Goal: Information Seeking & Learning: Learn about a topic

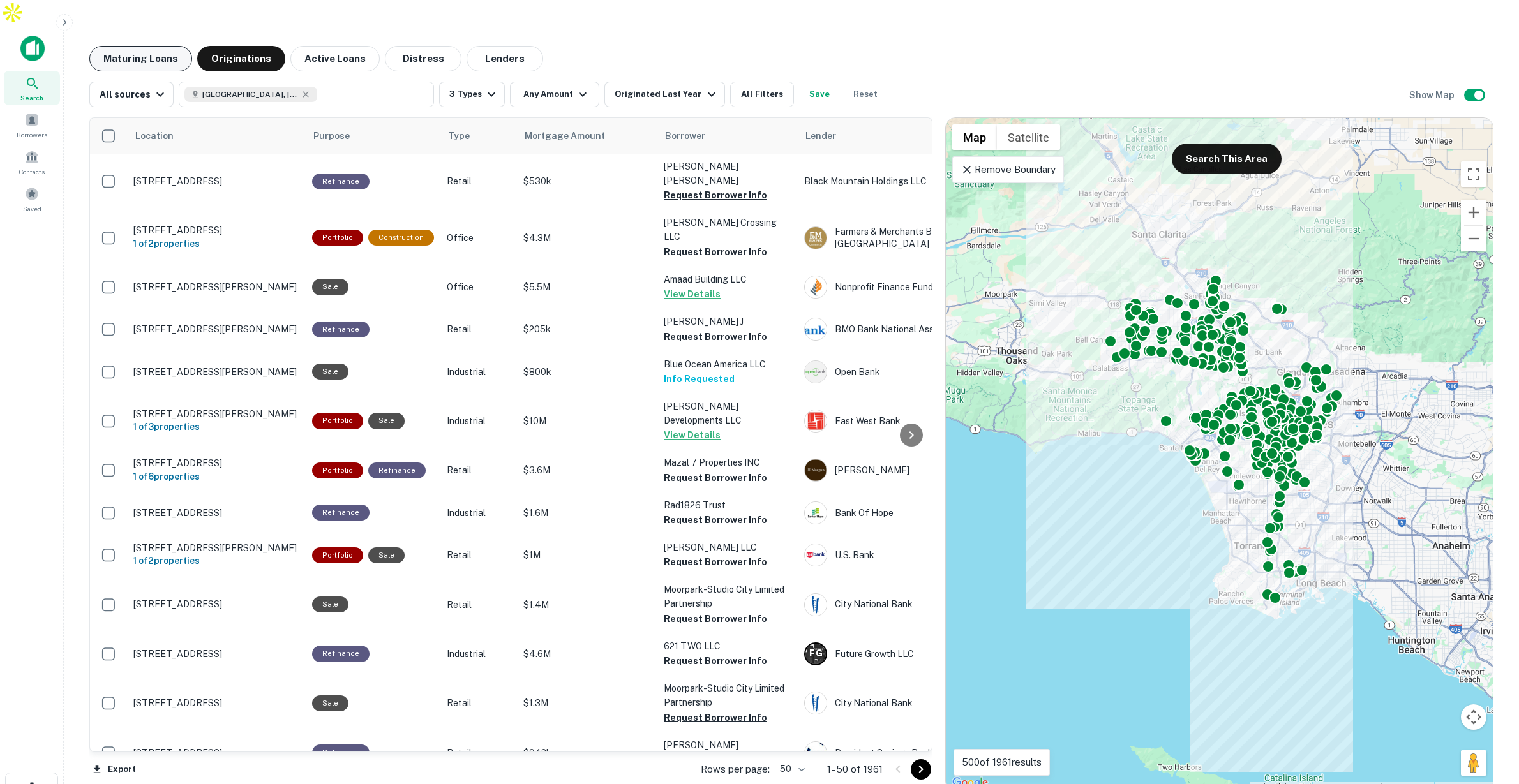
click at [163, 46] on button "Maturing Loans" at bounding box center [141, 59] width 103 height 25
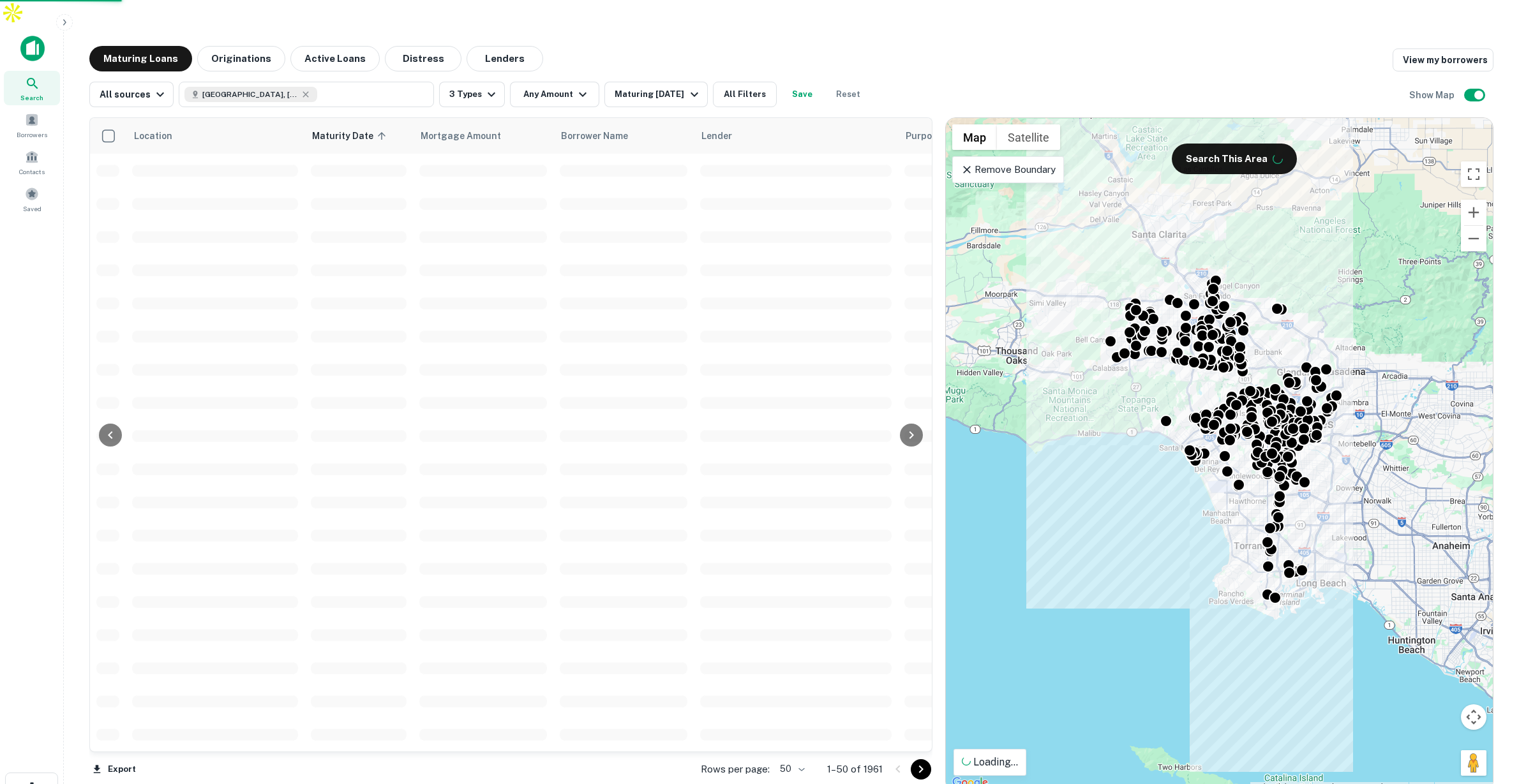
scroll to position [74, 0]
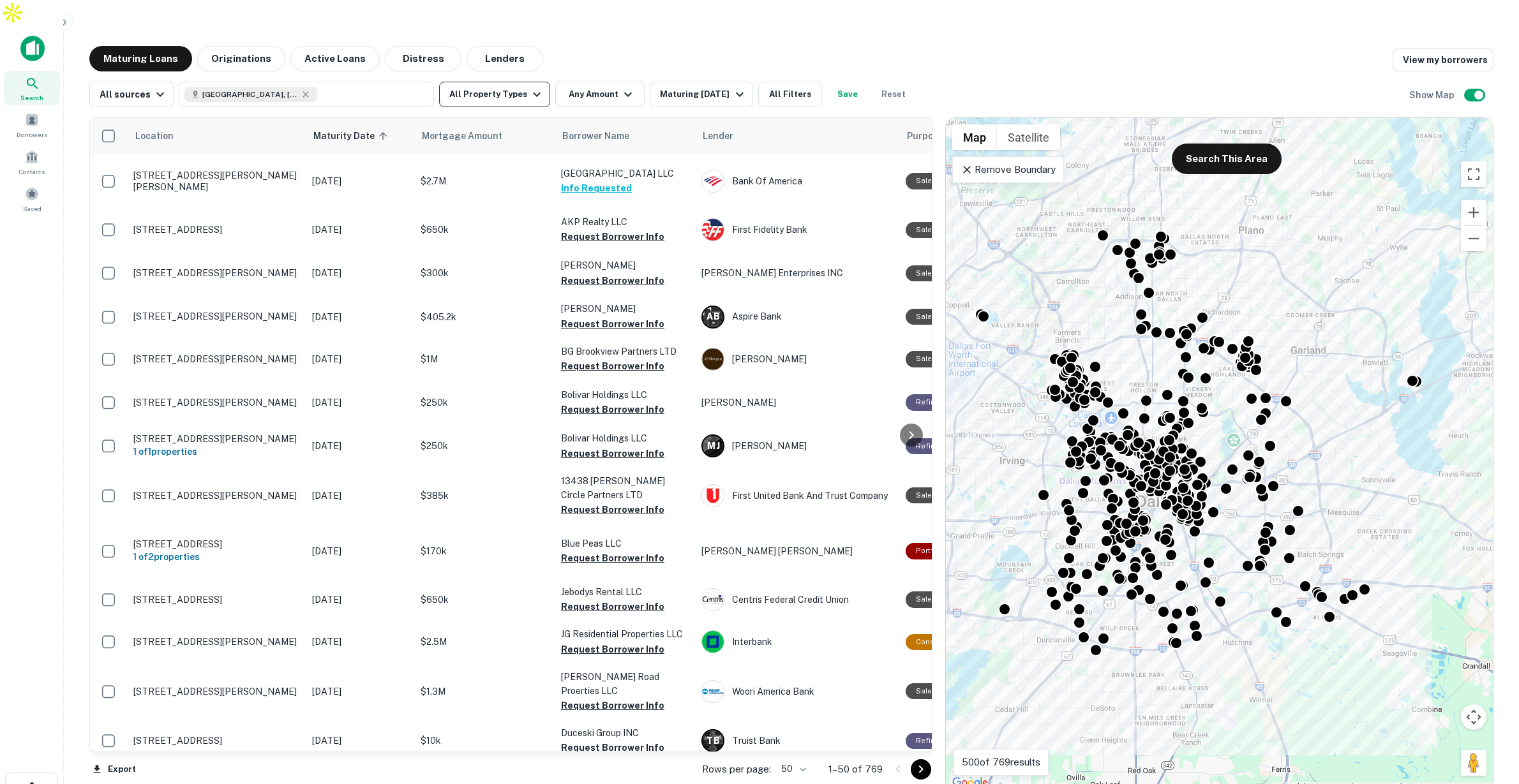
click at [495, 82] on button "All Property Types" at bounding box center [495, 94] width 111 height 25
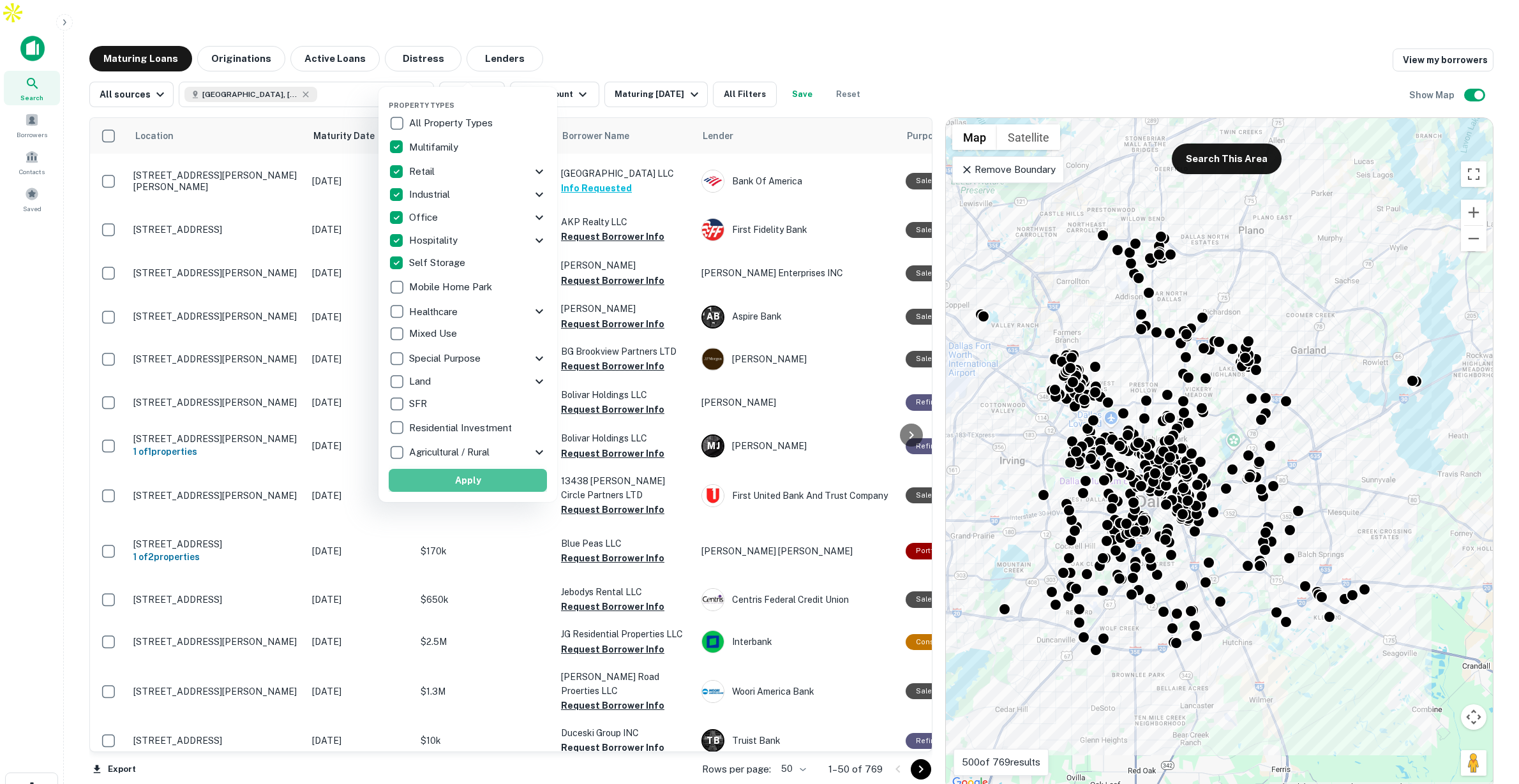
click at [508, 476] on button "Apply" at bounding box center [467, 480] width 158 height 23
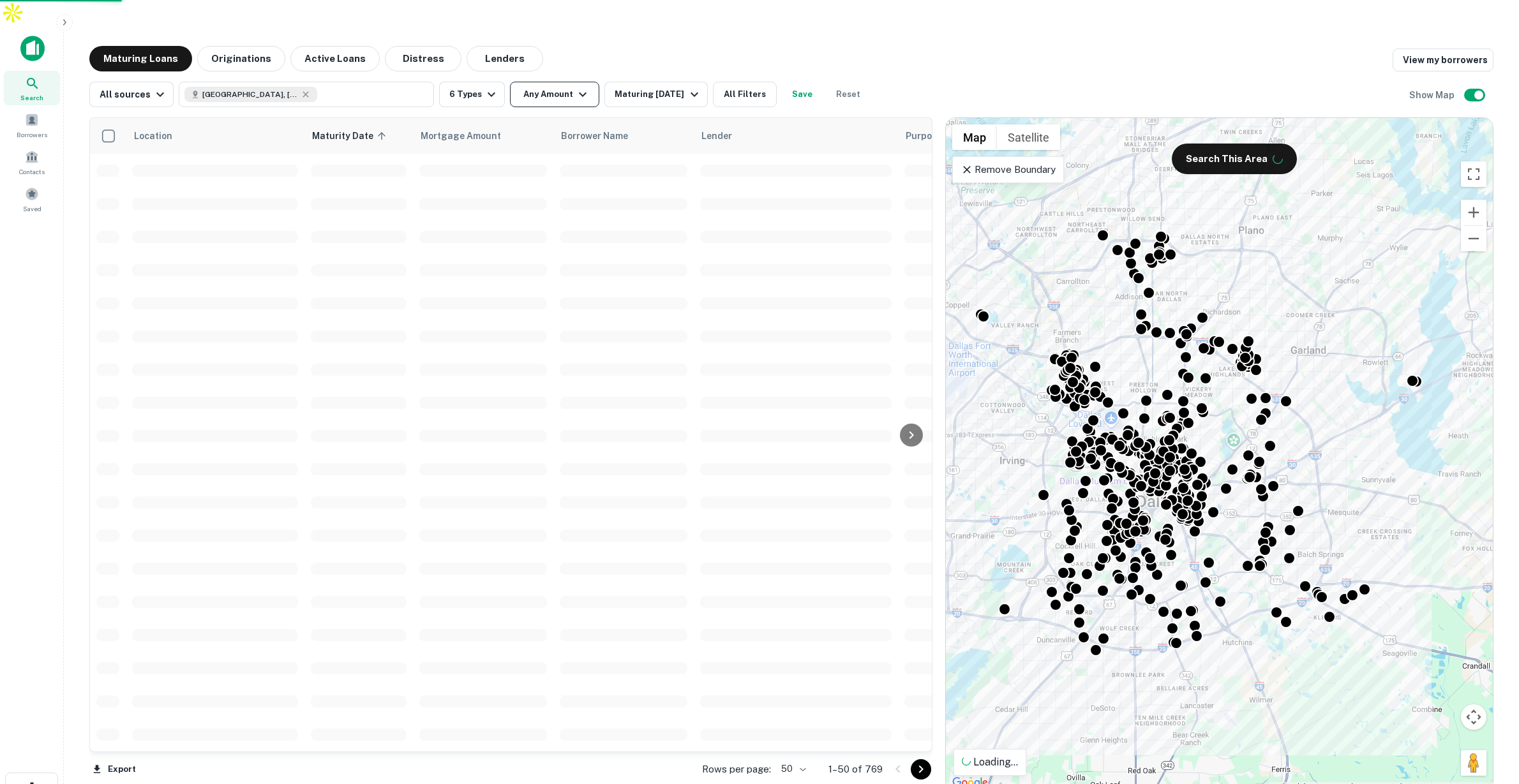
click at [575, 87] on icon "button" at bounding box center [582, 94] width 16 height 16
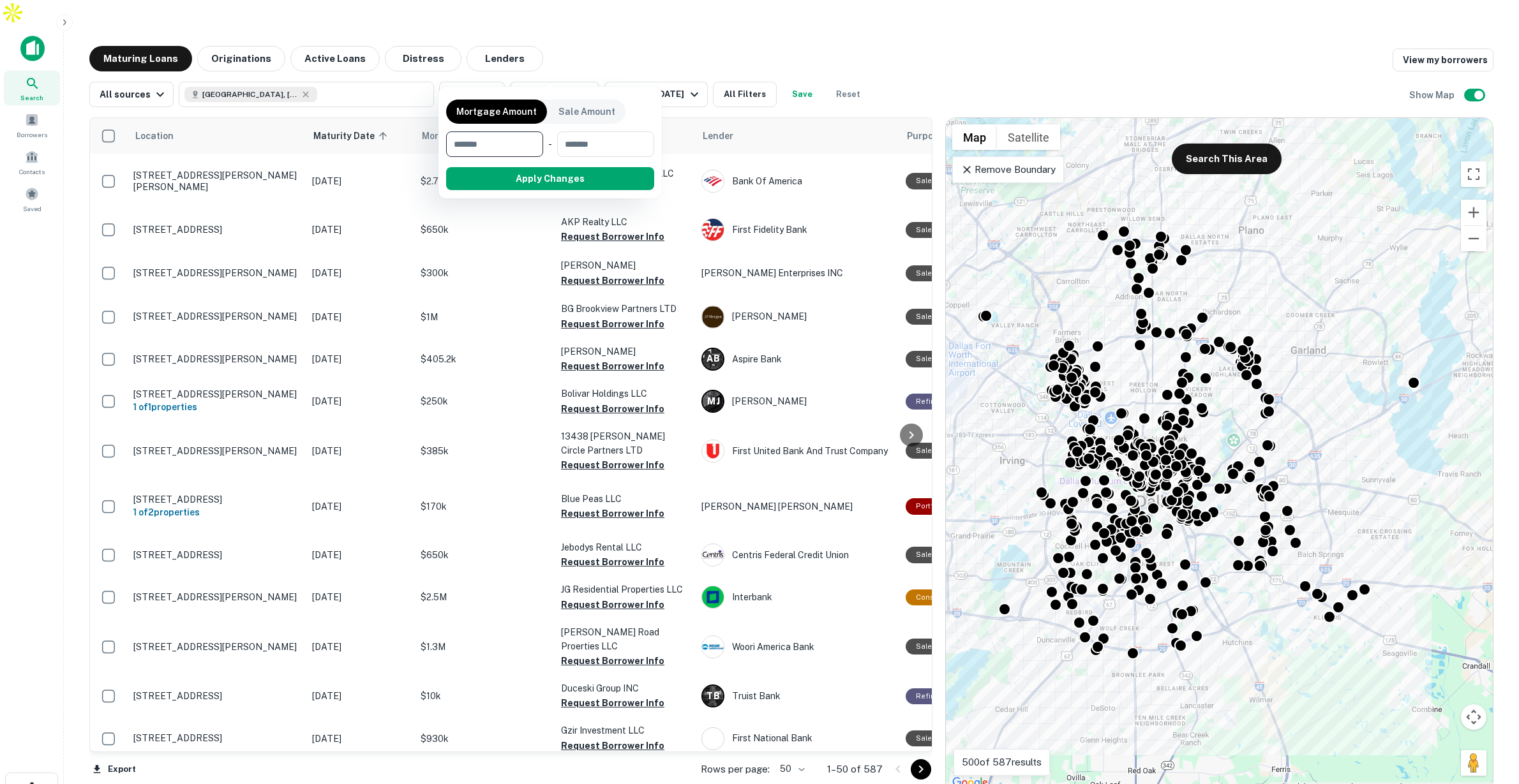
click at [491, 145] on input "number" at bounding box center [489, 144] width 88 height 25
type input "*******"
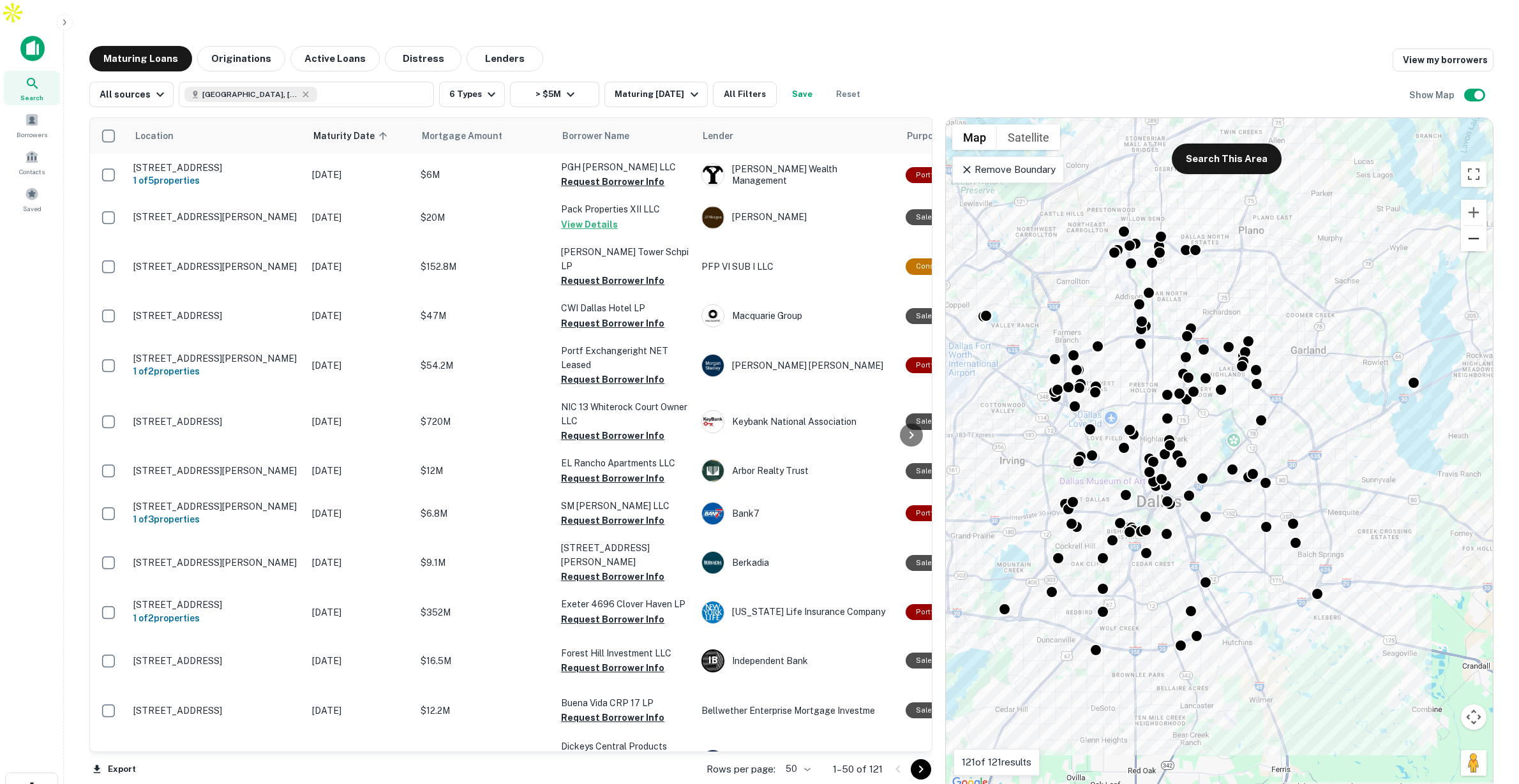
click at [1471, 226] on button "Zoom out" at bounding box center [1473, 238] width 25 height 25
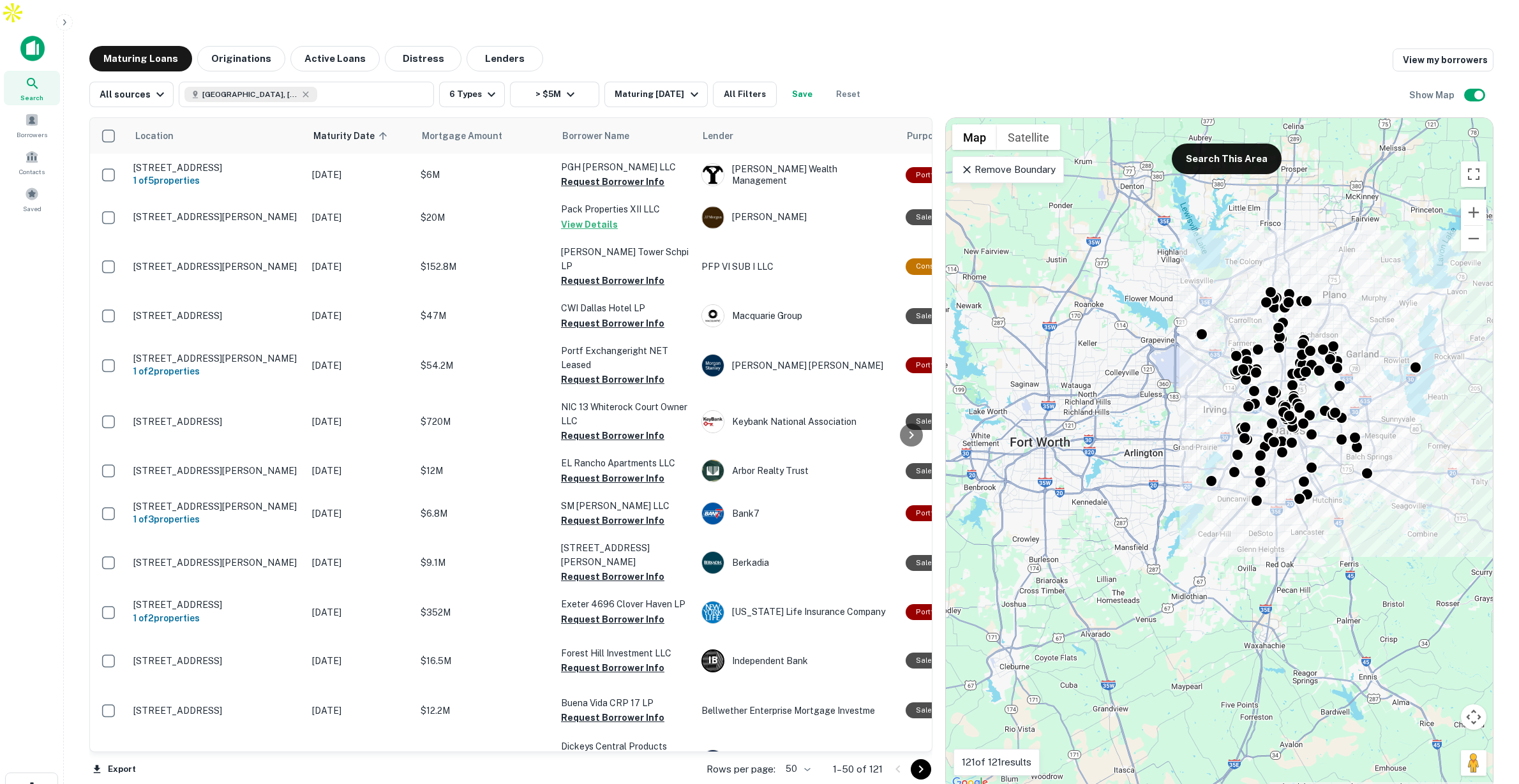
drag, startPoint x: 1248, startPoint y: 321, endPoint x: 1460, endPoint y: 237, distance: 228.0
click at [1362, 268] on div "To activate drag with keyboard, press Alt + Enter. Once in keyboard drag state,…" at bounding box center [1219, 454] width 547 height 673
click at [1481, 226] on button "Zoom out" at bounding box center [1473, 238] width 25 height 25
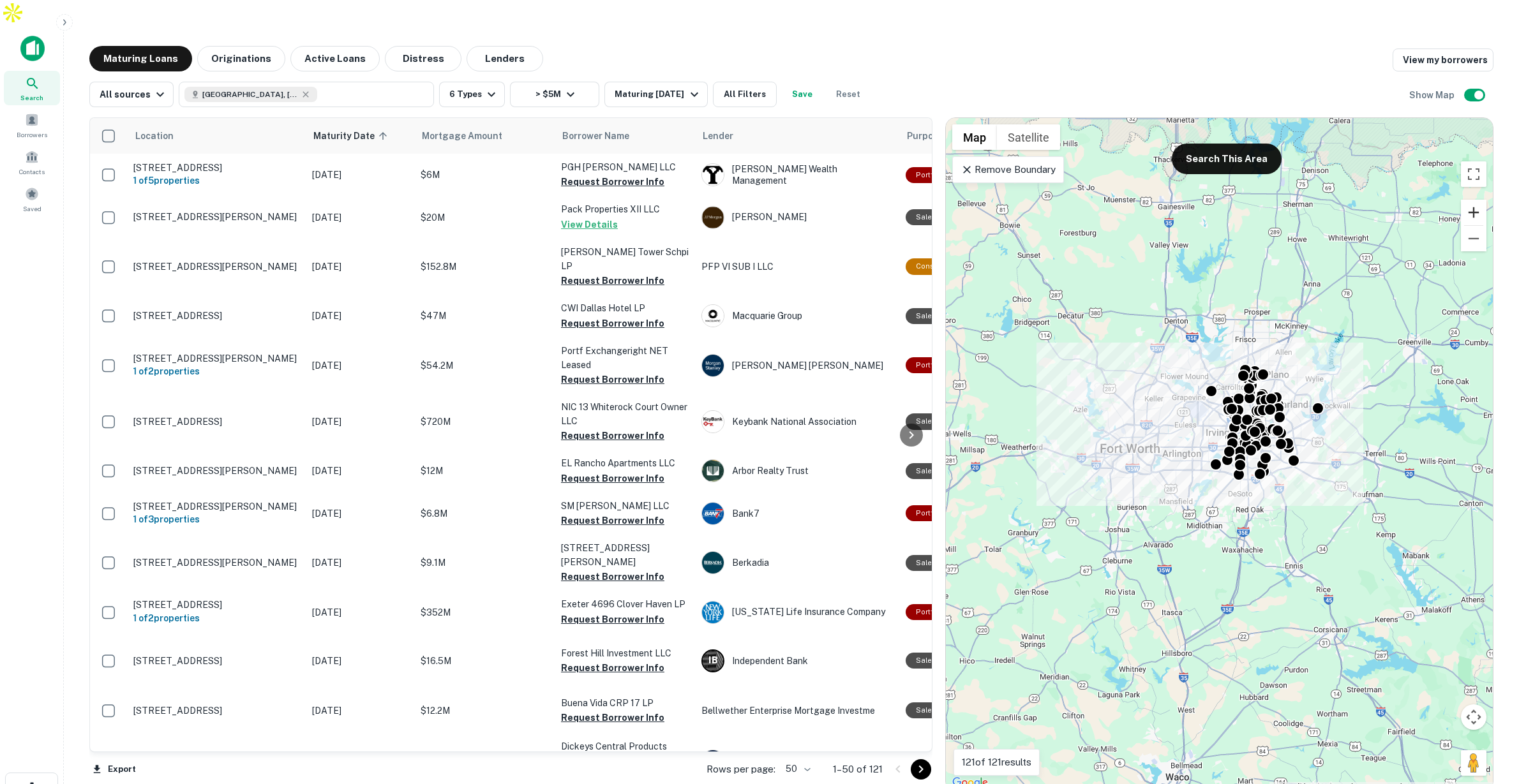
click at [1468, 200] on button "Zoom in" at bounding box center [1473, 212] width 25 height 25
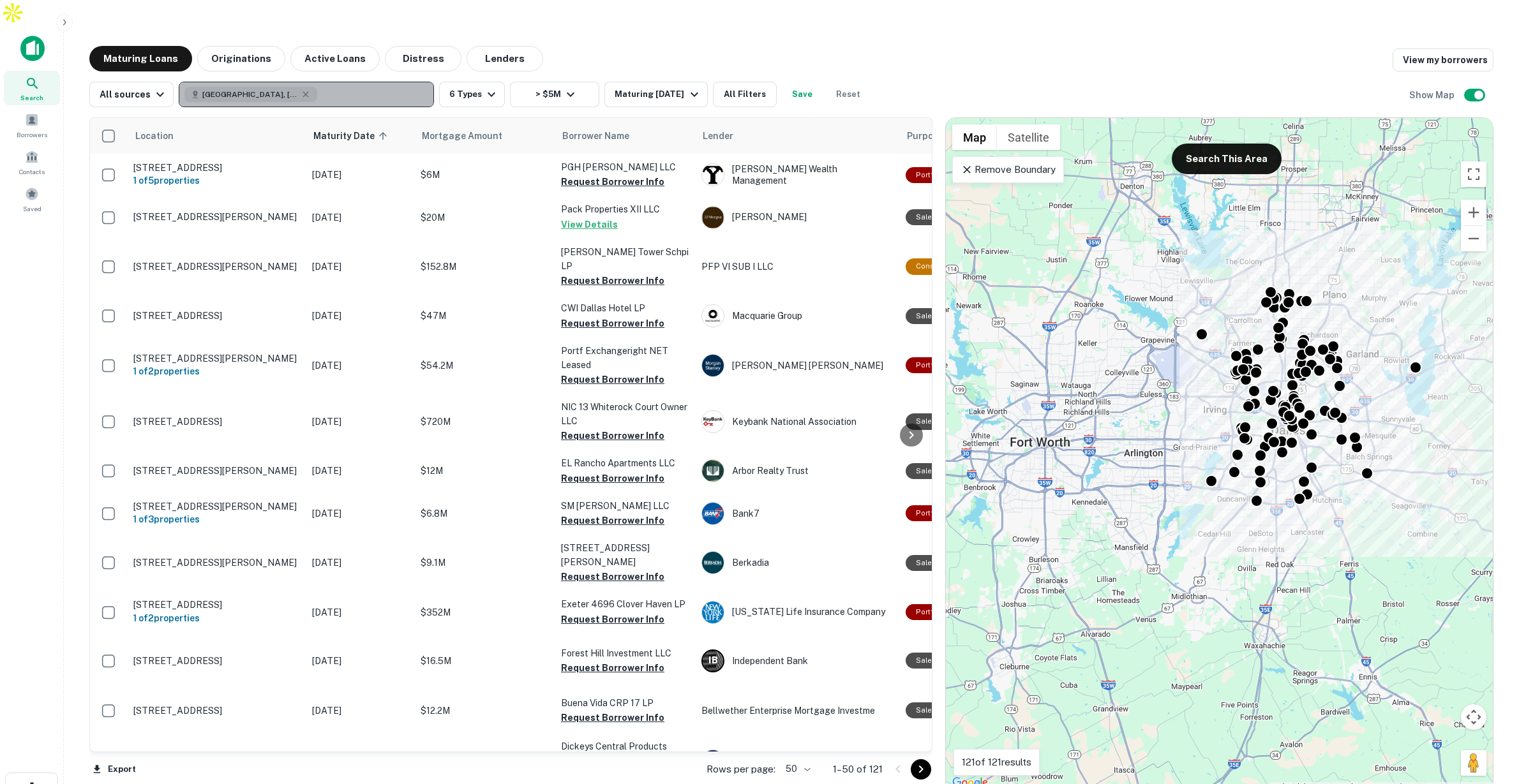
click at [362, 82] on button "Dallas, TX, USA" at bounding box center [307, 94] width 255 height 25
click at [271, 136] on input "text" at bounding box center [303, 135] width 254 height 36
type input "****"
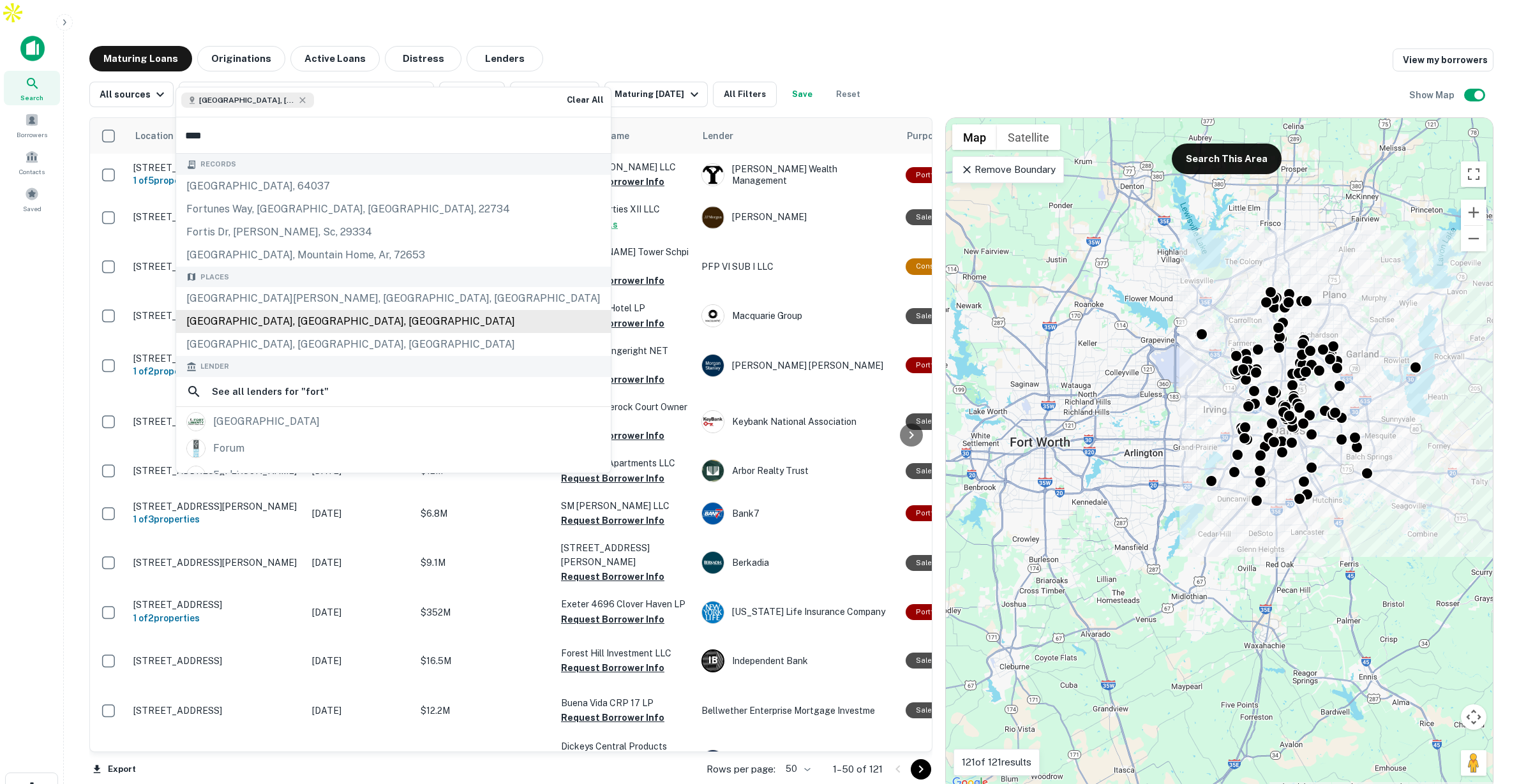
click at [258, 313] on div "Fort Worth, TX, USA" at bounding box center [394, 321] width 435 height 23
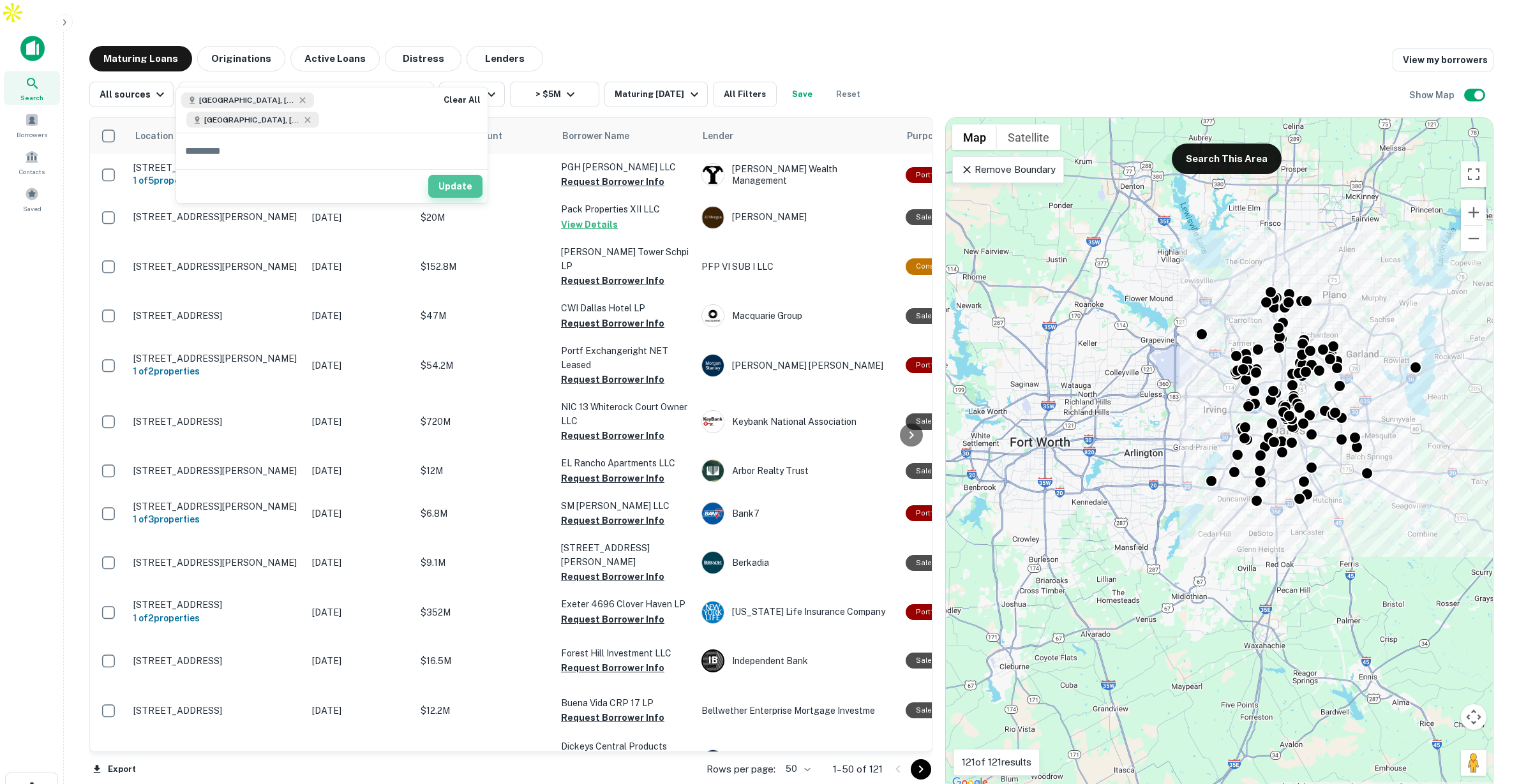
click at [428, 175] on button "Update" at bounding box center [455, 186] width 54 height 23
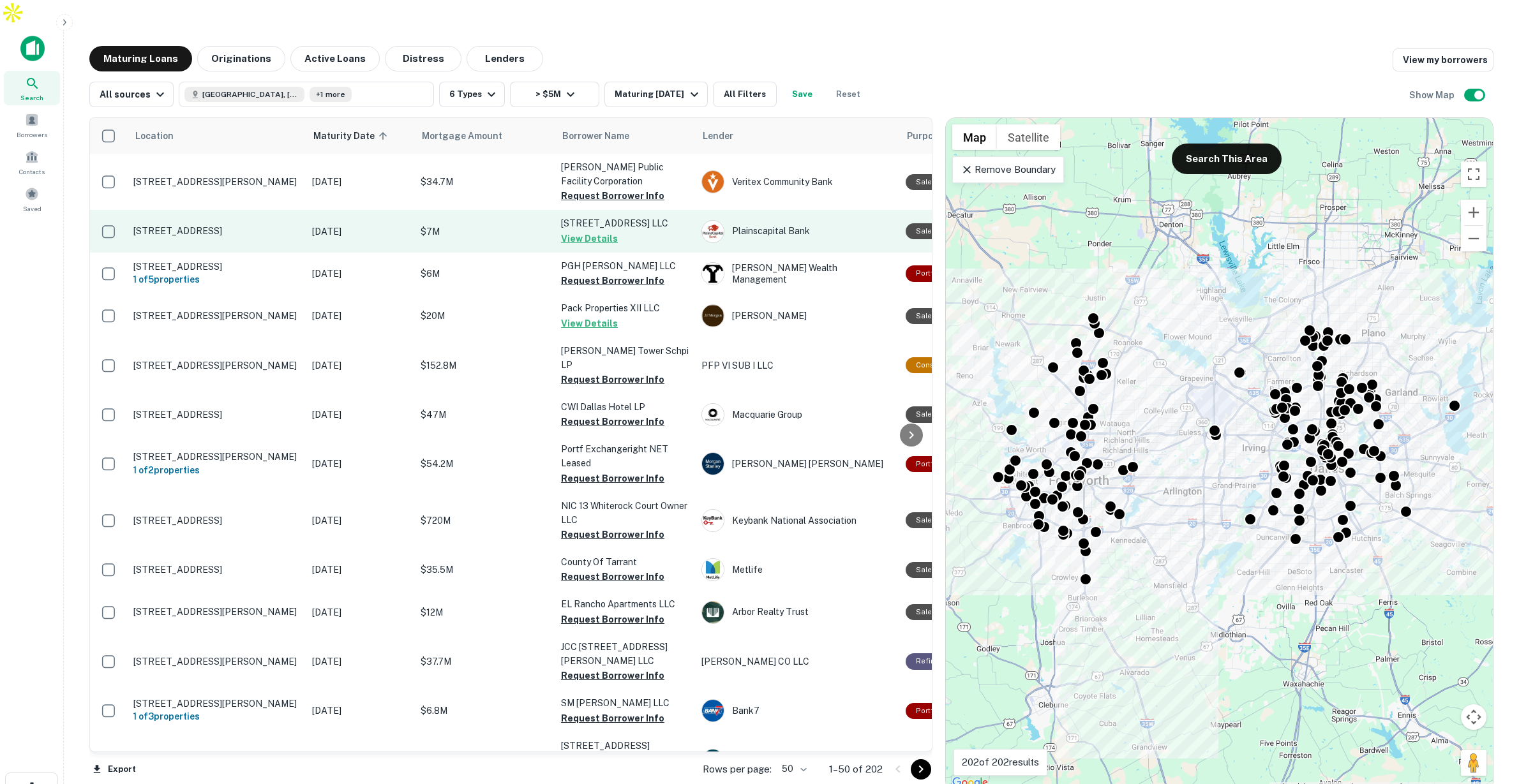
click at [471, 224] on p "$7M" at bounding box center [484, 232] width 128 height 14
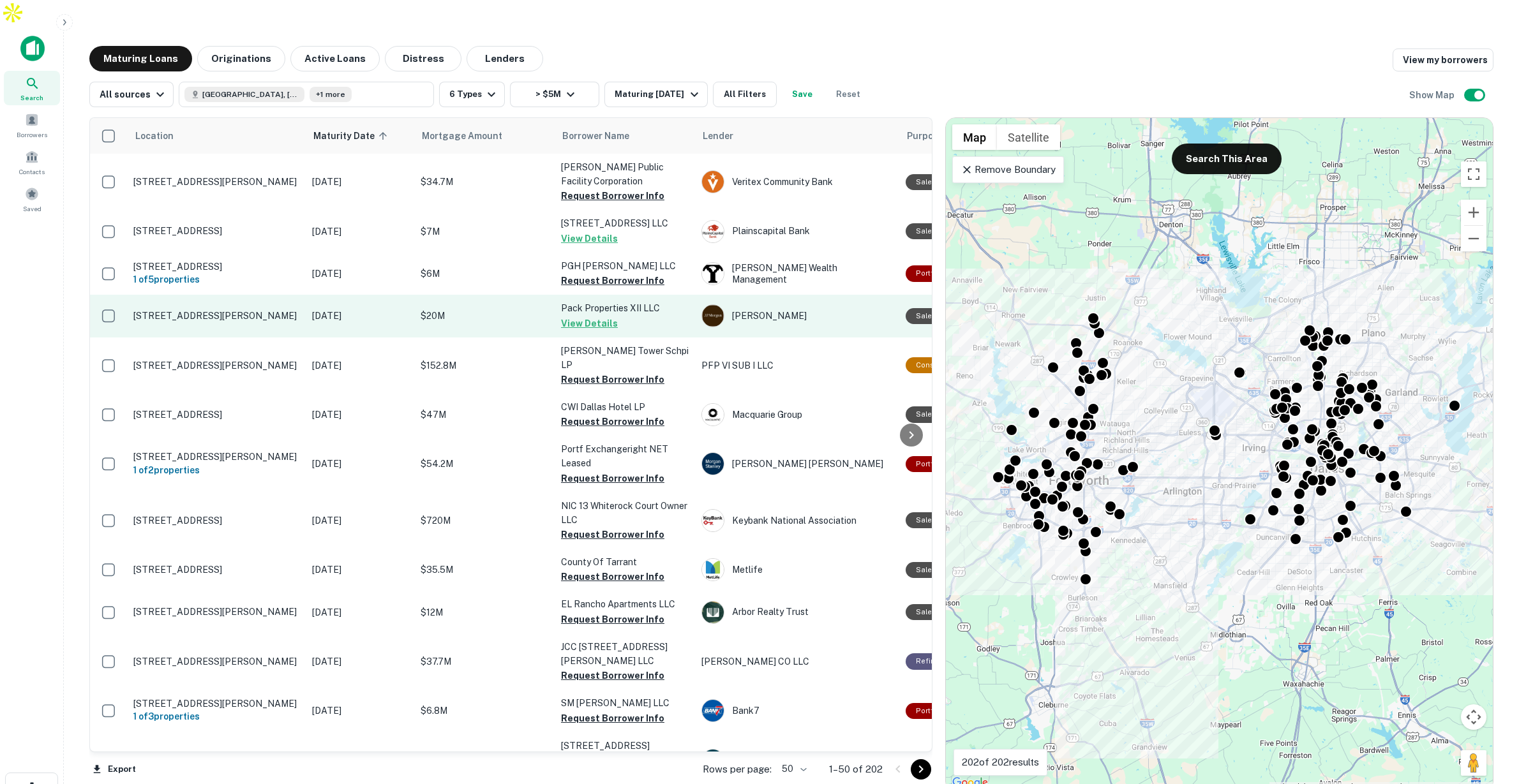
click at [503, 309] on p "$20M" at bounding box center [484, 316] width 128 height 14
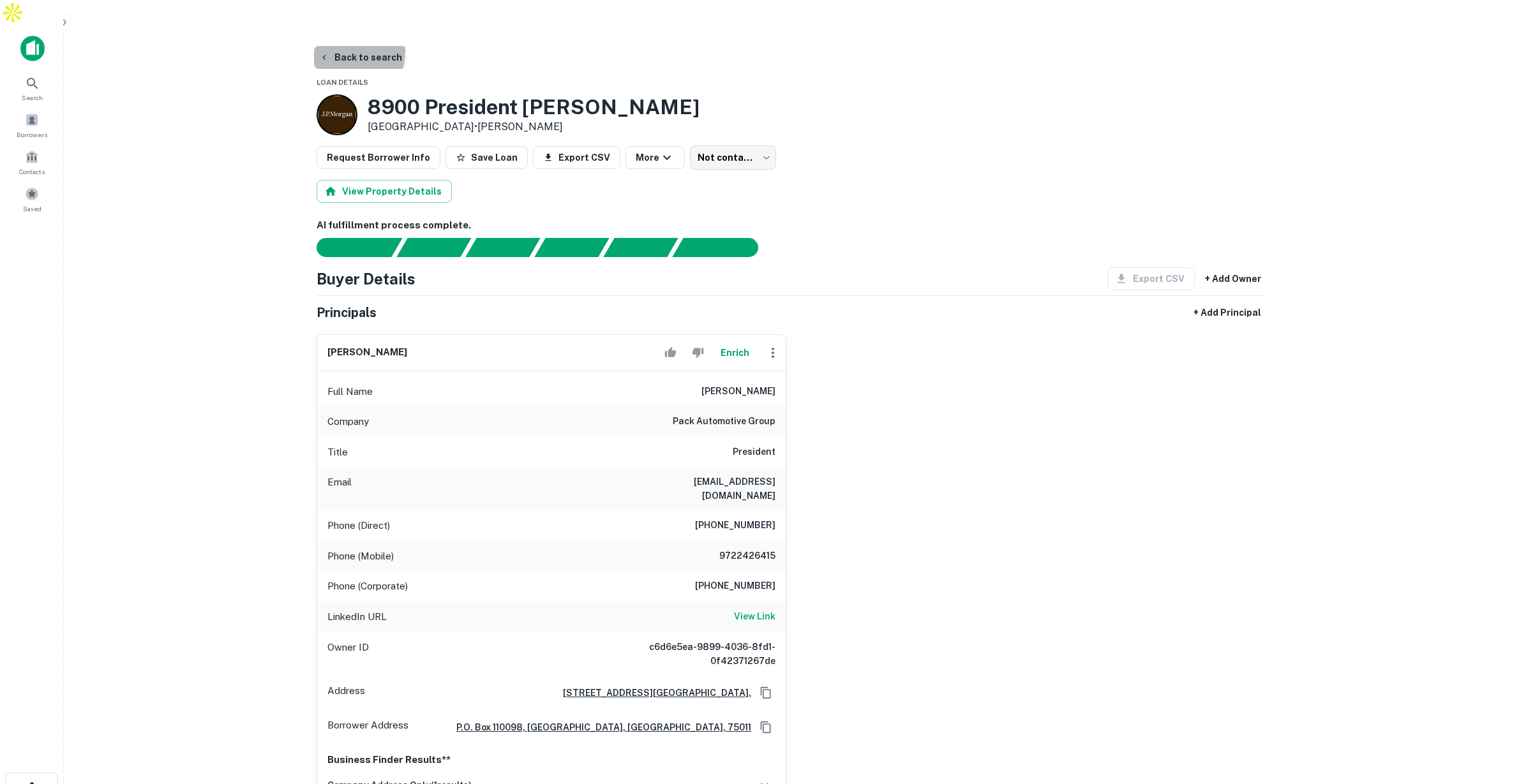
click at [341, 46] on button "Back to search" at bounding box center [360, 57] width 93 height 23
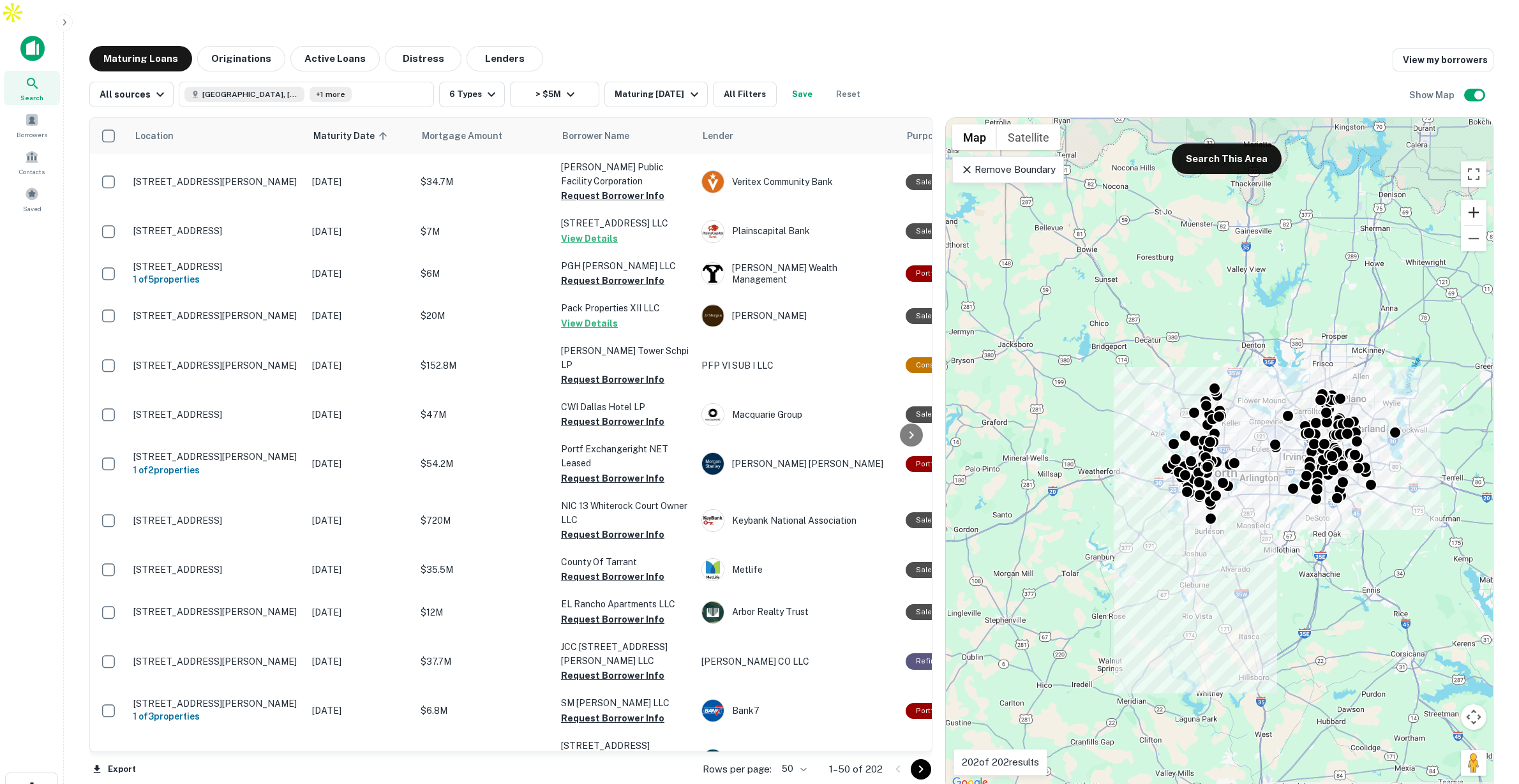
click at [1476, 200] on button "Zoom in" at bounding box center [1473, 212] width 25 height 25
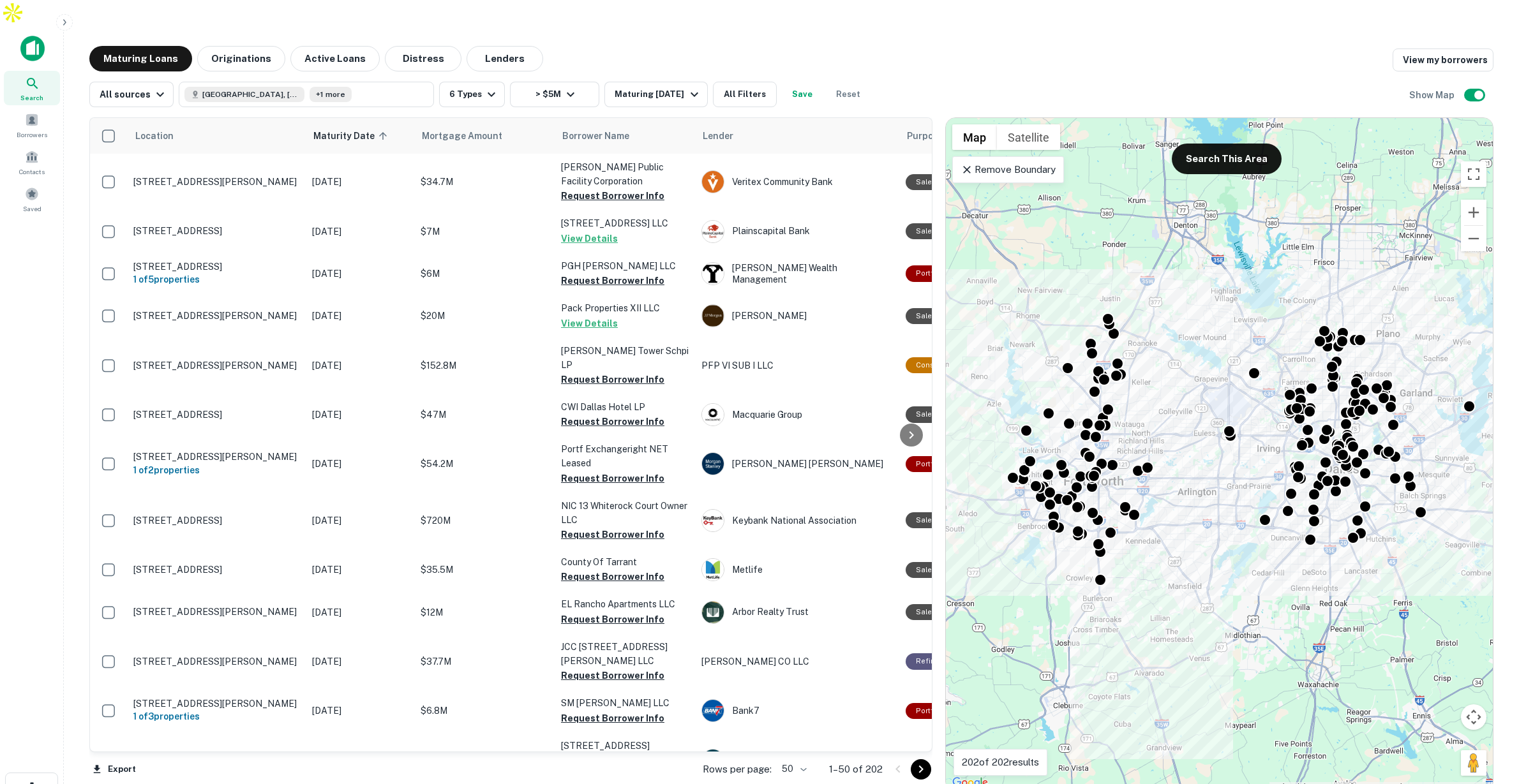
drag, startPoint x: 1379, startPoint y: 264, endPoint x: 1263, endPoint y: 257, distance: 116.2
click at [1263, 257] on div "To activate drag with keyboard, press Alt + Enter. Once in keyboard drag state,…" at bounding box center [1219, 454] width 547 height 673
click at [484, 87] on icon "button" at bounding box center [491, 94] width 16 height 16
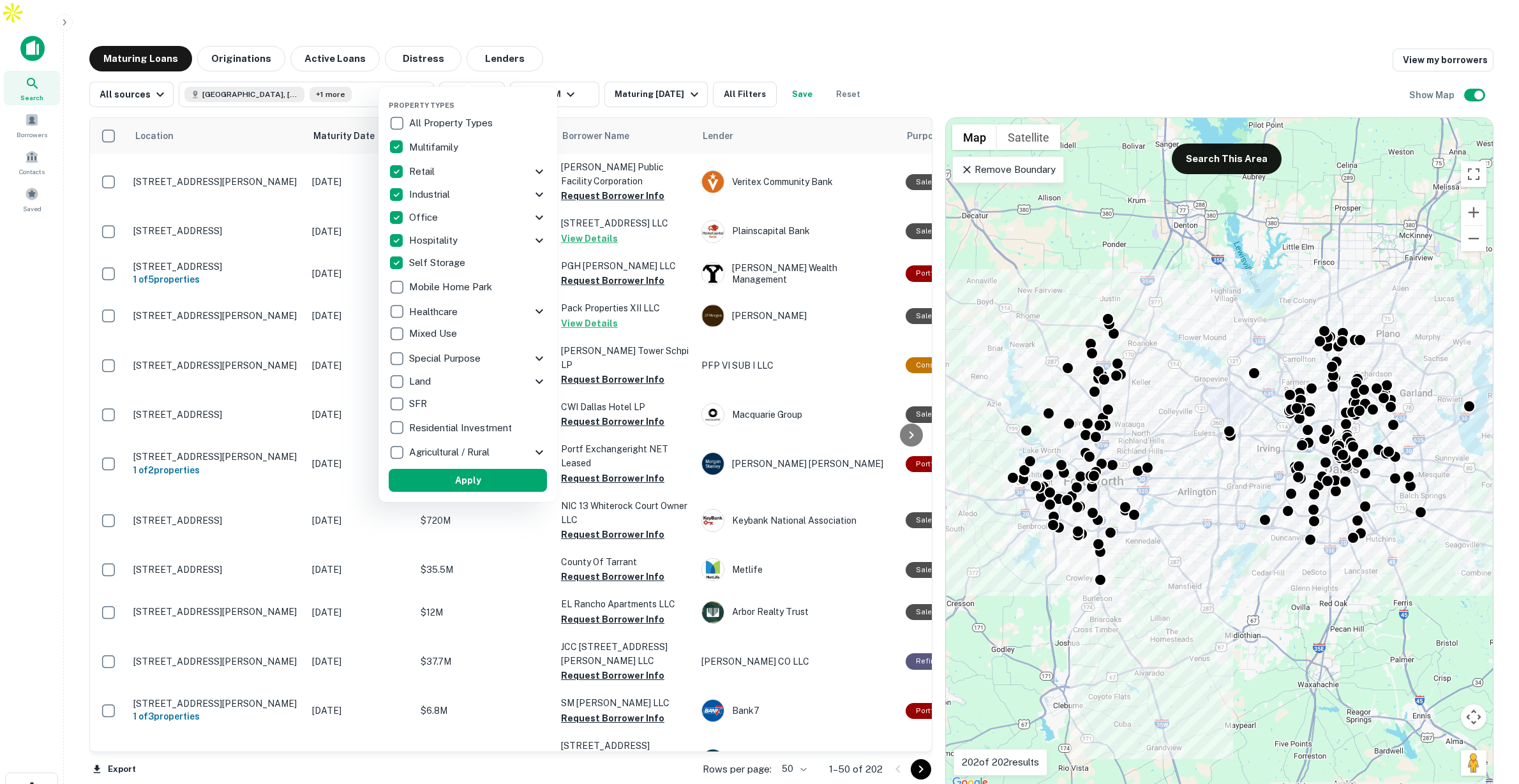
click at [752, 36] on div at bounding box center [760, 392] width 1519 height 784
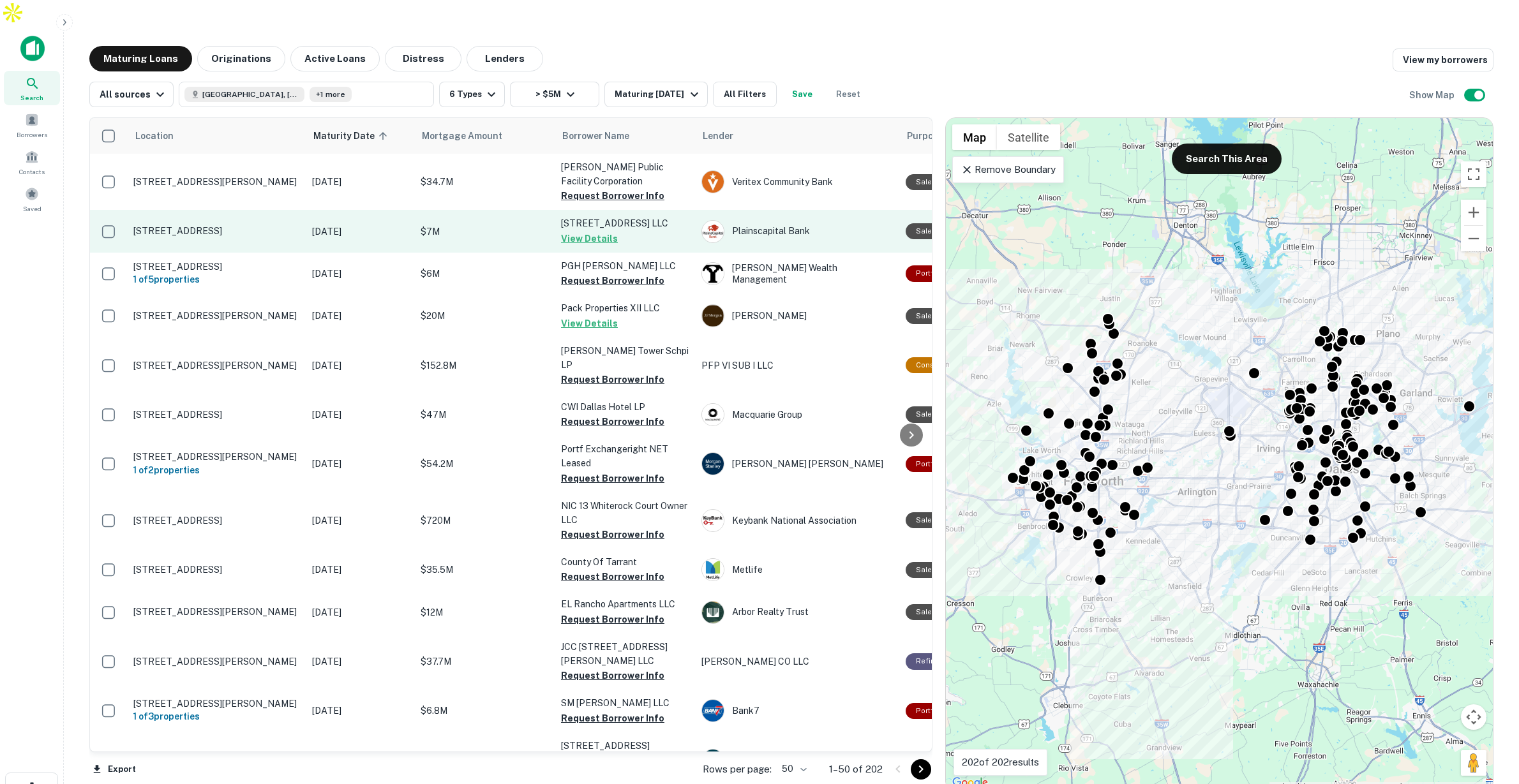
click at [510, 224] on p "$7M" at bounding box center [484, 232] width 128 height 14
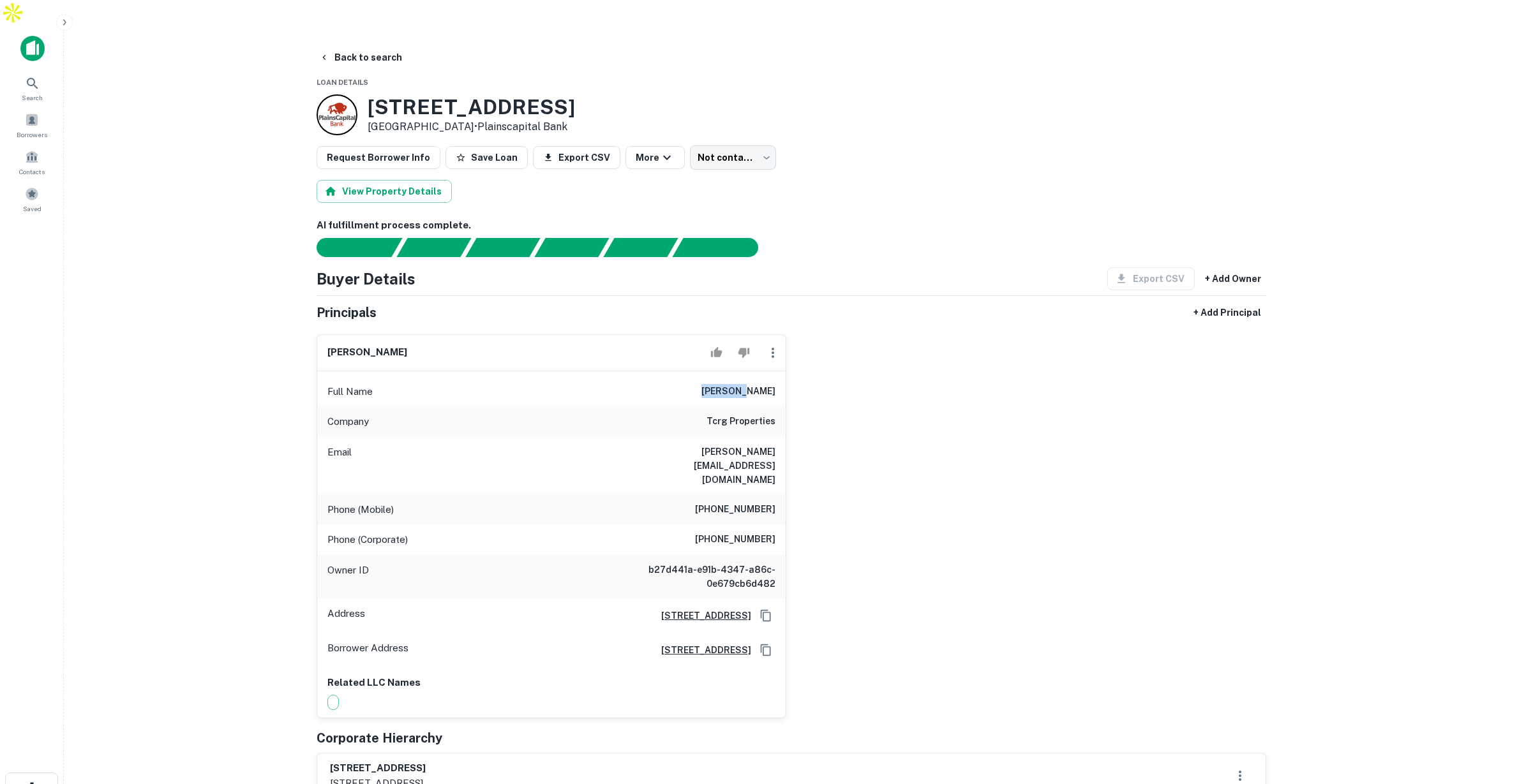
drag, startPoint x: 720, startPoint y: 366, endPoint x: 752, endPoint y: 372, distance: 32.6
click at [760, 384] on h6 "bobby patton" at bounding box center [739, 392] width 74 height 16
drag, startPoint x: 761, startPoint y: 398, endPoint x: 783, endPoint y: 398, distance: 22.0
click at [783, 407] on div "Company tcrg properties" at bounding box center [551, 422] width 469 height 31
drag, startPoint x: 704, startPoint y: 457, endPoint x: 778, endPoint y: 459, distance: 74.0
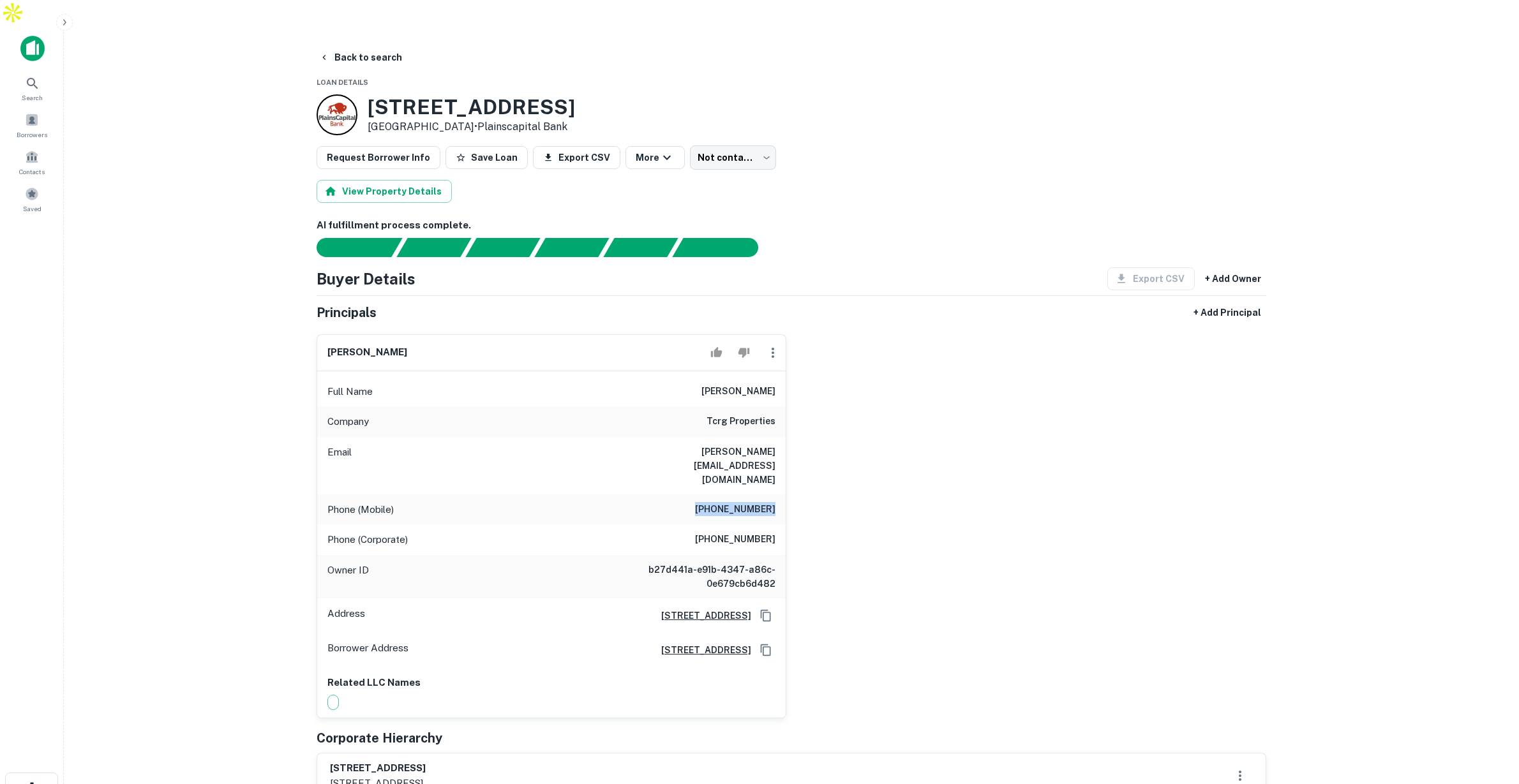
click at [778, 494] on div "Phone (Mobile) (682) 557-9898" at bounding box center [551, 509] width 469 height 31
drag, startPoint x: 339, startPoint y: 224, endPoint x: 348, endPoint y: 226, distance: 9.2
click at [340, 237] on div "Sending borrower request to AI..." at bounding box center [364, 246] width 75 height 19
click at [387, 46] on button "Back to search" at bounding box center [360, 57] width 93 height 23
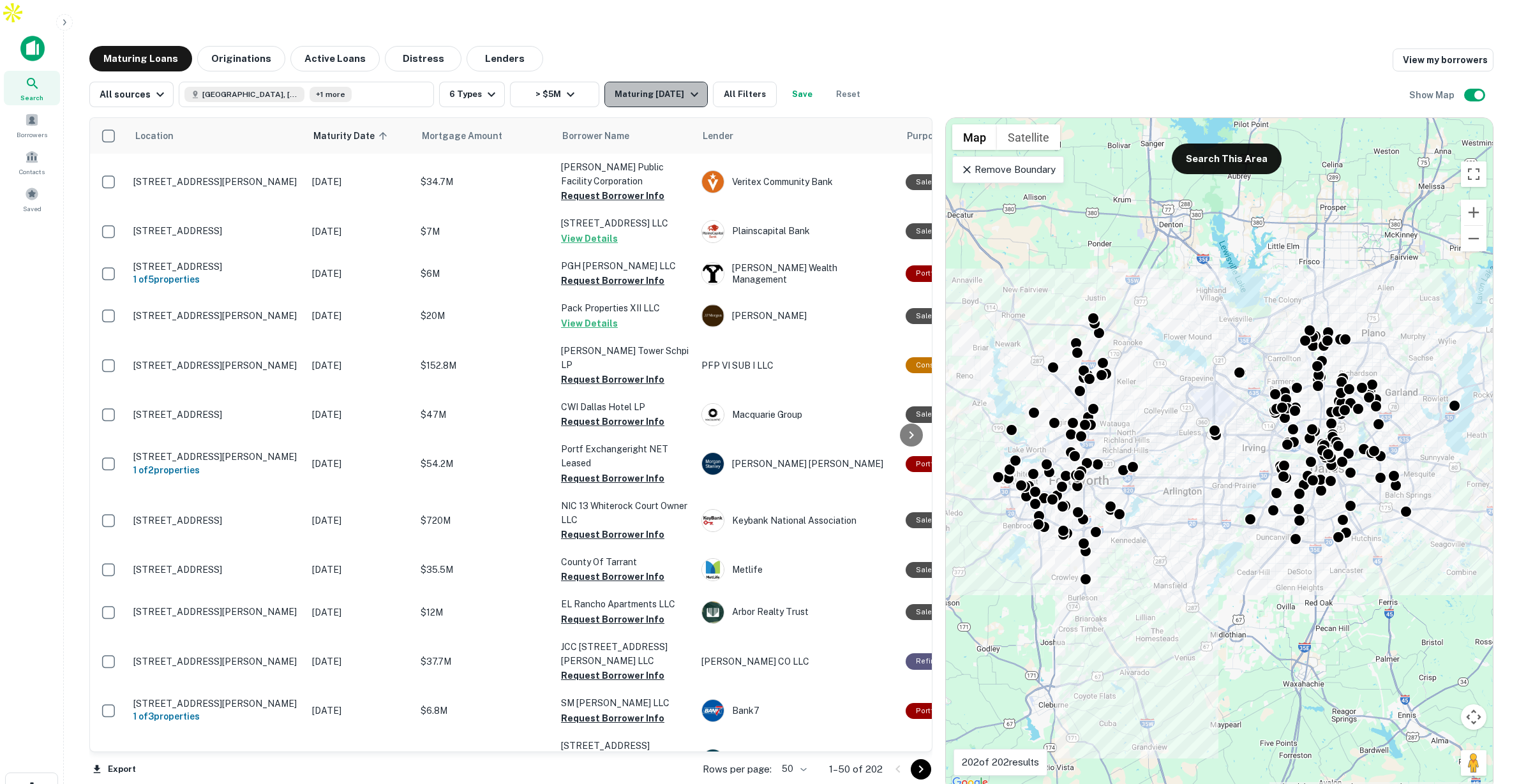
click at [664, 87] on div "Maturing In 1 Year" at bounding box center [657, 94] width 87 height 16
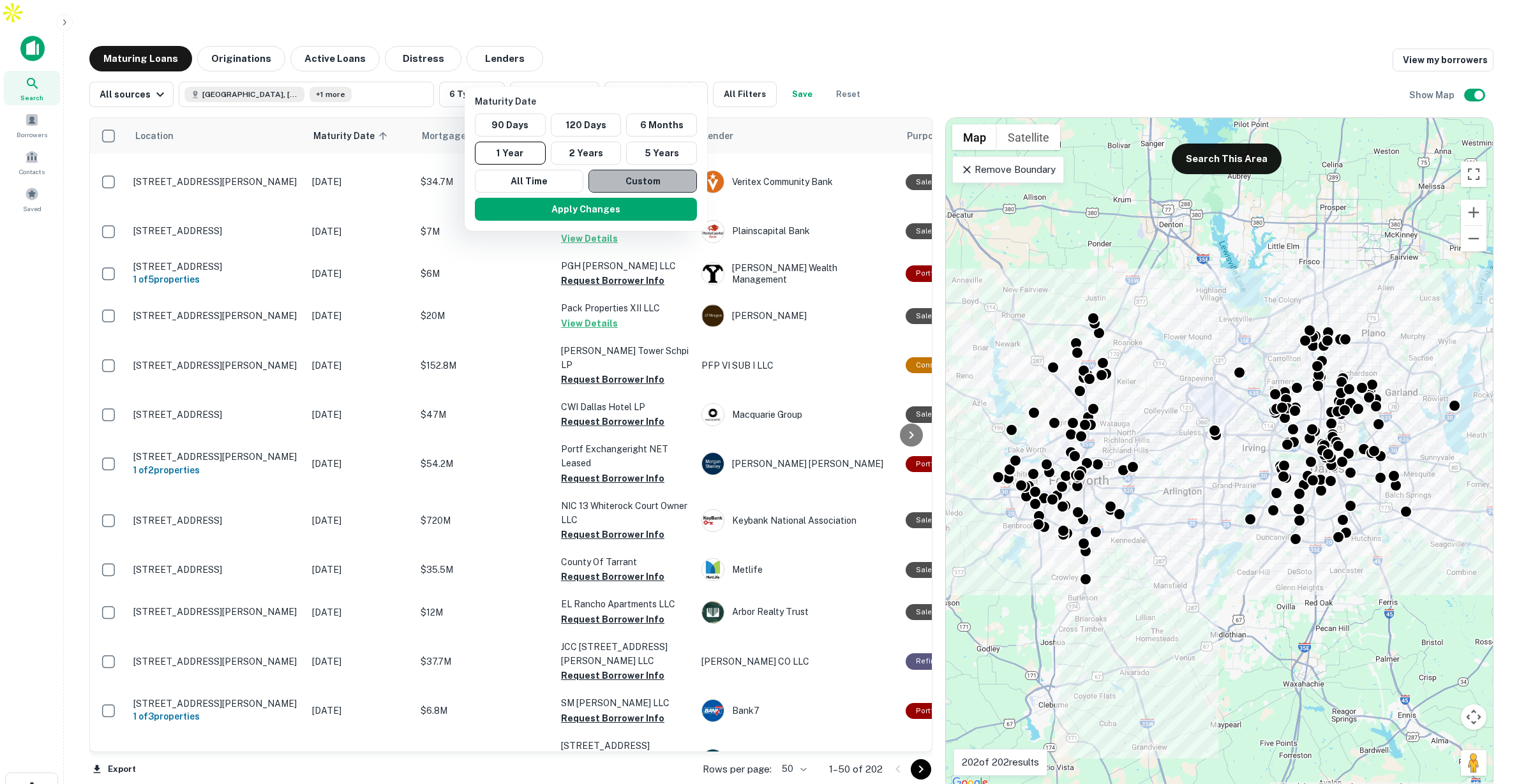
click at [644, 176] on button "Custom" at bounding box center [642, 181] width 109 height 23
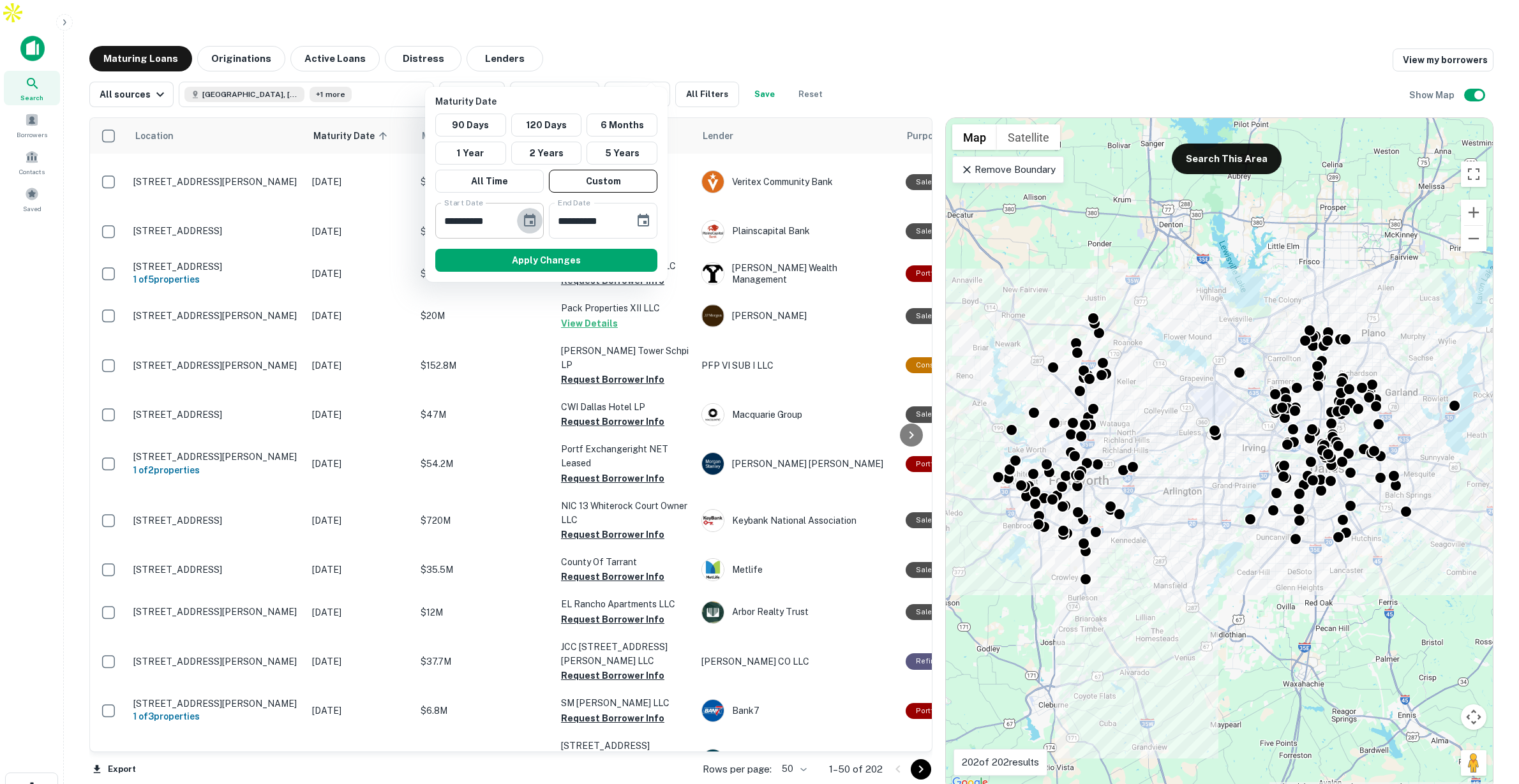
click at [532, 218] on icon "Choose date, selected date is Oct 7, 2025" at bounding box center [530, 221] width 16 height 16
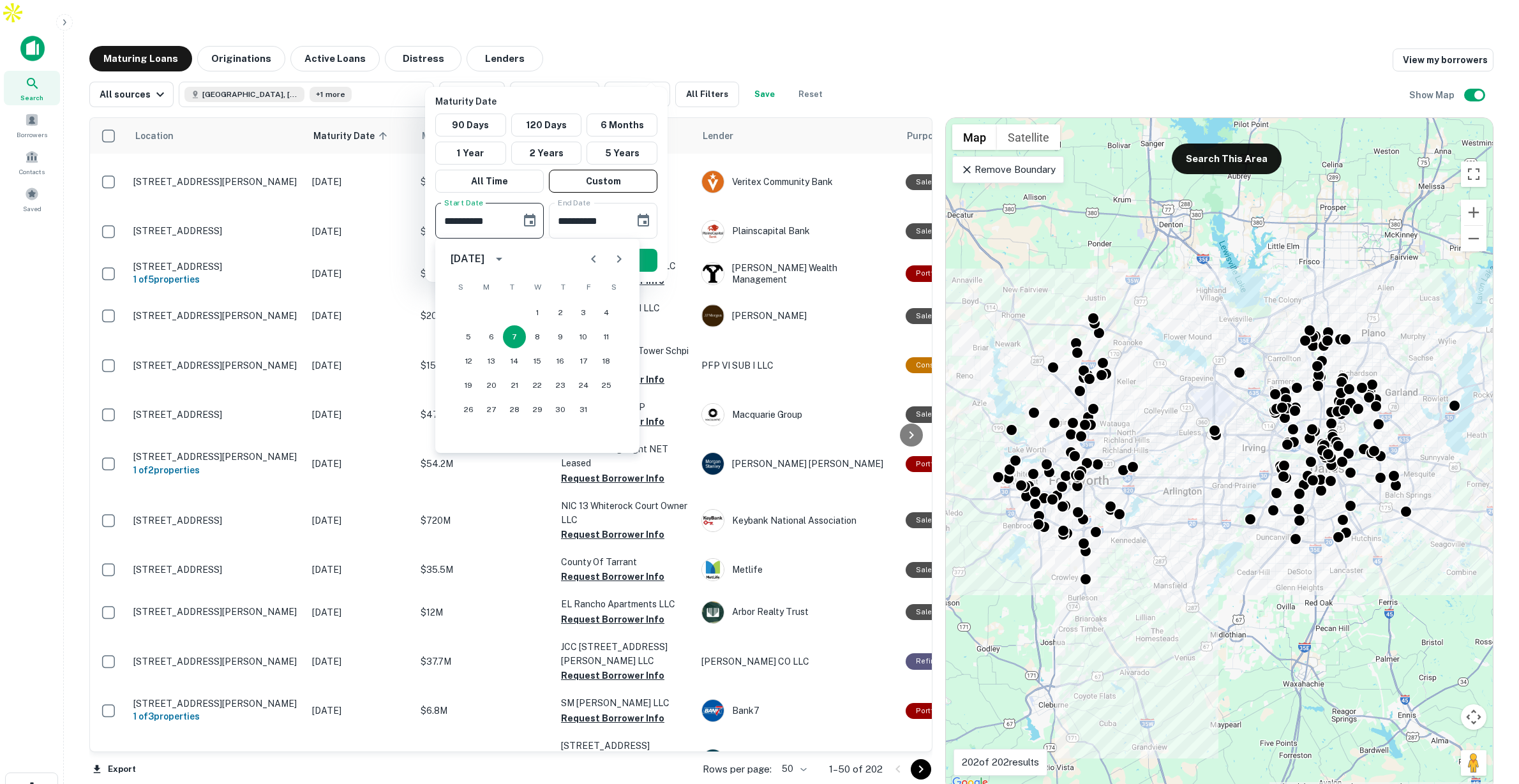
click at [625, 260] on icon "Next month" at bounding box center [619, 259] width 16 height 16
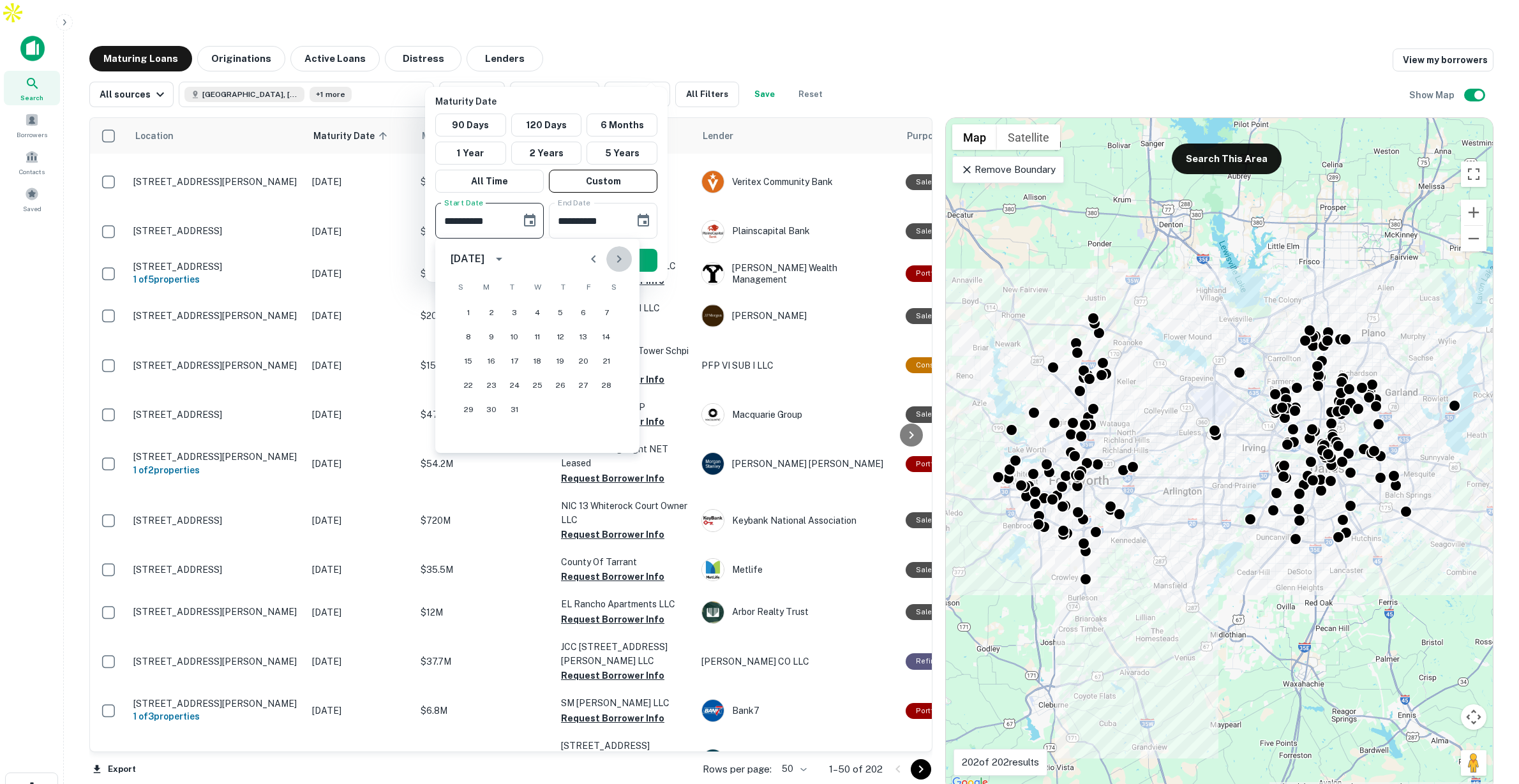
click at [625, 260] on icon "Next month" at bounding box center [619, 259] width 16 height 16
click at [538, 311] on button "1" at bounding box center [537, 312] width 23 height 23
type input "**********"
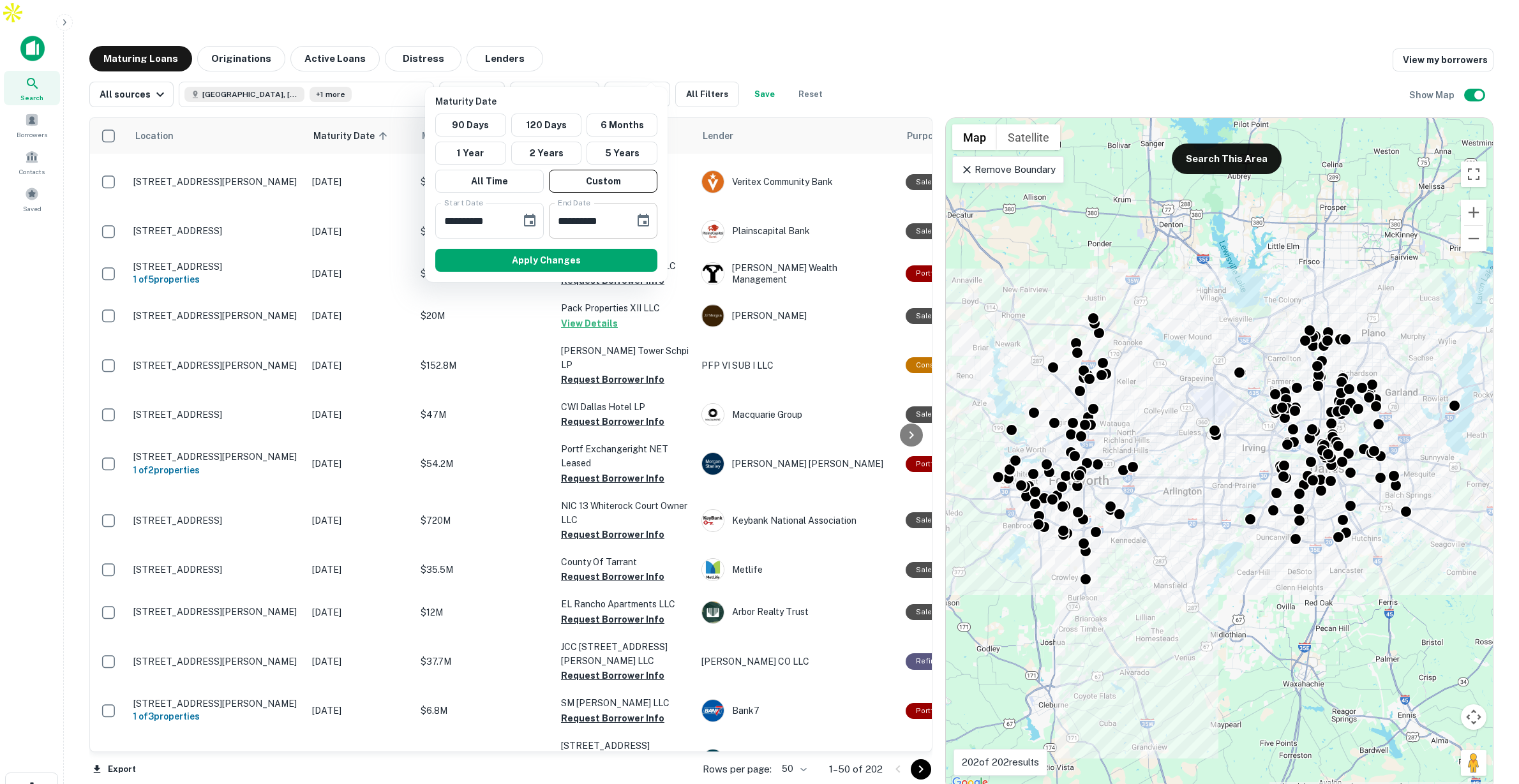
click at [644, 224] on icon "Choose date, selected date is Apr 5, 2026" at bounding box center [644, 221] width 16 height 16
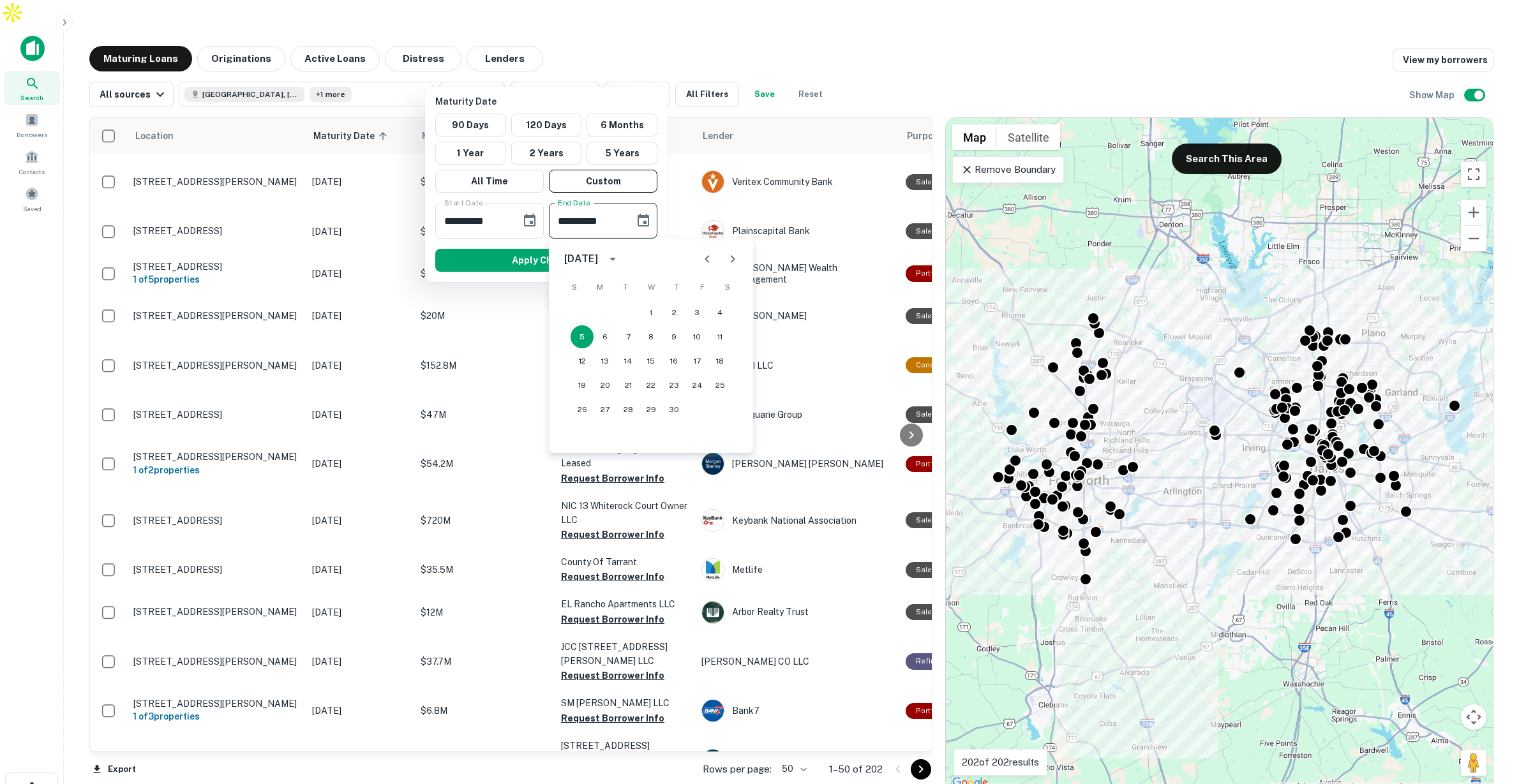
click at [725, 252] on icon "Next month" at bounding box center [733, 259] width 16 height 16
click at [735, 254] on icon "Next month" at bounding box center [733, 259] width 16 height 16
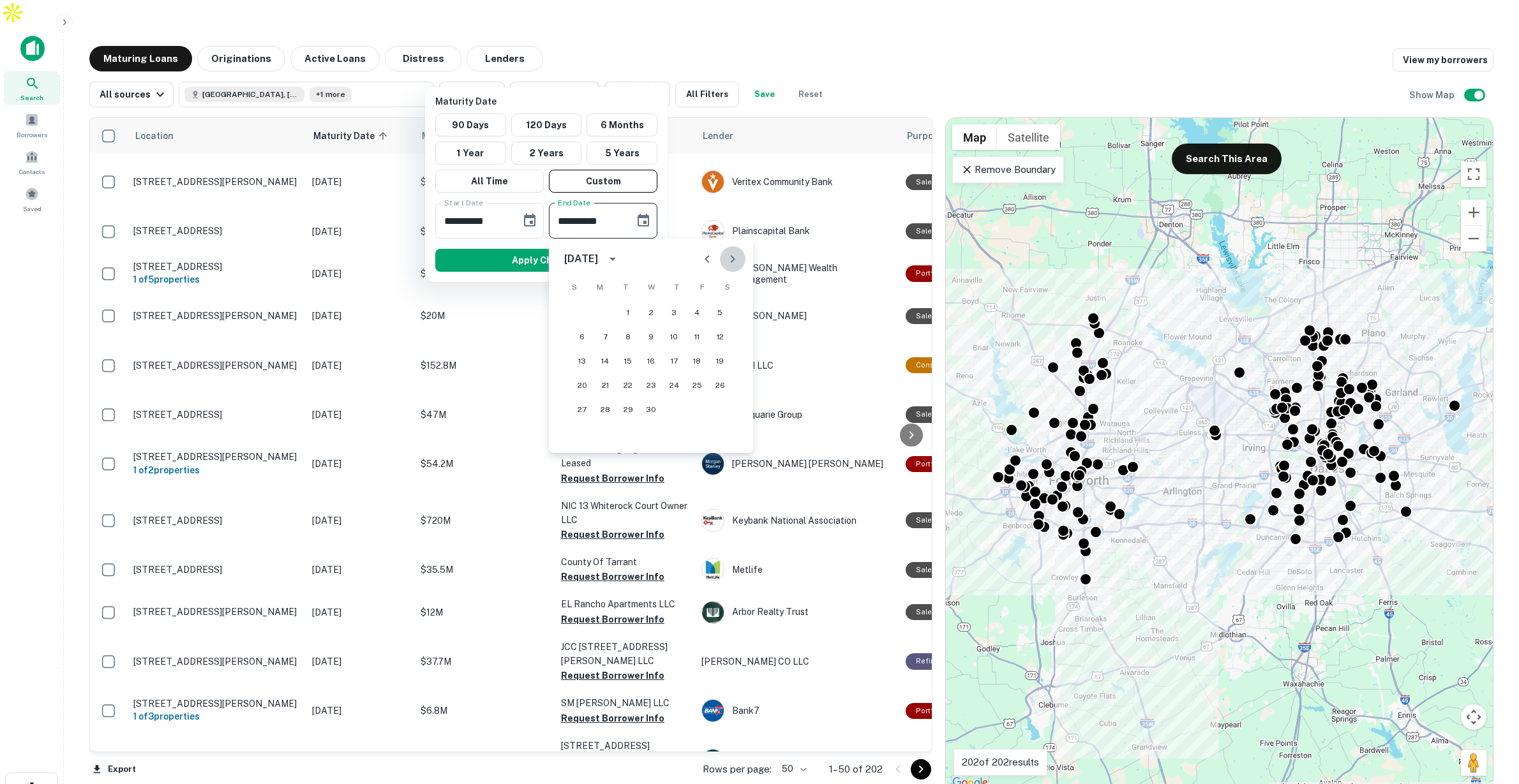
click at [735, 254] on icon "Next month" at bounding box center [733, 259] width 16 height 16
click at [694, 310] on button "1" at bounding box center [696, 312] width 23 height 23
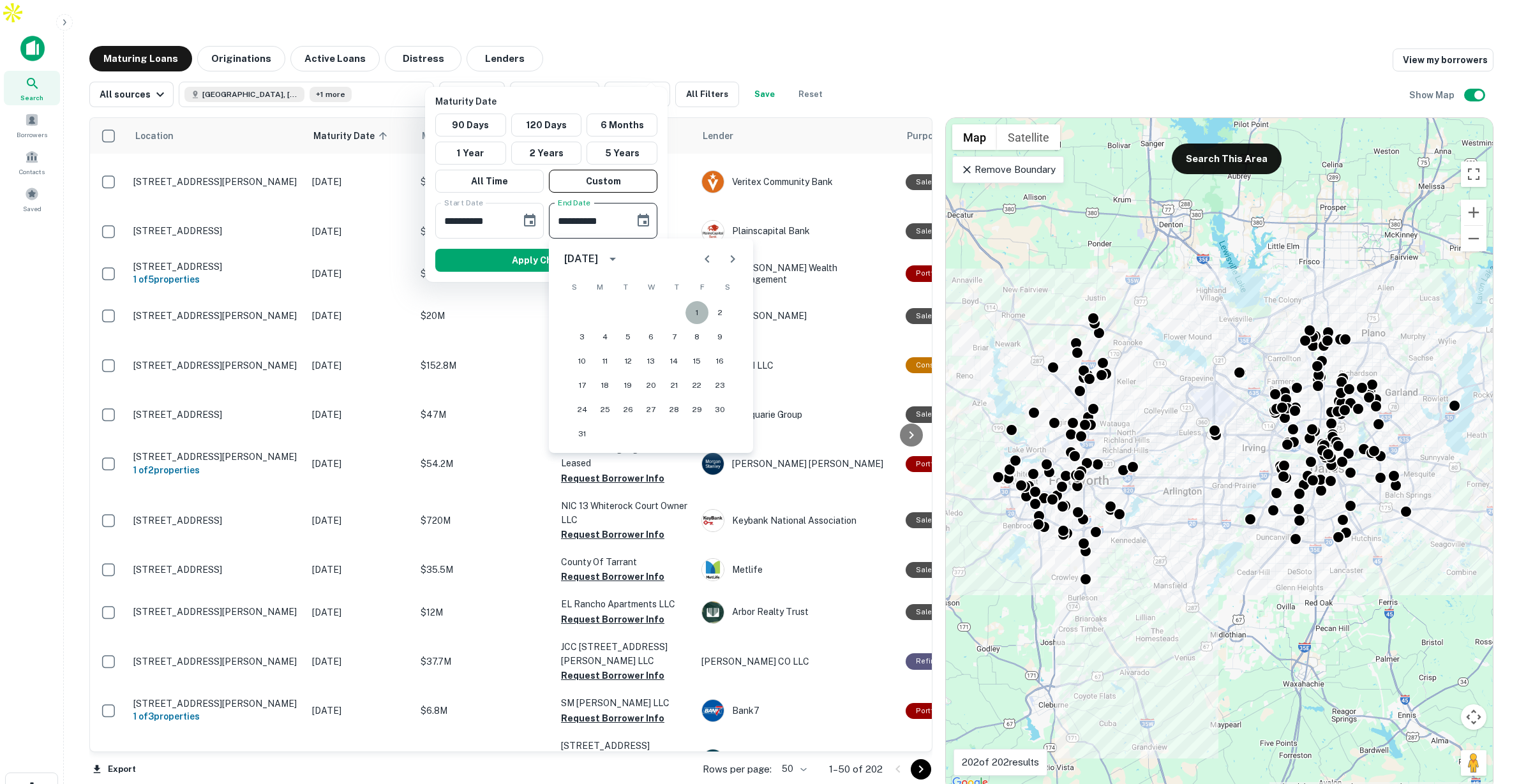
type input "**********"
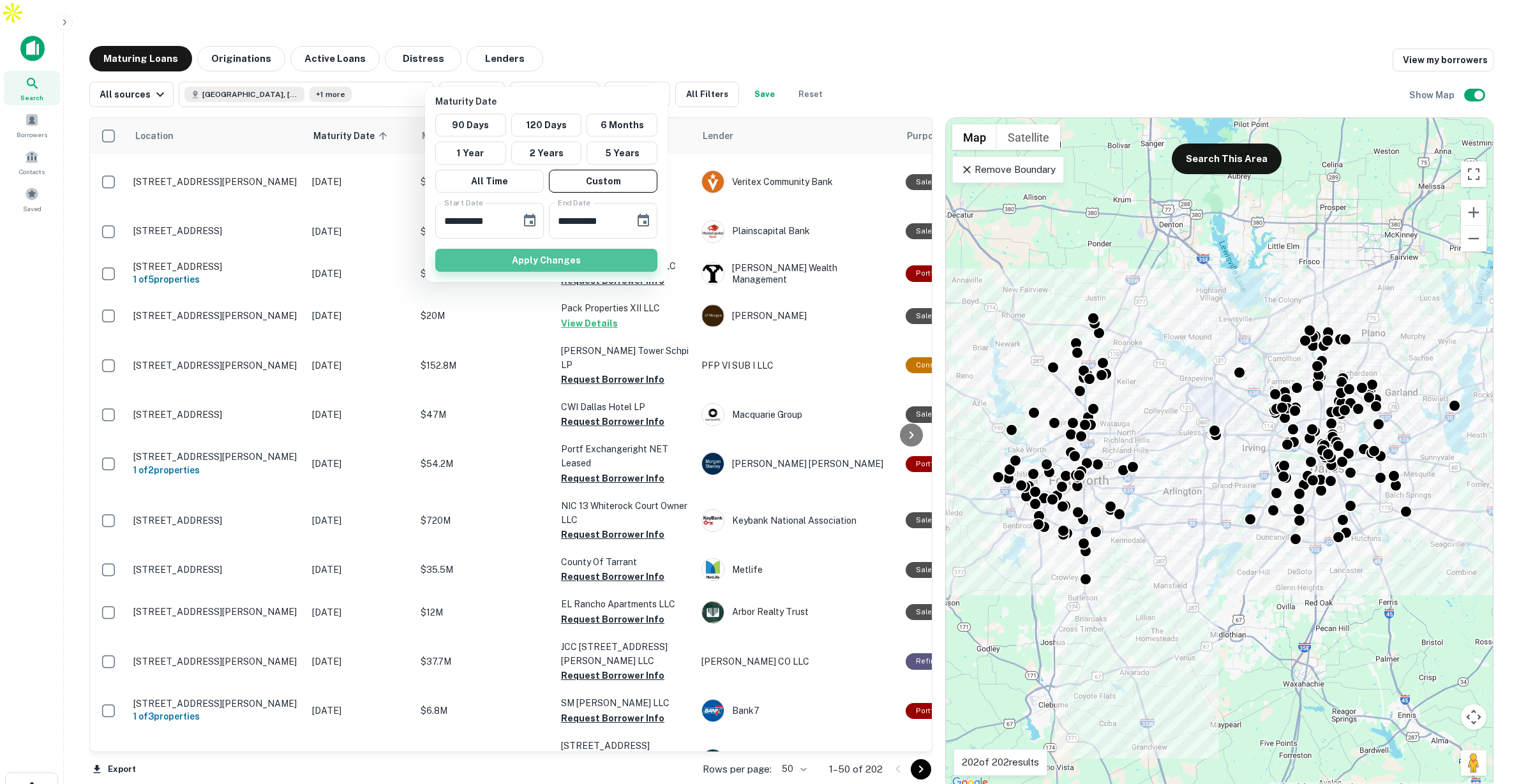
click at [592, 259] on button "Apply Changes" at bounding box center [546, 260] width 222 height 23
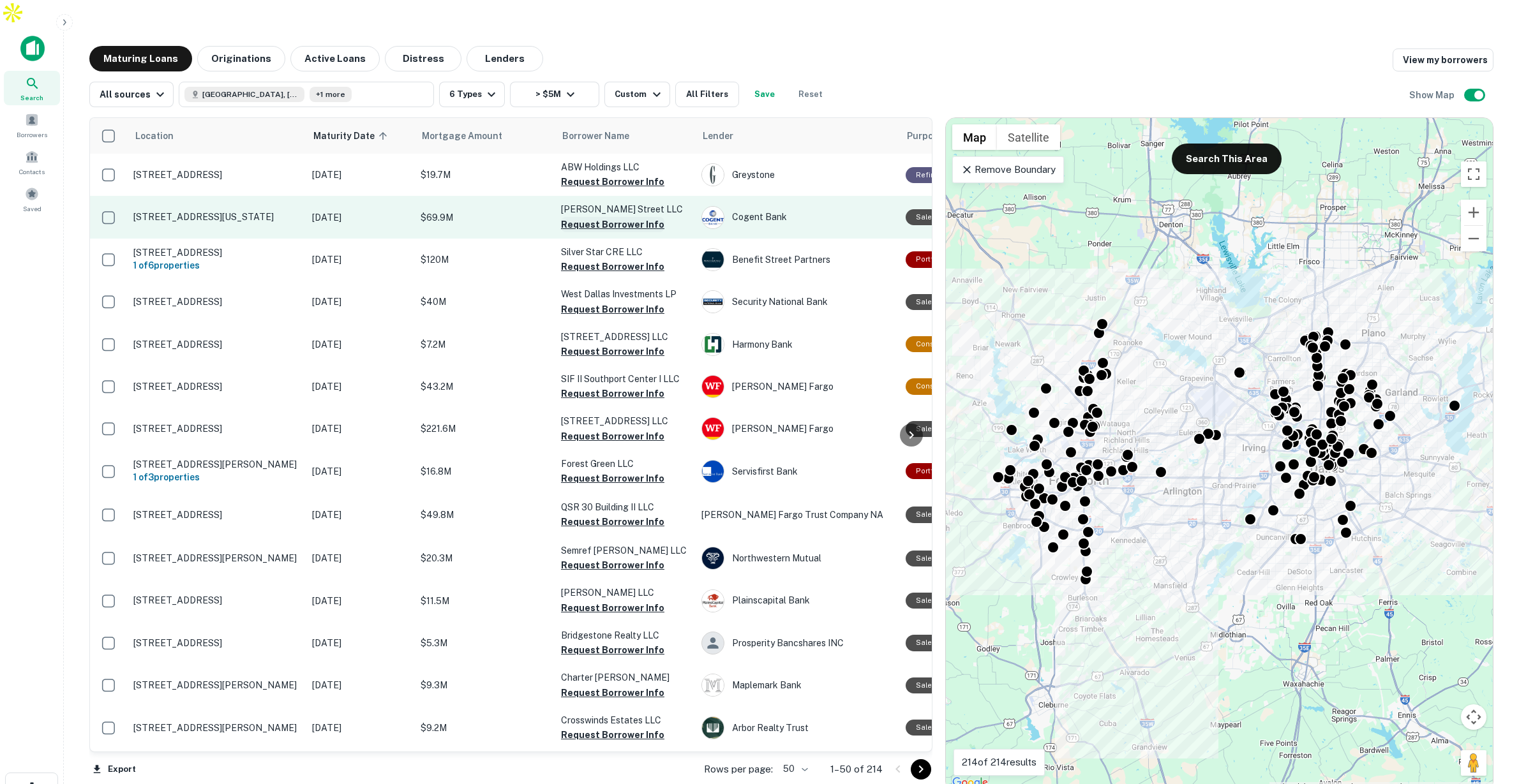
click at [584, 217] on button "Request Borrower Info" at bounding box center [612, 224] width 103 height 16
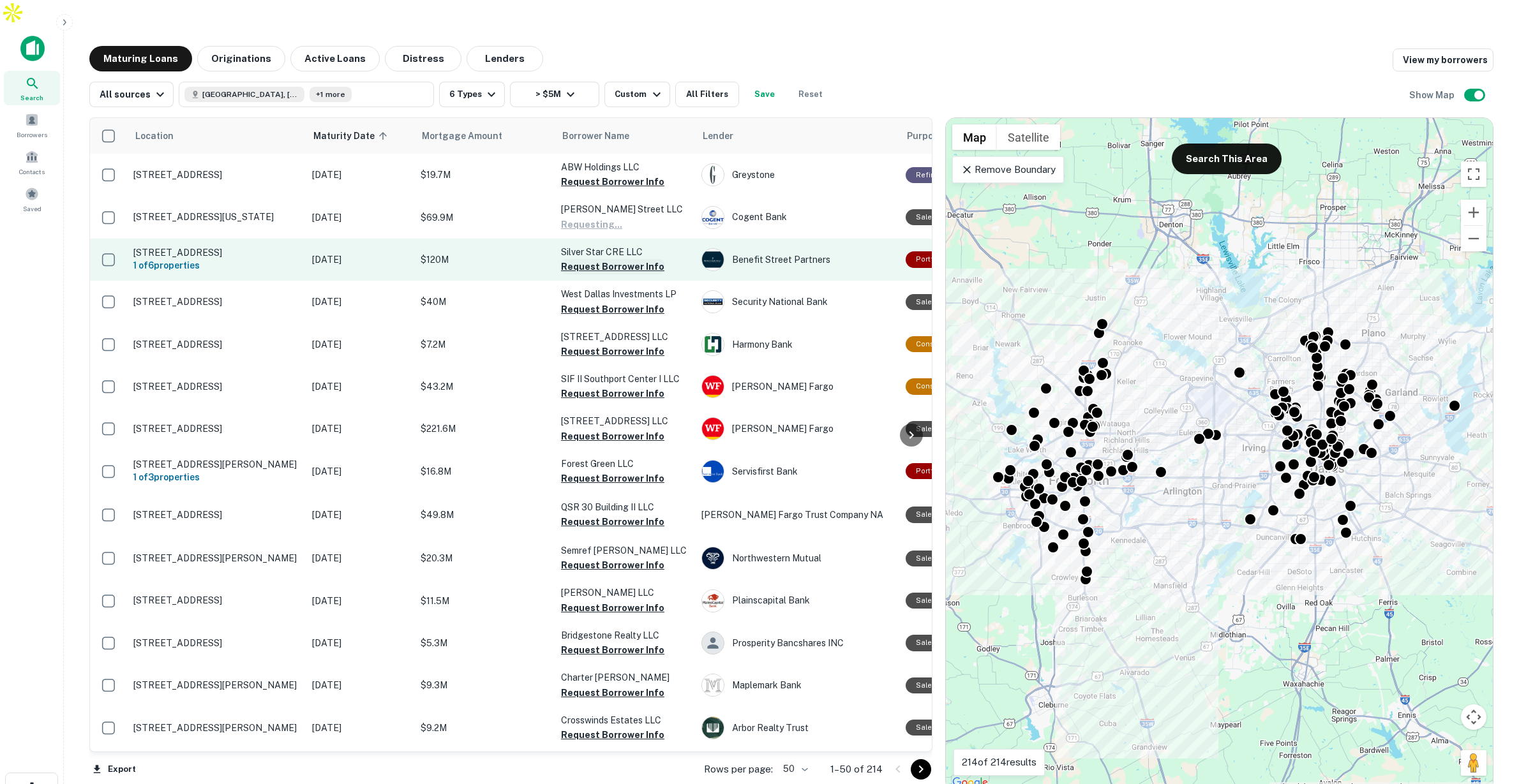
click at [590, 259] on button "Request Borrower Info" at bounding box center [612, 267] width 103 height 16
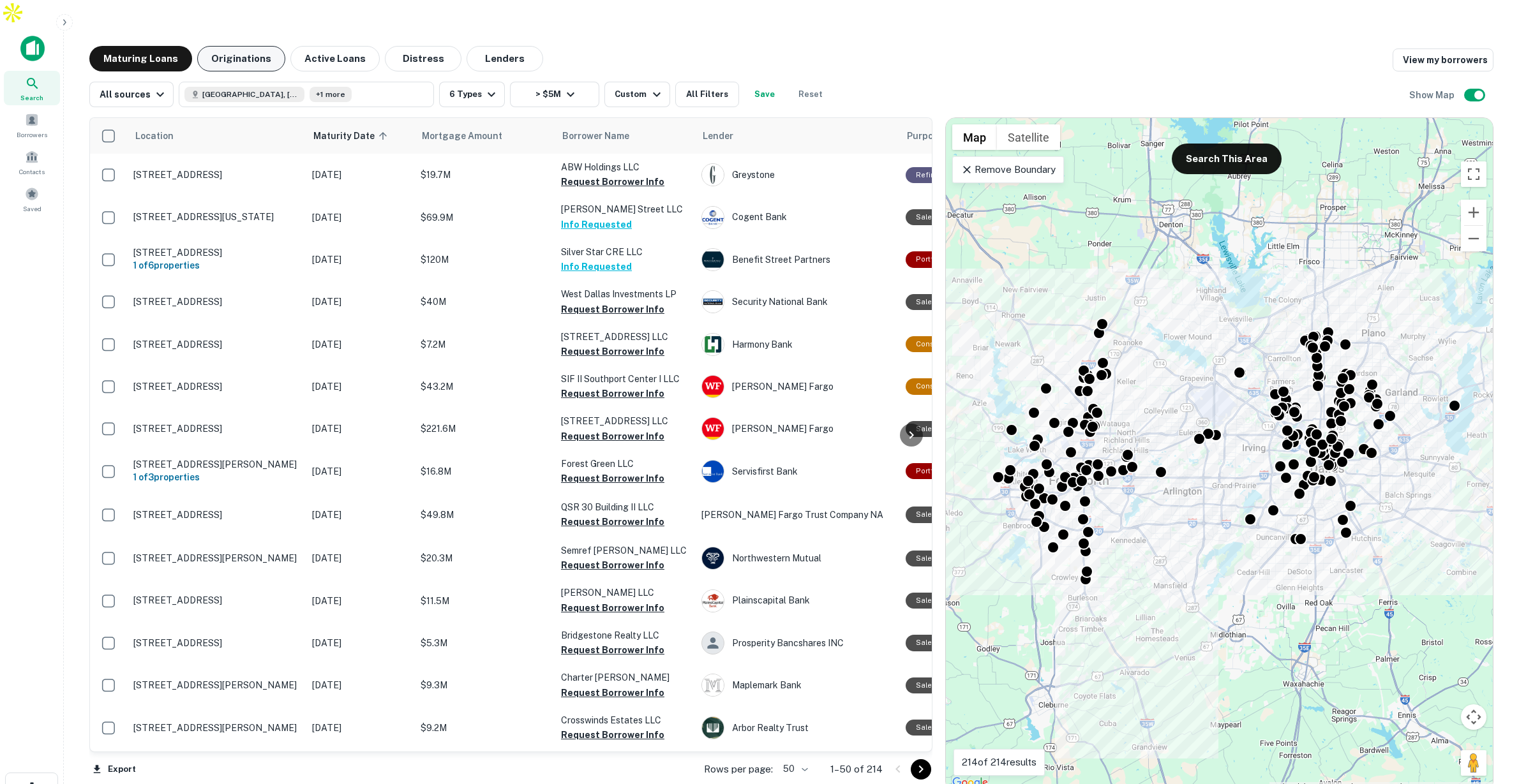
click at [227, 46] on button "Originations" at bounding box center [241, 59] width 88 height 25
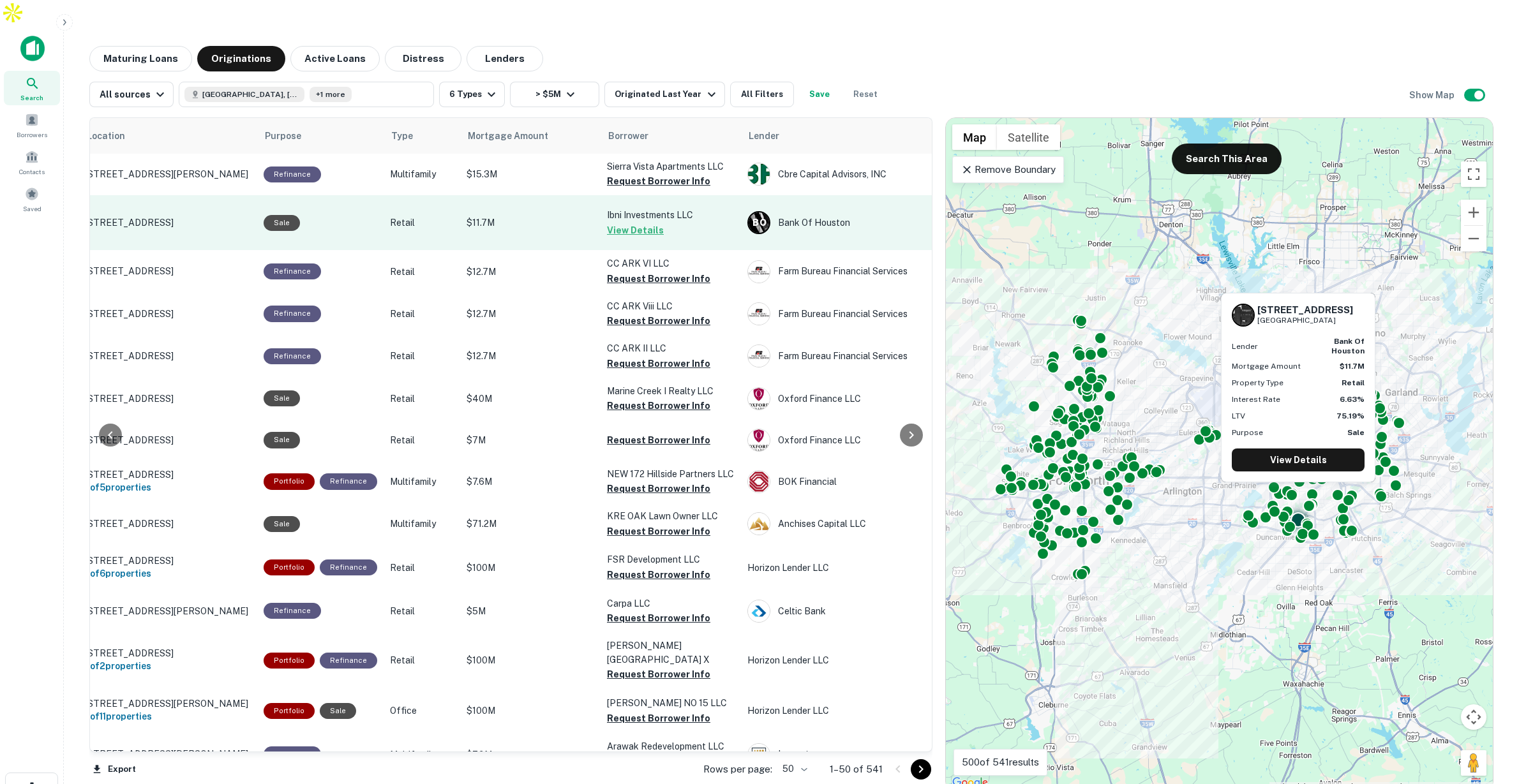
scroll to position [1, 45]
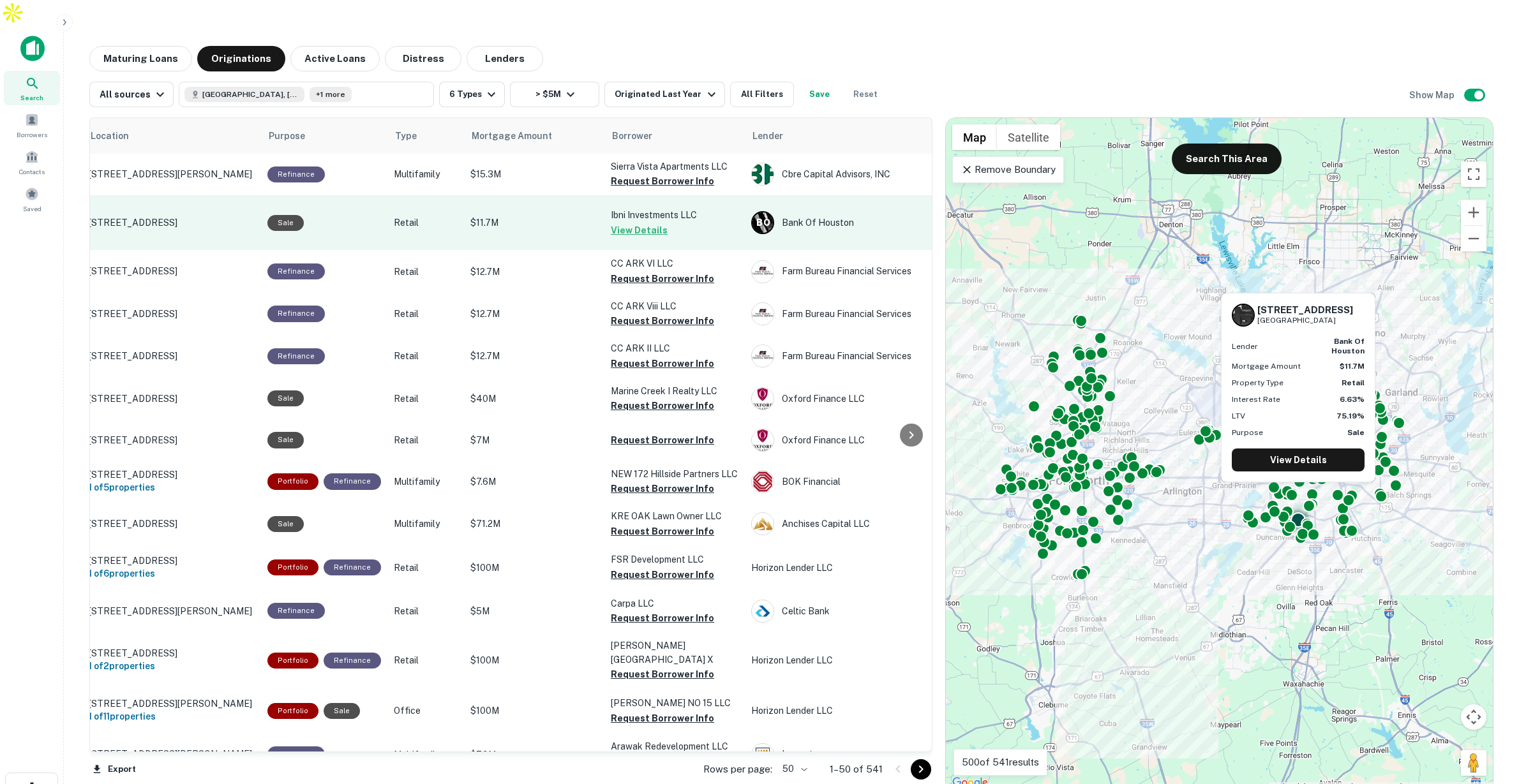
click at [541, 215] on p "$11.7M" at bounding box center [534, 223] width 128 height 14
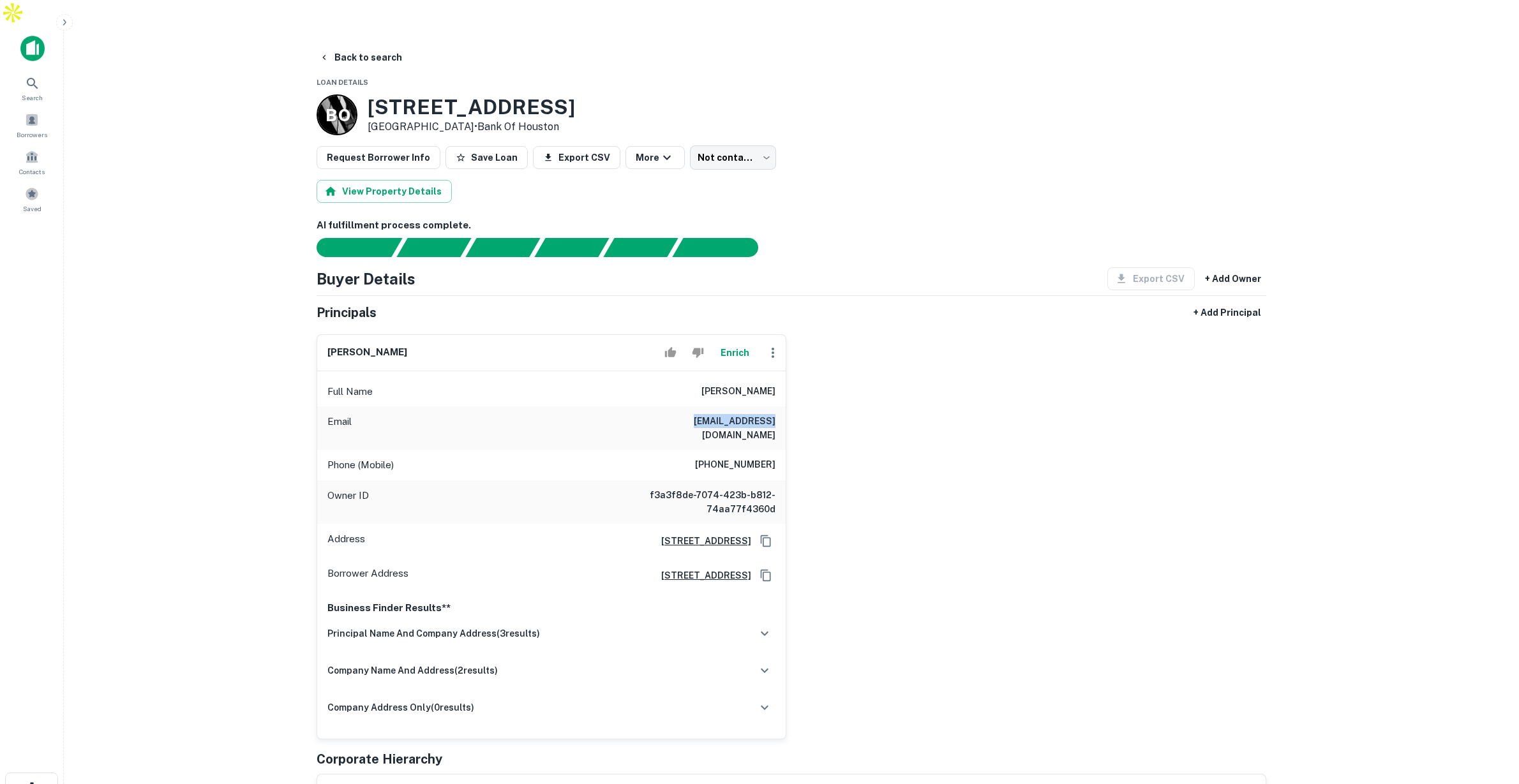
drag, startPoint x: 697, startPoint y: 393, endPoint x: 778, endPoint y: 402, distance: 81.5
click at [778, 407] on div "Email deech76@aol.com" at bounding box center [551, 428] width 469 height 44
drag, startPoint x: 705, startPoint y: 427, endPoint x: 767, endPoint y: 429, distance: 62.0
click at [767, 457] on h6 "(832) 876-0584" at bounding box center [735, 465] width 81 height 16
drag, startPoint x: 771, startPoint y: 389, endPoint x: 753, endPoint y: 384, distance: 18.7
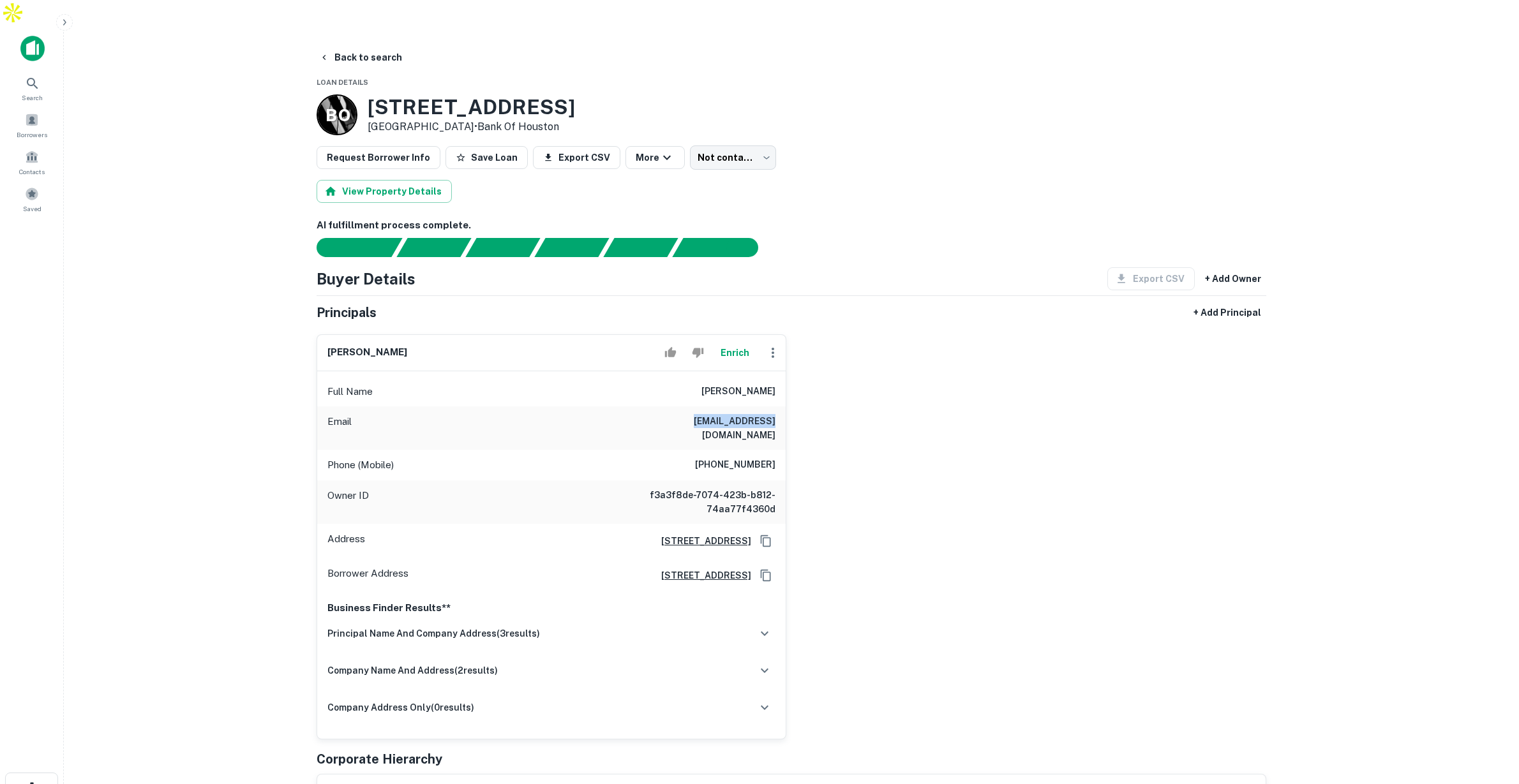
click at [765, 407] on div "Email deech76@aol.com" at bounding box center [551, 428] width 469 height 44
click at [368, 46] on button "Back to search" at bounding box center [360, 57] width 93 height 23
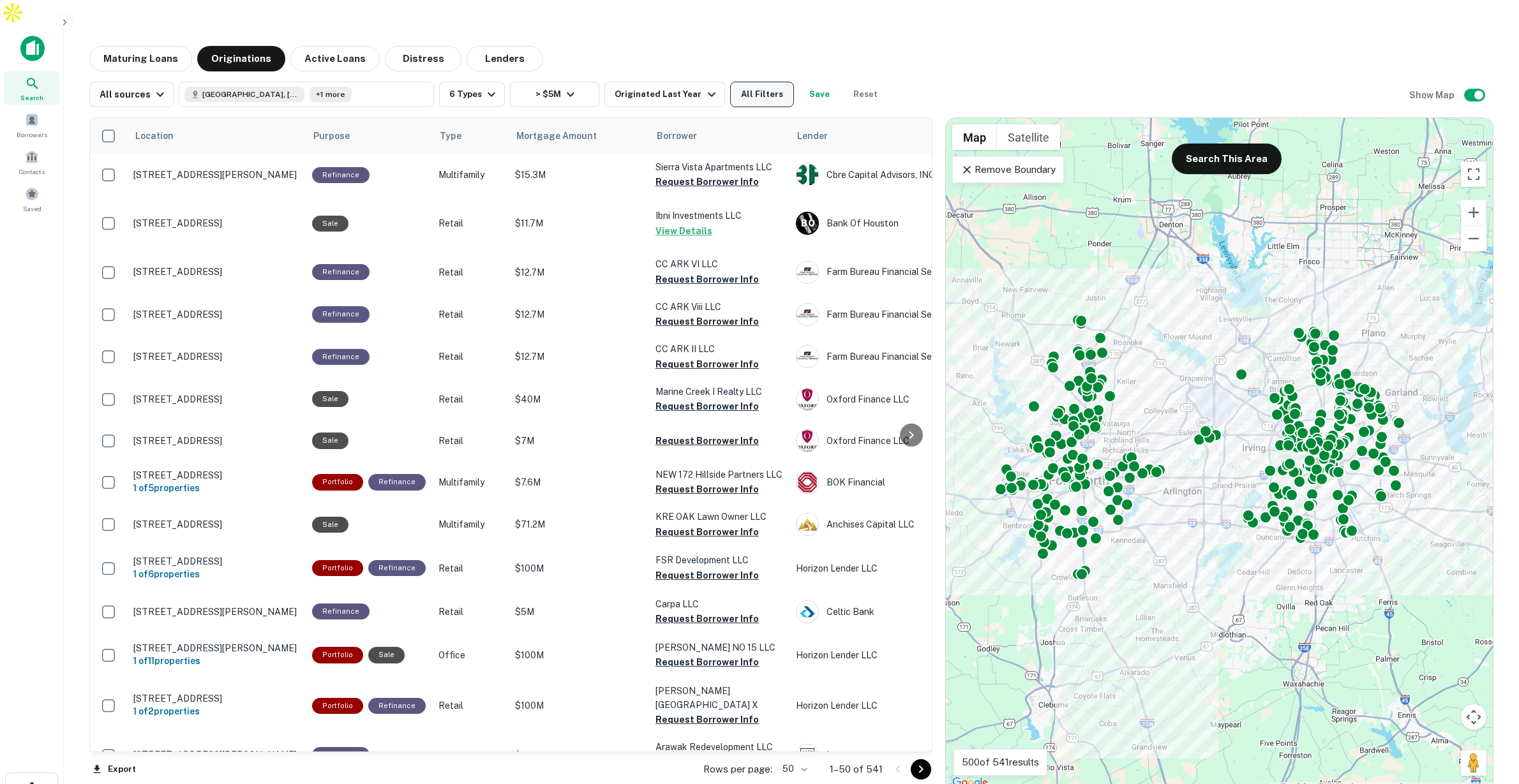
click at [773, 82] on button "All Filters" at bounding box center [762, 94] width 64 height 25
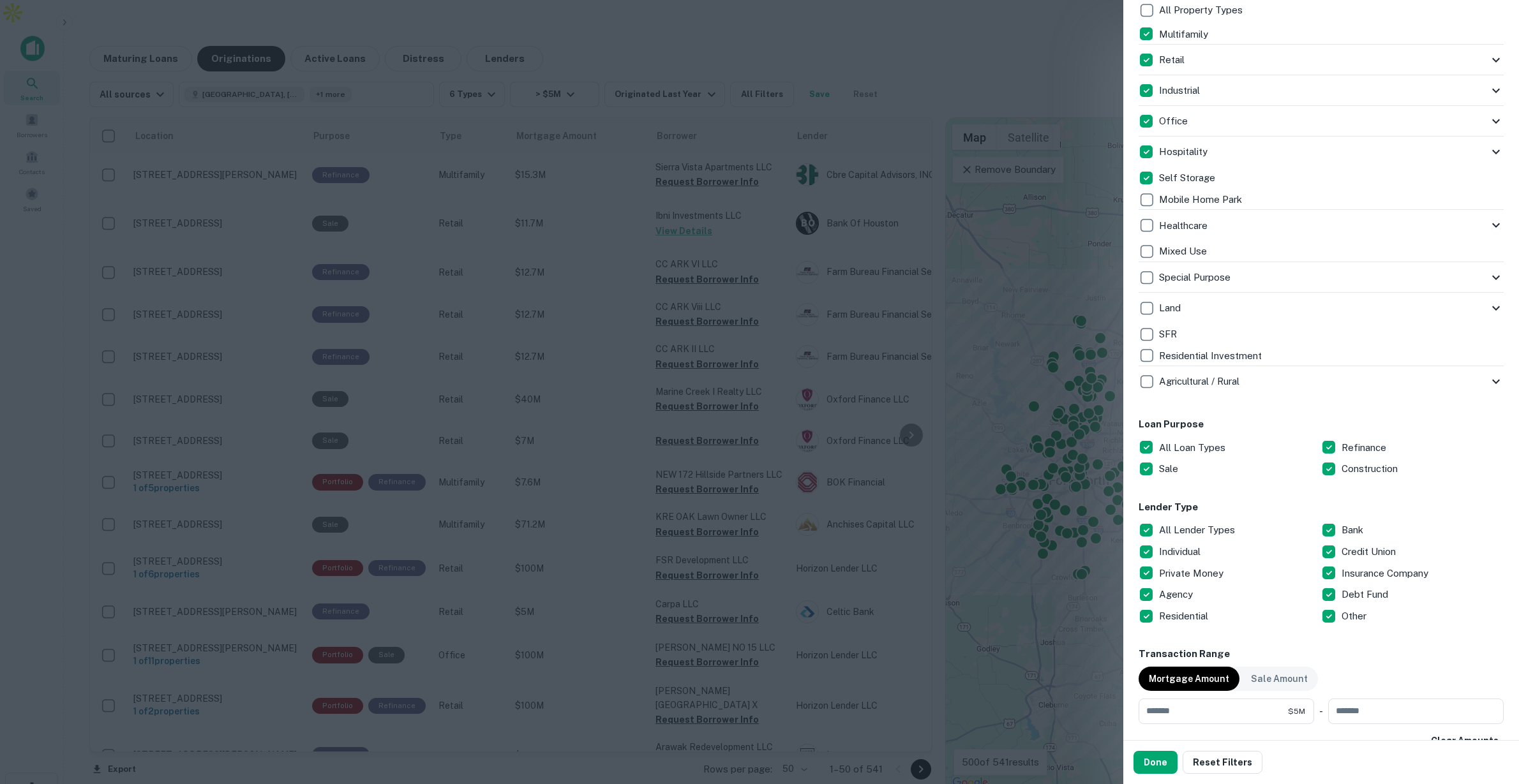
scroll to position [275, 0]
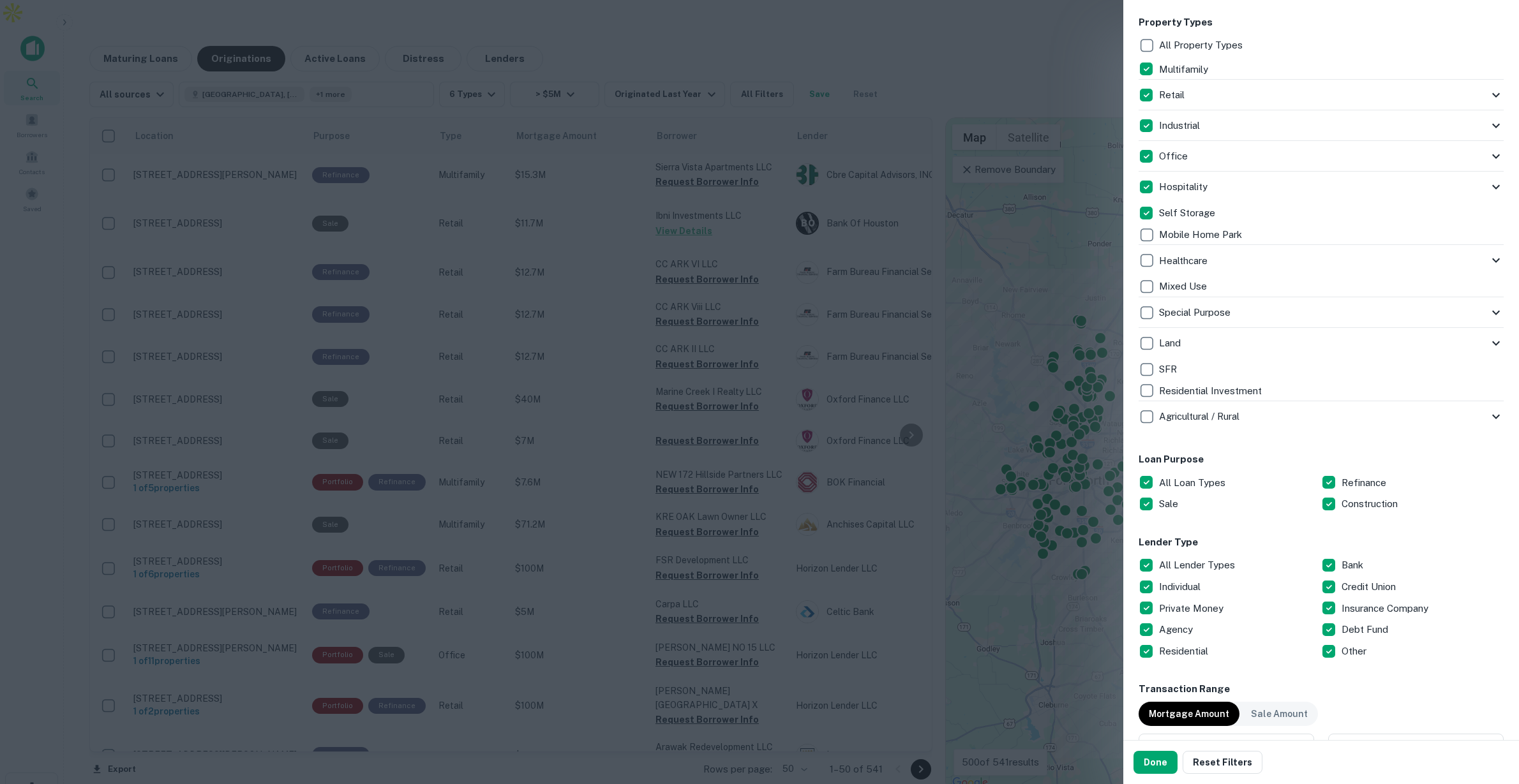
click at [1496, 92] on icon at bounding box center [1496, 95] width 16 height 16
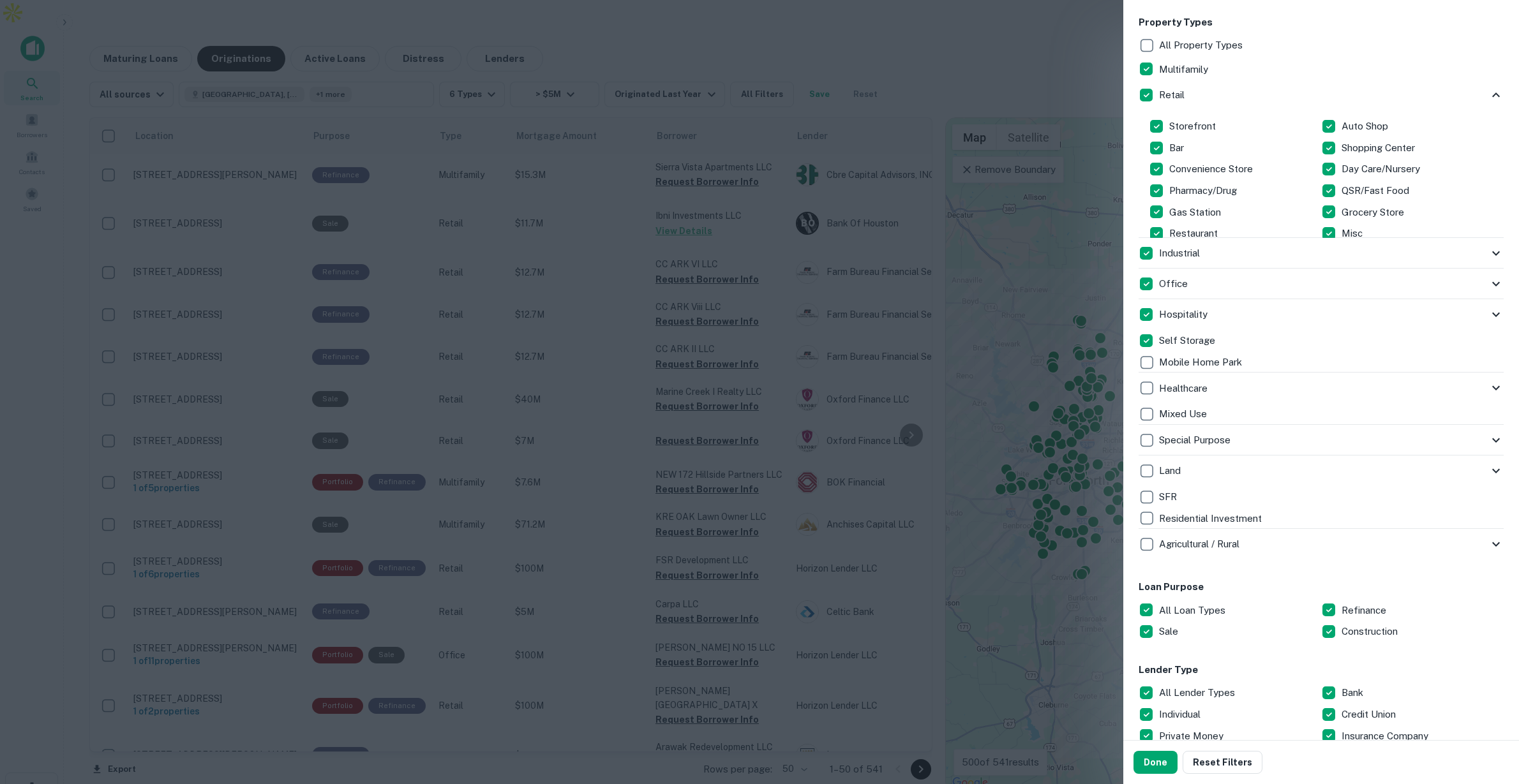
click at [1495, 95] on icon at bounding box center [1496, 95] width 16 height 16
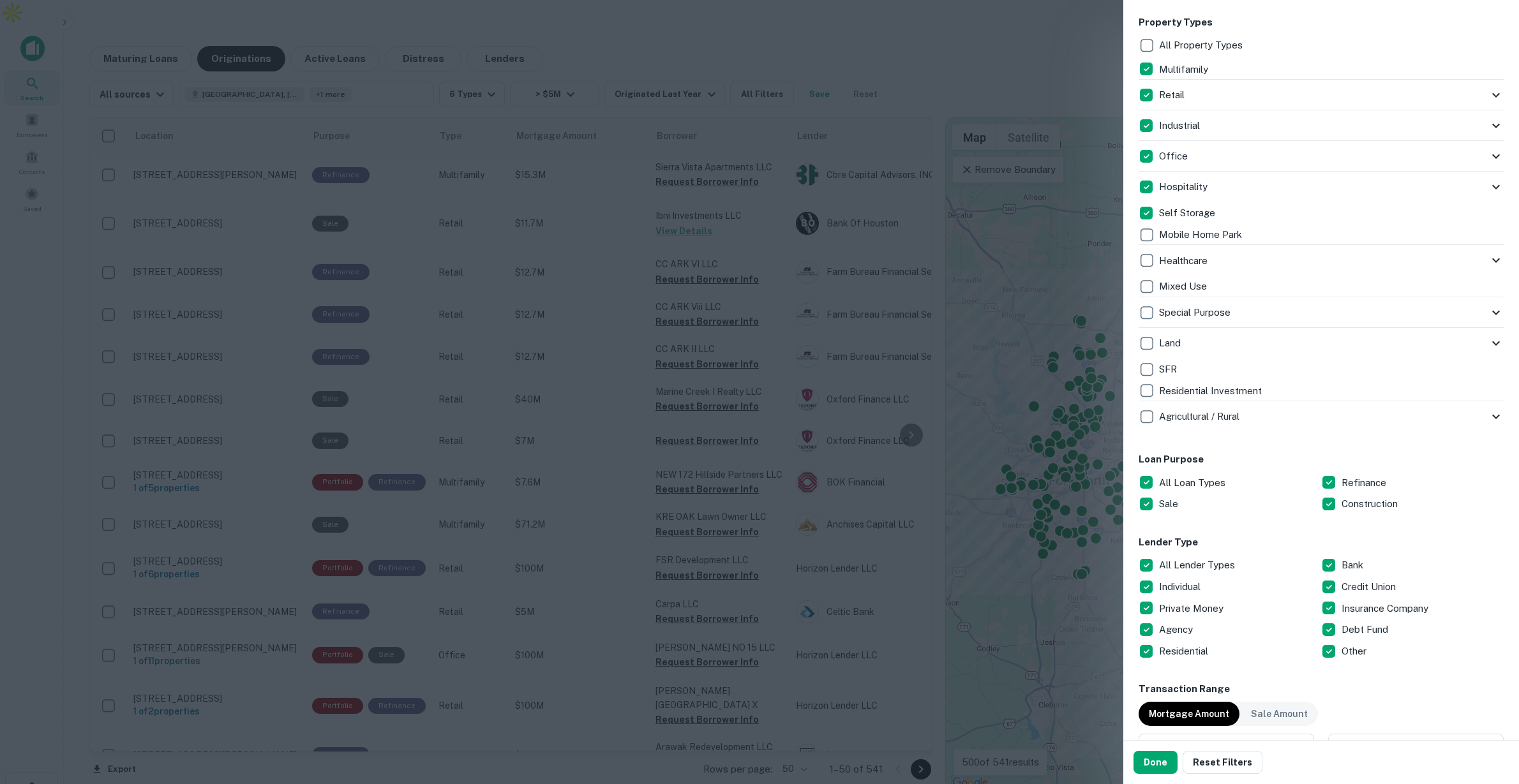
click at [983, 33] on div at bounding box center [760, 392] width 1519 height 784
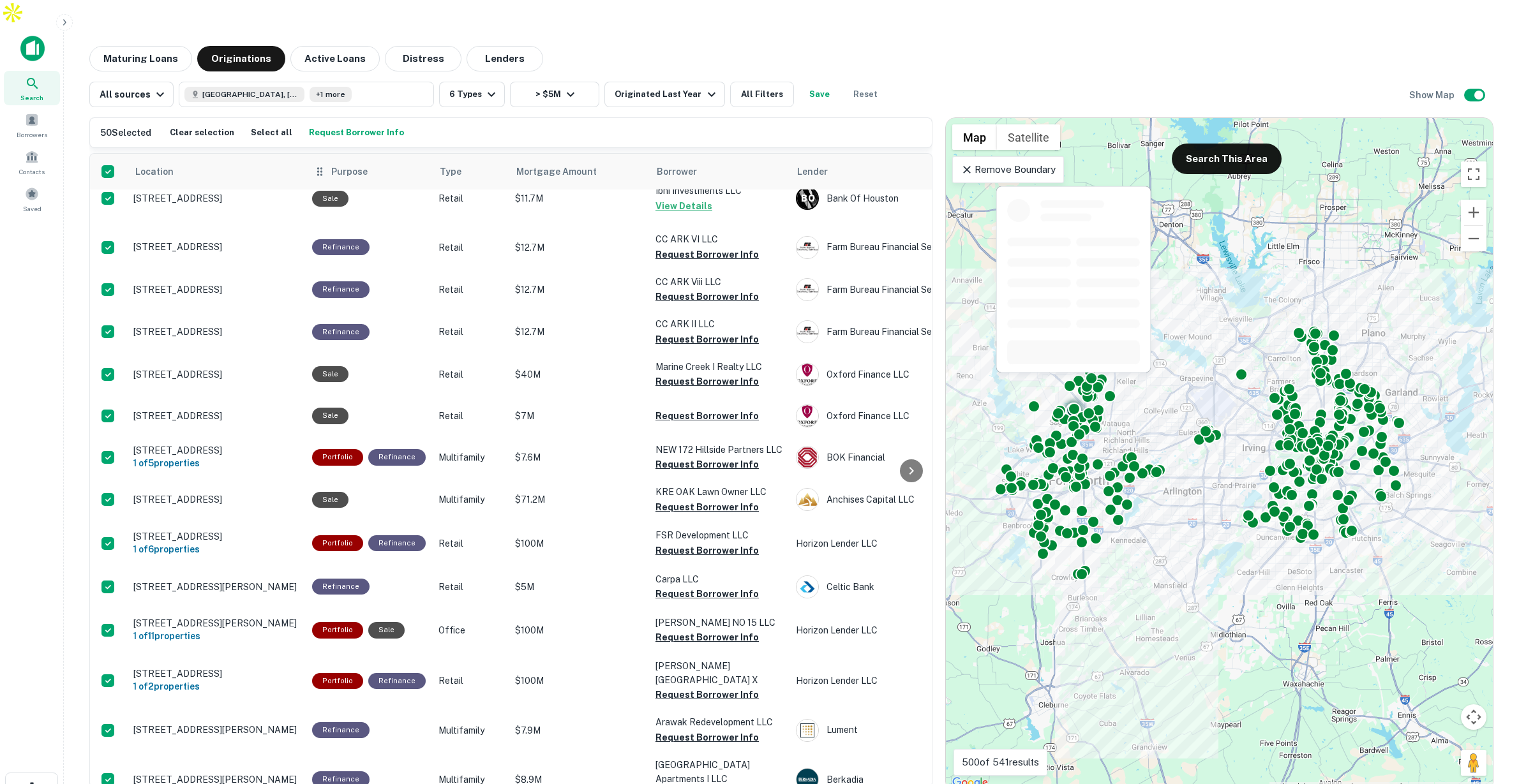
scroll to position [61, 0]
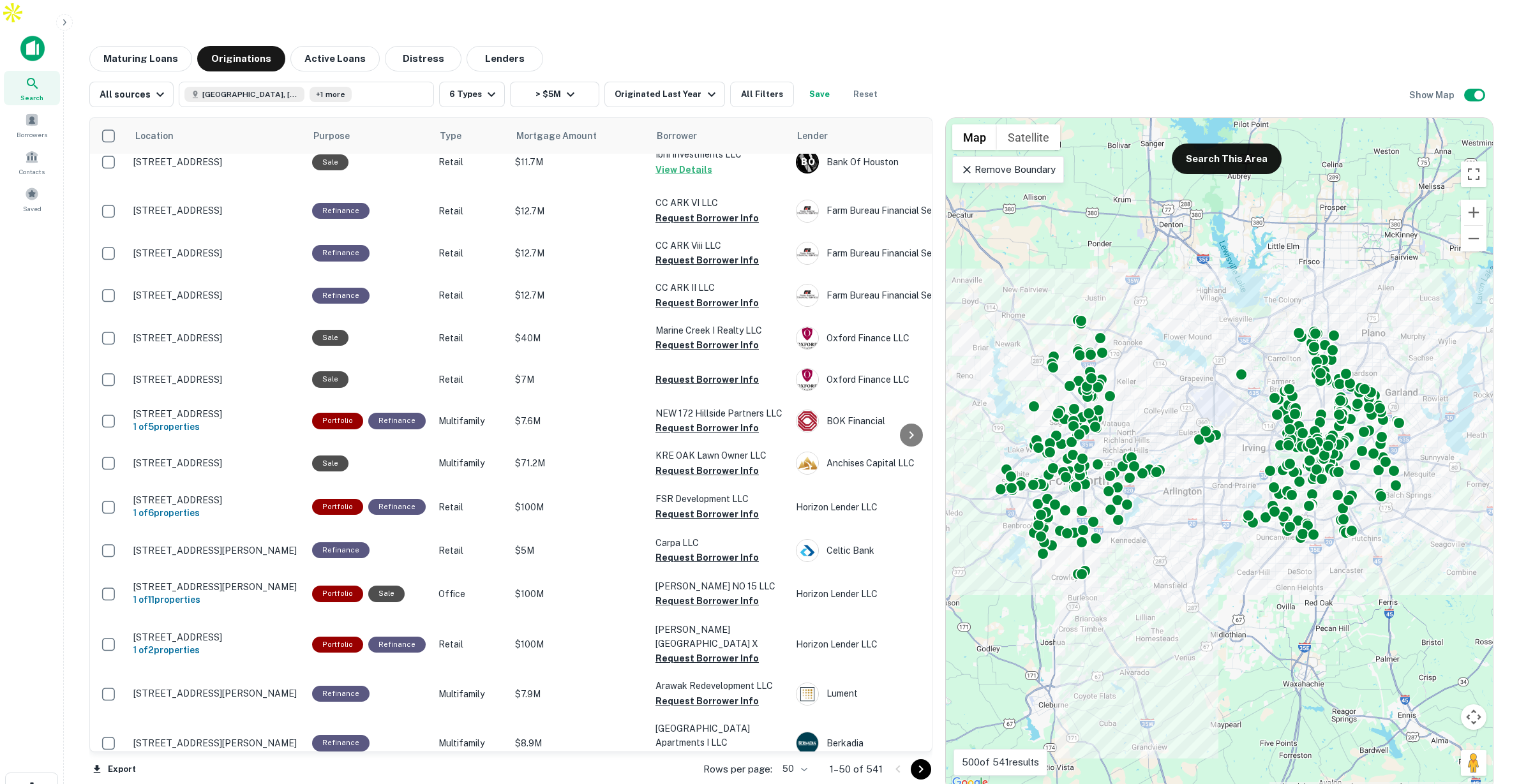
click at [803, 743] on body "Search Borrowers Contacts Saved Maturing Loans Originations Active Loans Distre…" at bounding box center [760, 392] width 1519 height 784
drag, startPoint x: 506, startPoint y: 751, endPoint x: 422, endPoint y: 763, distance: 84.9
click at [504, 751] on div at bounding box center [760, 392] width 1519 height 784
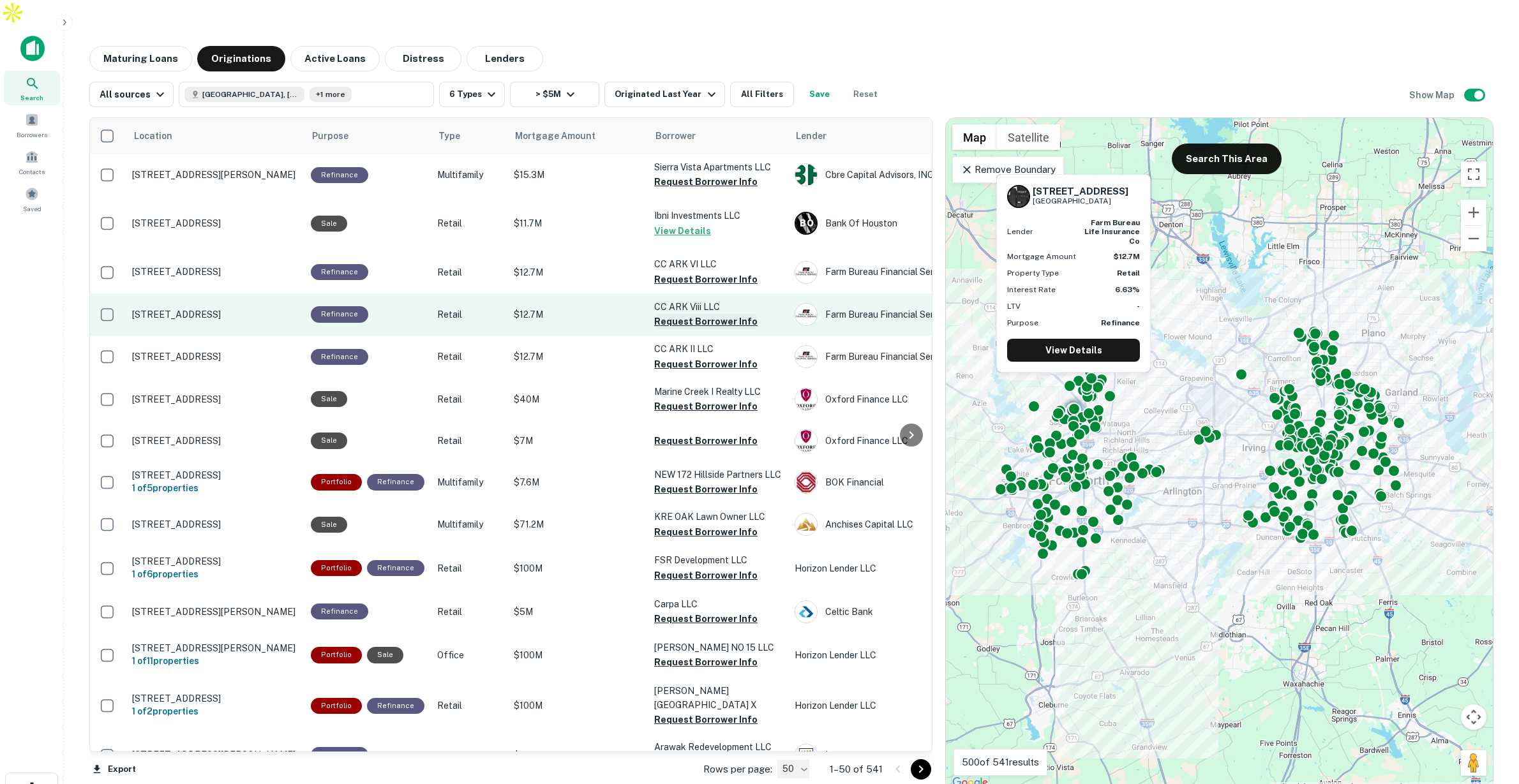
scroll to position [0, 0]
click at [672, 314] on button "Request Borrower Info" at bounding box center [707, 321] width 103 height 16
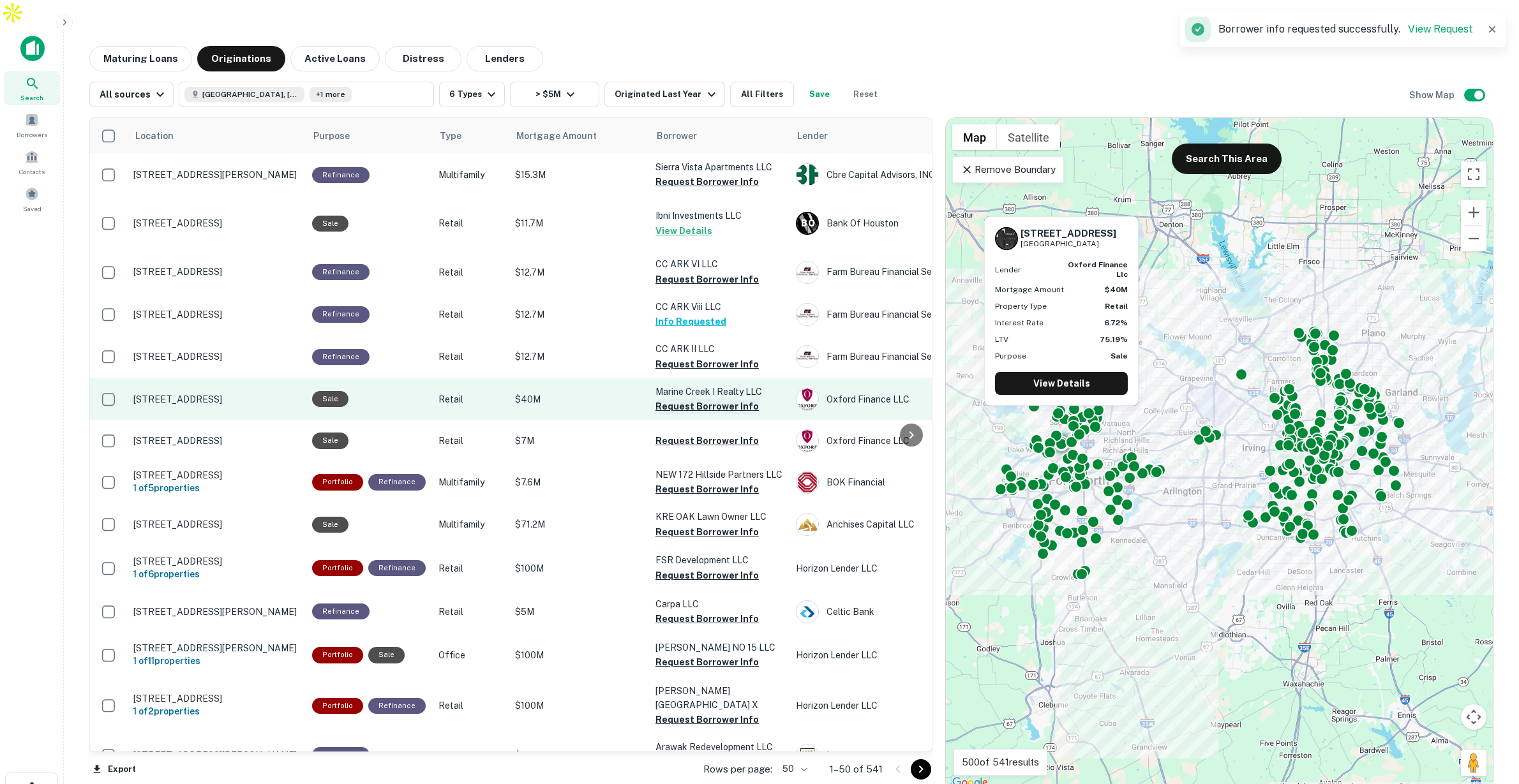
click at [674, 399] on button "Request Borrower Info" at bounding box center [707, 407] width 103 height 16
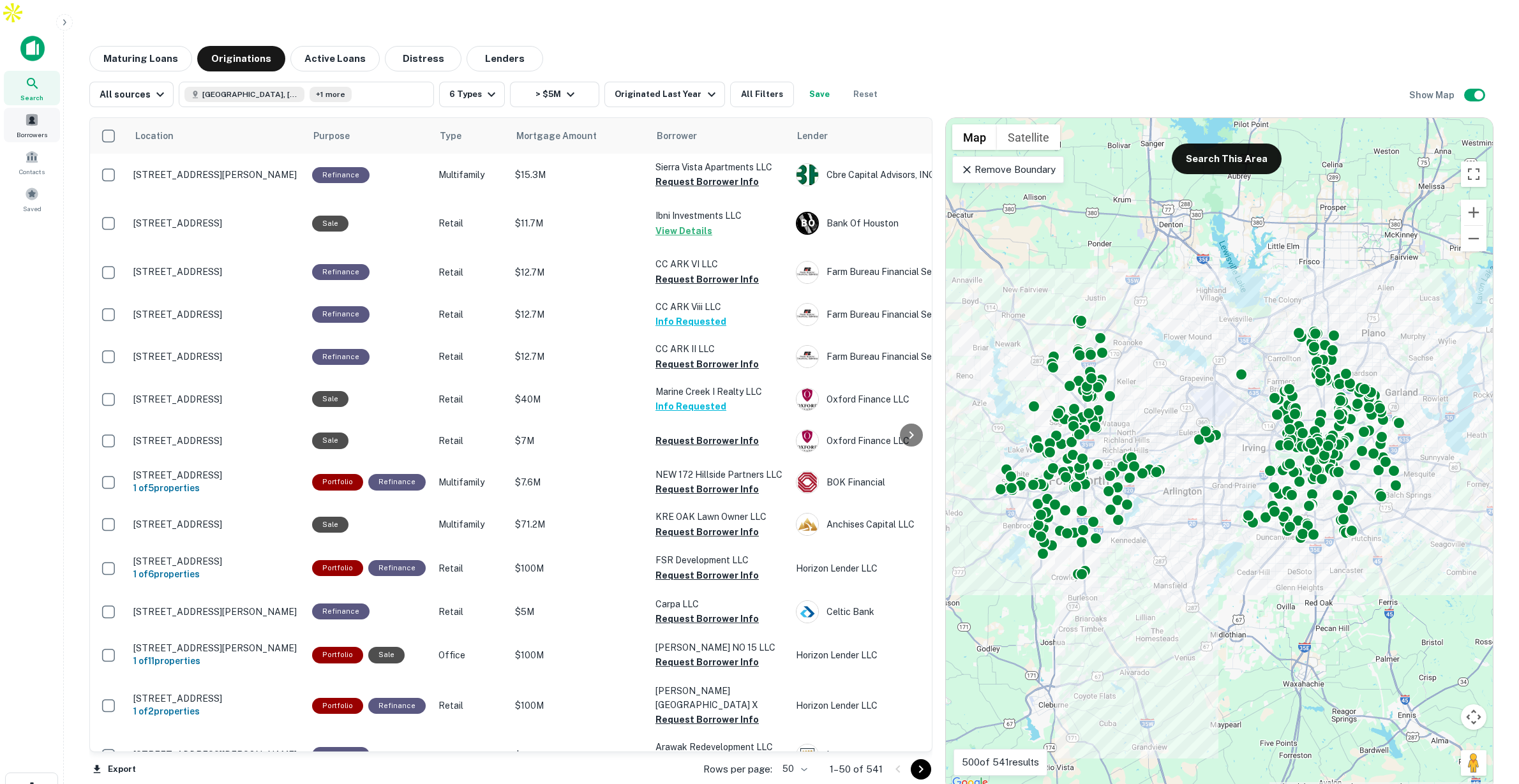
scroll to position [0, 1]
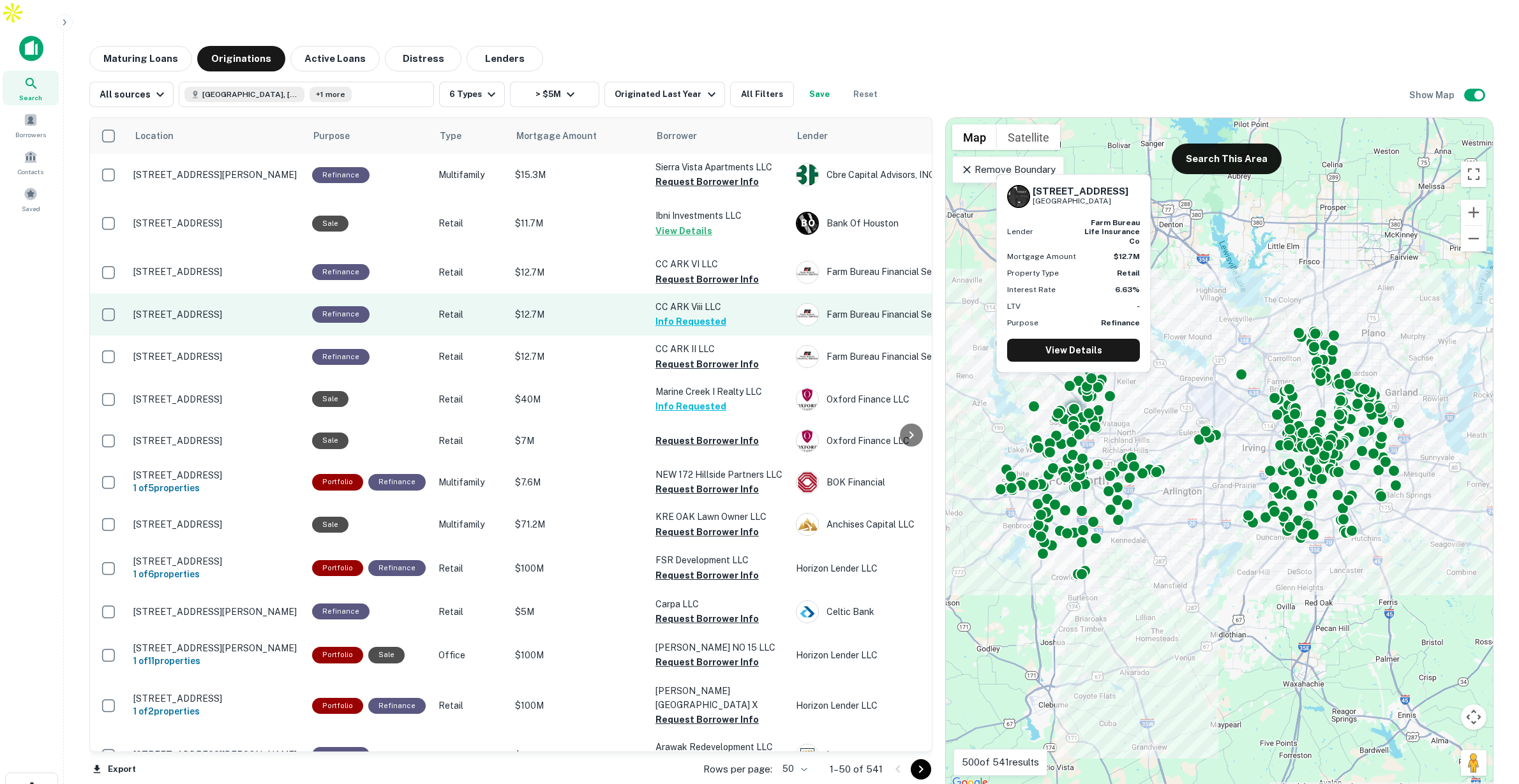
click at [577, 308] on p "$12.7M" at bounding box center [579, 315] width 128 height 14
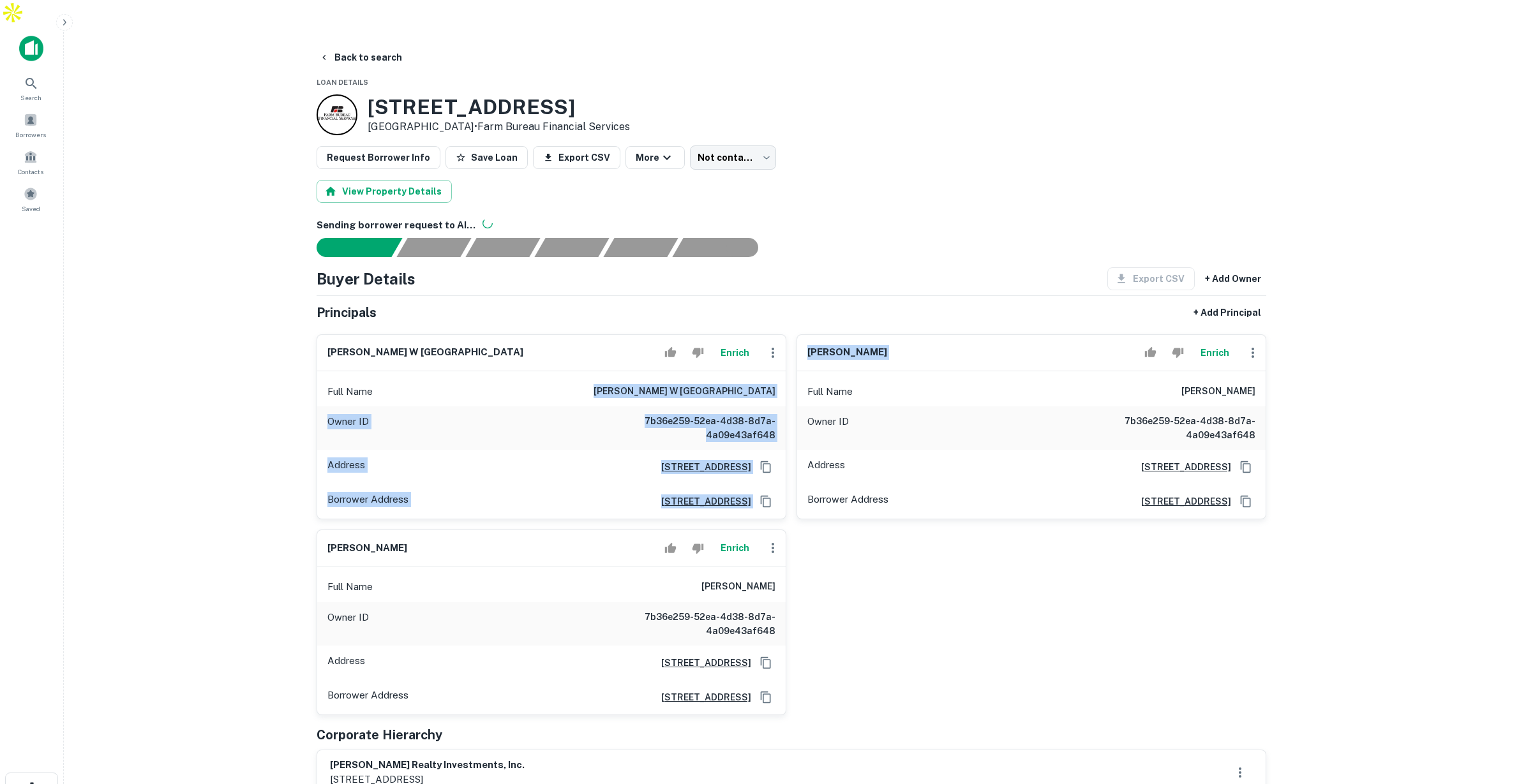
drag, startPoint x: 699, startPoint y: 362, endPoint x: 809, endPoint y: 371, distance: 110.4
click at [809, 371] on div "anthony w oxford Enrich Full Name anthony w oxford Owner ID 7b36e259-52ea-4d38-…" at bounding box center [786, 519] width 960 height 391
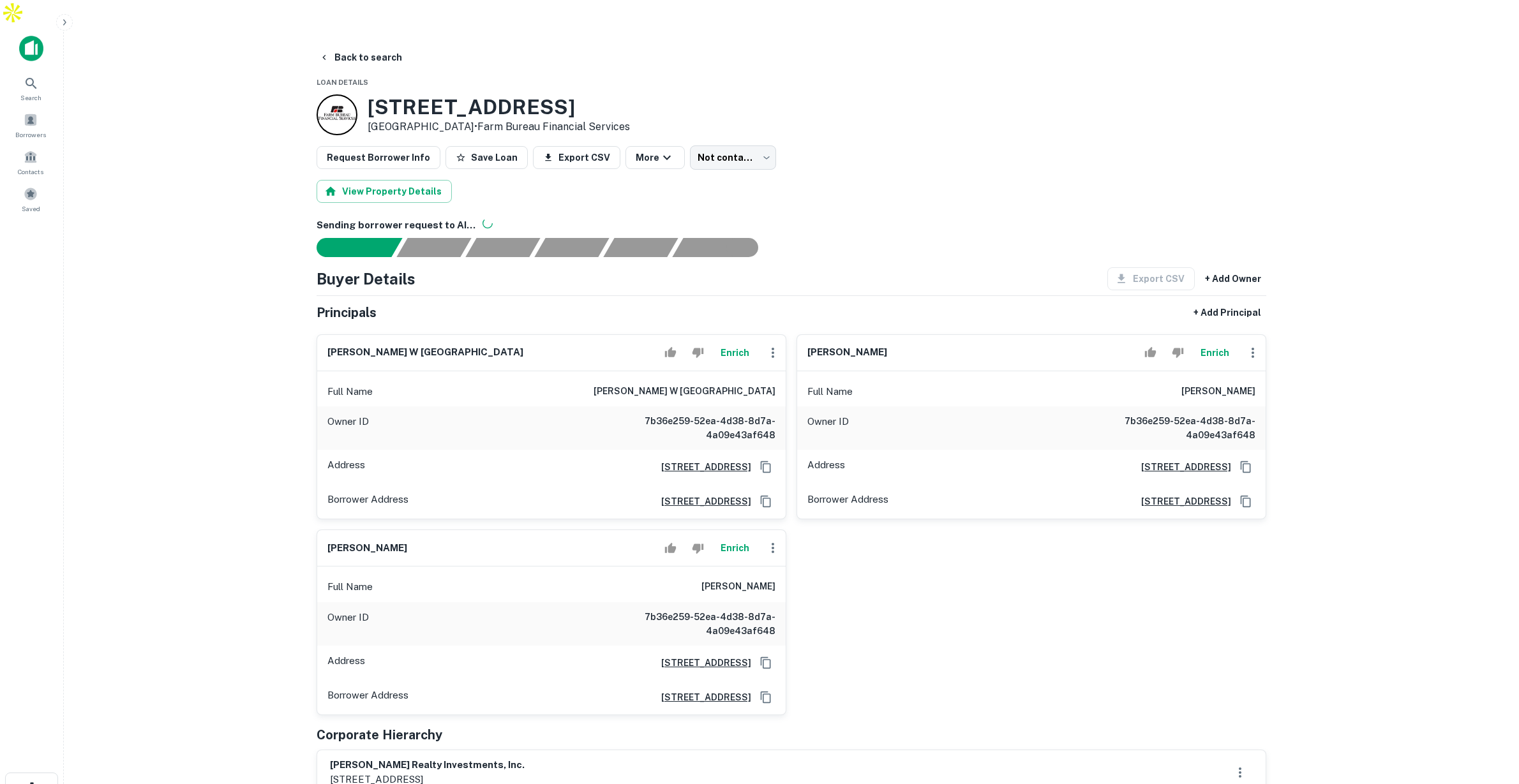
click at [656, 344] on div "anthony w oxford Enrich" at bounding box center [551, 353] width 469 height 36
click at [340, 46] on button "Back to search" at bounding box center [360, 57] width 93 height 23
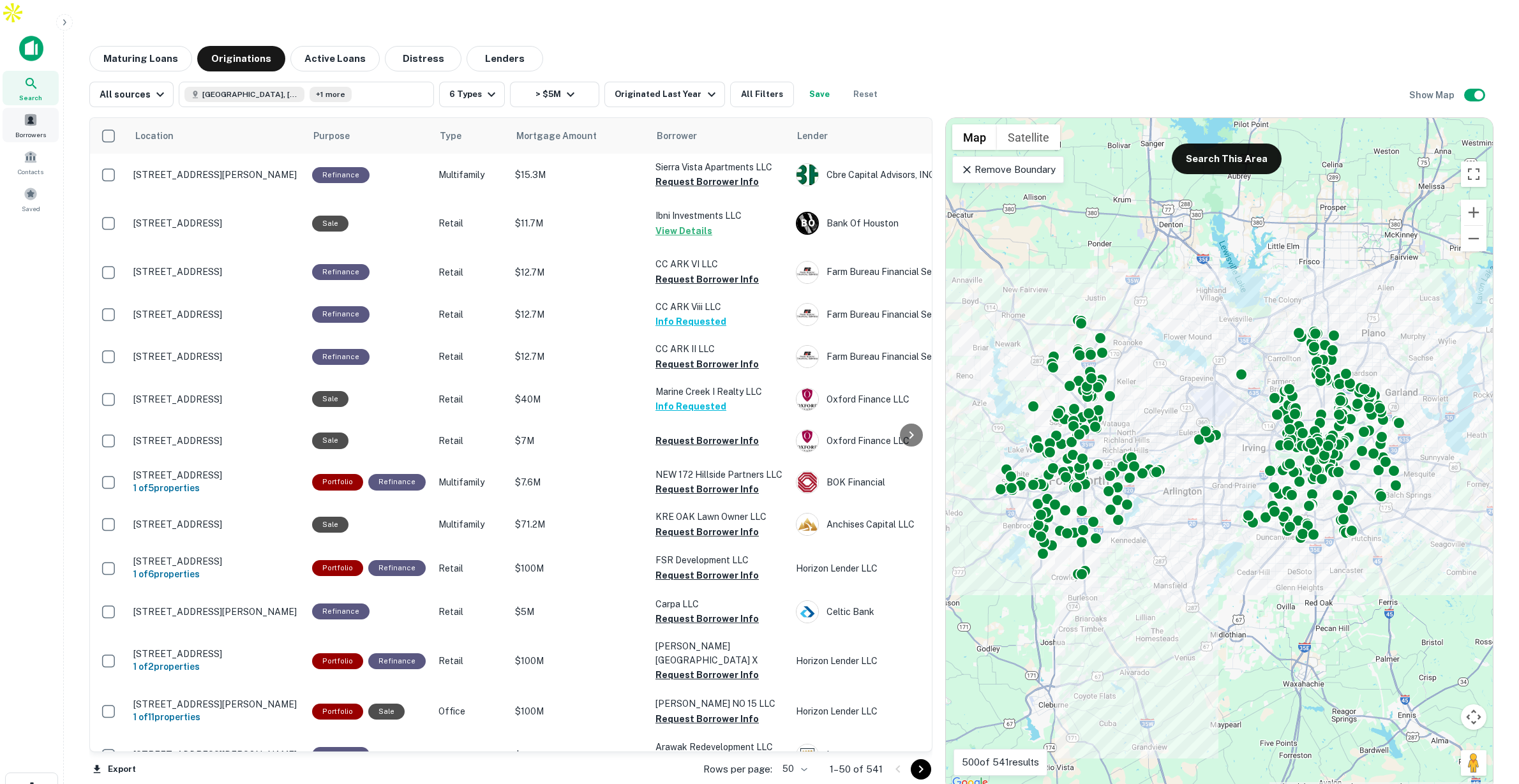
click at [38, 129] on span "Borrowers" at bounding box center [31, 135] width 31 height 10
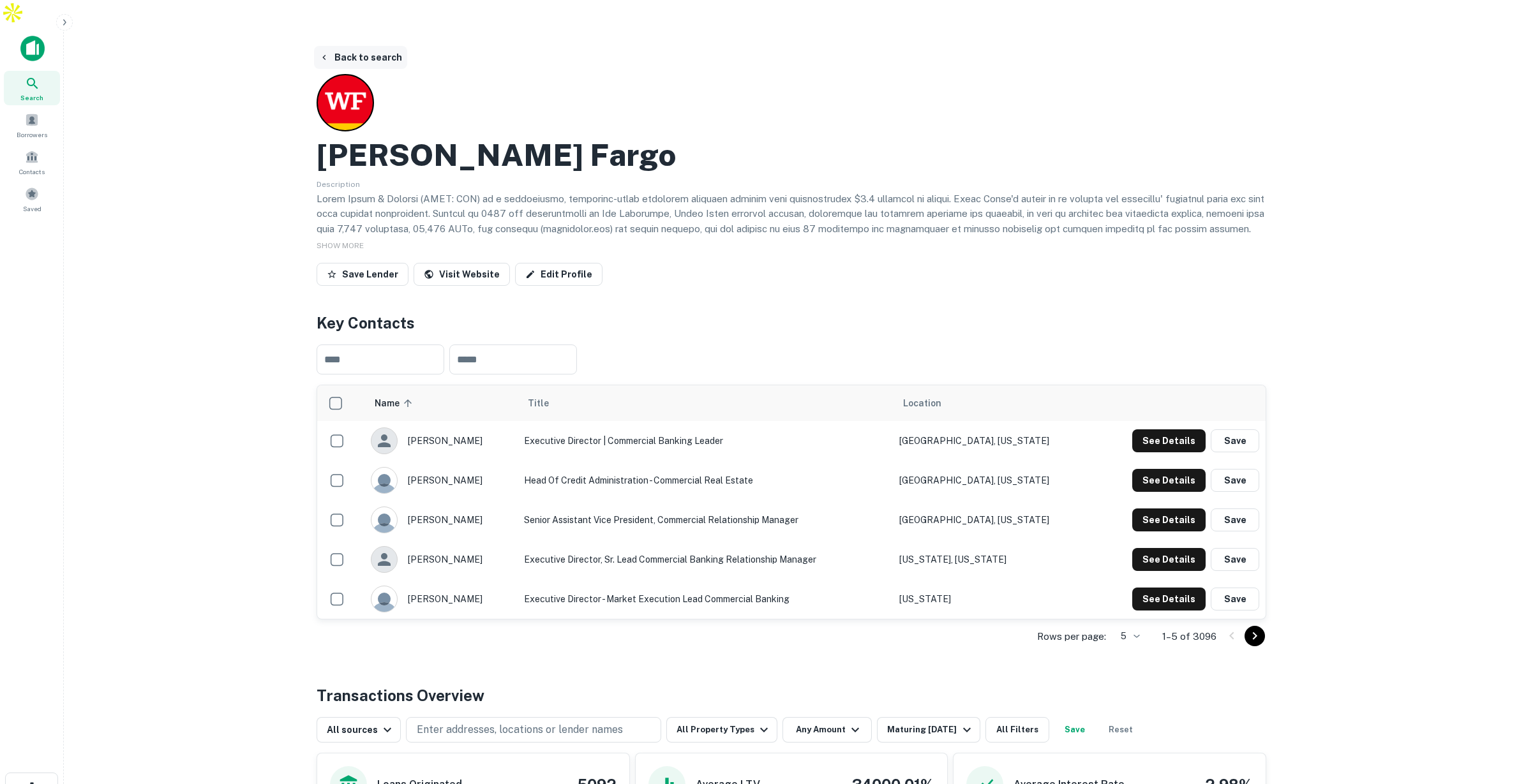
click at [366, 46] on button "Back to search" at bounding box center [360, 57] width 93 height 23
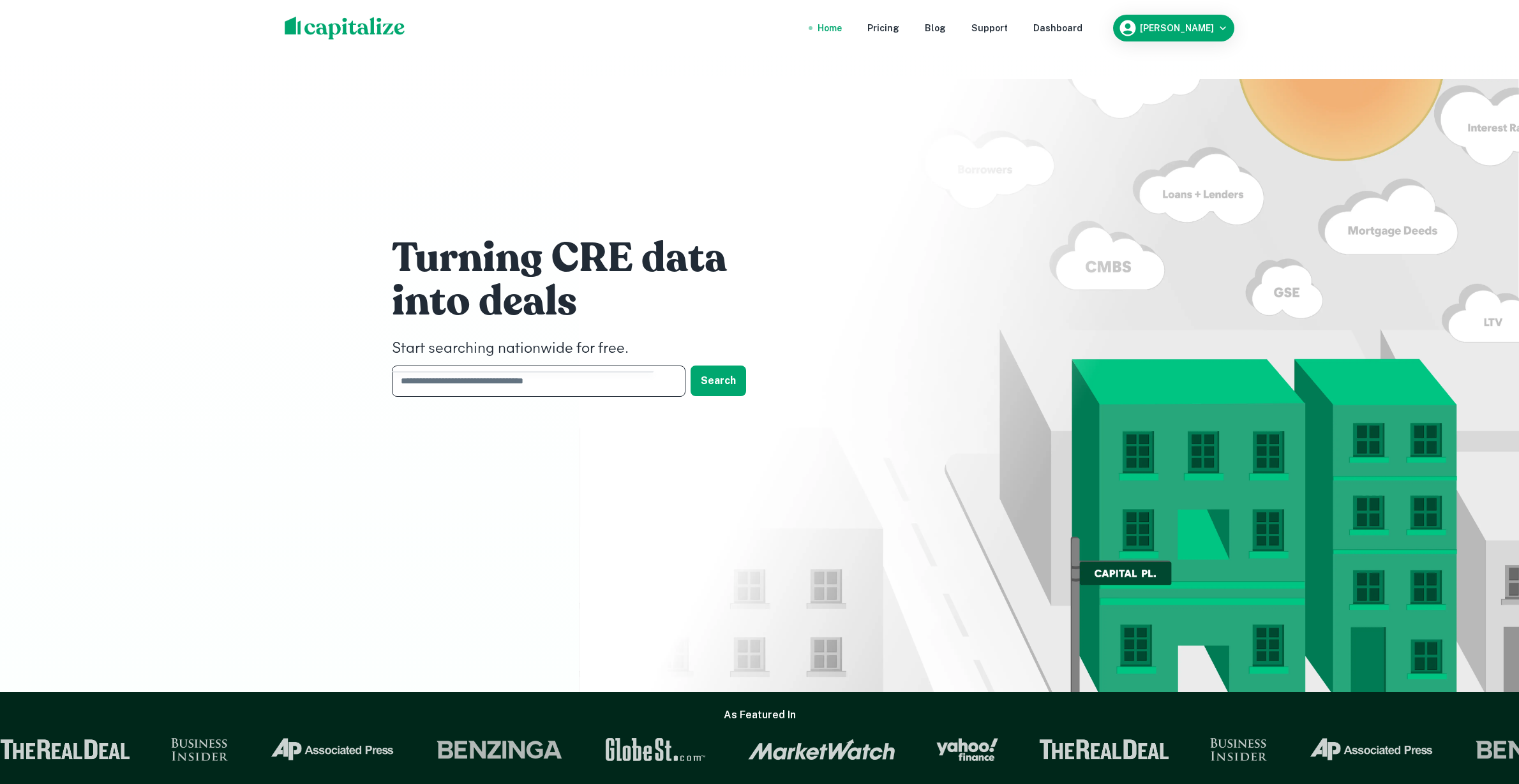
click at [471, 366] on input "text" at bounding box center [534, 381] width 284 height 31
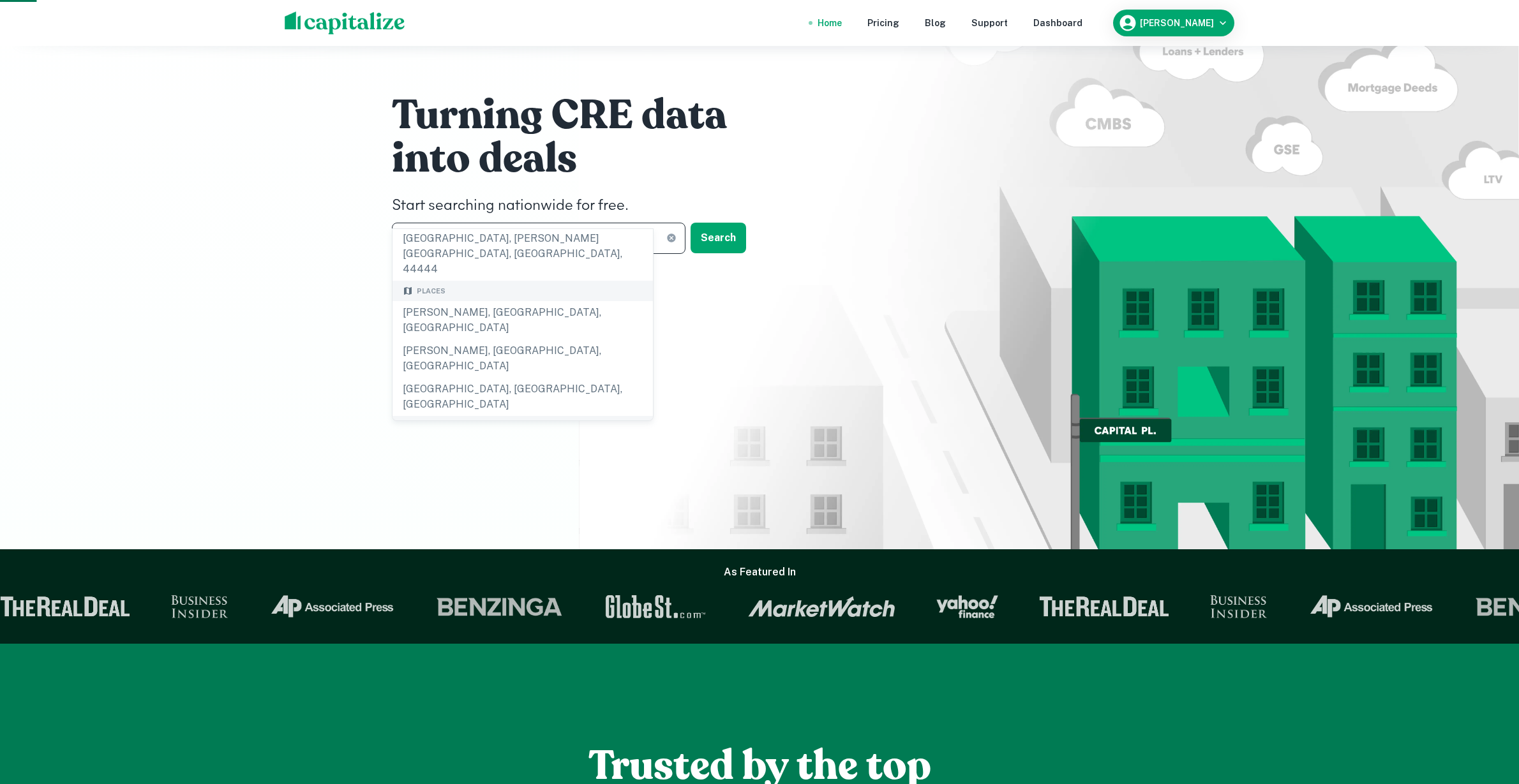
scroll to position [200, 0]
type input "*****"
click at [469, 524] on div "wells fargo" at bounding box center [487, 534] width 116 height 19
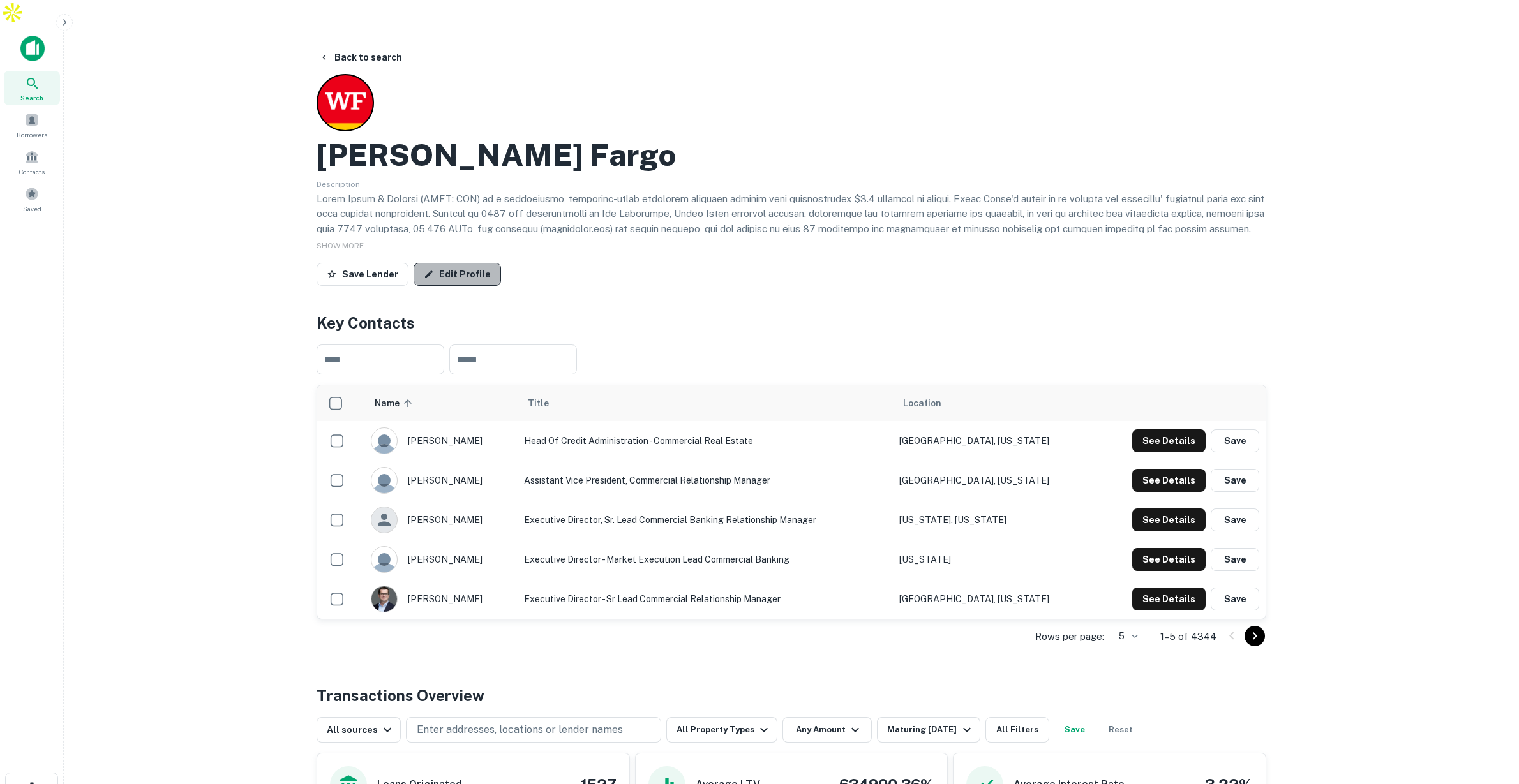
click at [455, 263] on link "Edit Profile" at bounding box center [457, 274] width 87 height 23
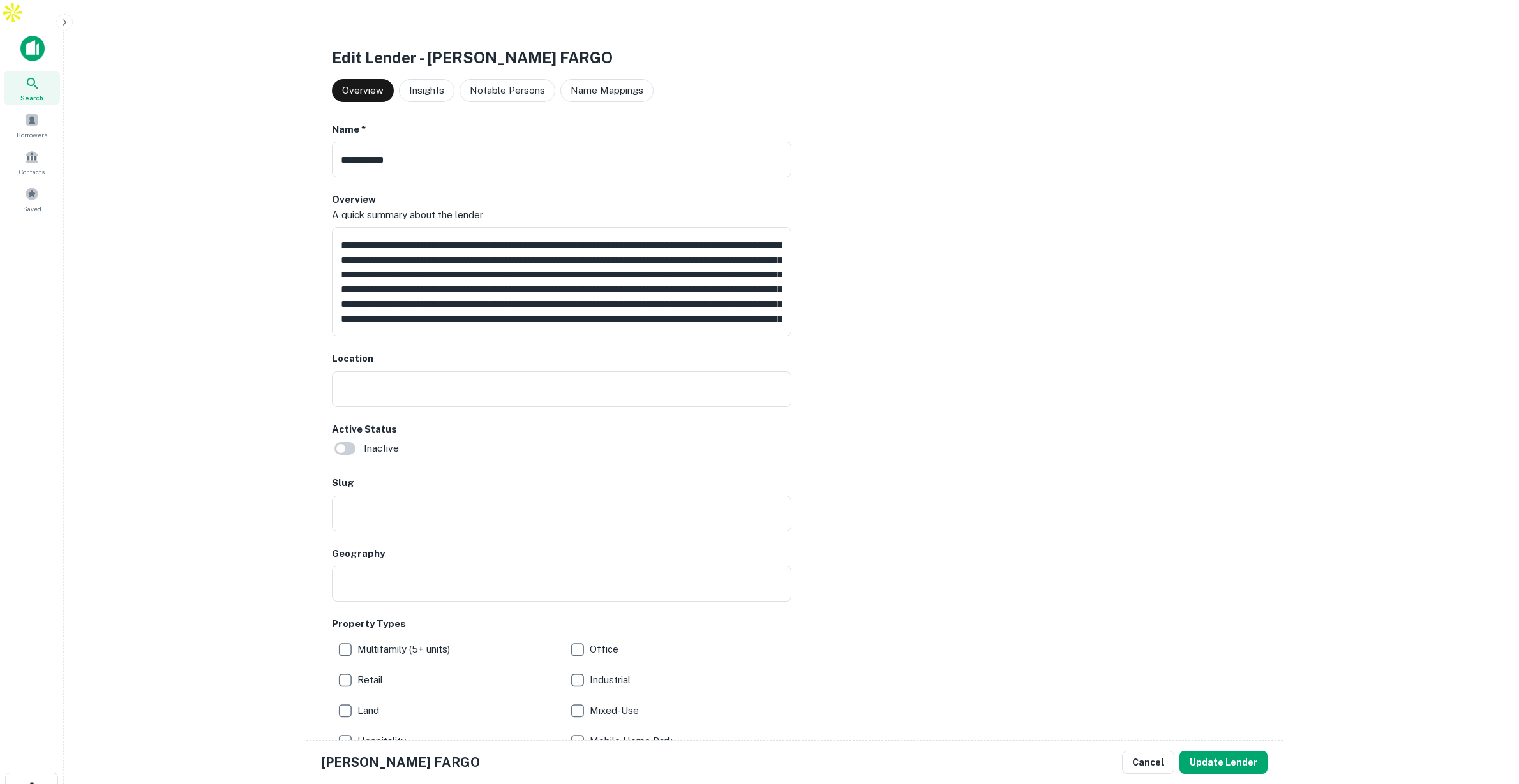
click at [69, 25] on icon "button" at bounding box center [64, 22] width 10 height 10
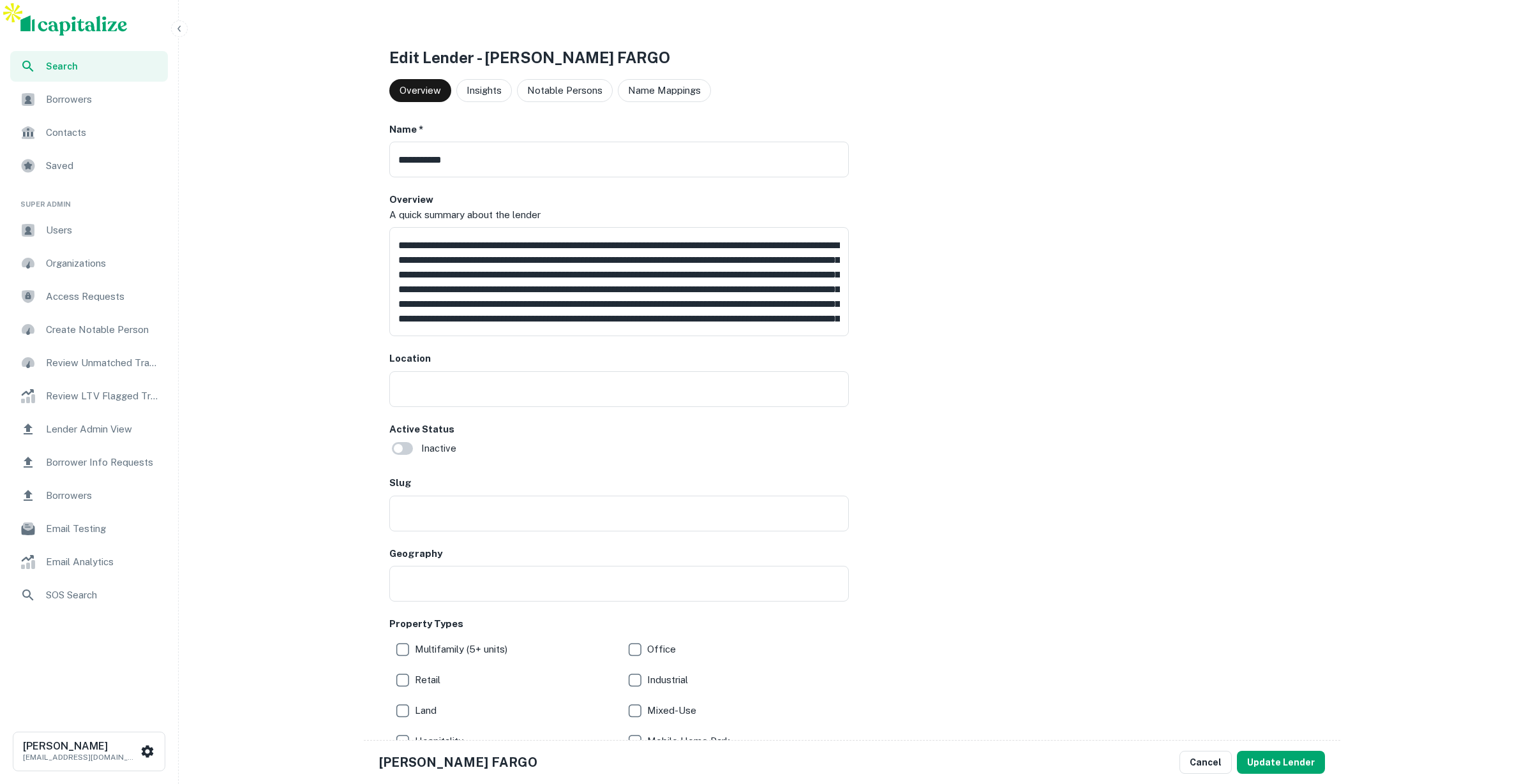
scroll to position [1, 0]
click at [87, 429] on span "Lender Admin View" at bounding box center [103, 429] width 115 height 16
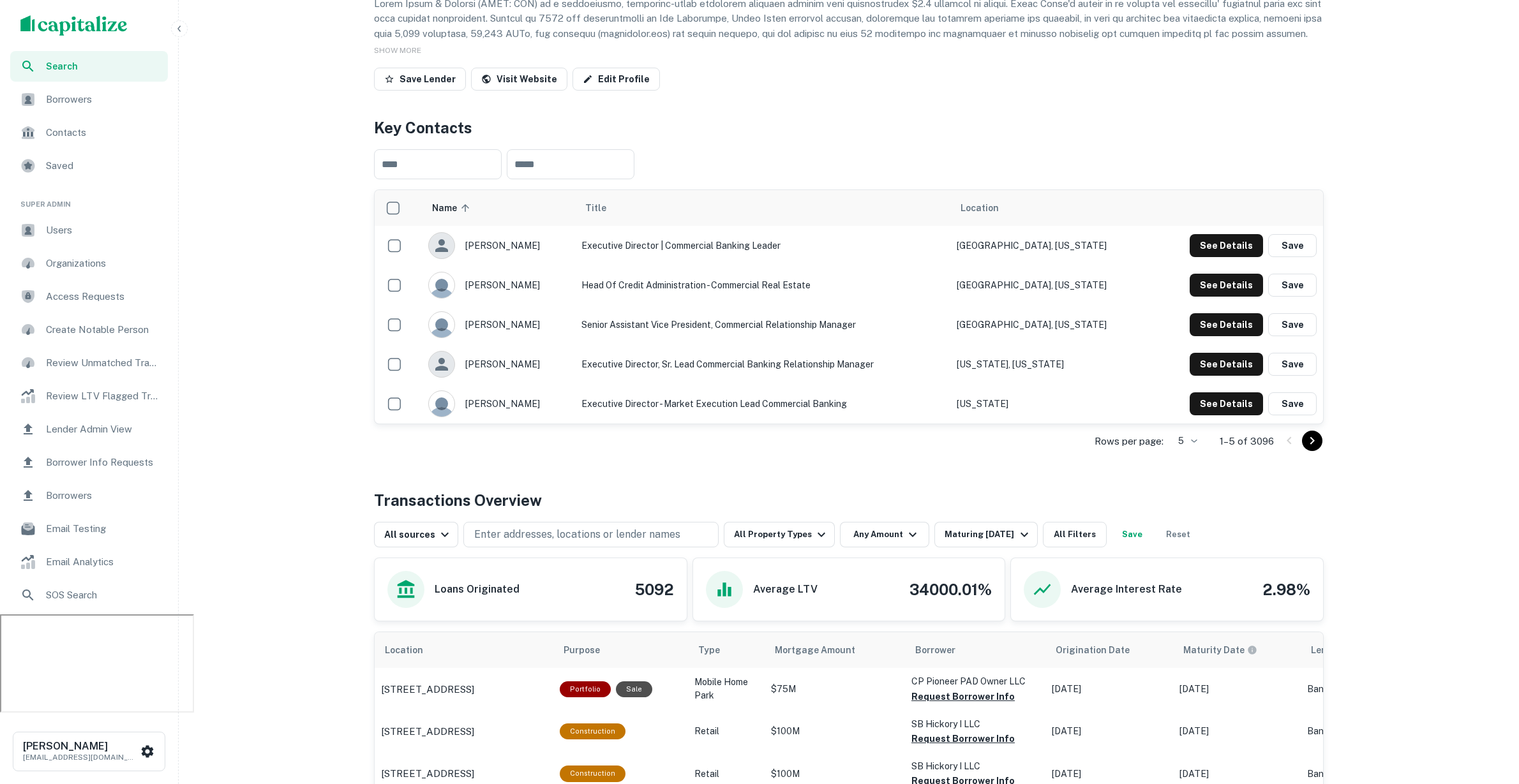
scroll to position [196, 0]
drag, startPoint x: 907, startPoint y: 556, endPoint x: 990, endPoint y: 565, distance: 83.5
click at [990, 576] on h4 "34000.01%" at bounding box center [950, 588] width 82 height 23
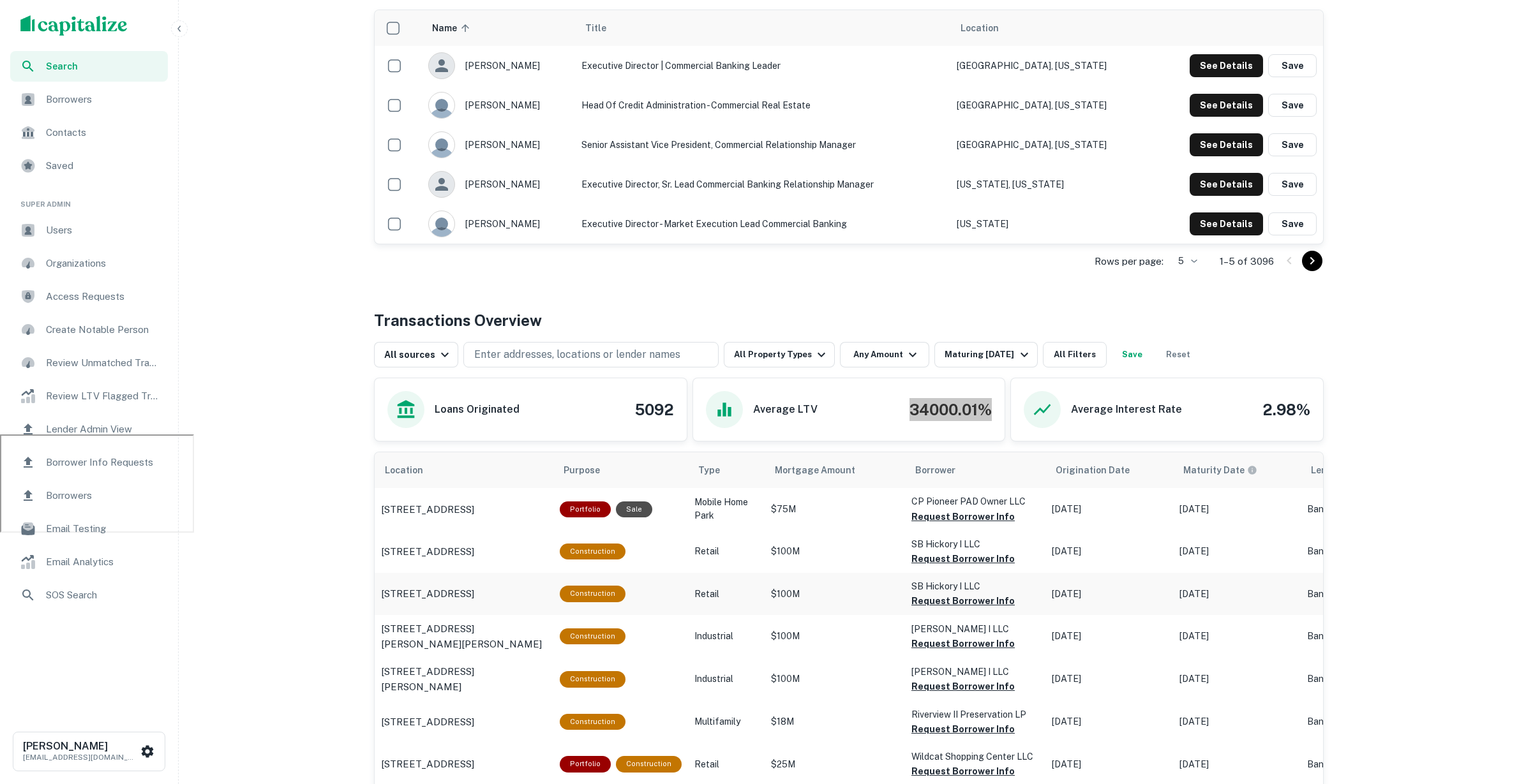
scroll to position [371, 0]
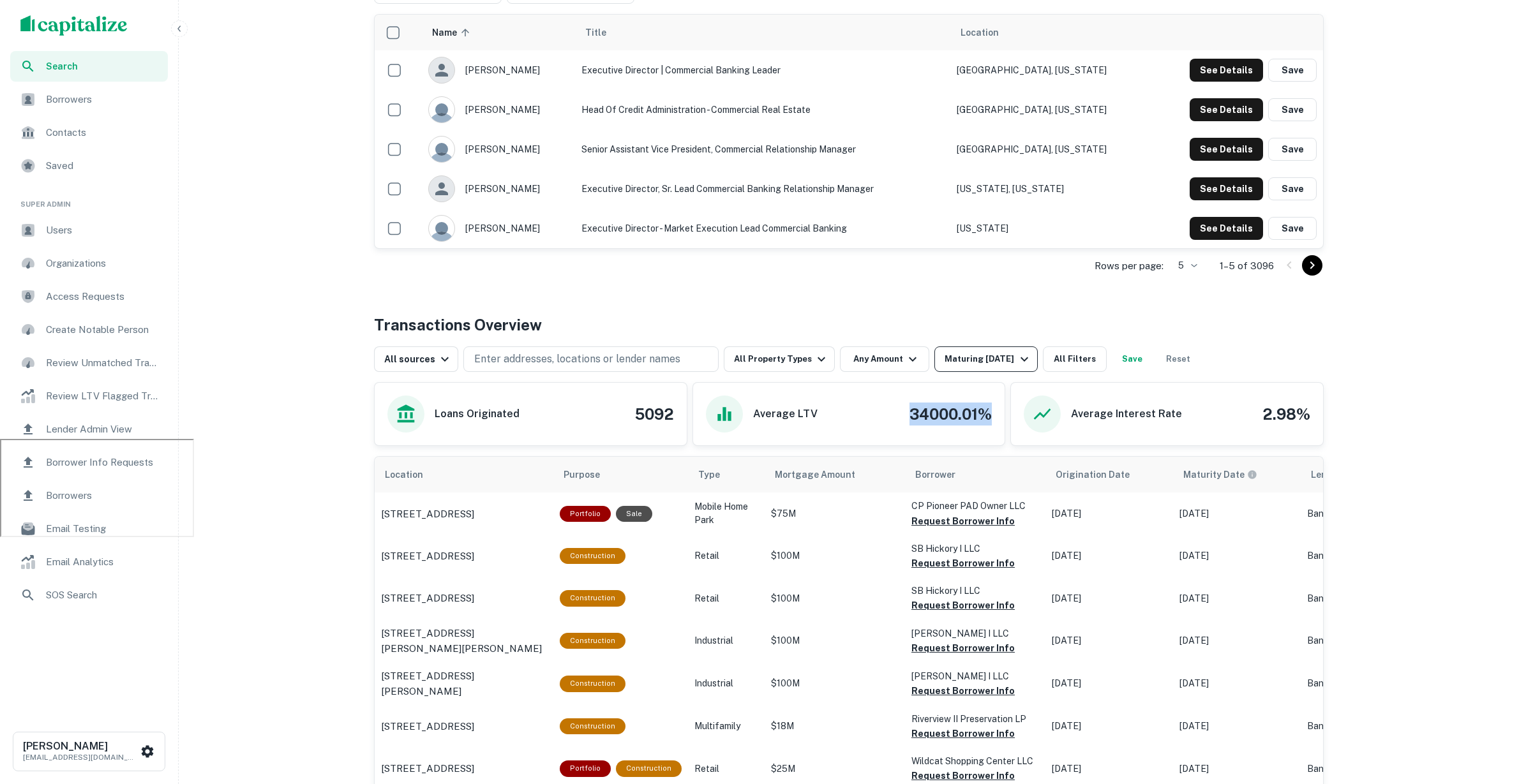
click at [1006, 351] on div "Maturing In 1 Year" at bounding box center [987, 359] width 87 height 16
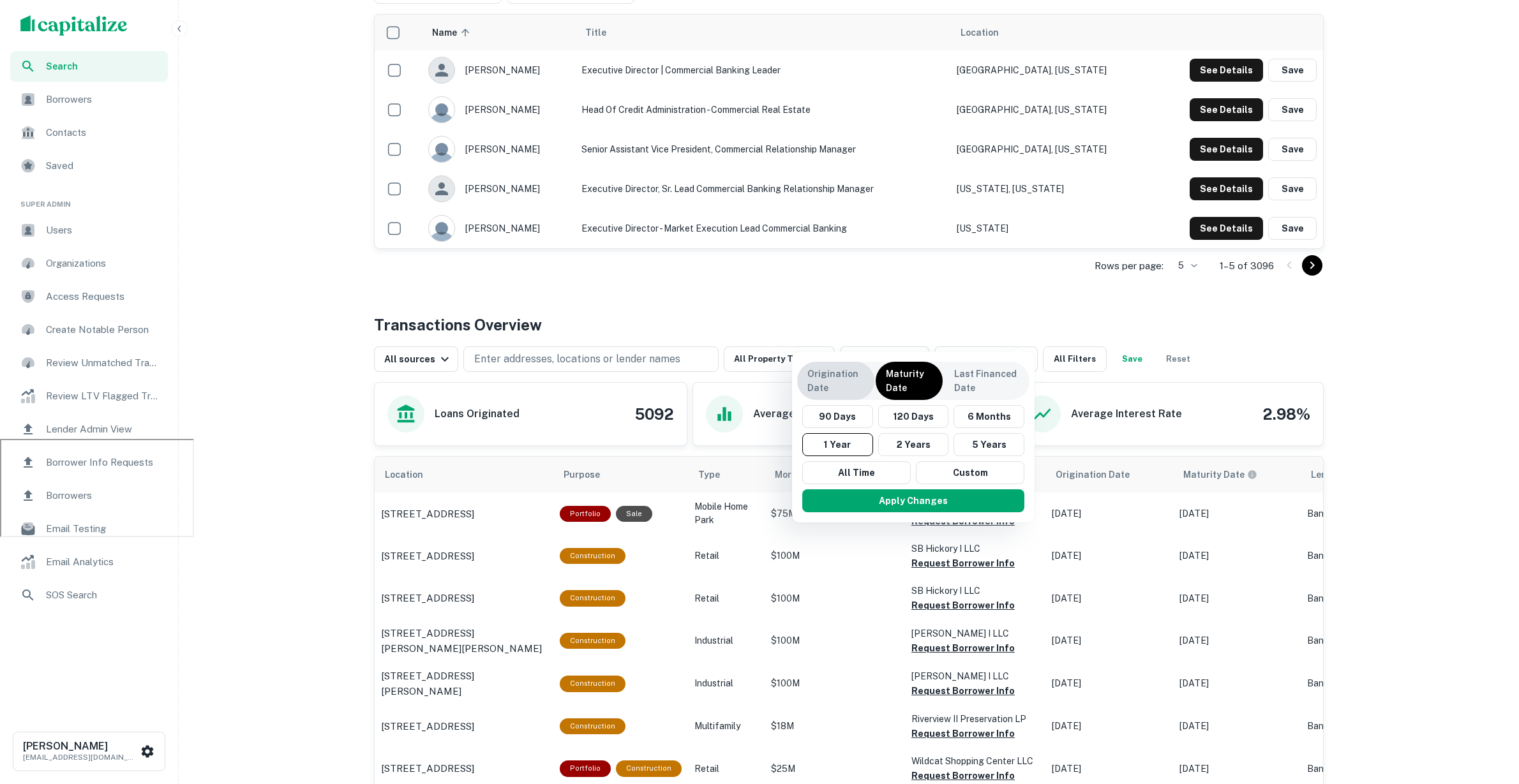
click at [824, 382] on p "Origination Date" at bounding box center [835, 381] width 57 height 28
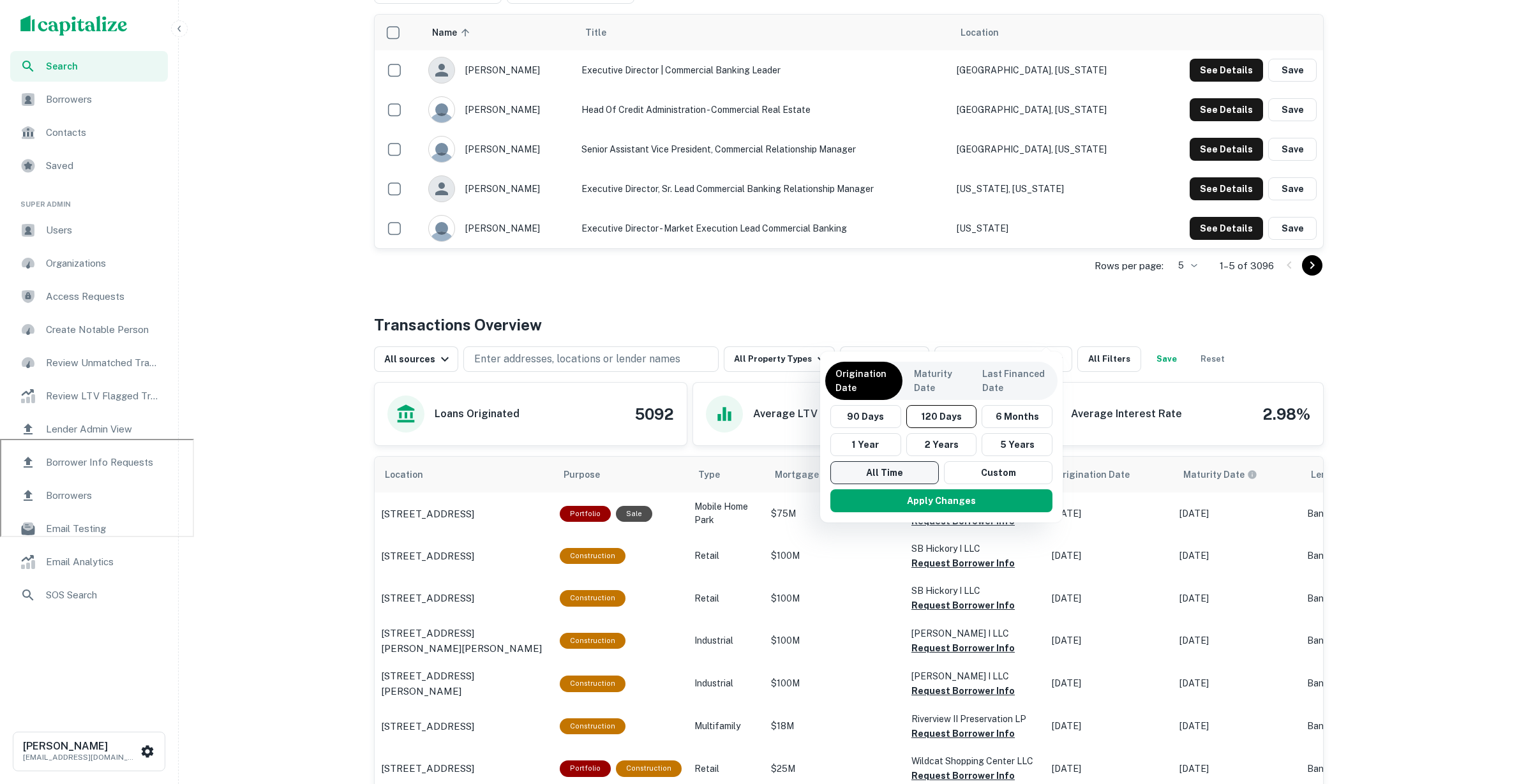
click at [869, 471] on button "All Time" at bounding box center [884, 472] width 109 height 23
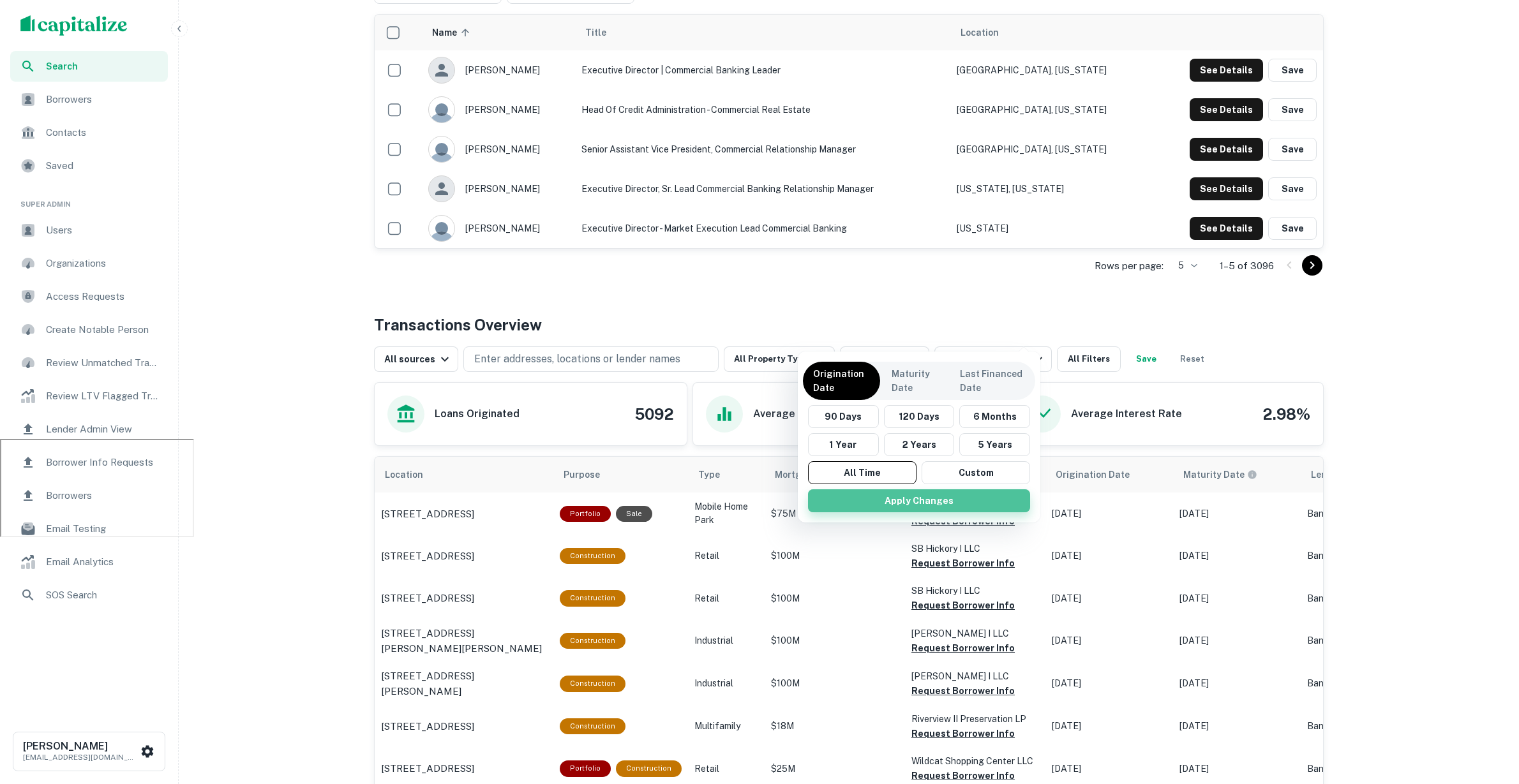
click at [905, 507] on button "Apply Changes" at bounding box center [918, 500] width 222 height 23
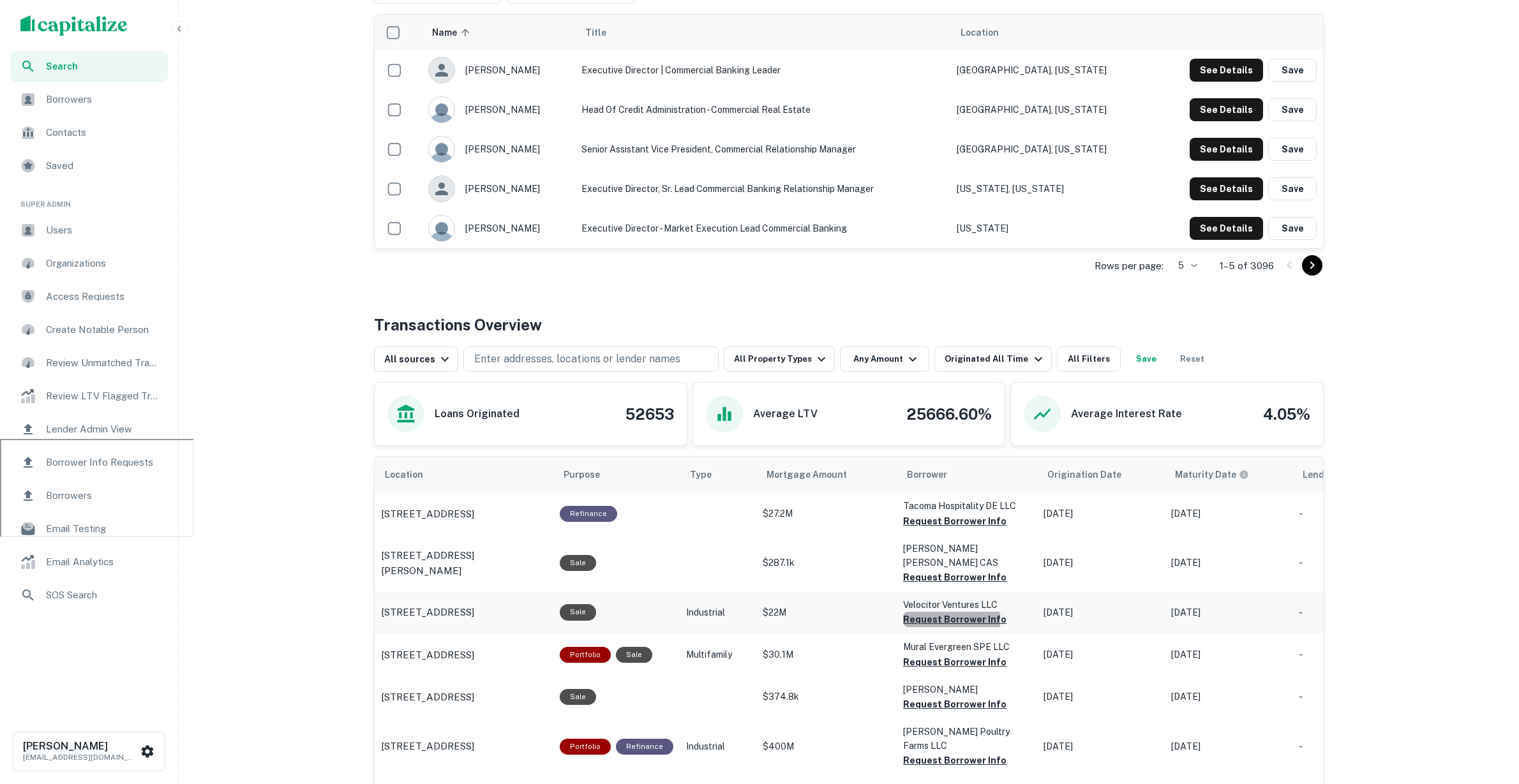
click at [926, 612] on button "Request Borrower Info" at bounding box center [954, 619] width 103 height 16
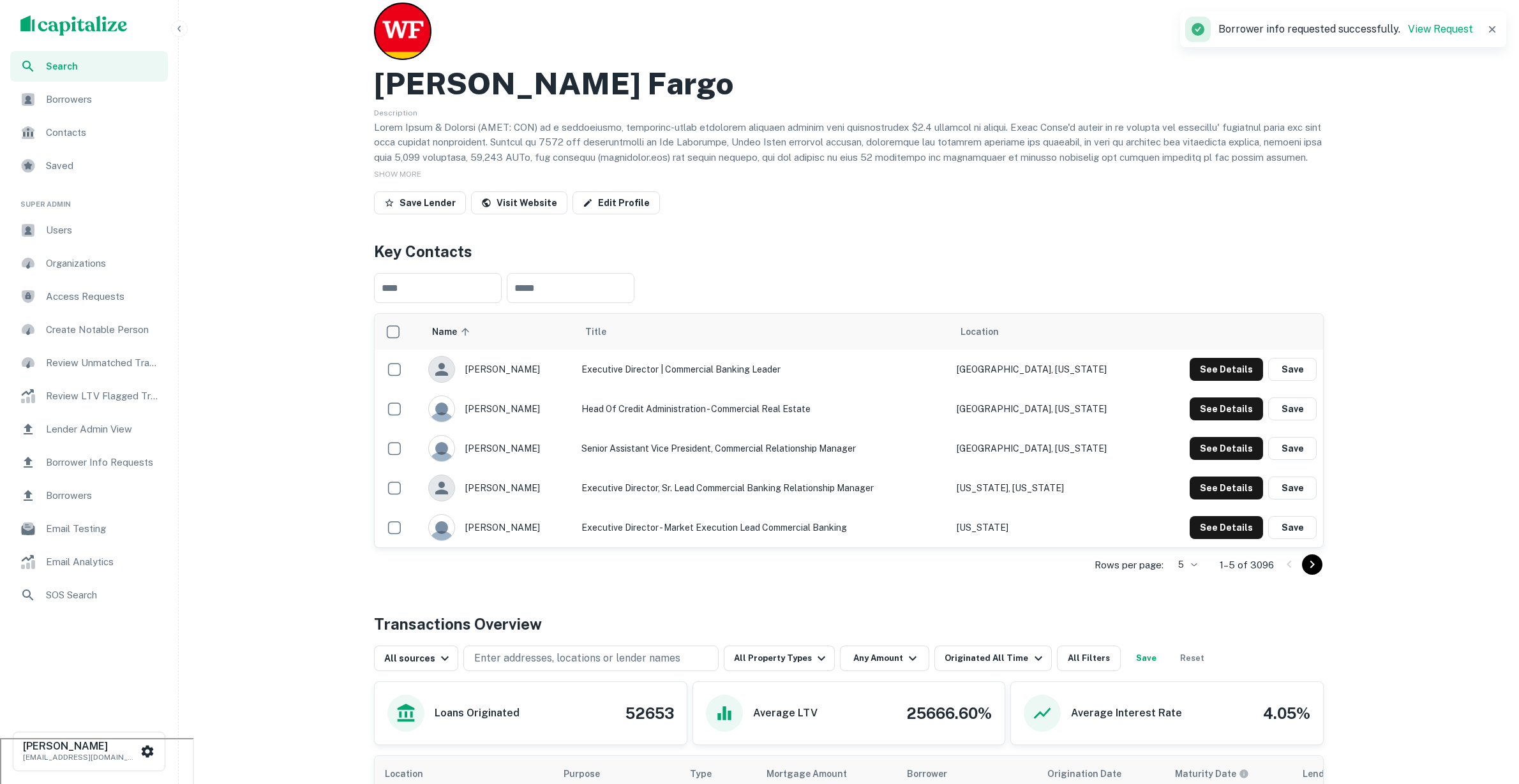
scroll to position [44, 0]
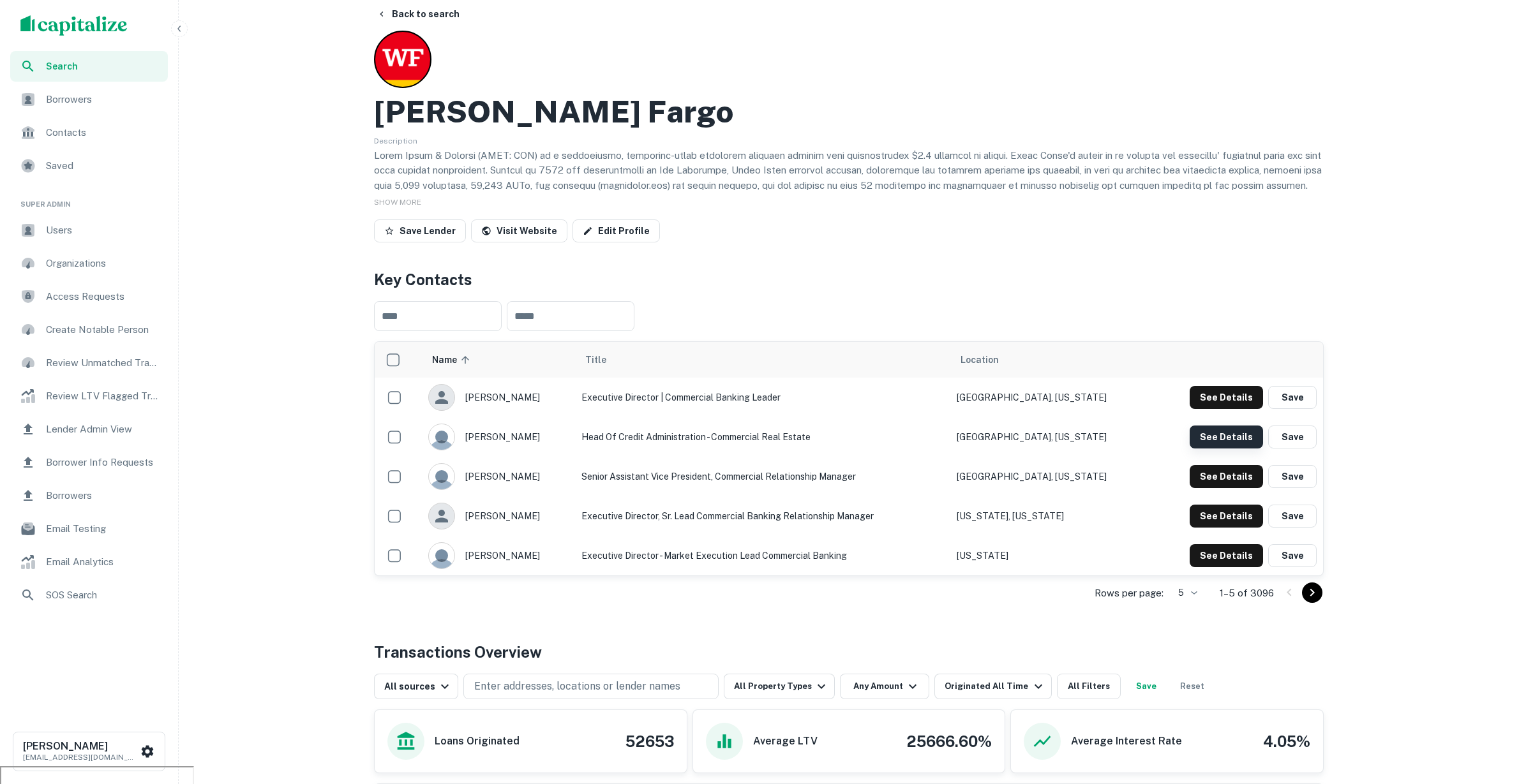
click at [1214, 426] on button "See Details" at bounding box center [1226, 437] width 74 height 23
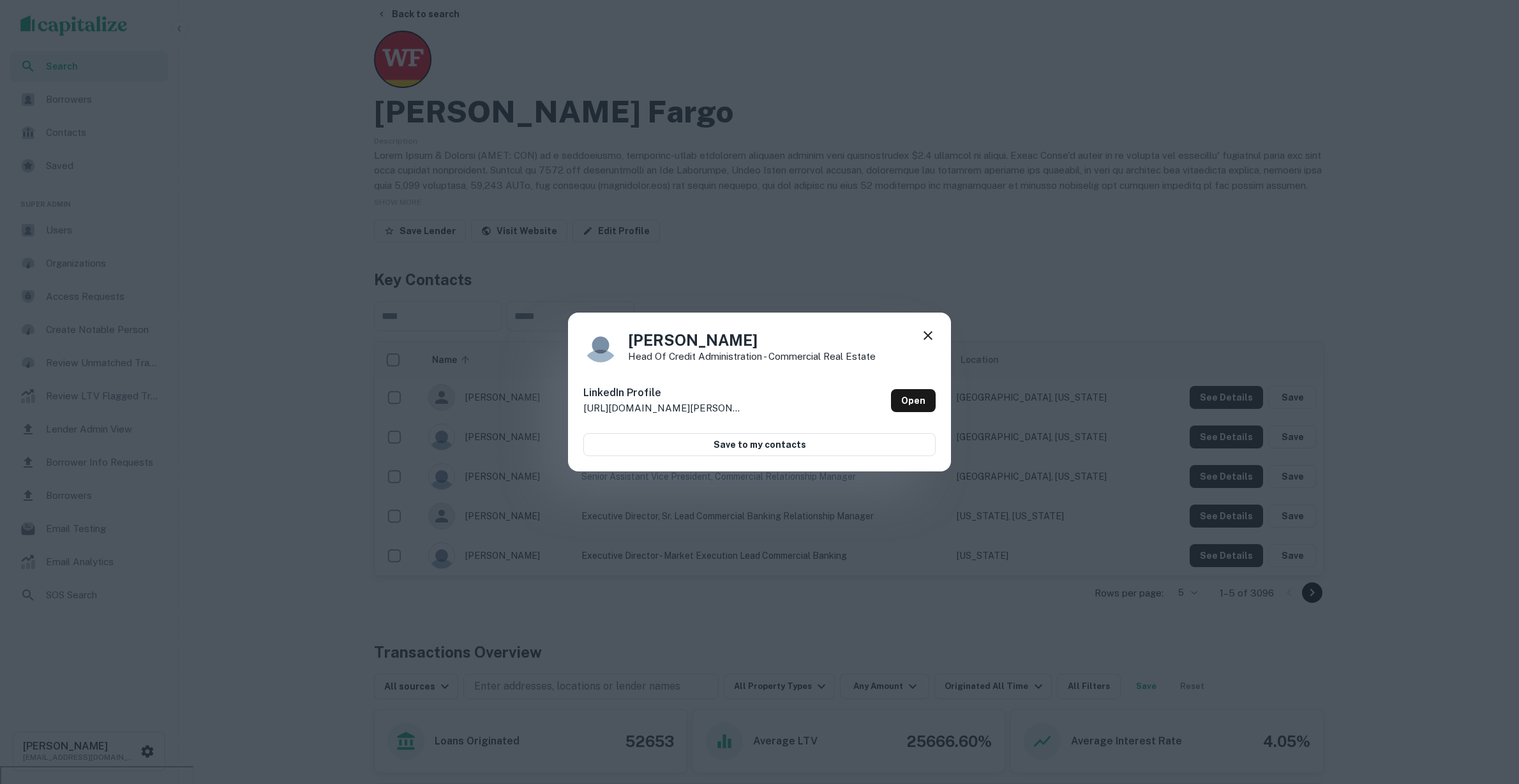
click at [933, 331] on icon at bounding box center [928, 336] width 16 height 16
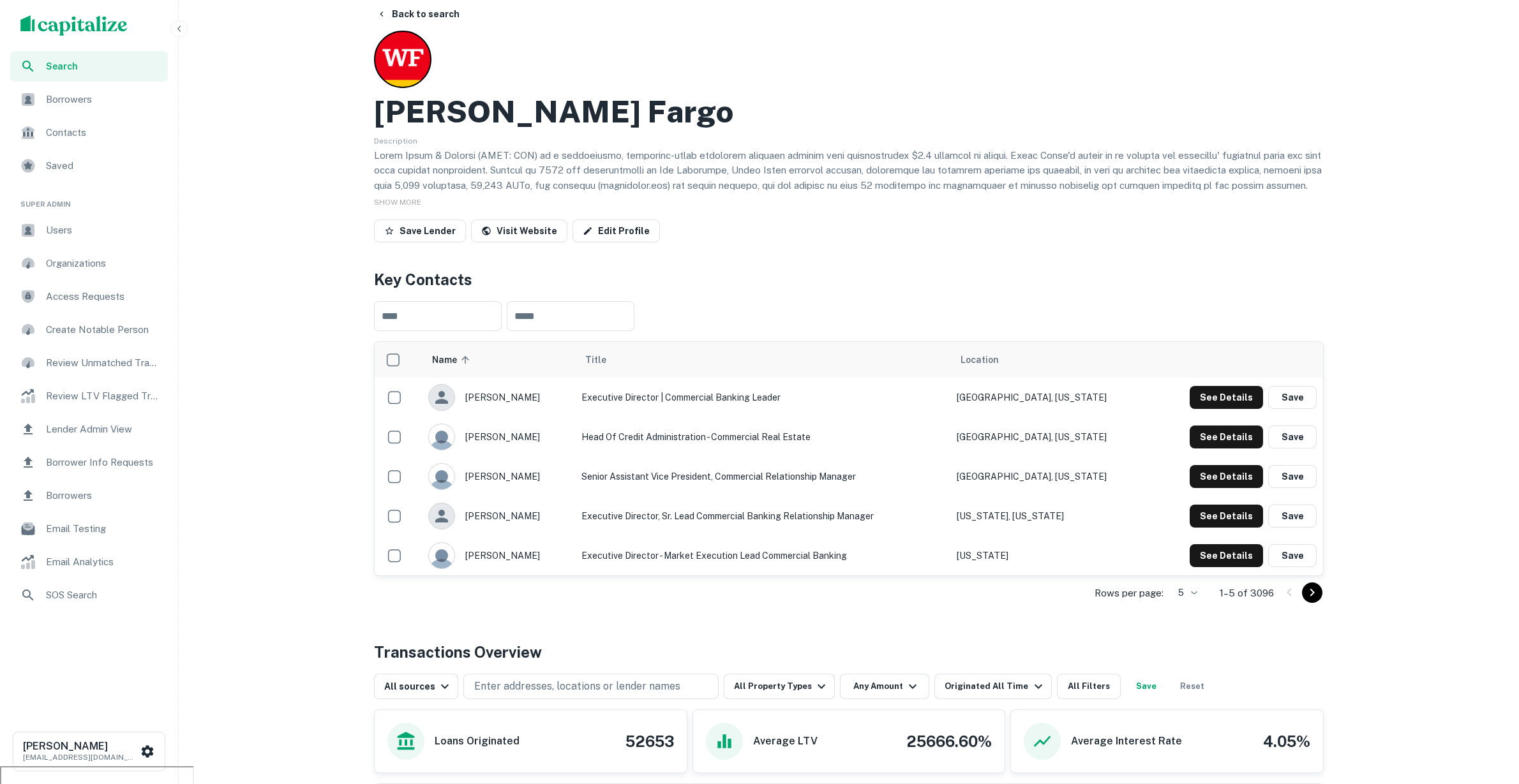
scroll to position [43, 0]
click at [1230, 545] on button "See Details" at bounding box center [1226, 556] width 74 height 23
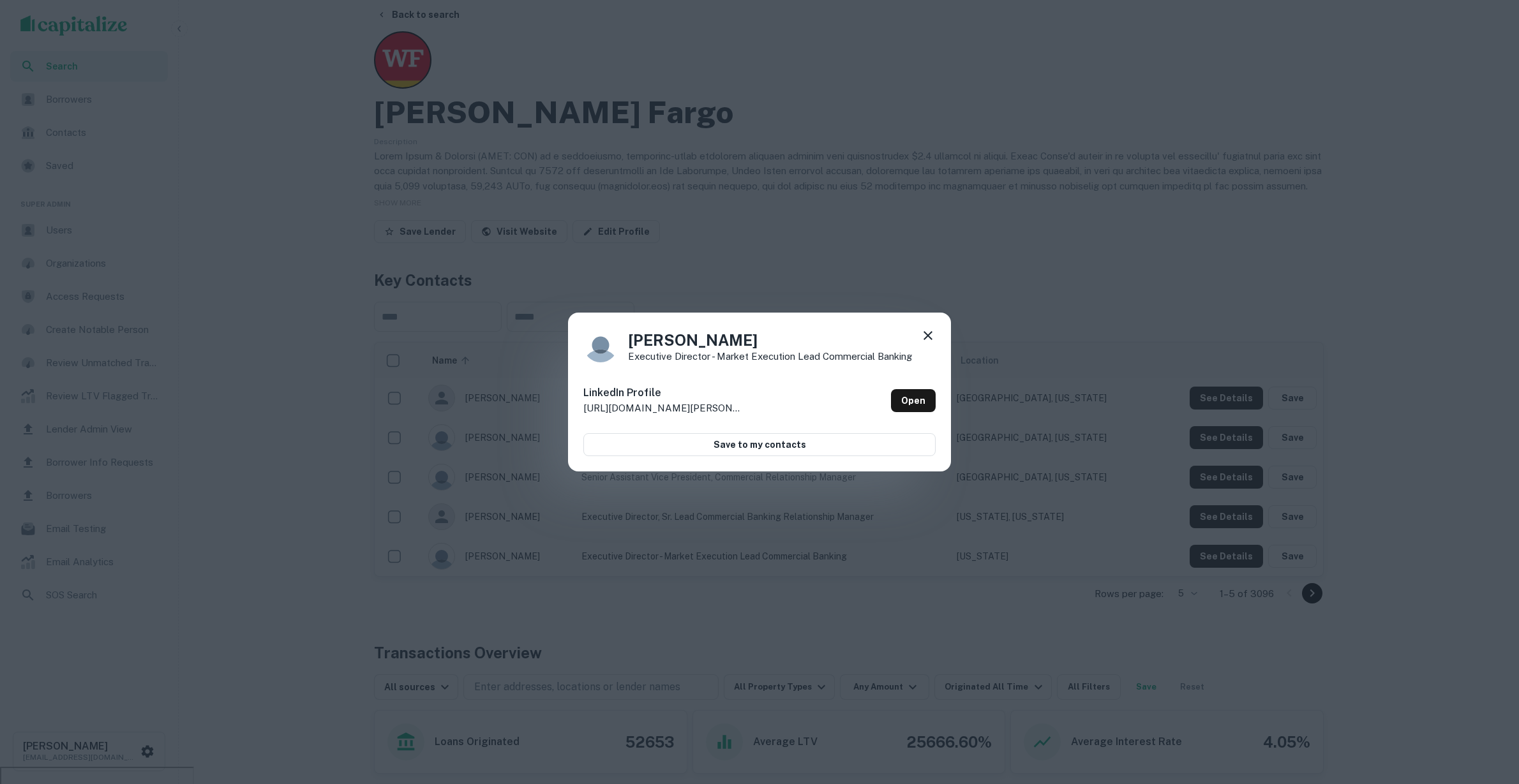
click at [929, 333] on icon at bounding box center [928, 336] width 16 height 16
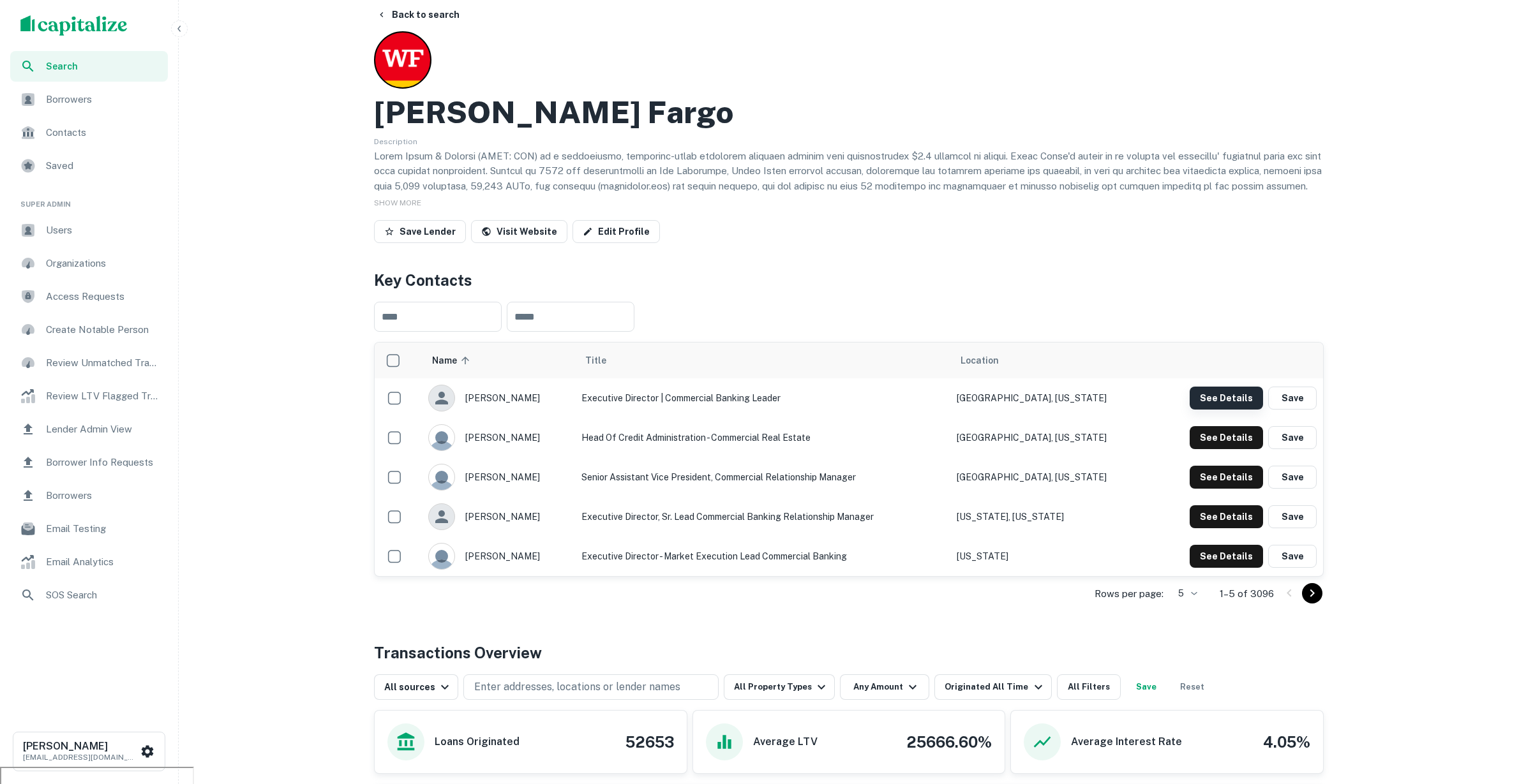
click at [1206, 386] on button "See Details" at bounding box center [1226, 398] width 74 height 23
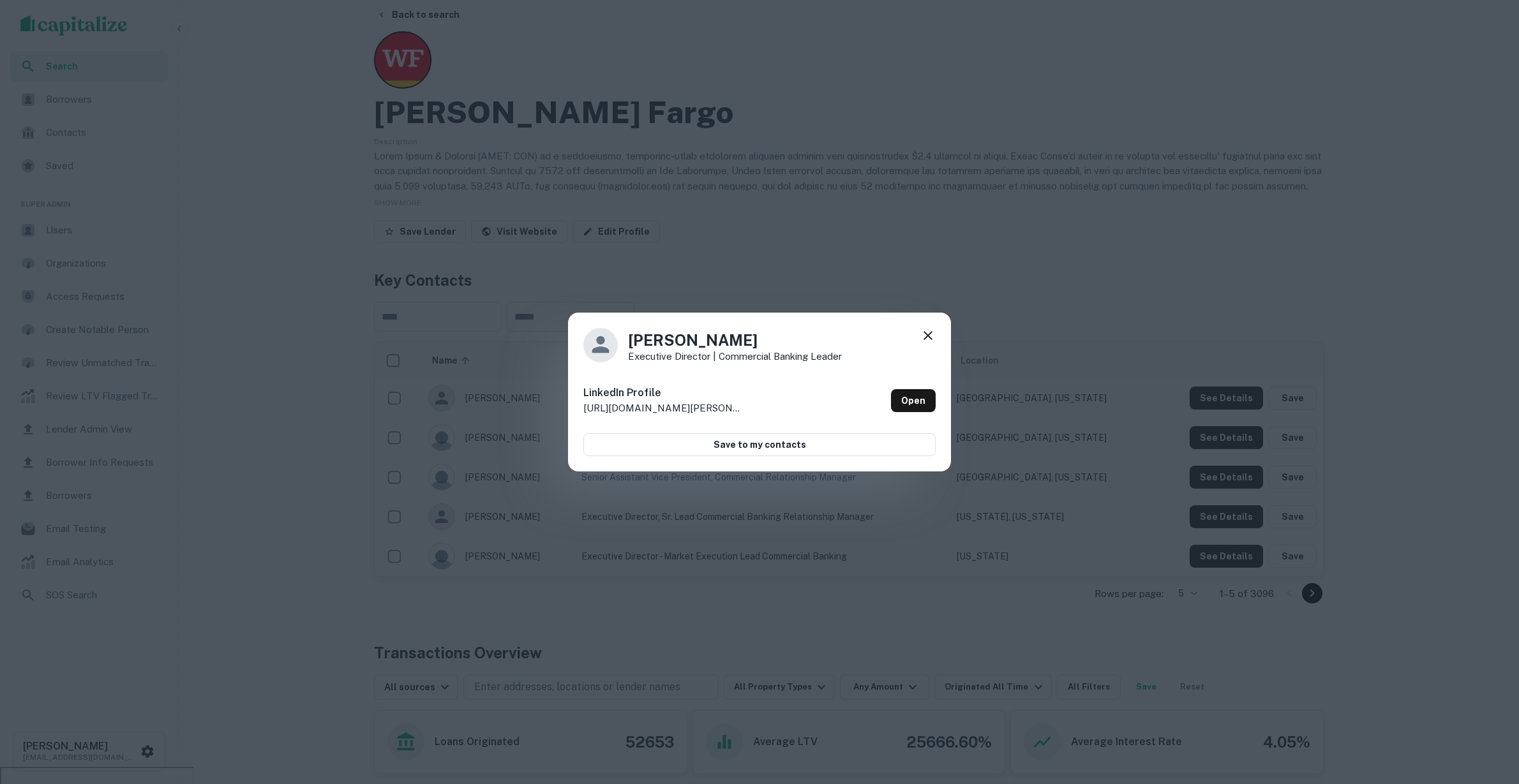
click at [923, 337] on icon at bounding box center [928, 336] width 16 height 16
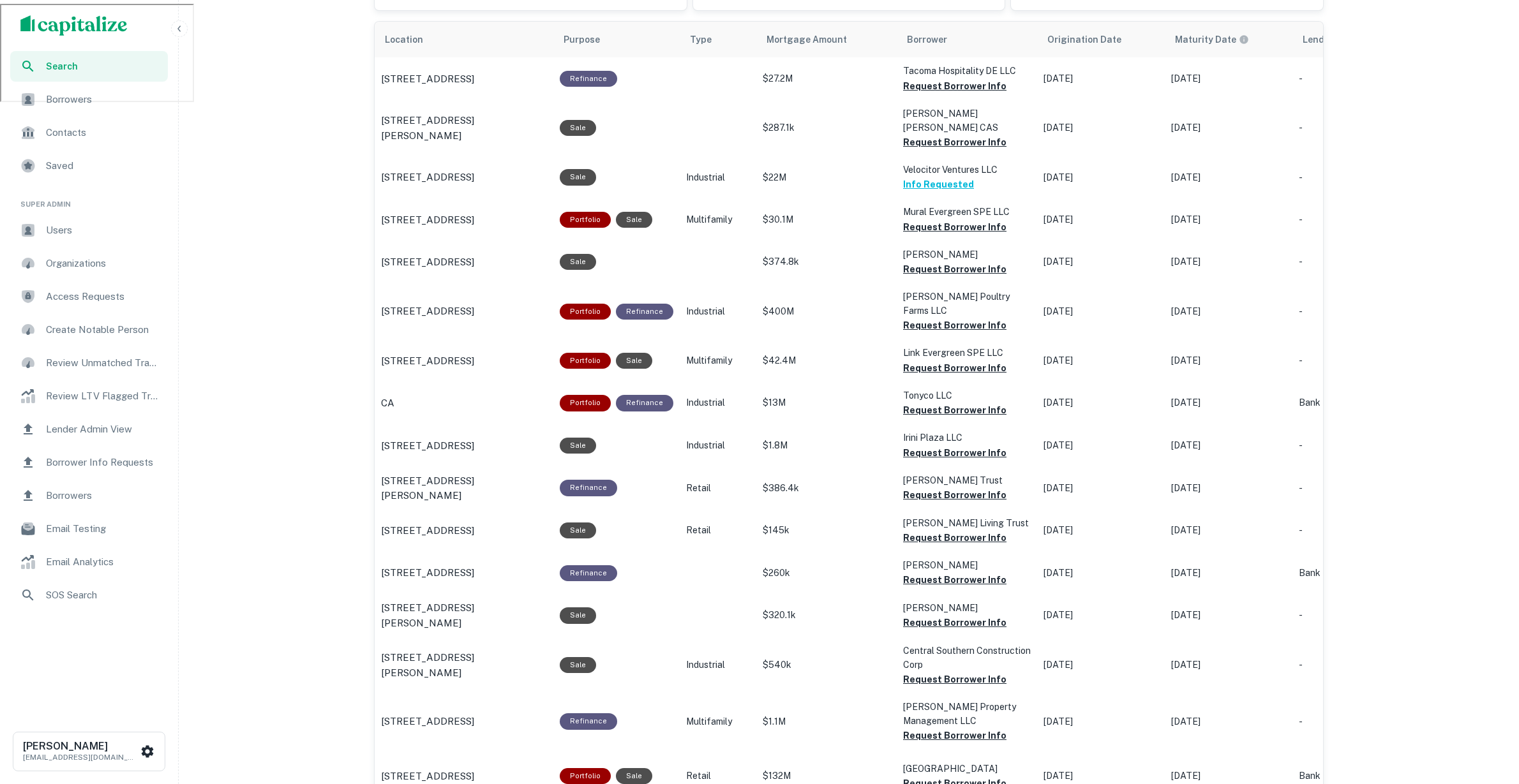
scroll to position [804, 0]
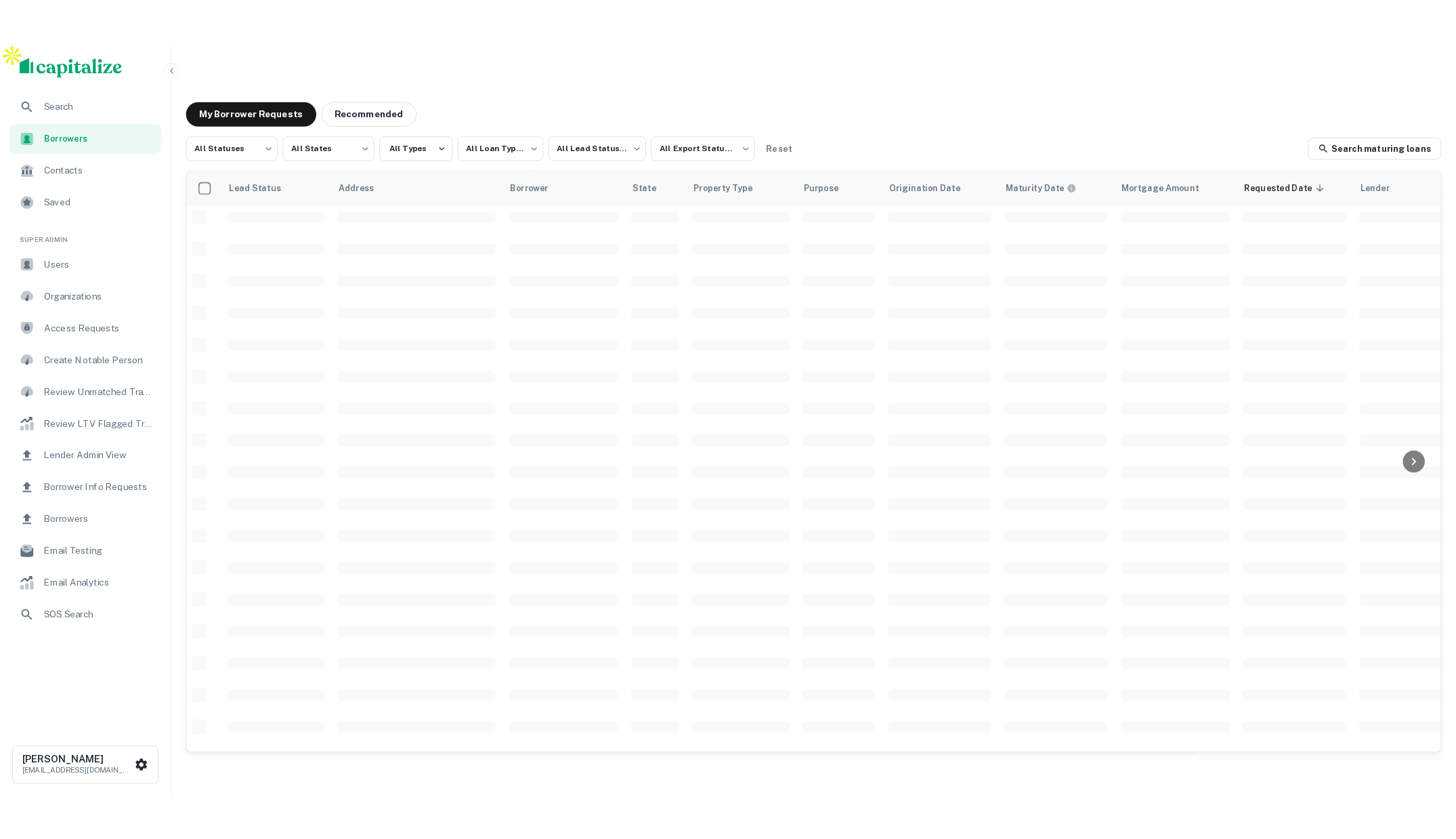
scroll to position [50, 0]
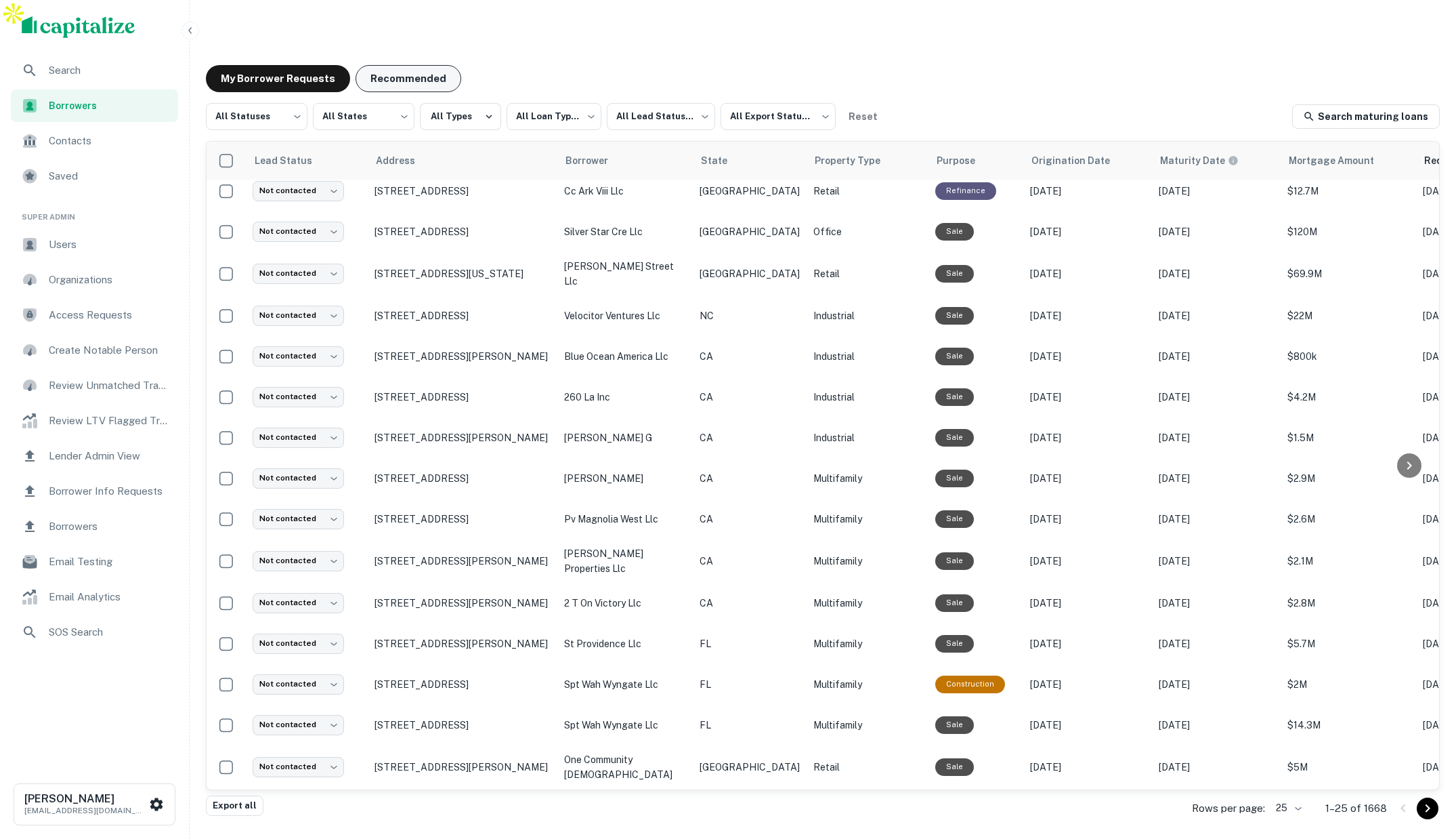
click at [419, 65] on button "Recommended" at bounding box center [408, 78] width 106 height 27
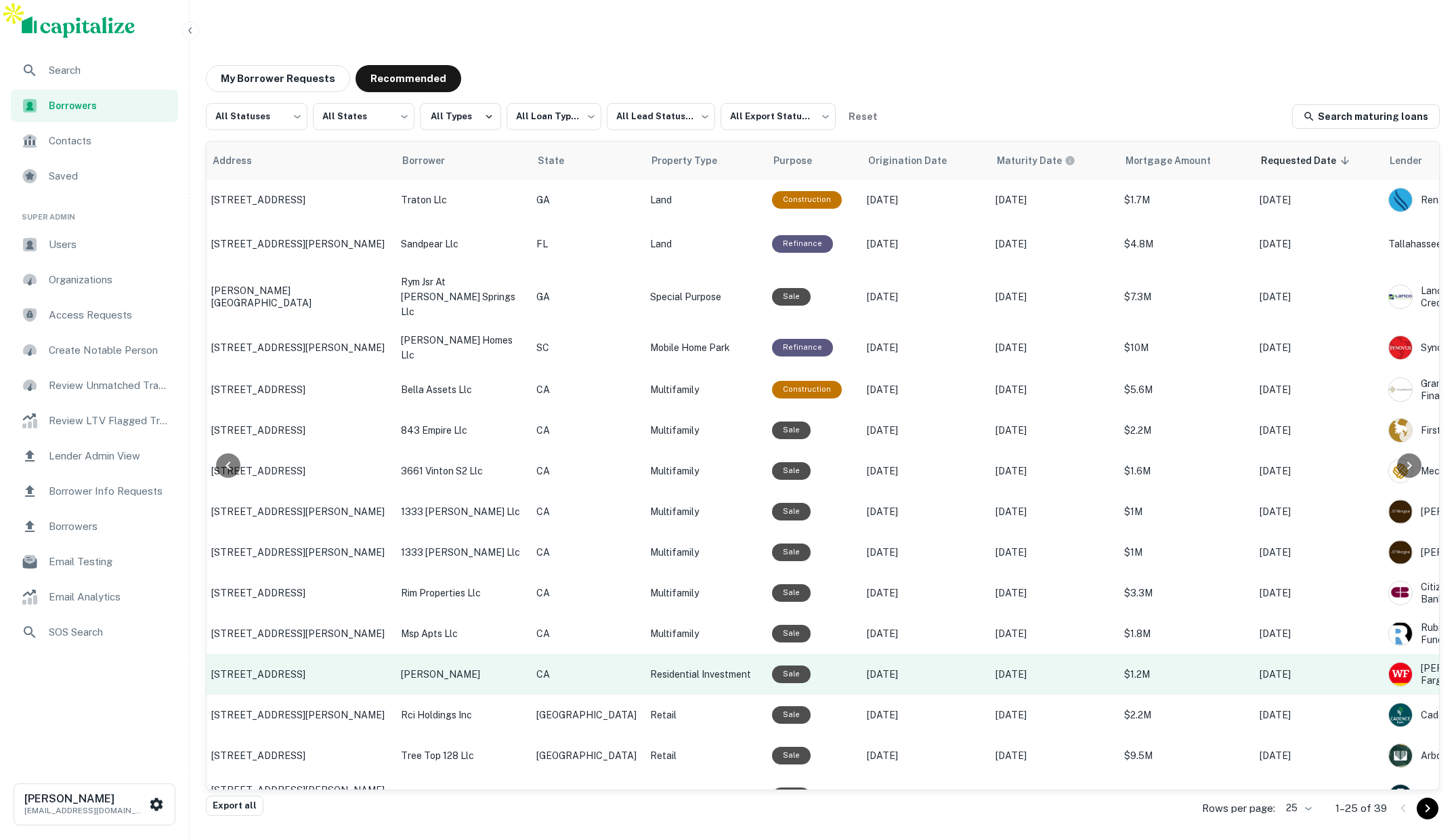
scroll to position [0, 180]
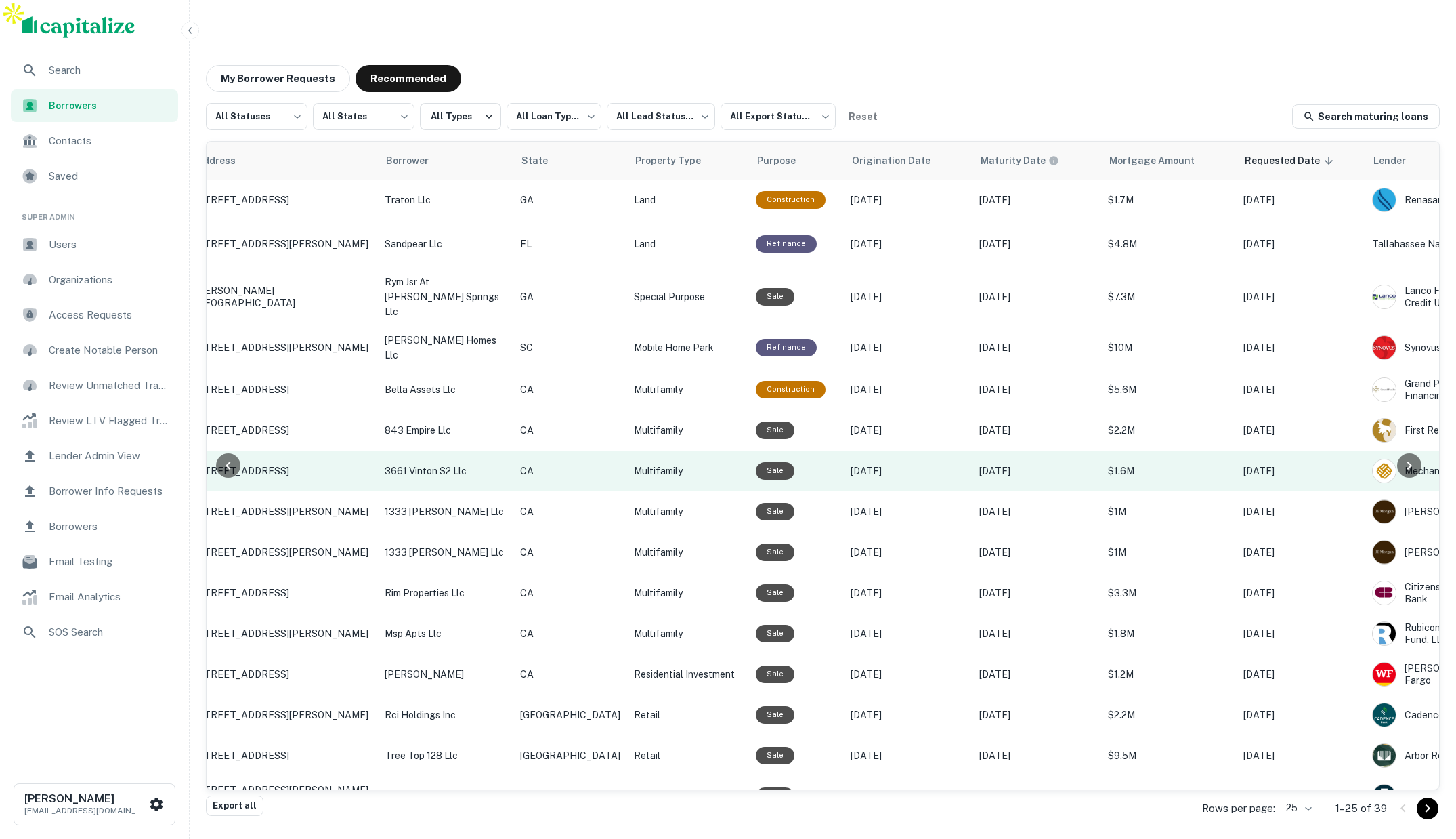
click at [776, 462] on div "Sale" at bounding box center [796, 471] width 82 height 17
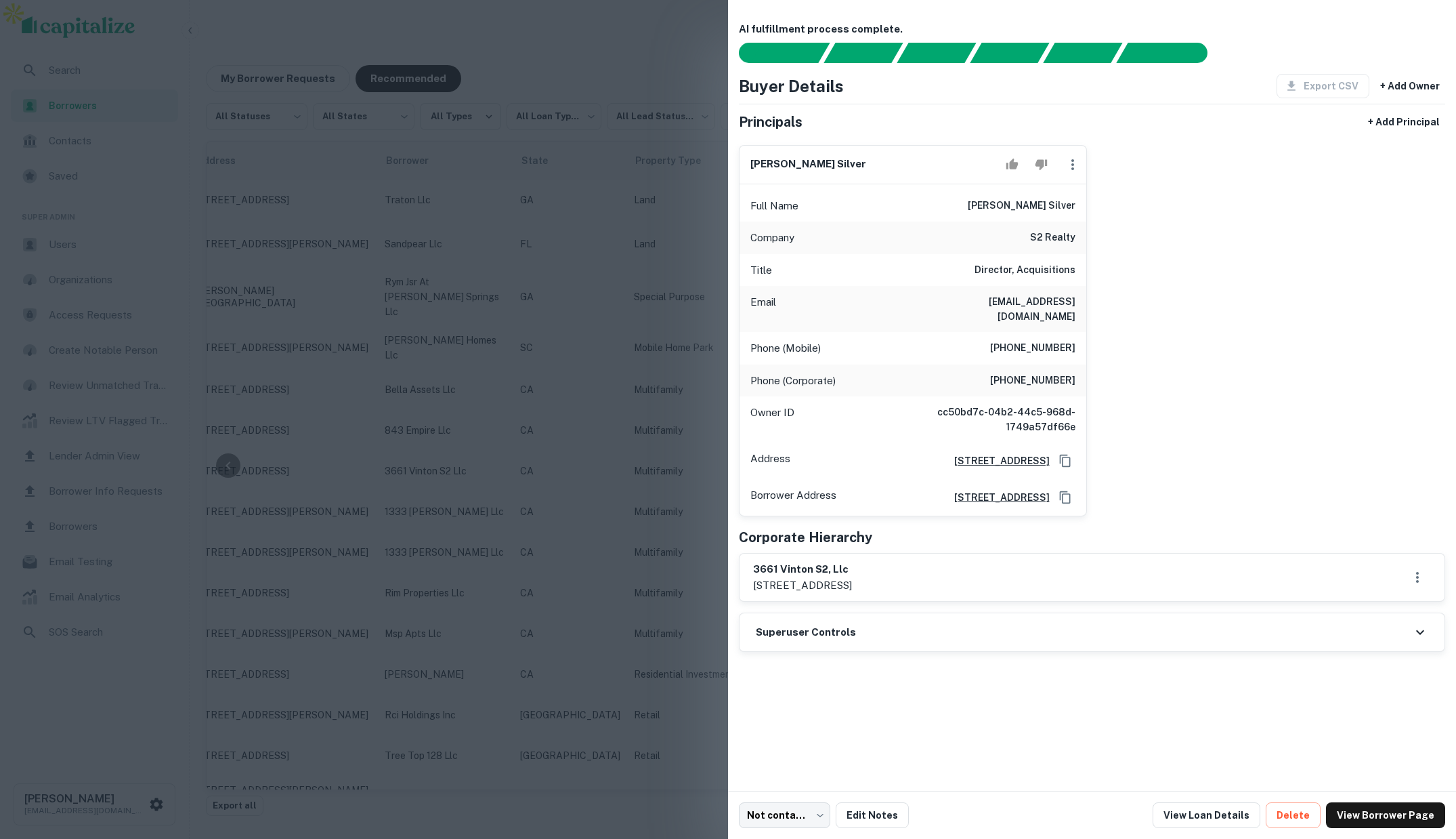
click at [664, 197] on div at bounding box center [728, 419] width 1456 height 839
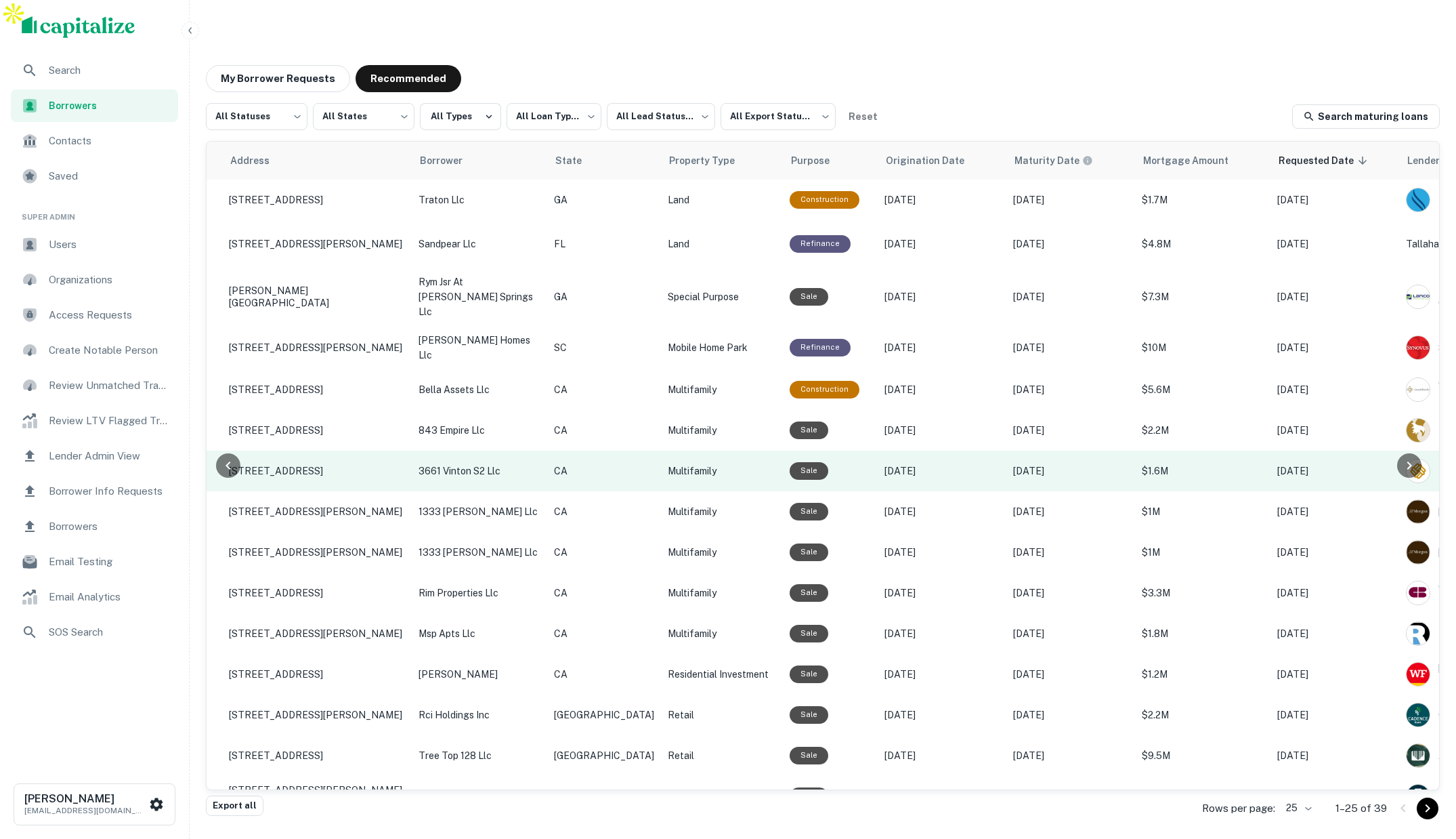
scroll to position [0, 164]
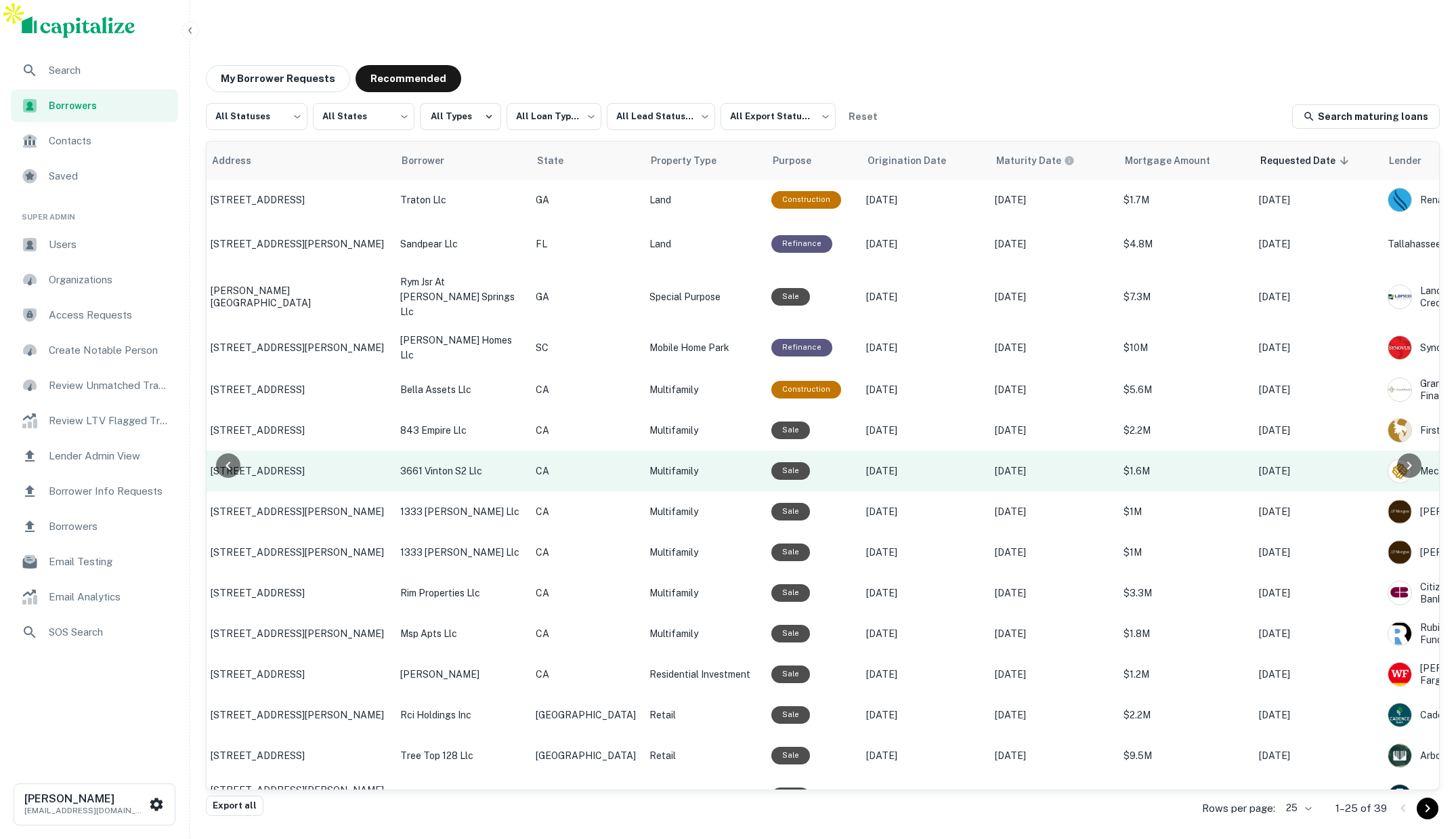
click at [890, 464] on p "[DATE]" at bounding box center [923, 471] width 115 height 15
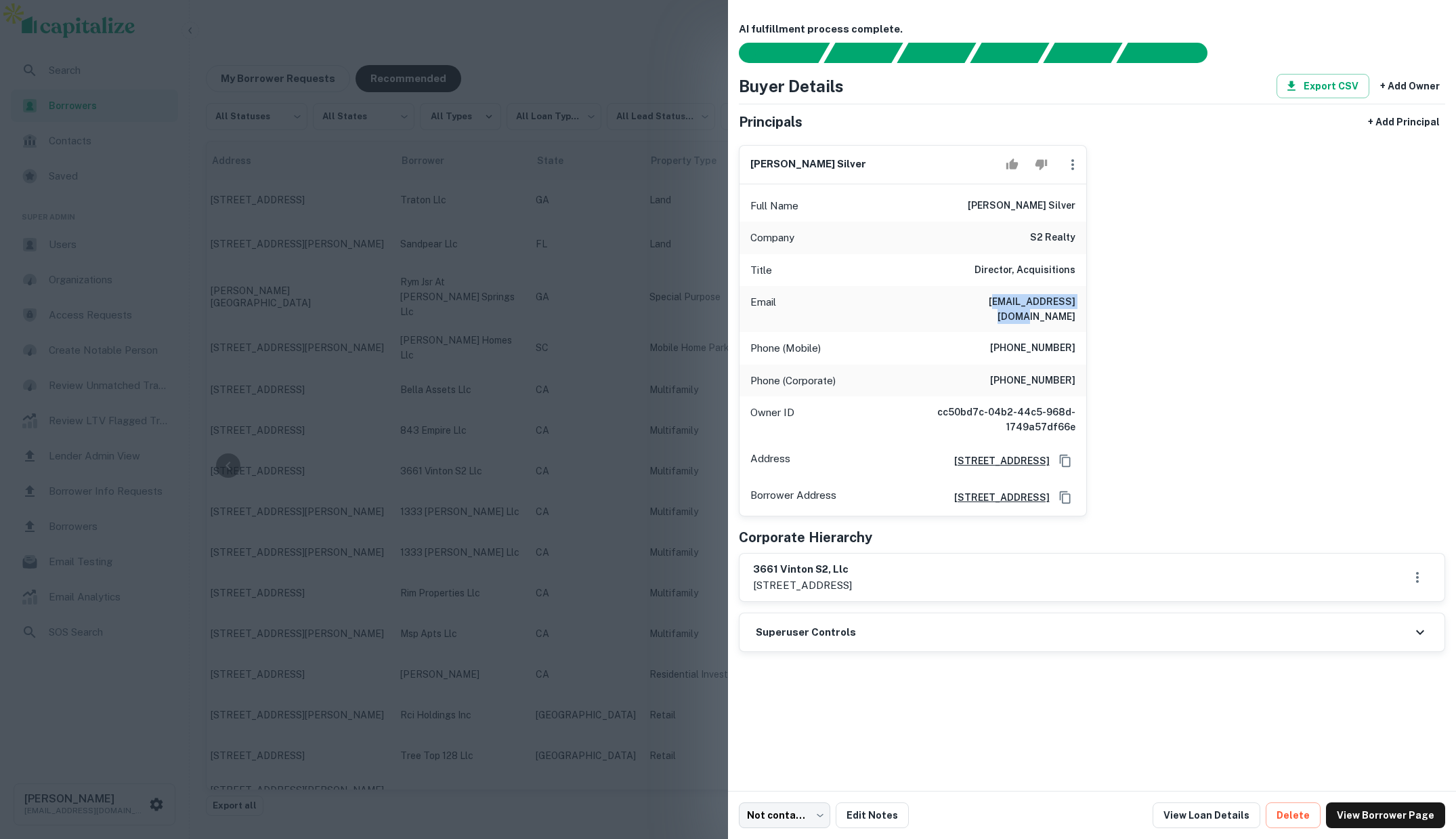
drag, startPoint x: 981, startPoint y: 303, endPoint x: 1096, endPoint y: 304, distance: 115.0
click at [1096, 304] on div "[PERSON_NAME] silver Full Name [PERSON_NAME] silver Company s2 realty Title Dir…" at bounding box center [1086, 326] width 717 height 383
click at [676, 219] on div at bounding box center [728, 419] width 1456 height 839
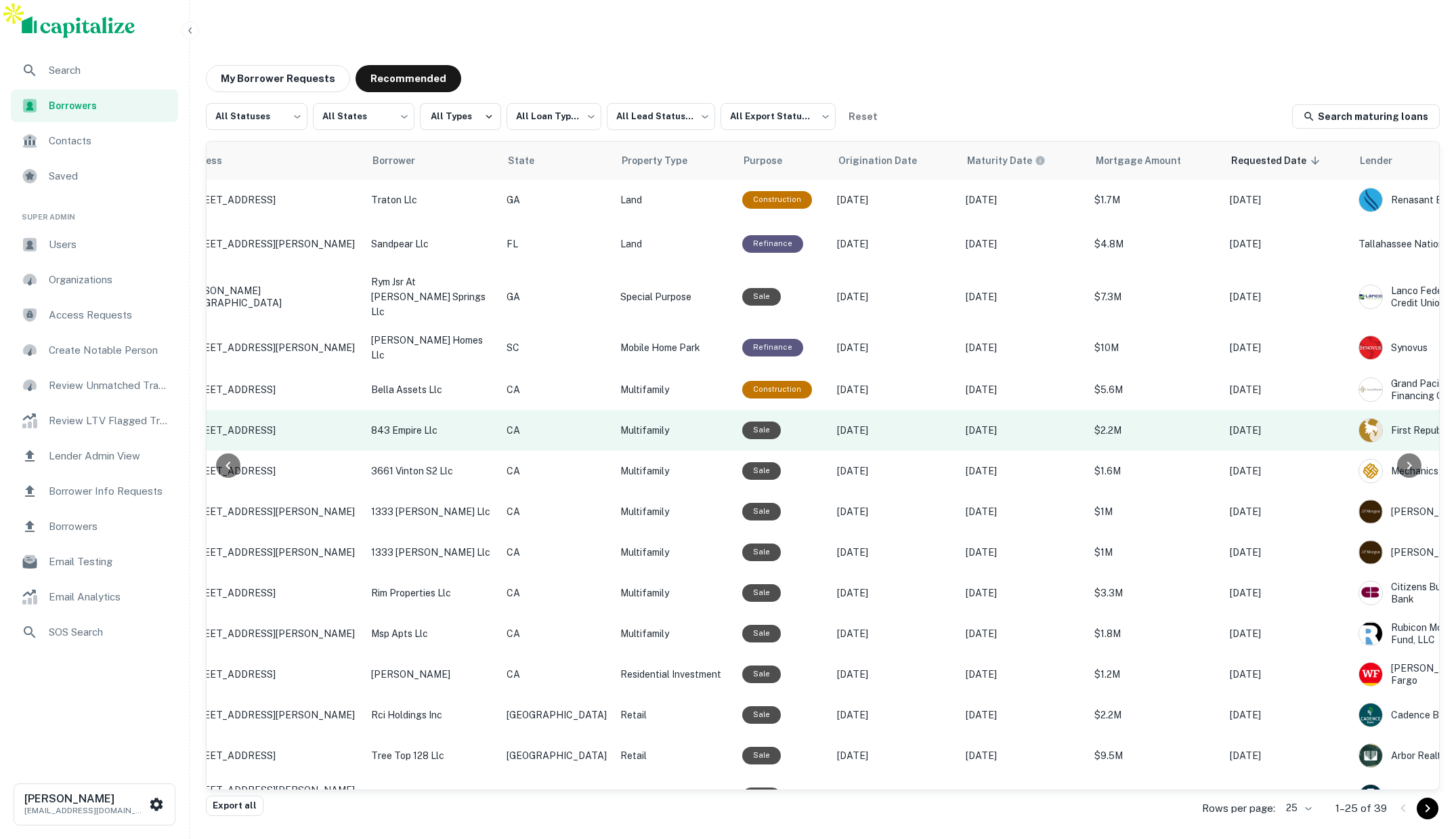
scroll to position [0, 201]
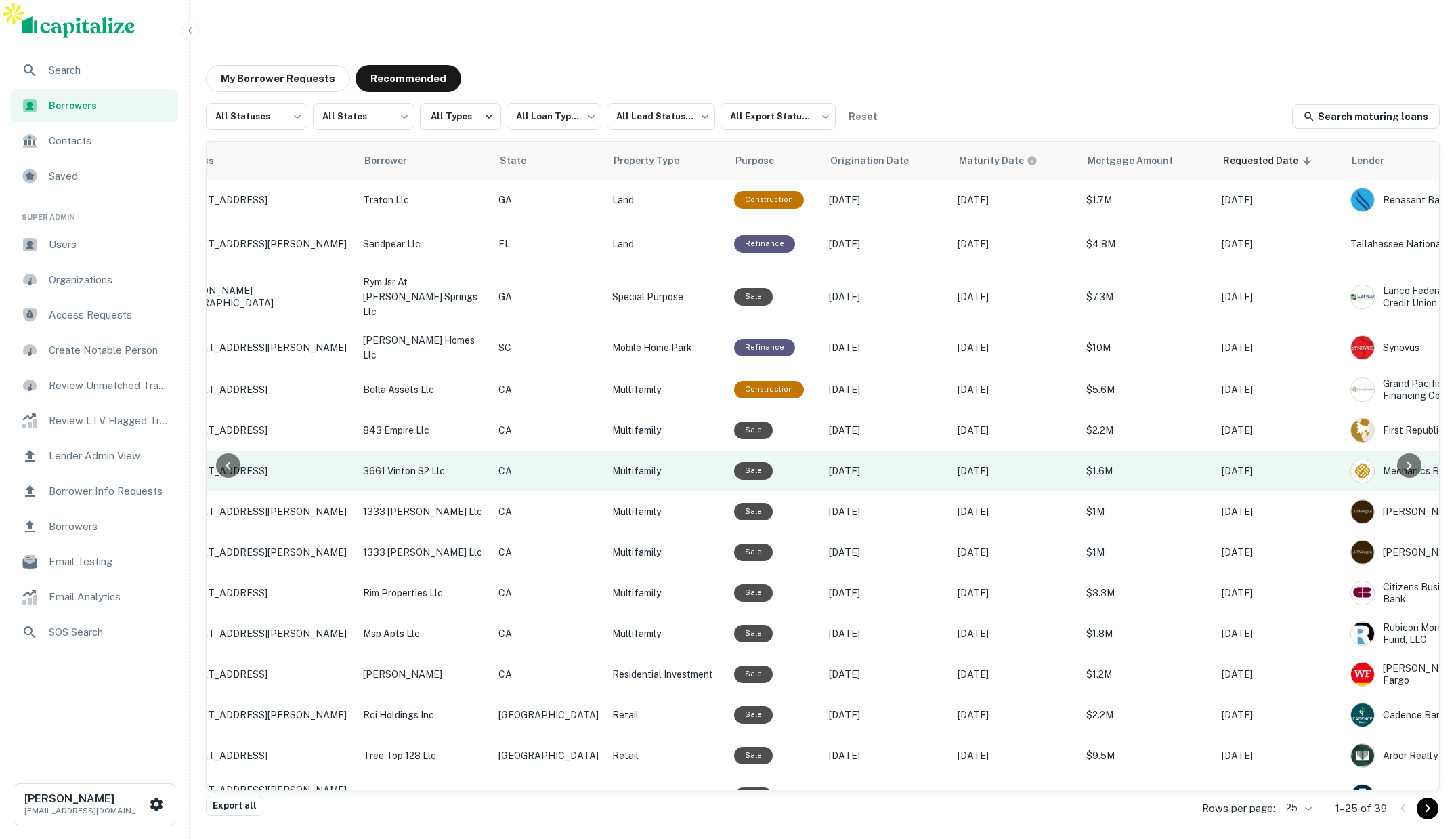
click at [774, 451] on td "Sale" at bounding box center [774, 471] width 95 height 41
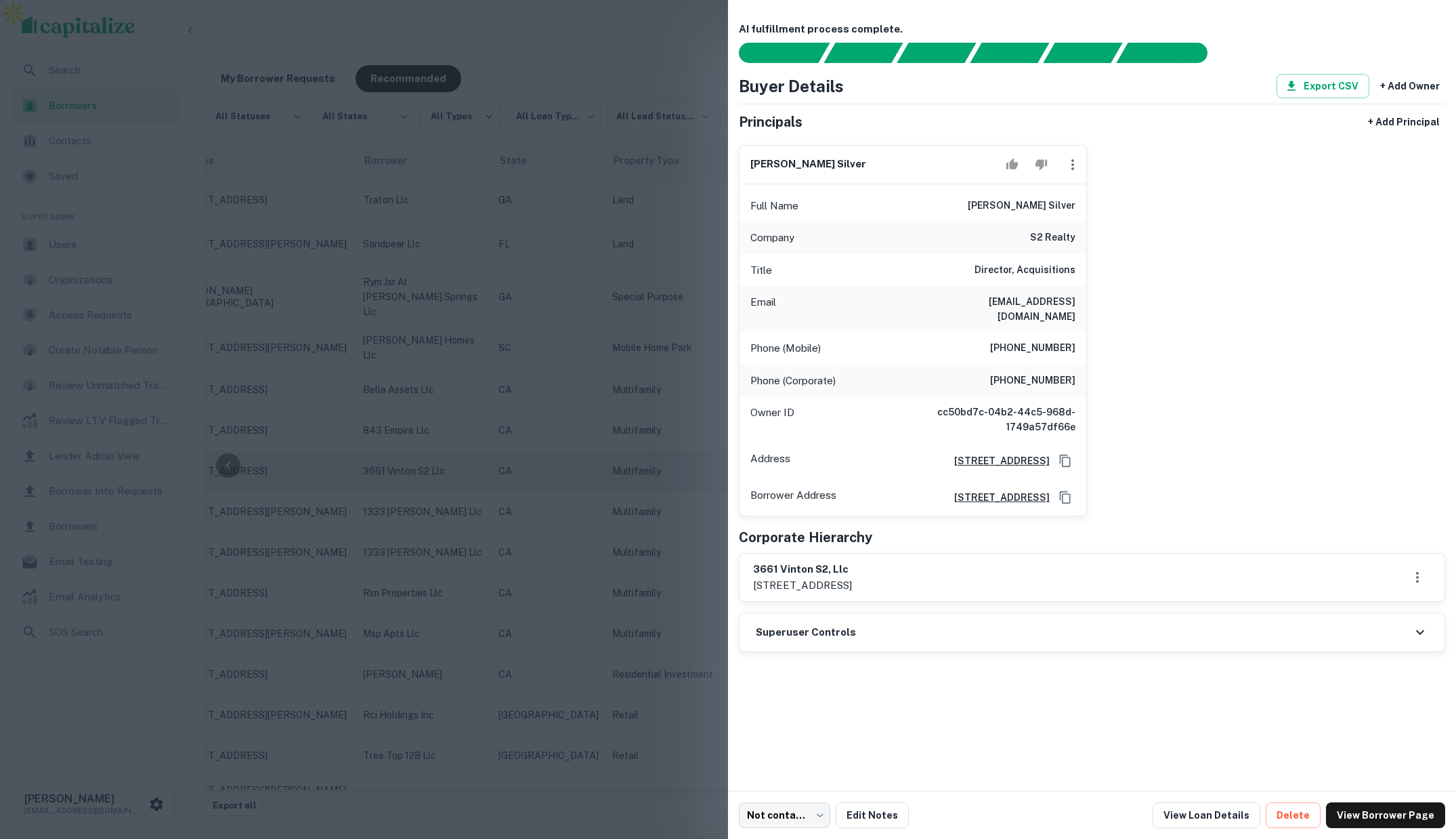
scroll to position [0, 200]
click at [536, 194] on div at bounding box center [728, 419] width 1456 height 839
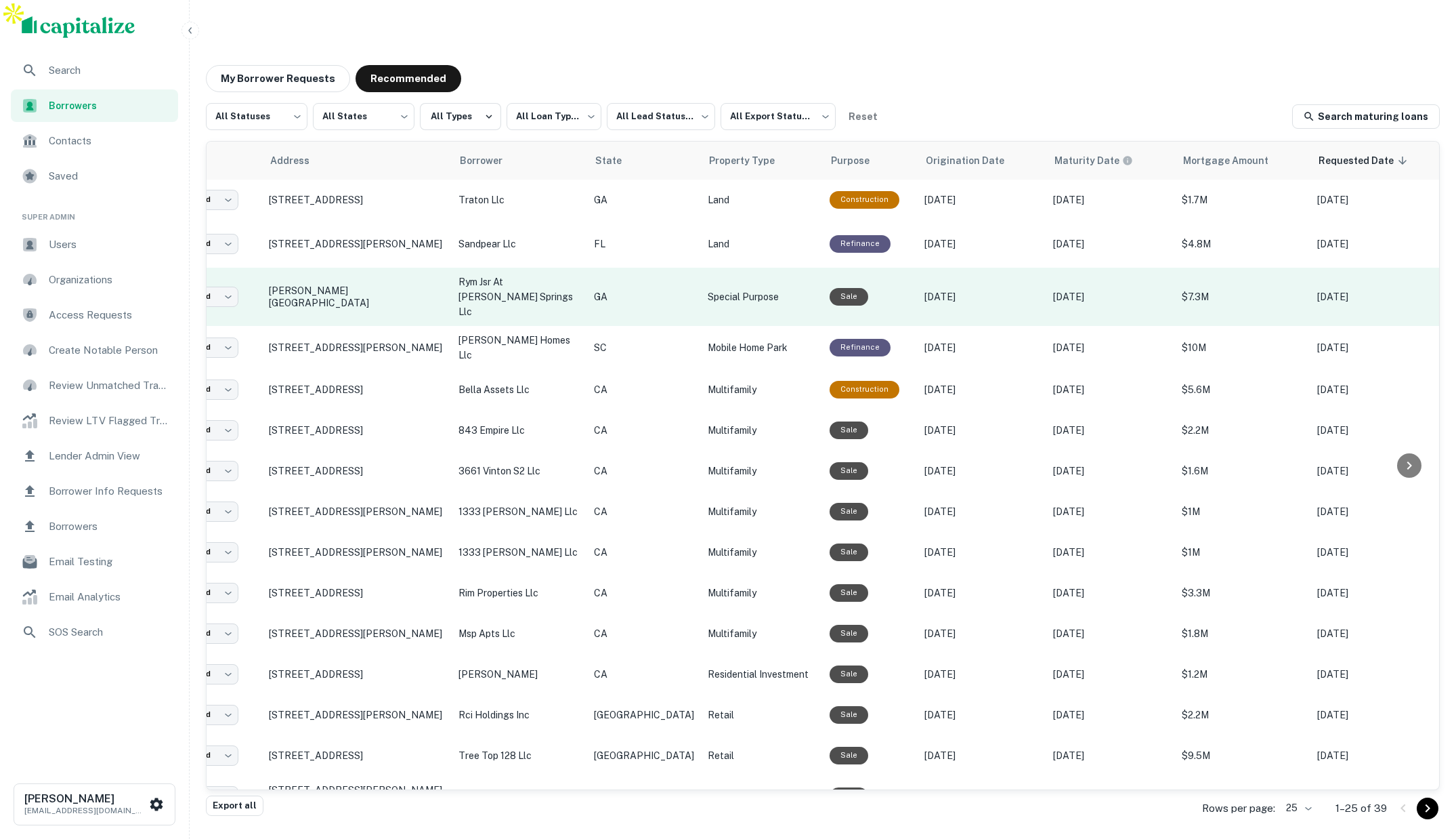
scroll to position [0, 0]
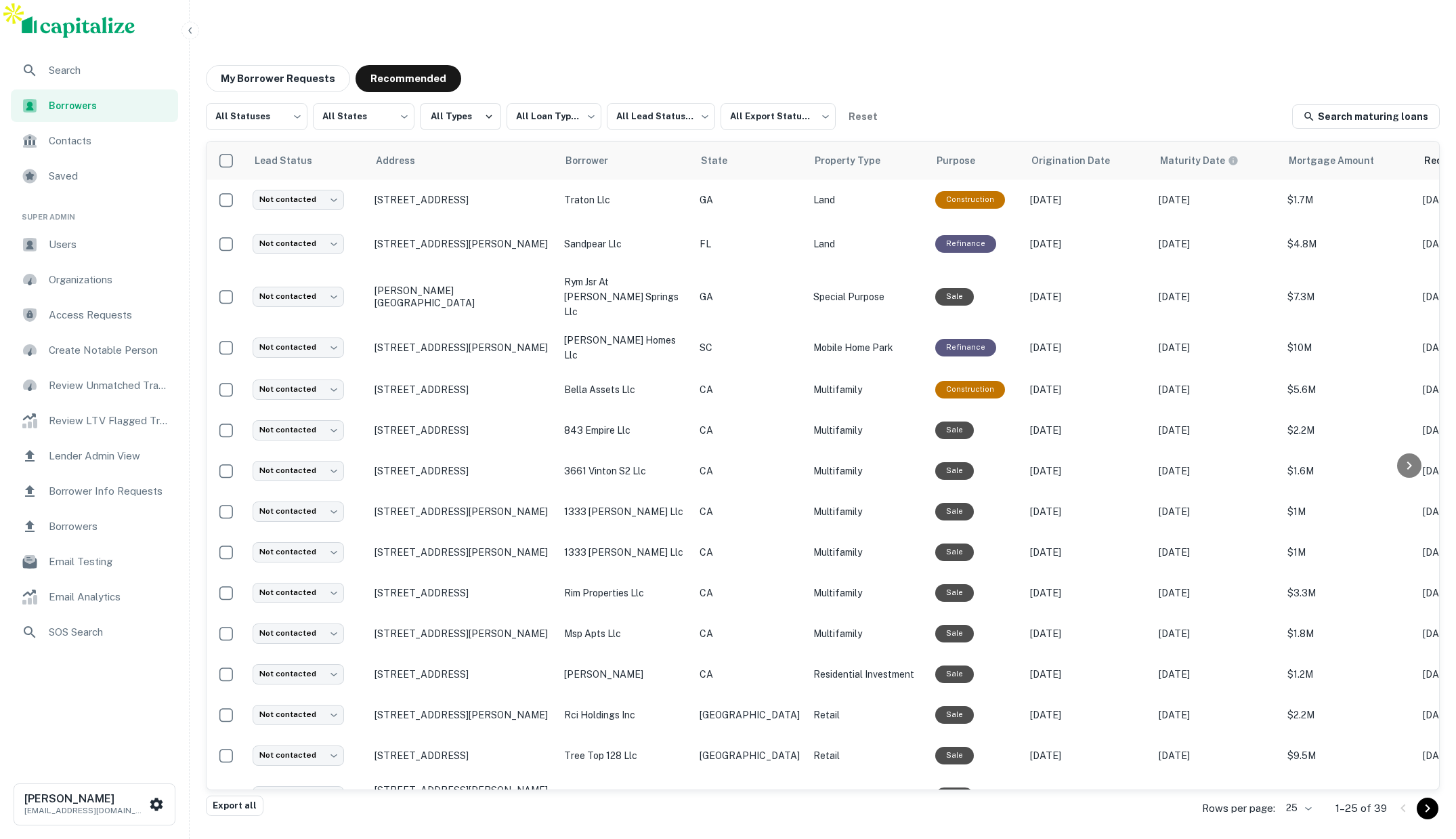
click at [103, 59] on div "Search" at bounding box center [95, 70] width 167 height 32
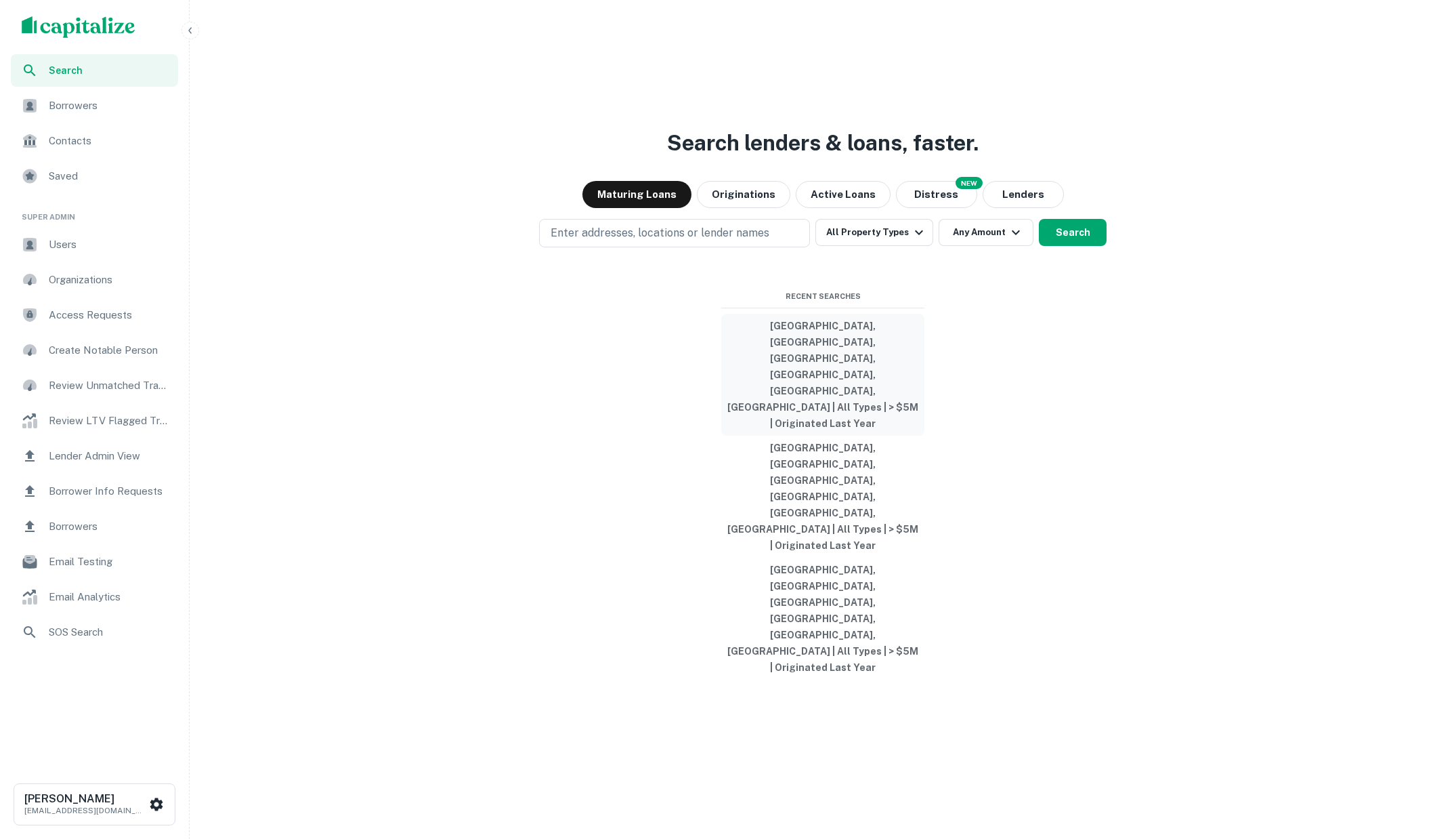
click at [814, 435] on button "[GEOGRAPHIC_DATA], [GEOGRAPHIC_DATA], [GEOGRAPHIC_DATA], [GEOGRAPHIC_DATA], [GE…" at bounding box center [823, 375] width 203 height 122
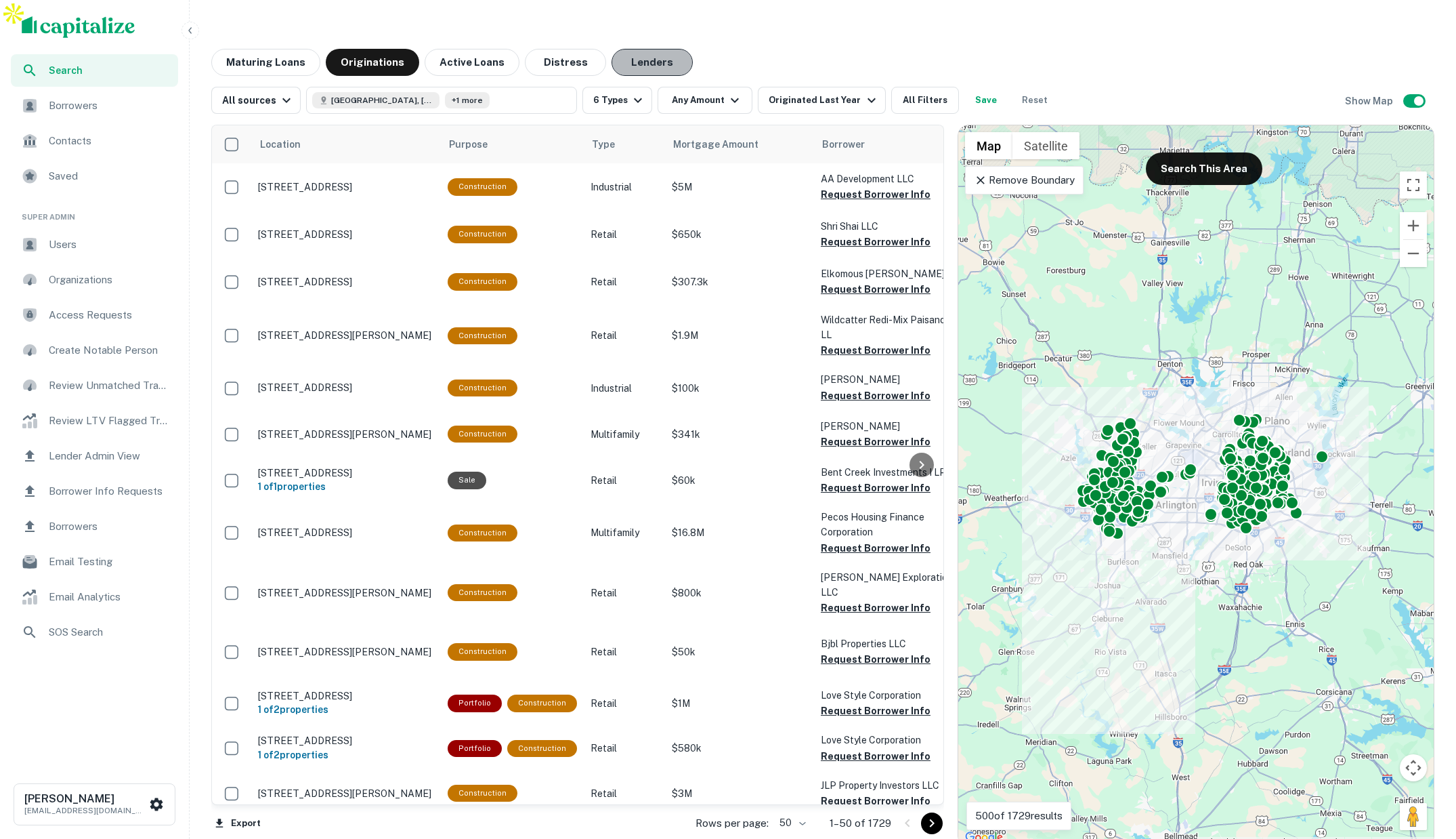
click at [646, 49] on button "Lenders" at bounding box center [652, 62] width 82 height 27
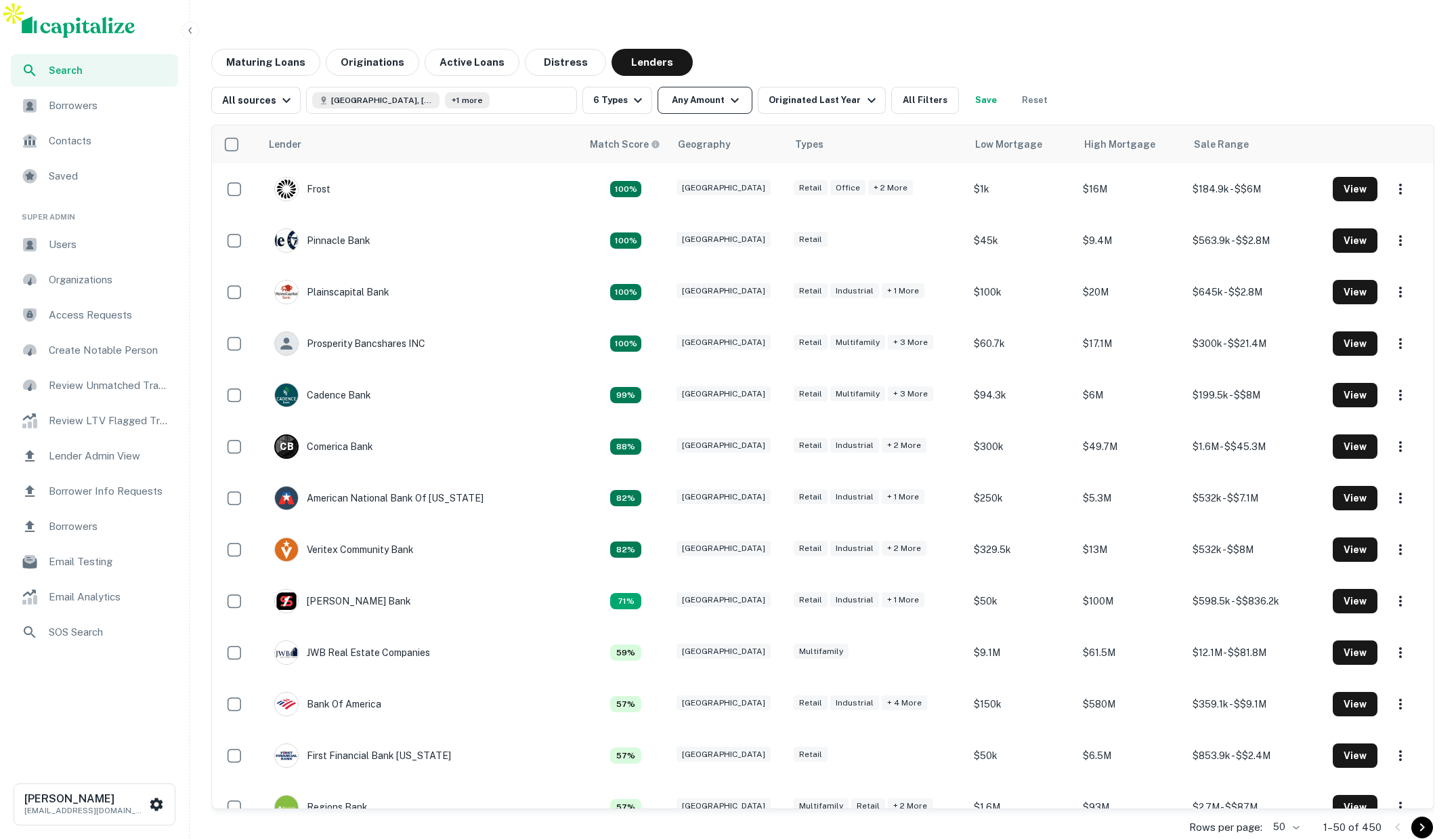
click at [693, 87] on button "Any Amount" at bounding box center [705, 100] width 95 height 27
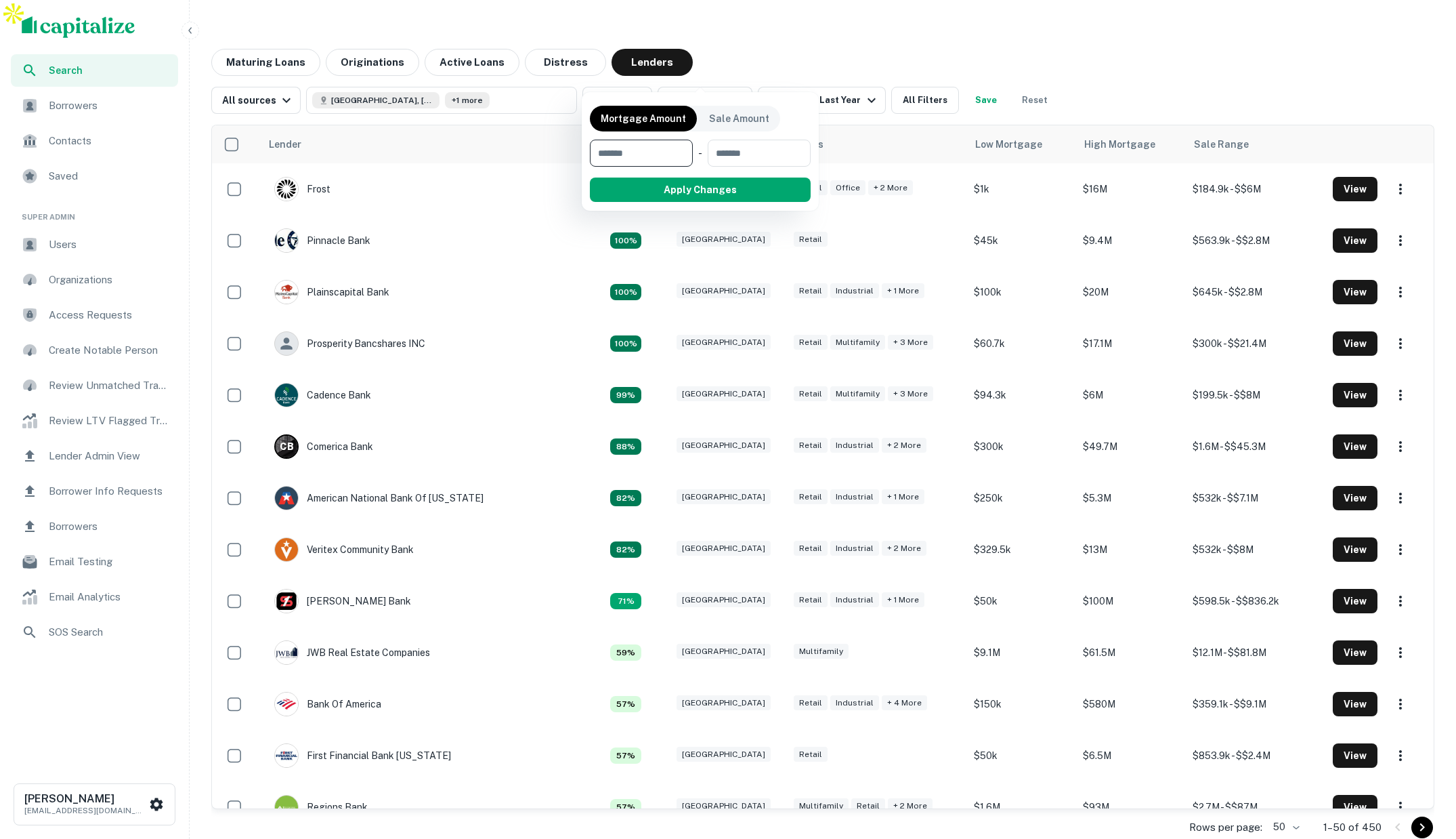
click at [667, 151] on input "number" at bounding box center [636, 153] width 93 height 27
type input "*******"
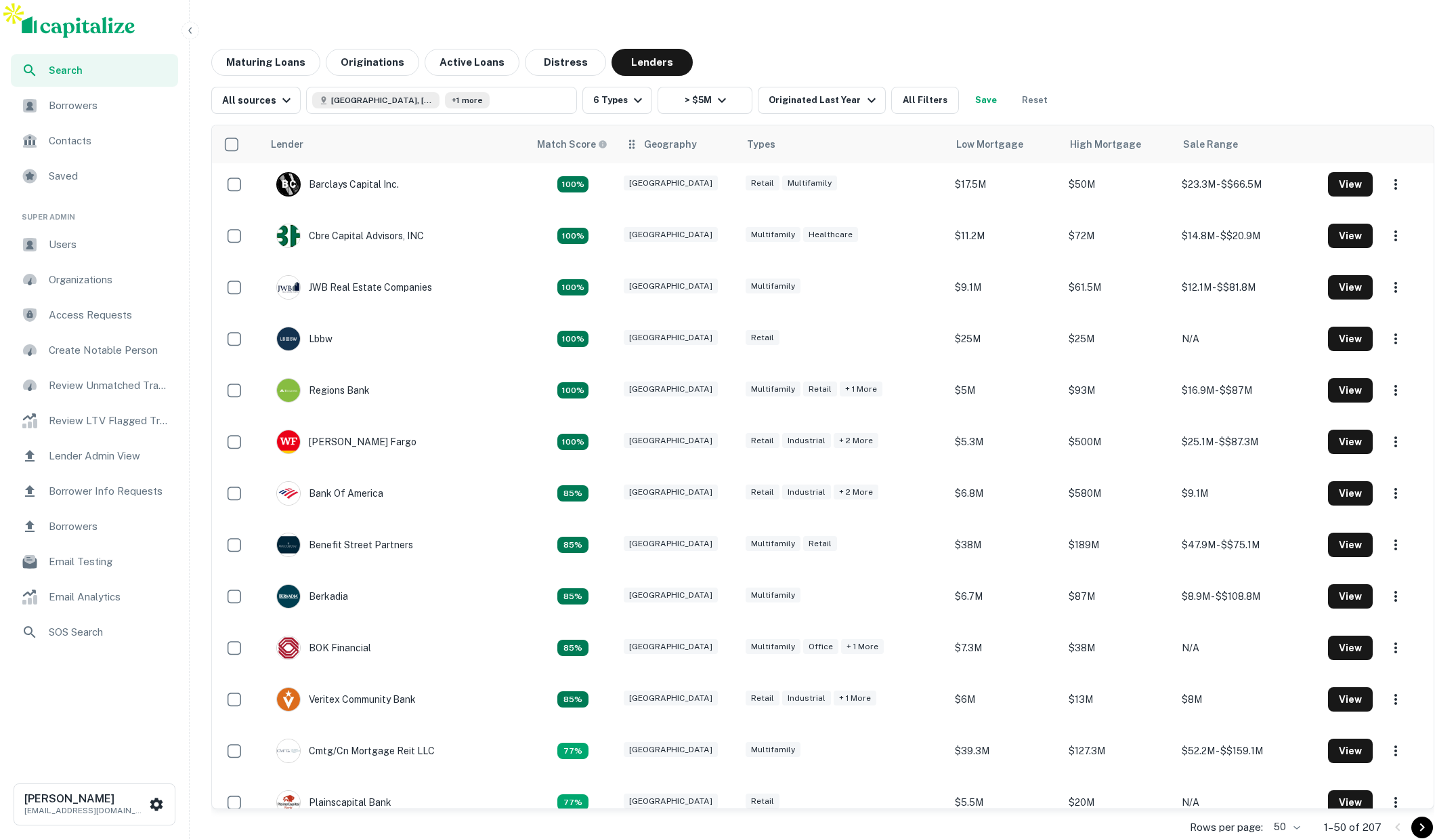
scroll to position [10, 0]
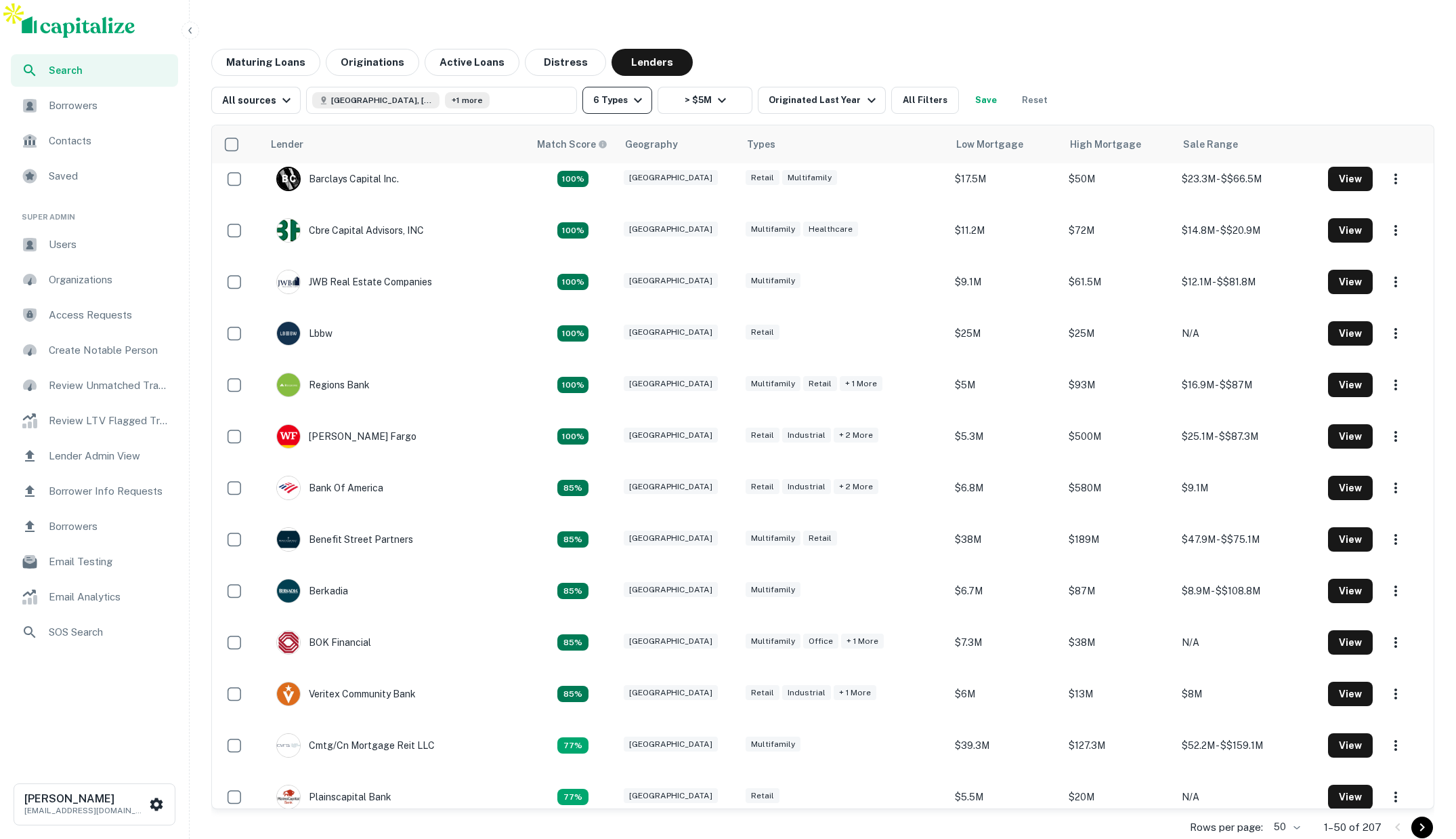
click at [634, 98] on icon "button" at bounding box center [638, 100] width 8 height 5
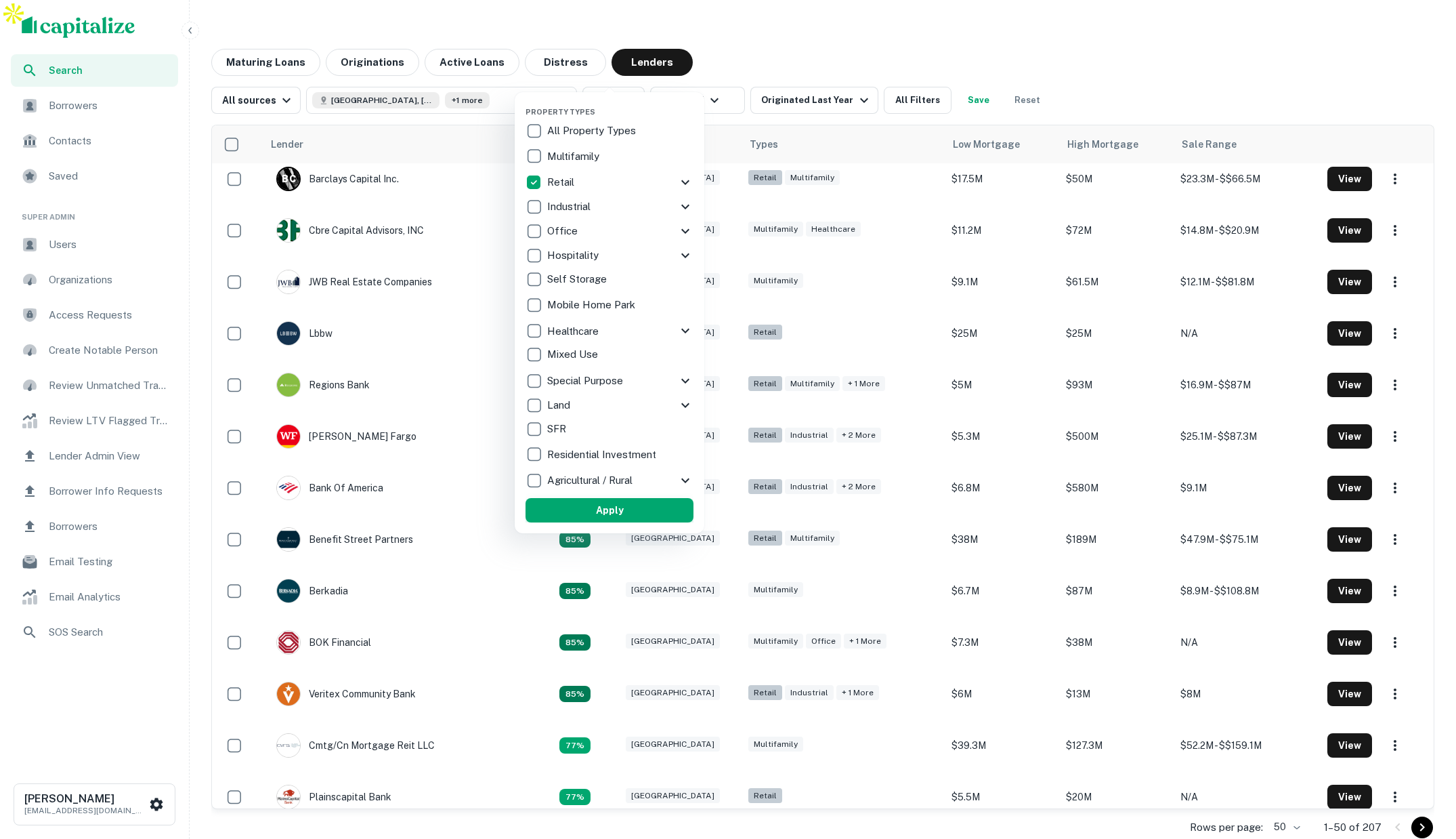
drag, startPoint x: 654, startPoint y: 507, endPoint x: 767, endPoint y: 209, distance: 318.7
click at [654, 507] on button "Apply" at bounding box center [609, 510] width 168 height 24
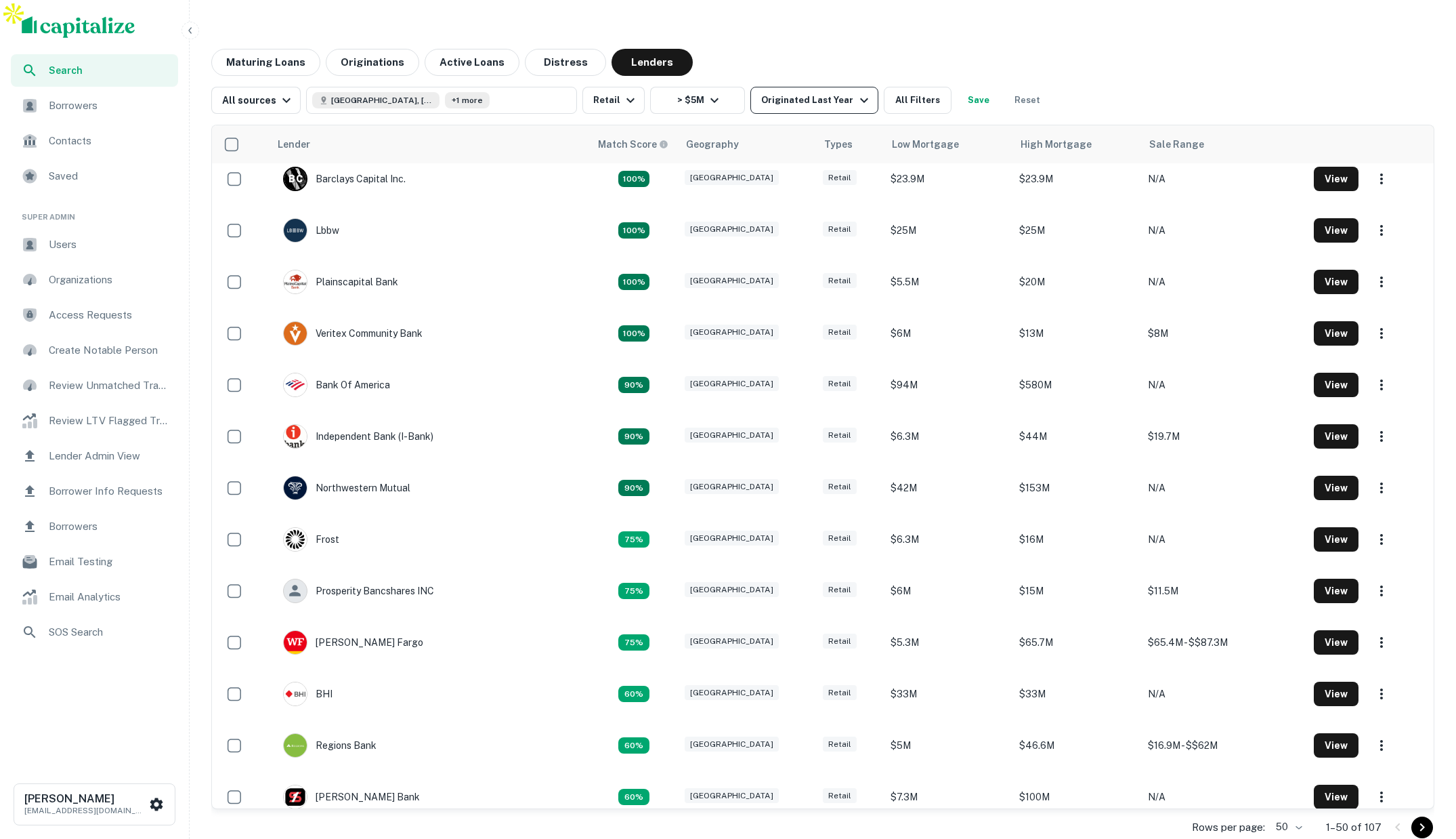
click at [856, 92] on icon "button" at bounding box center [864, 100] width 17 height 17
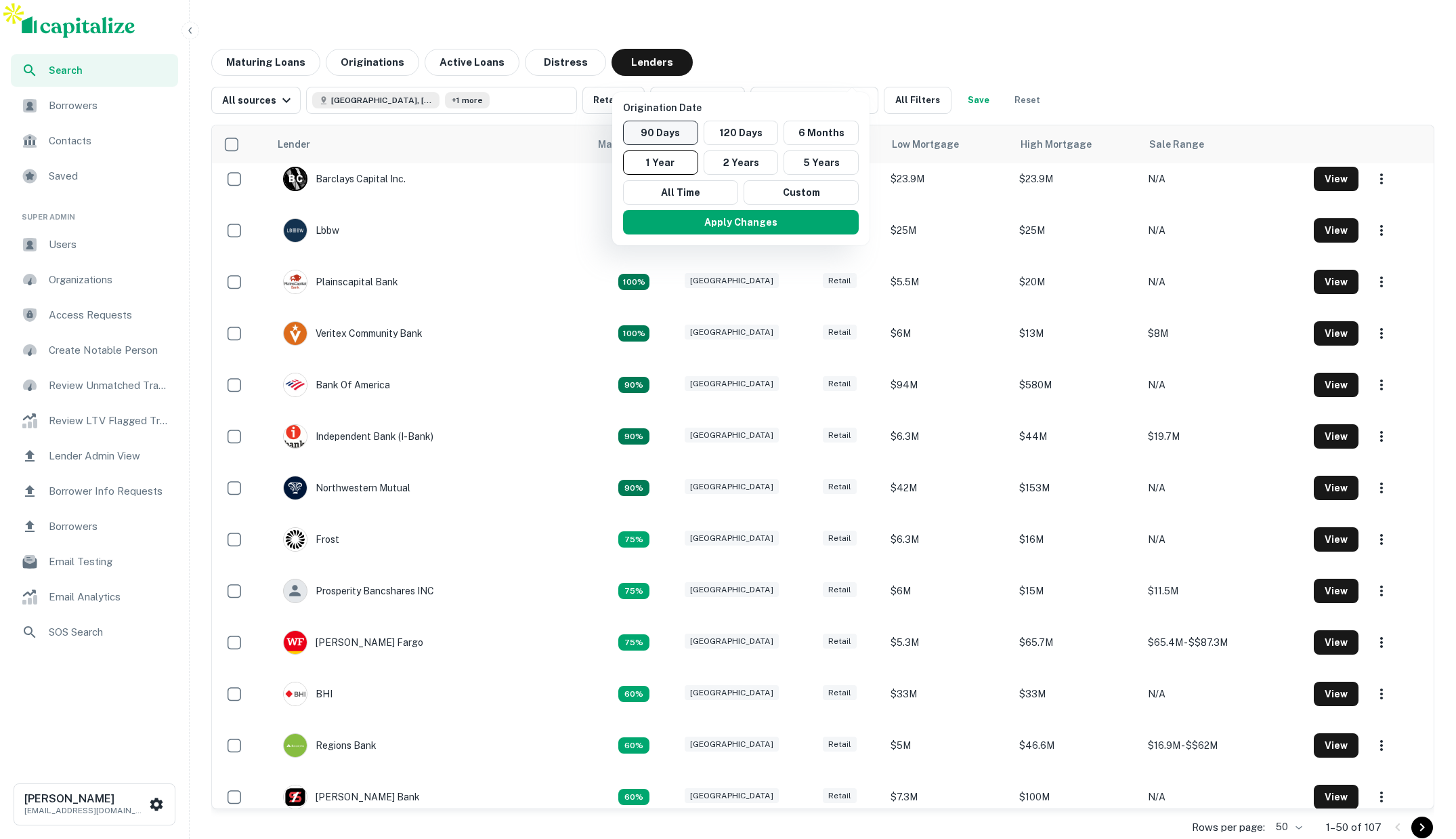
click at [668, 138] on button "90 Days" at bounding box center [660, 133] width 75 height 24
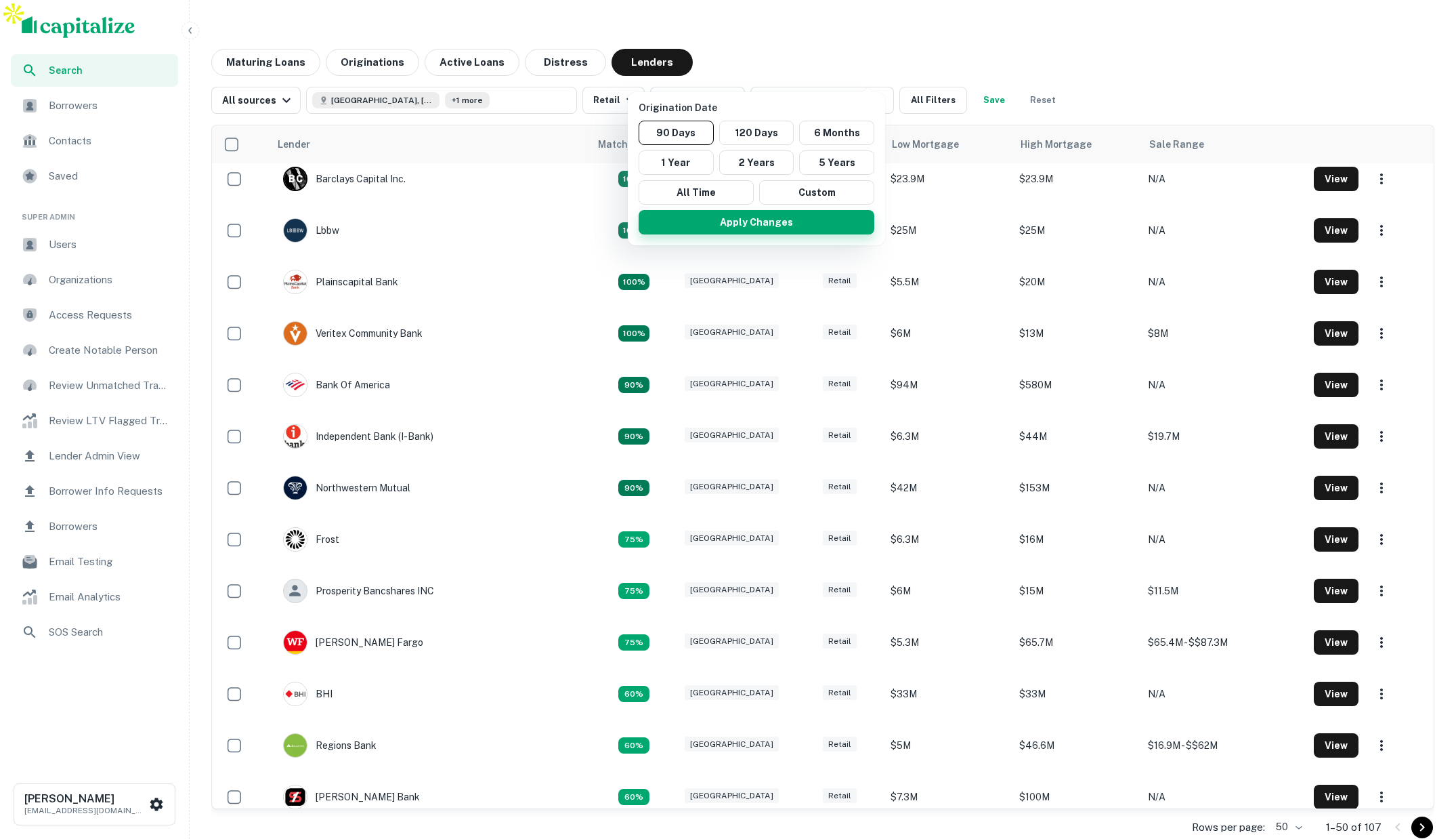
click at [780, 226] on button "Apply Changes" at bounding box center [756, 222] width 236 height 24
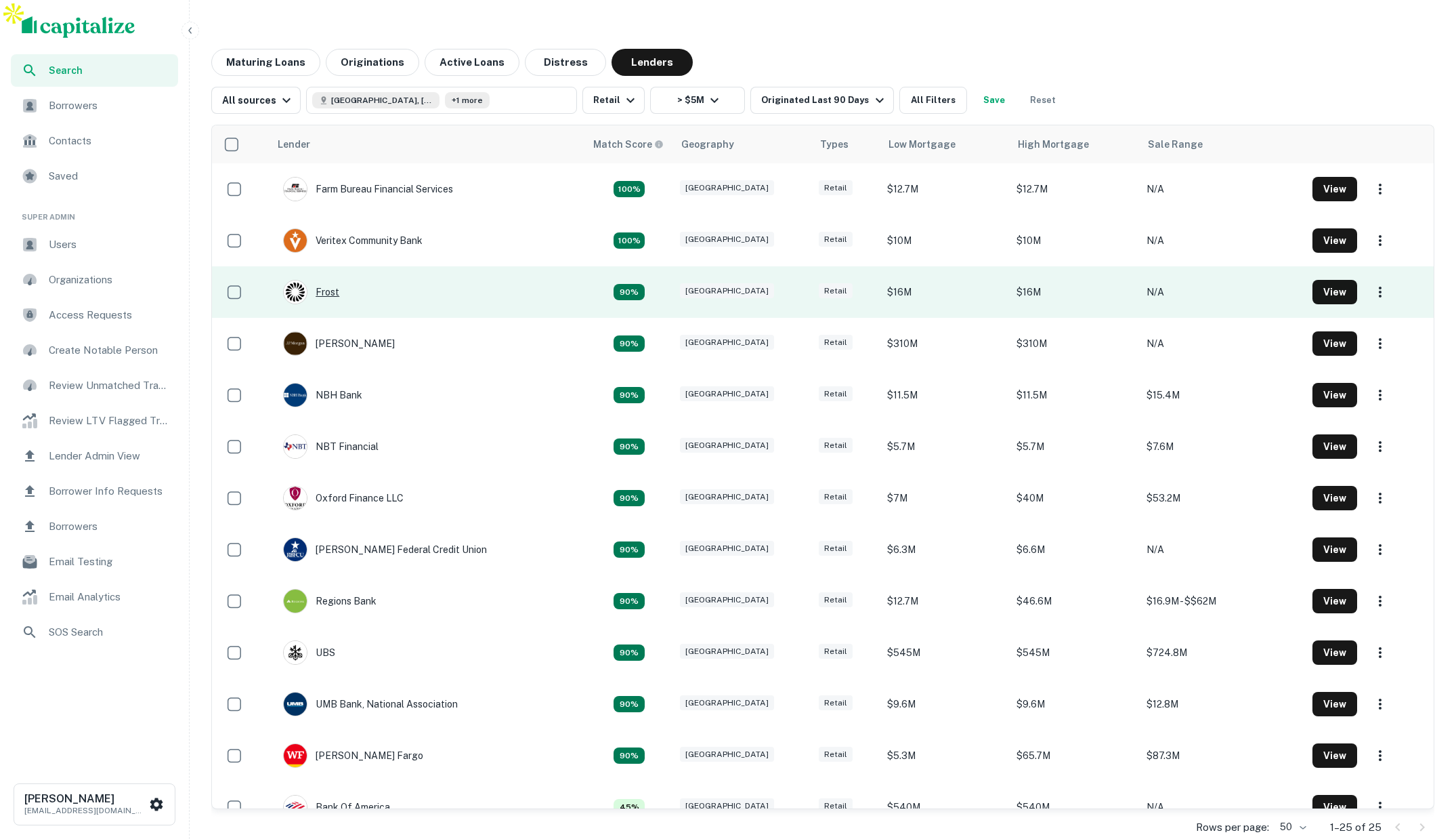
click at [333, 280] on div "Frost" at bounding box center [311, 292] width 56 height 24
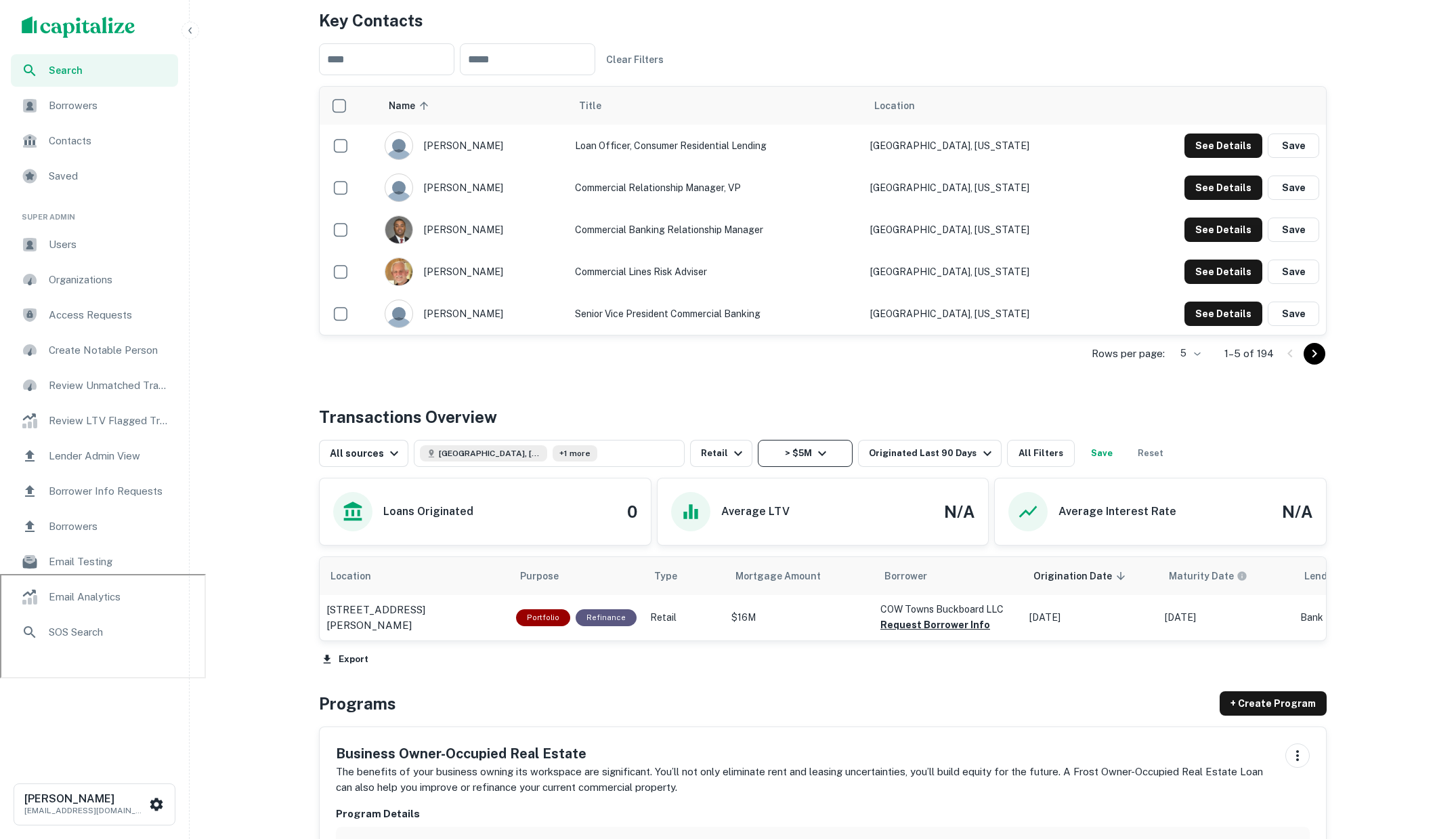
scroll to position [287, 0]
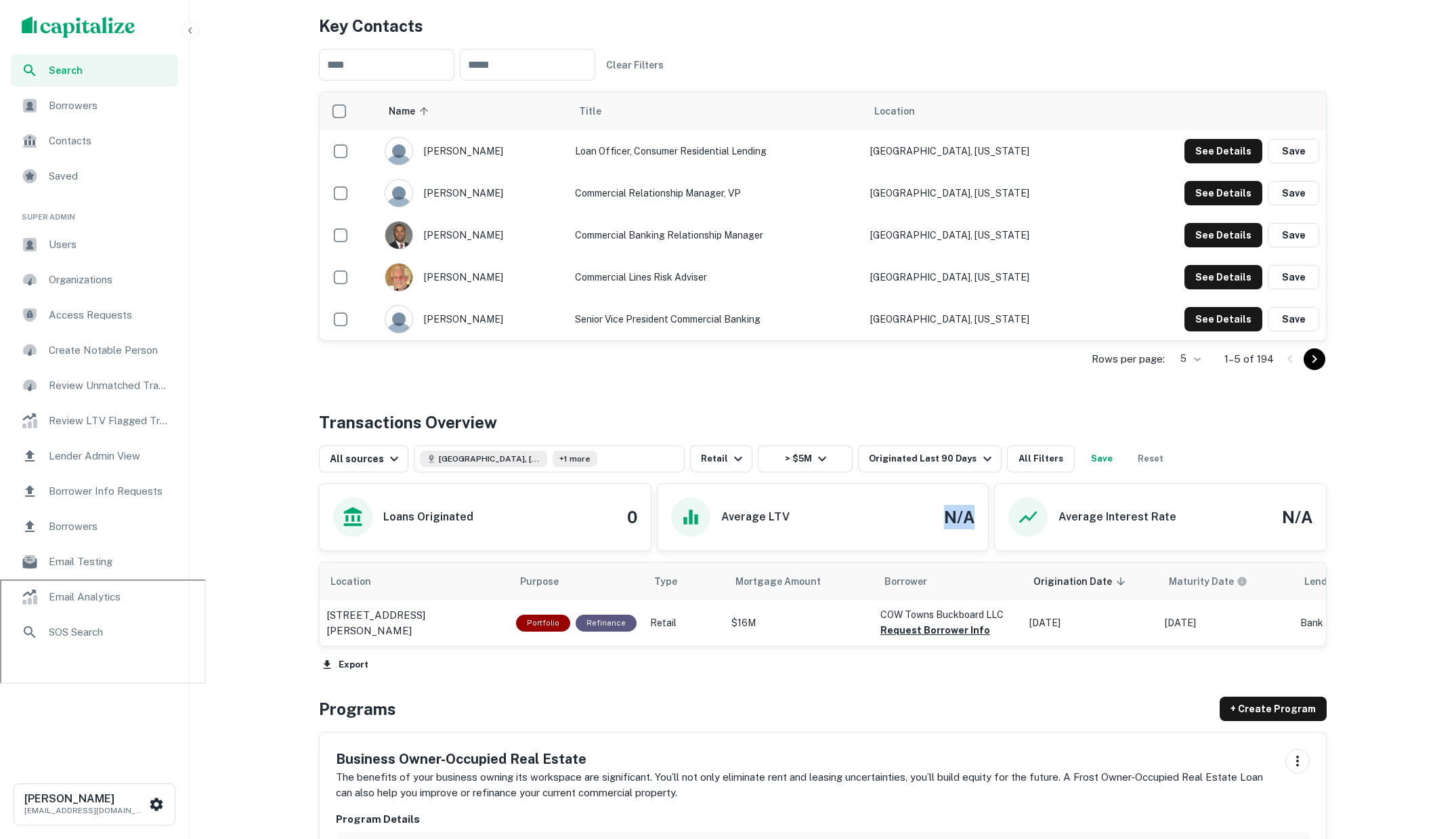
drag, startPoint x: 947, startPoint y: 489, endPoint x: 983, endPoint y: 489, distance: 36.0
click at [983, 489] on div "Average LTV N/A" at bounding box center [823, 517] width 331 height 66
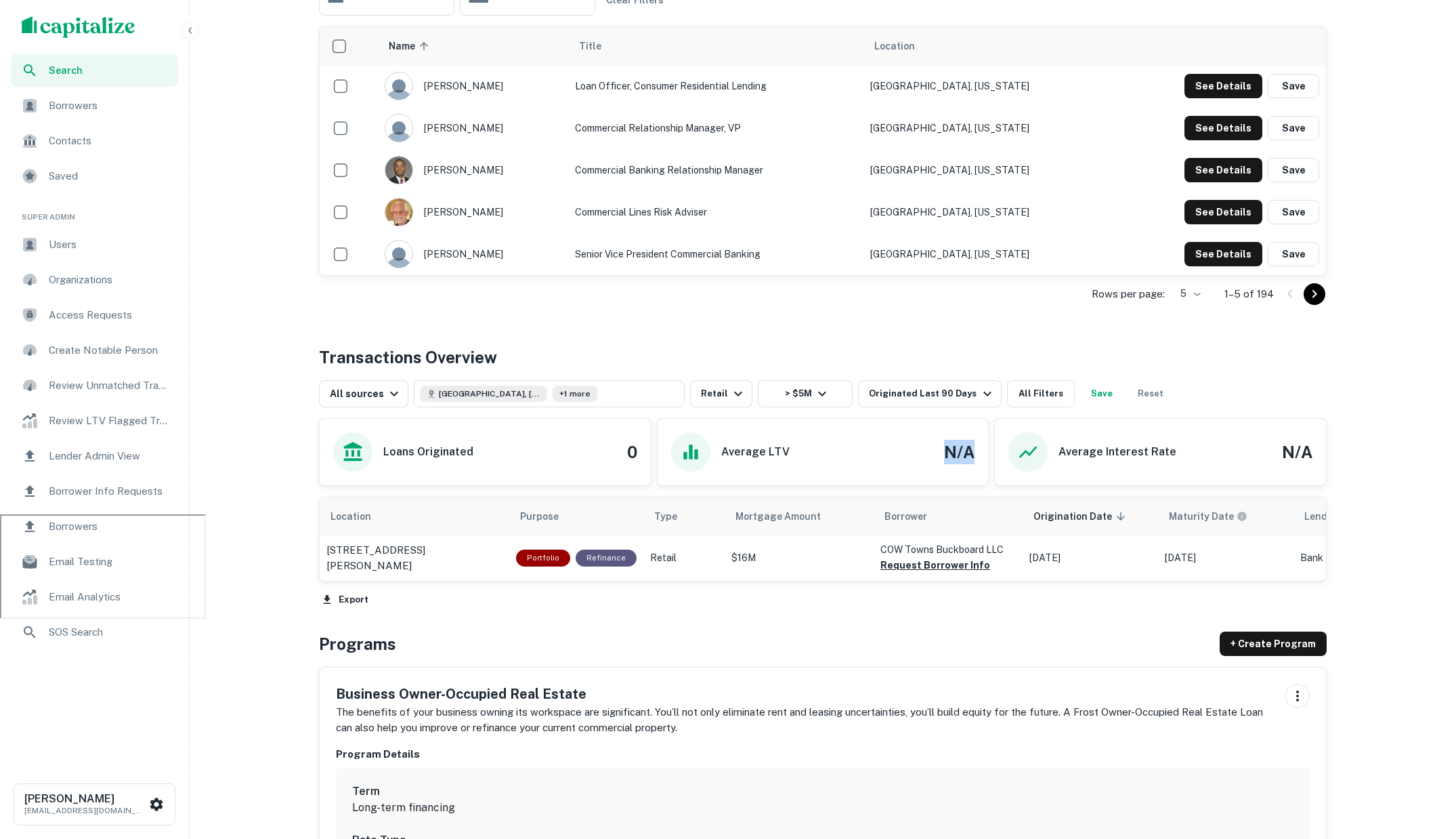
scroll to position [354, 0]
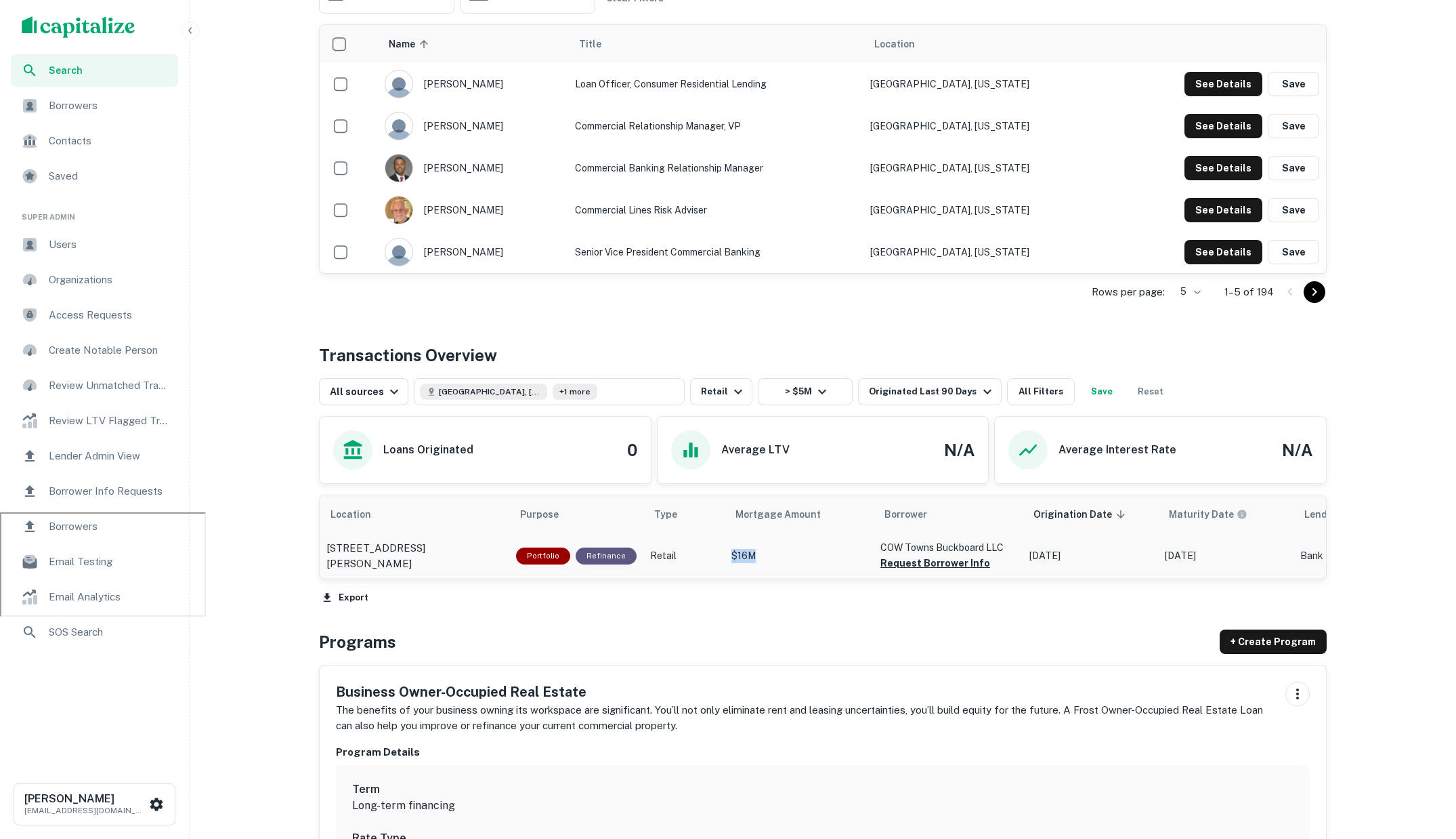
drag, startPoint x: 756, startPoint y: 529, endPoint x: 719, endPoint y: 527, distance: 37.1
click at [725, 534] on td "$16M" at bounding box center [799, 556] width 149 height 46
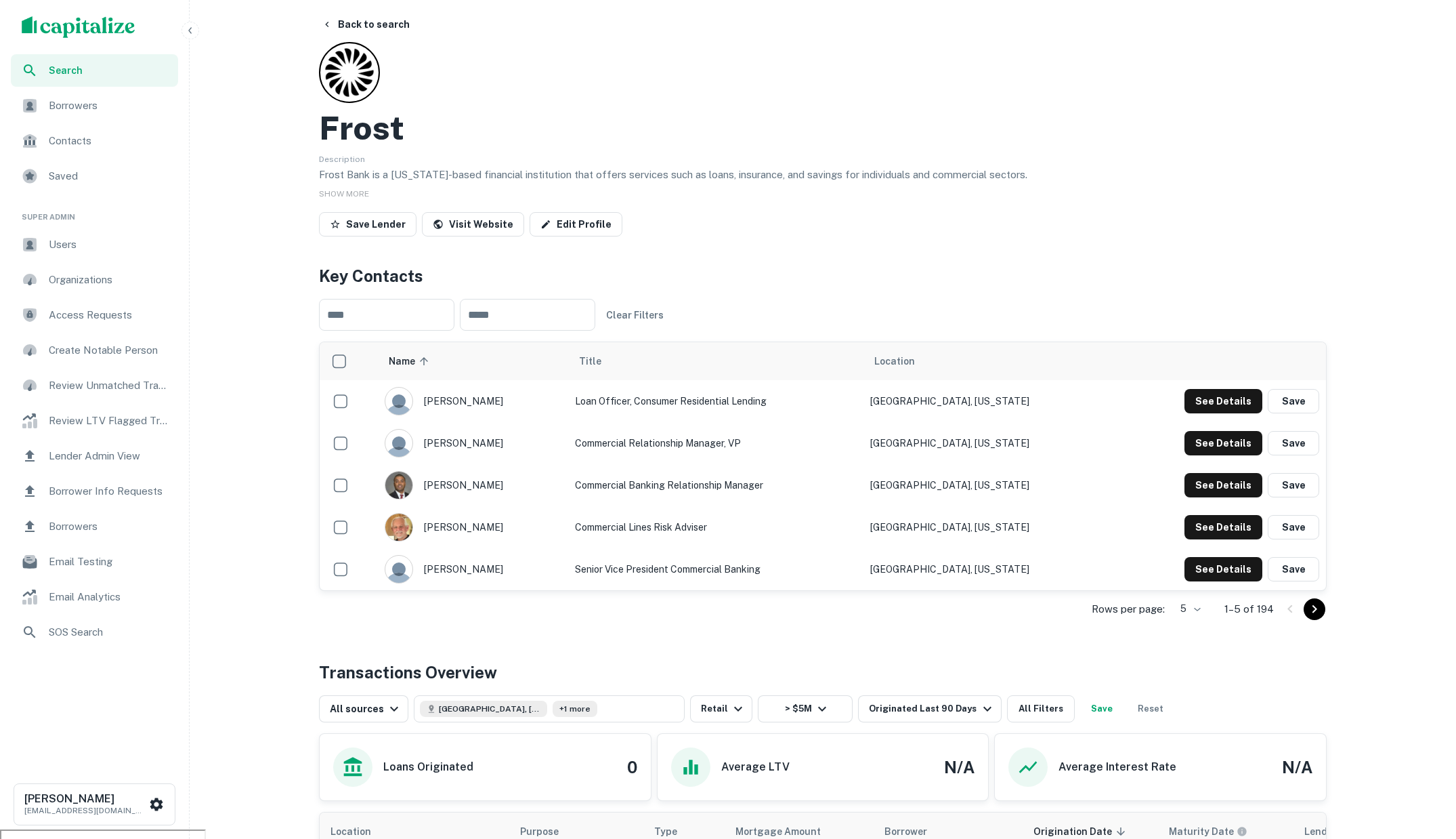
scroll to position [0, 0]
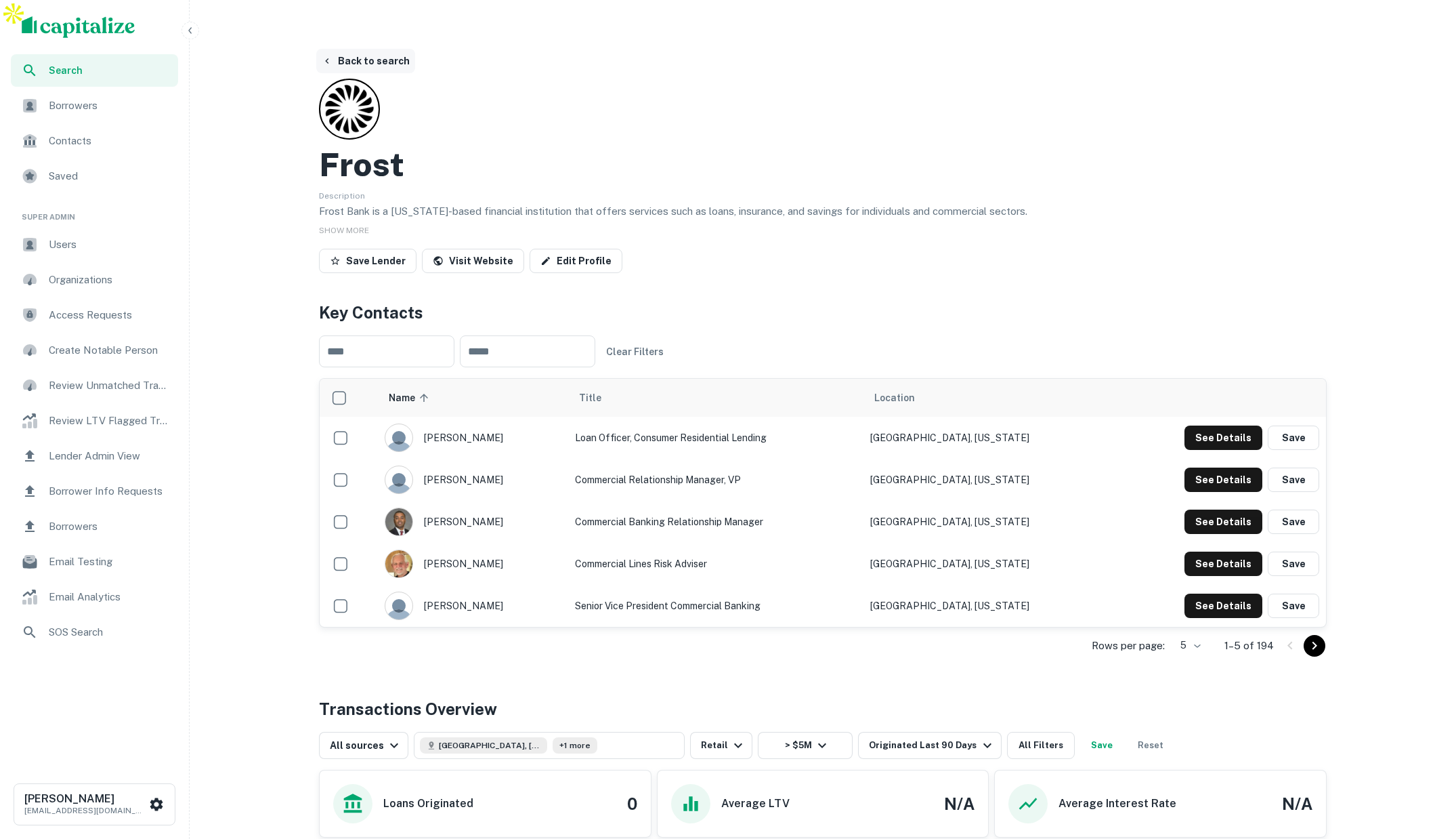
click at [360, 49] on button "Back to search" at bounding box center [365, 61] width 99 height 24
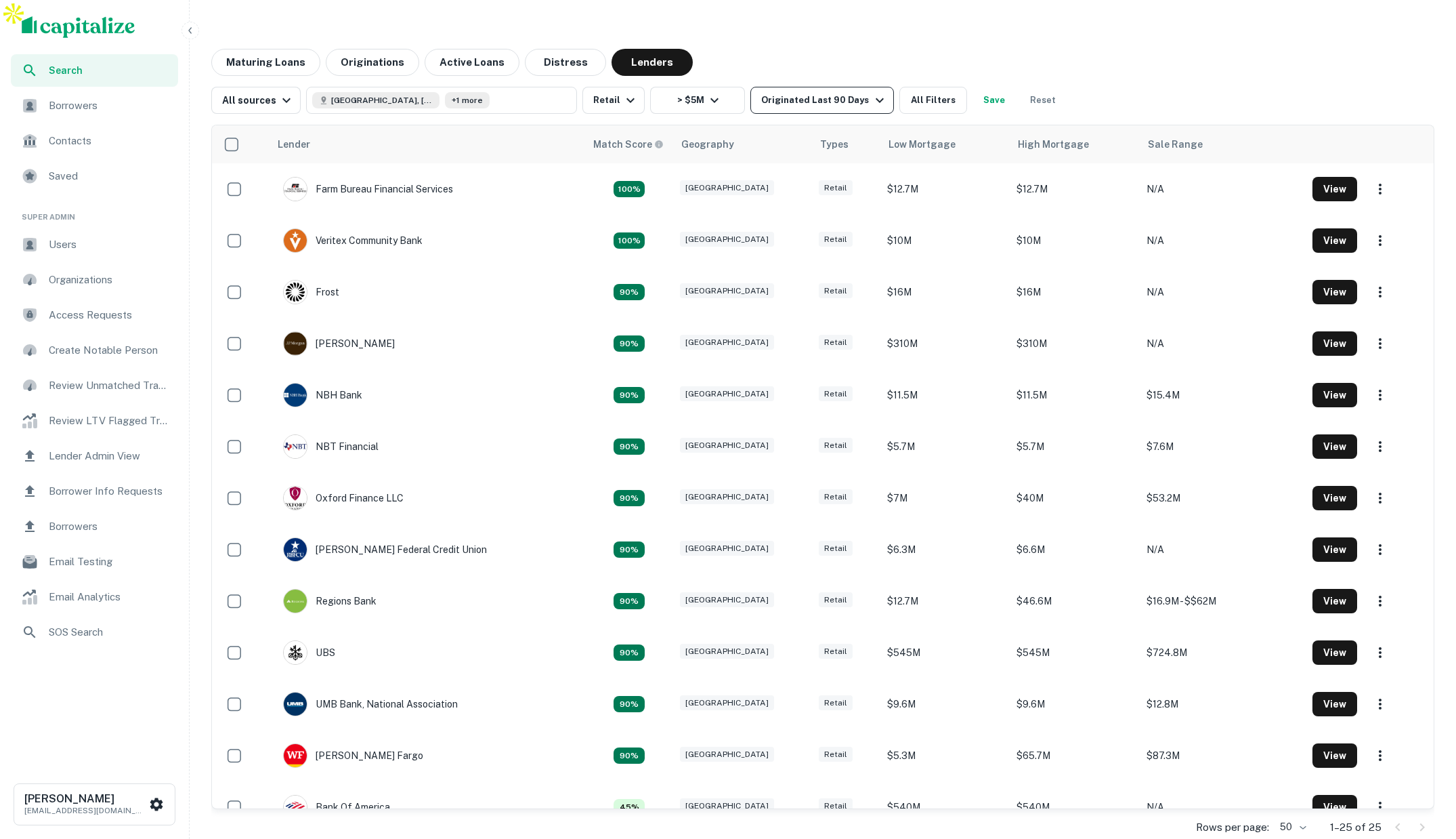
click at [786, 92] on div "Originated Last 90 Days" at bounding box center [824, 100] width 126 height 17
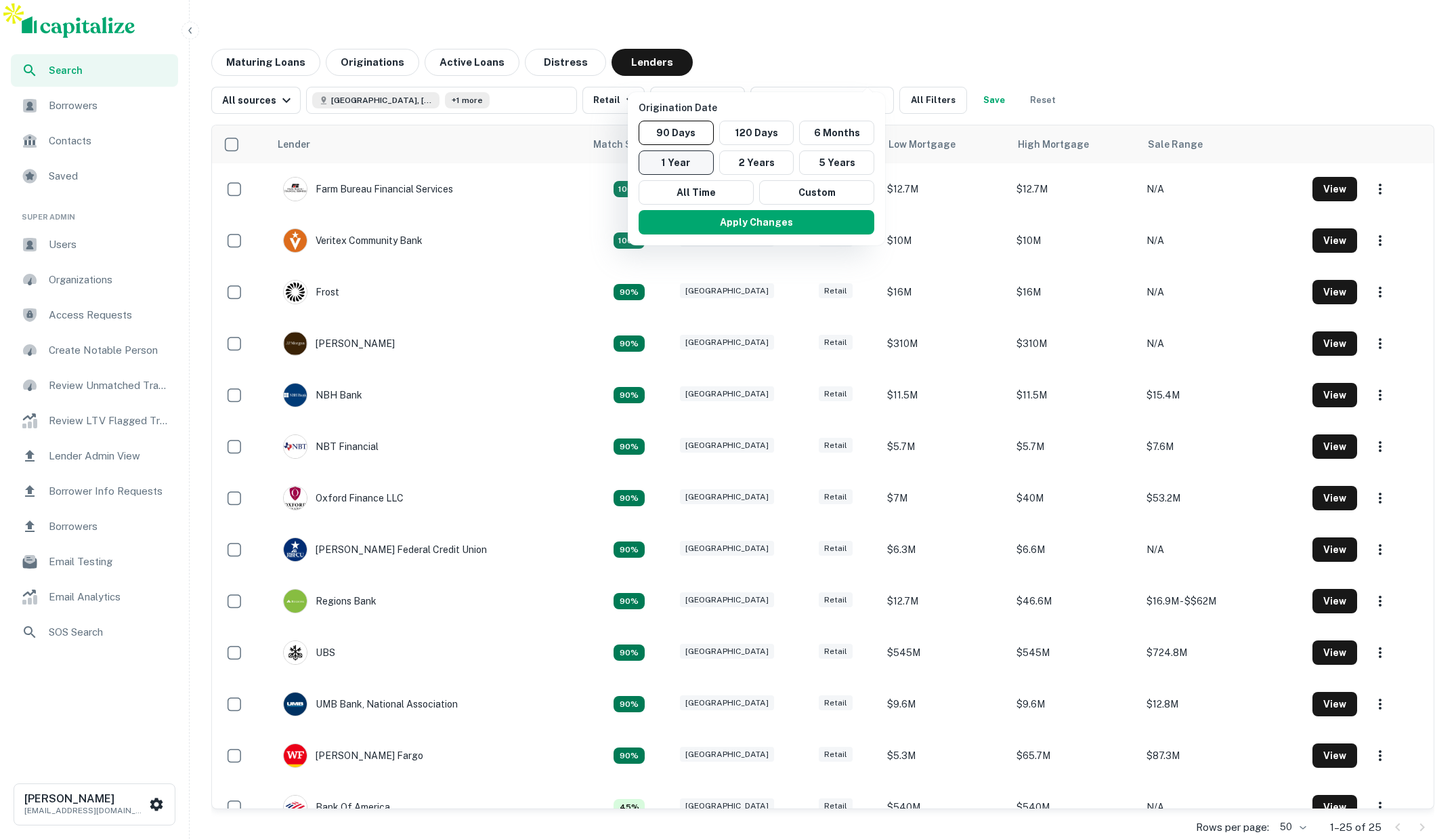
click at [686, 157] on button "1 Year" at bounding box center [676, 162] width 75 height 24
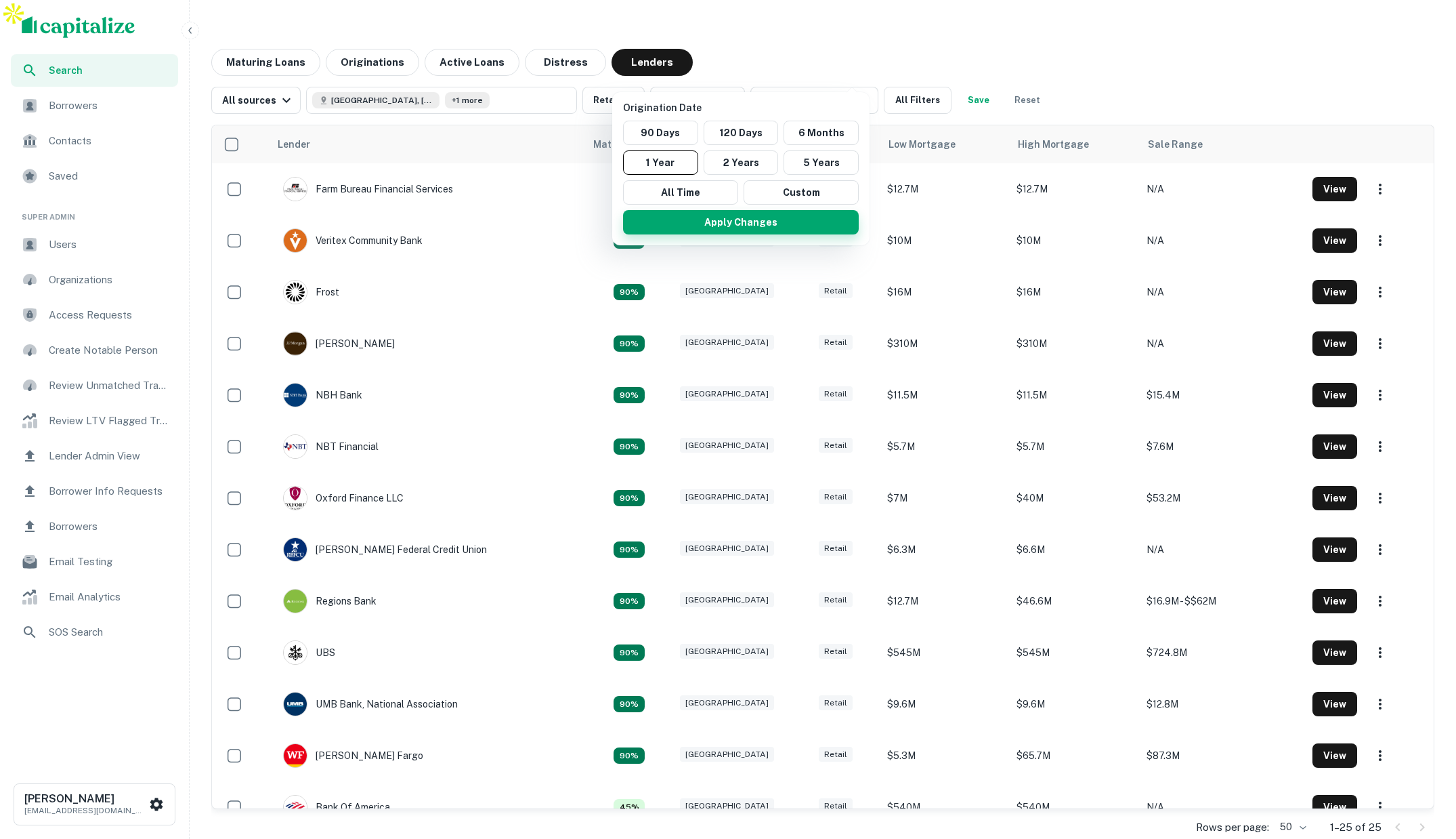
click at [765, 225] on button "Apply Changes" at bounding box center [740, 222] width 236 height 24
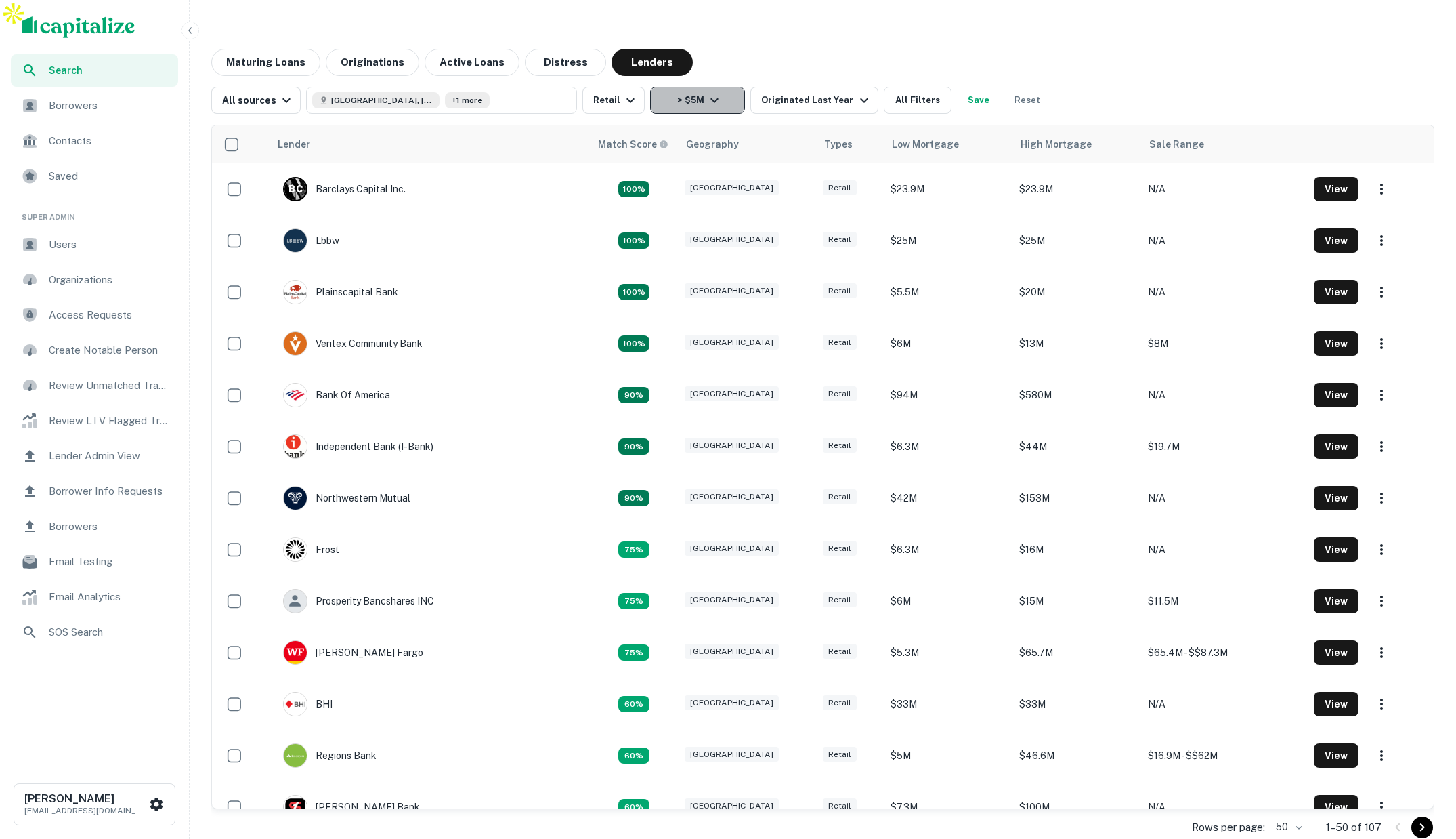
click at [714, 92] on icon "button" at bounding box center [715, 100] width 17 height 17
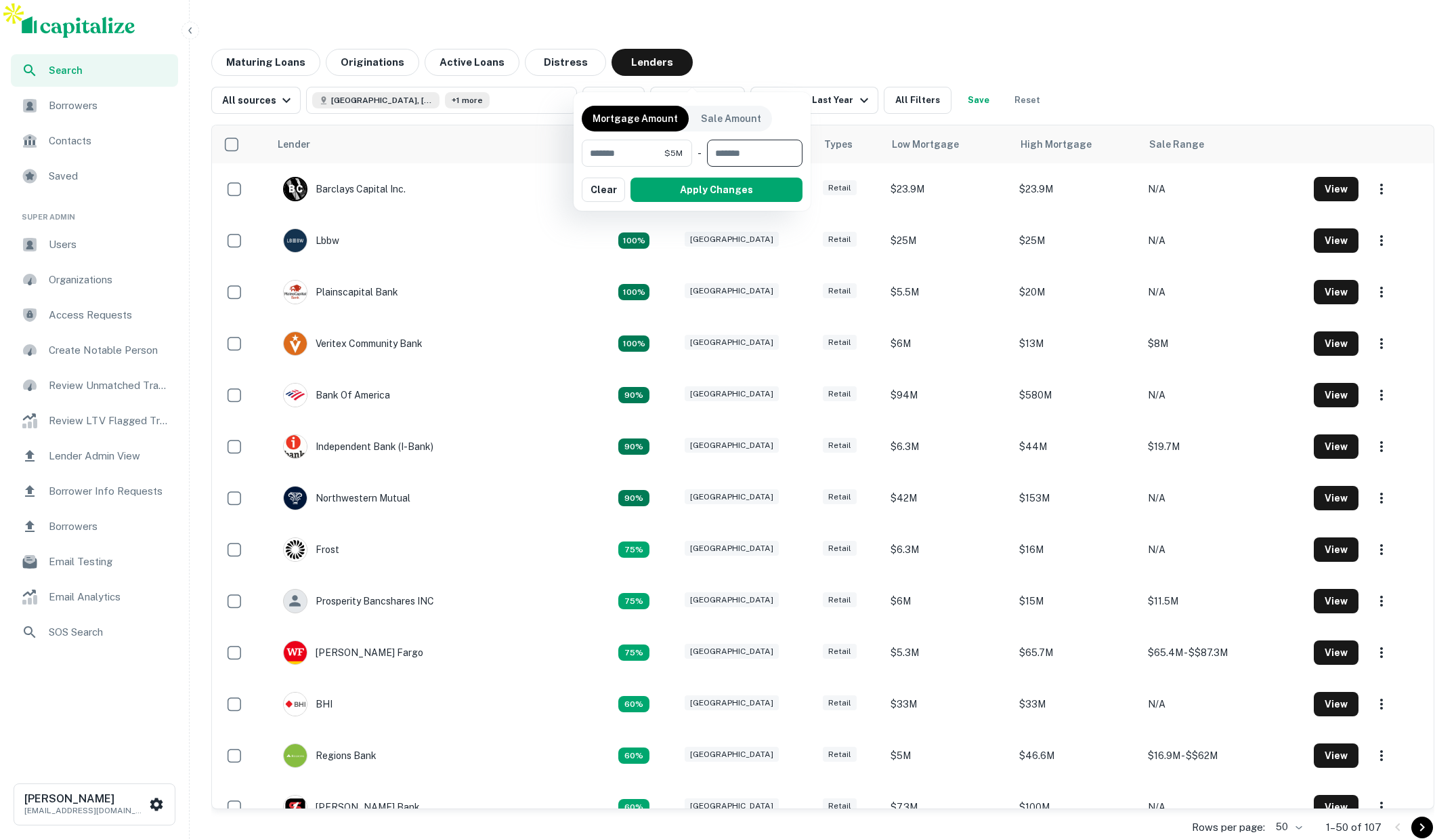
click at [736, 155] on input "number" at bounding box center [750, 153] width 86 height 27
type input "*******"
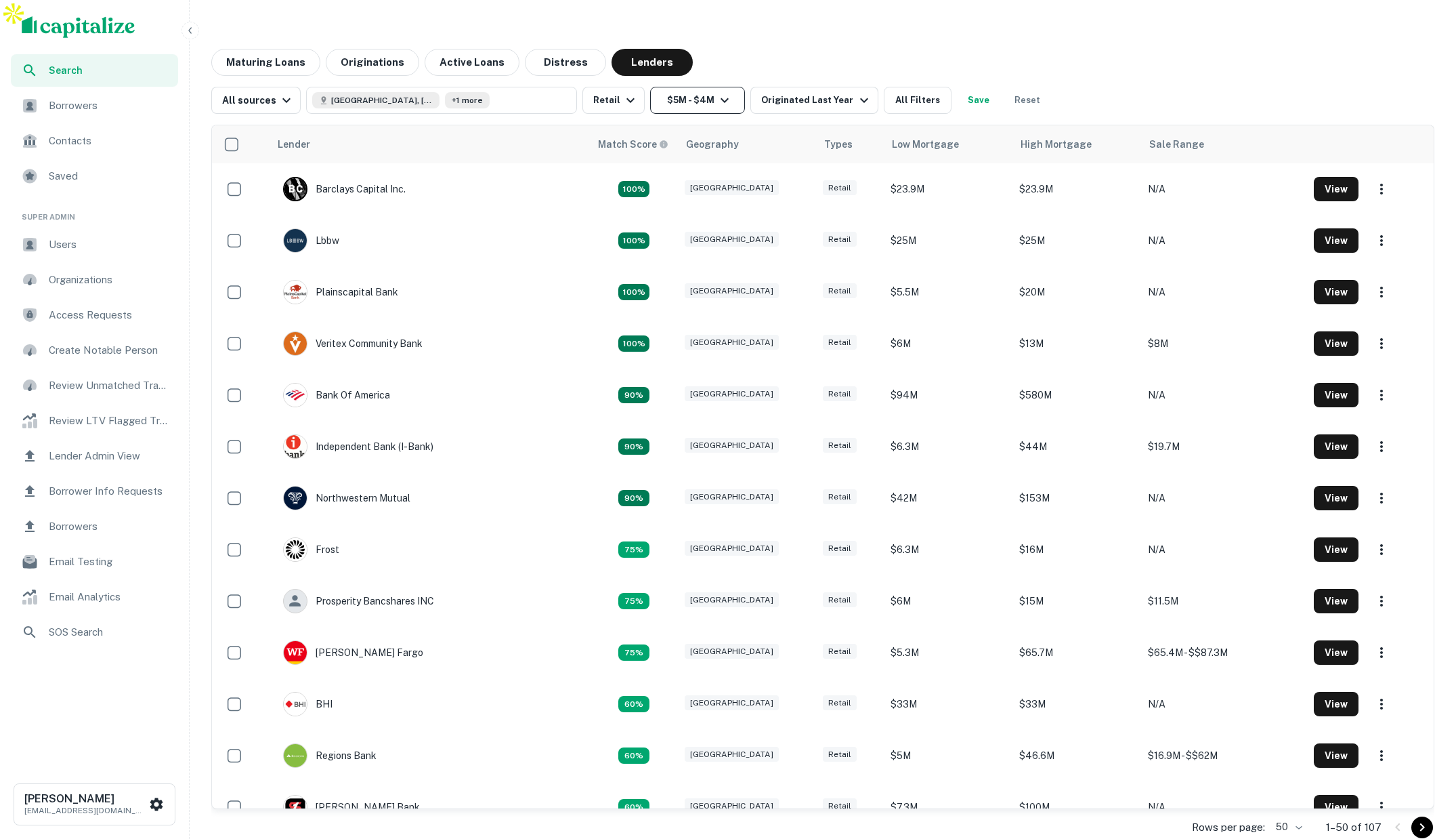
click at [700, 87] on button "$5M - $4M" at bounding box center [697, 100] width 95 height 27
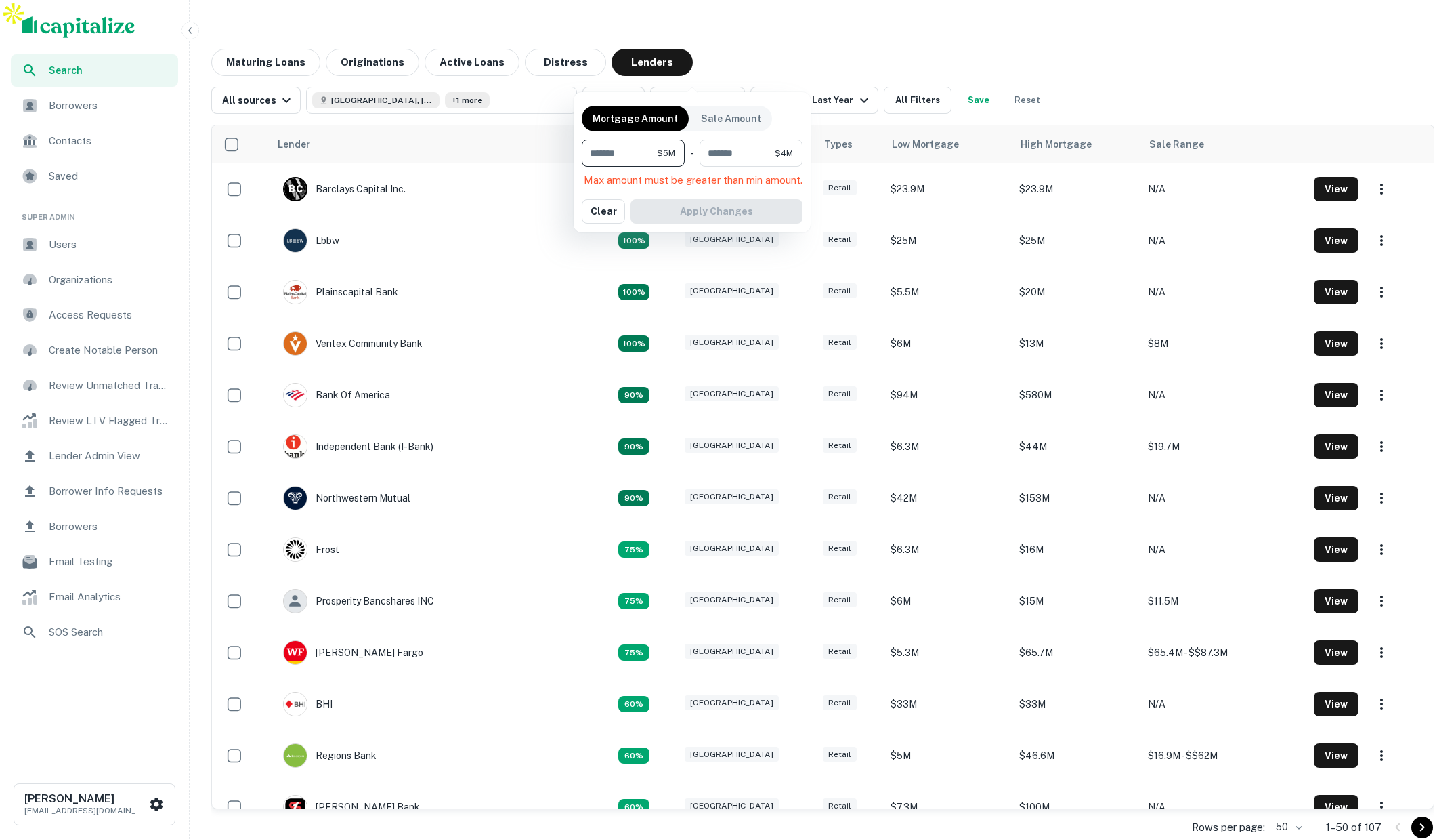
drag, startPoint x: 593, startPoint y: 153, endPoint x: 576, endPoint y: 152, distance: 17.0
click at [576, 152] on div "Mortgage Amount Sale Amount ******* $5M ​ - ******* $4M ​ Max amount must be gr…" at bounding box center [692, 162] width 237 height 140
type input "*******"
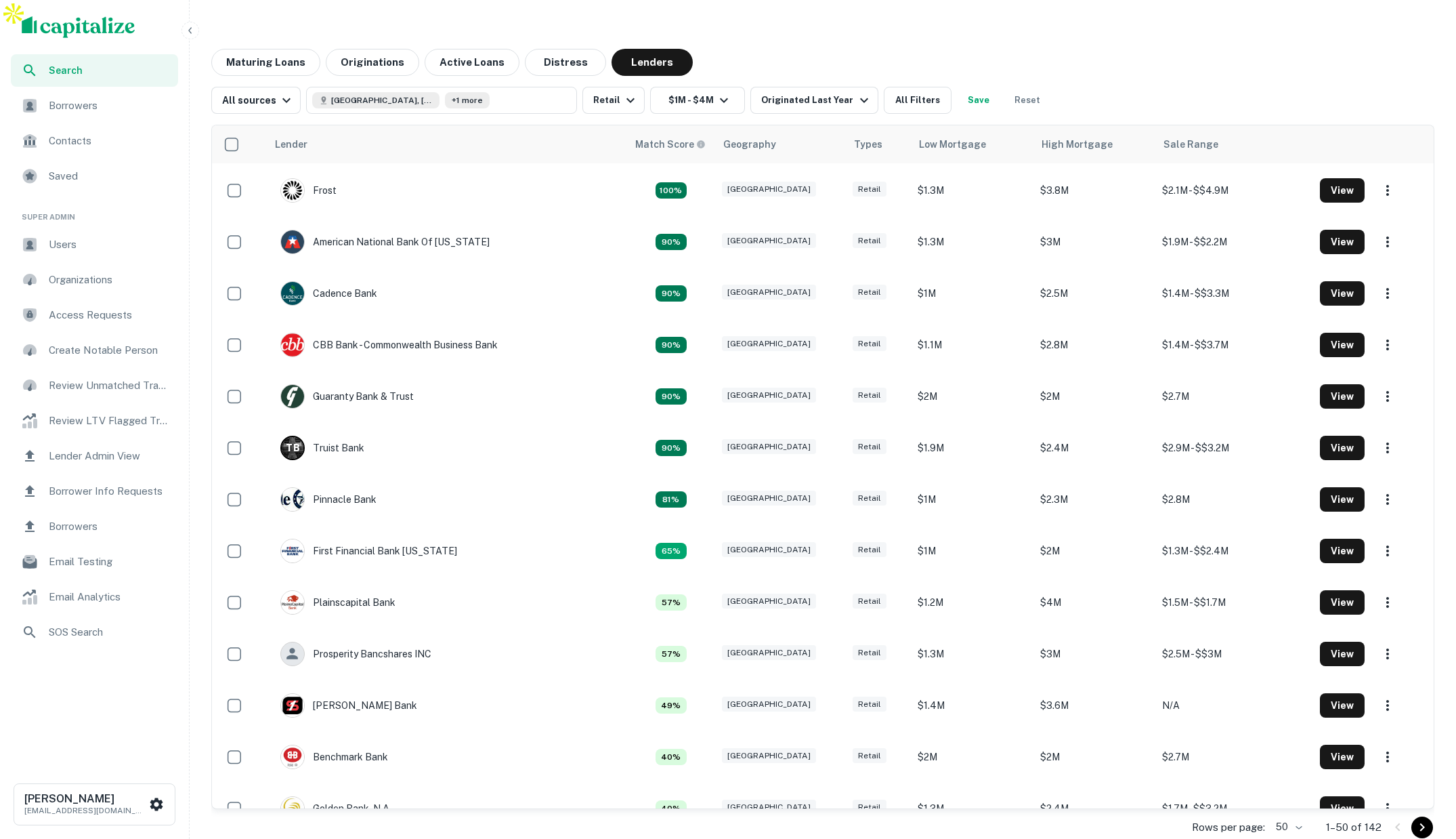
scroll to position [52, 0]
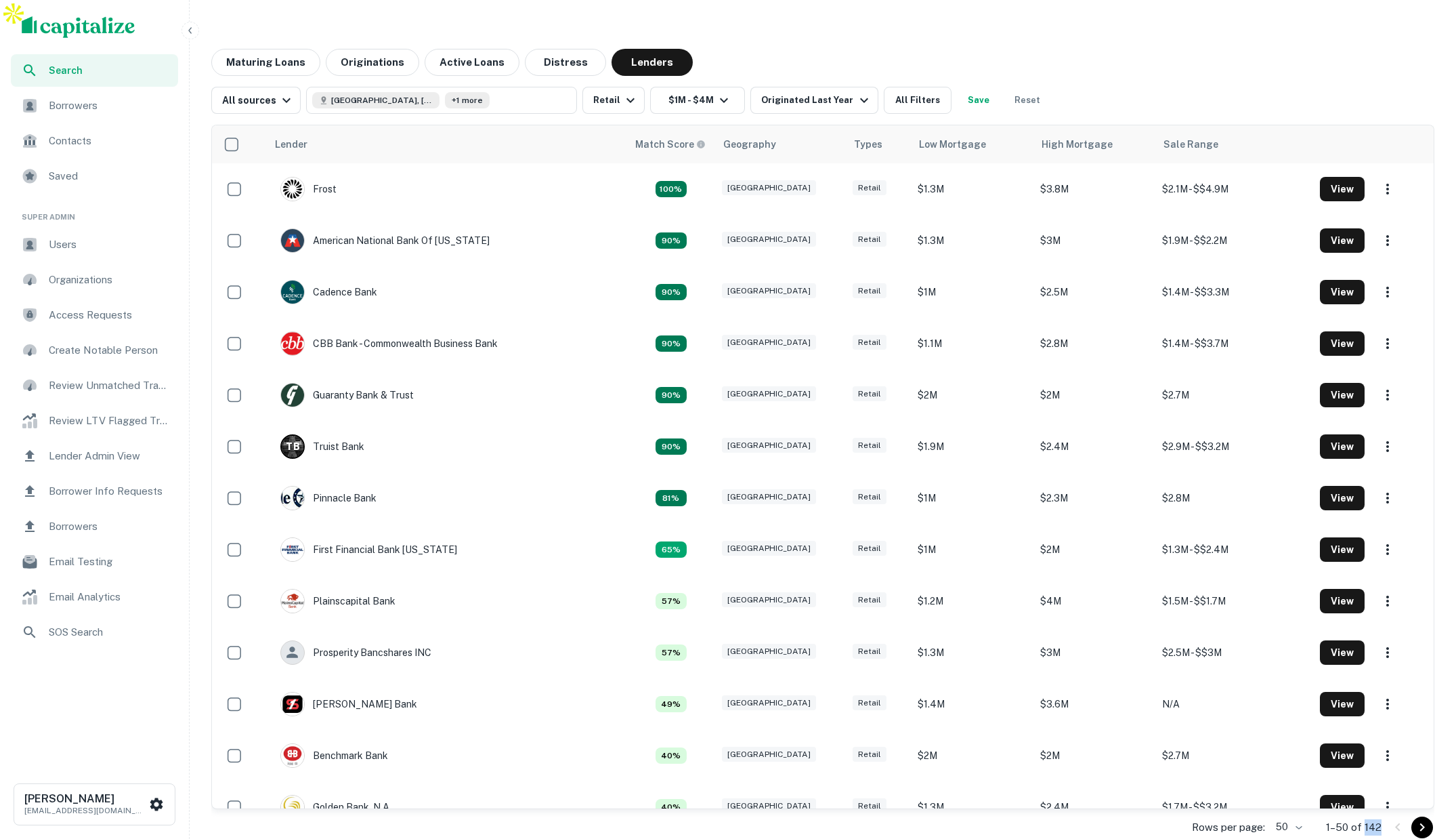
drag, startPoint x: 1365, startPoint y: 800, endPoint x: 1383, endPoint y: 800, distance: 18.0
click at [1383, 809] on div "Rows per page: 50 ** 1–50 of 142" at bounding box center [823, 827] width 1223 height 37
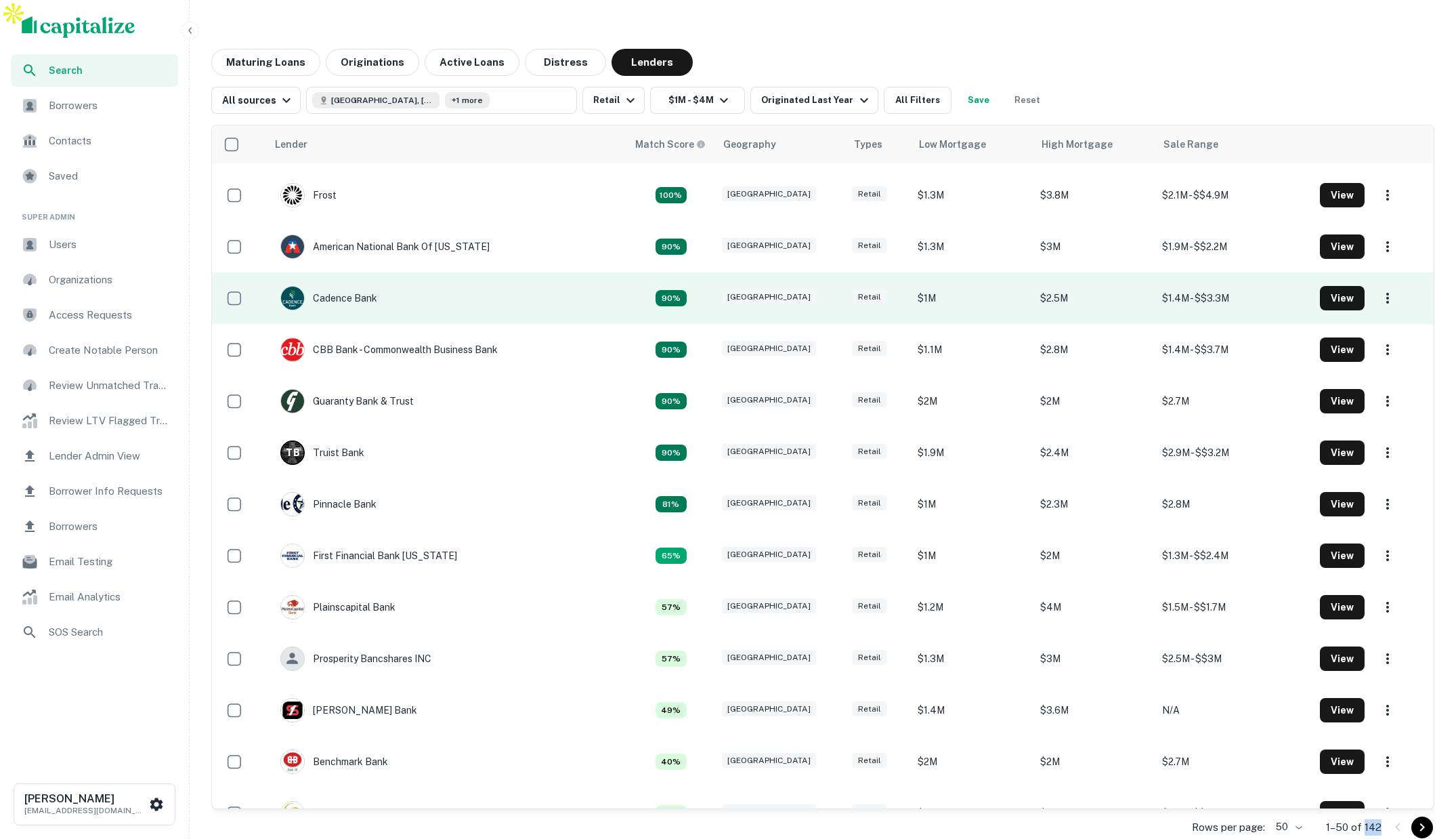
scroll to position [0, 0]
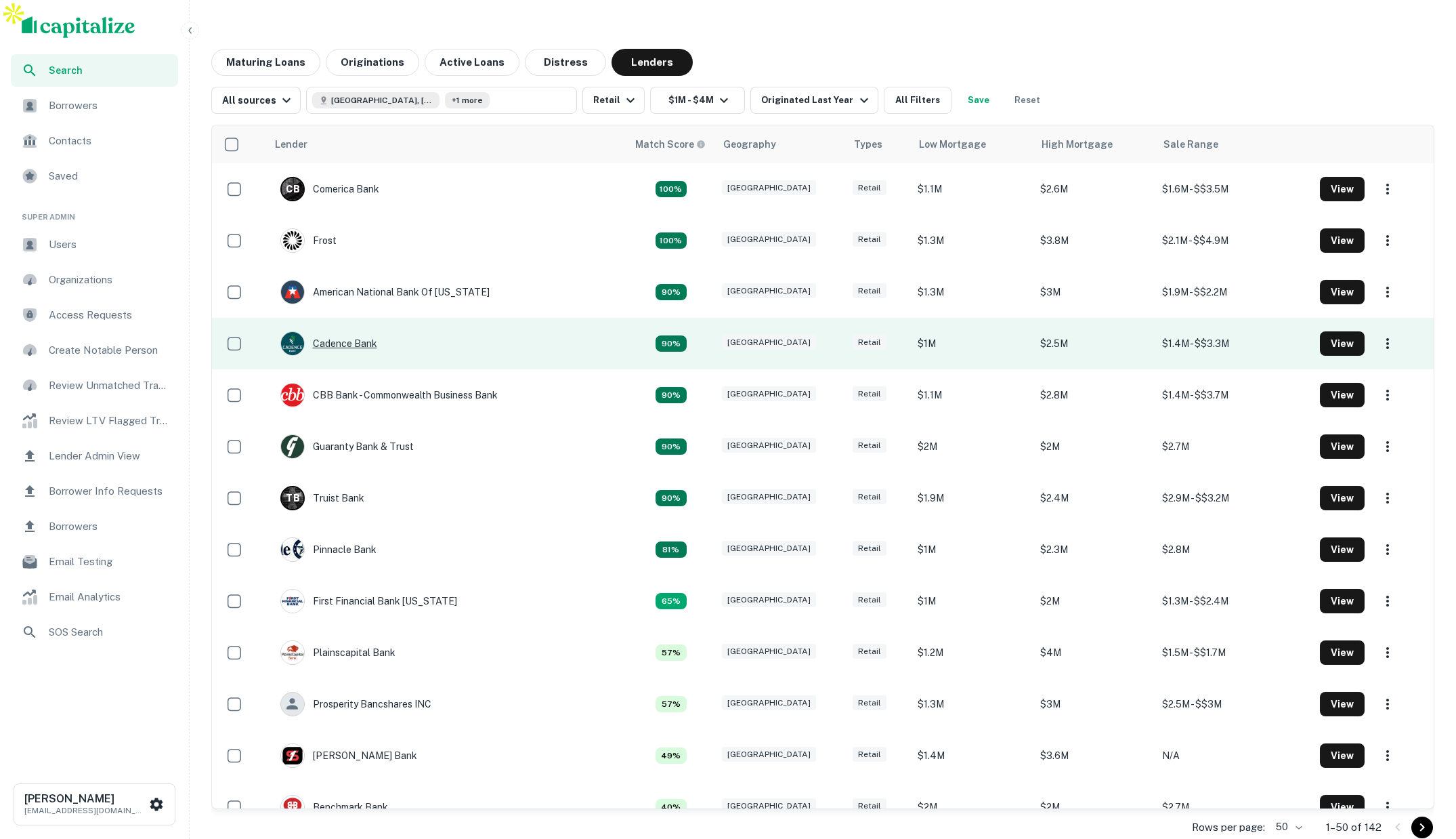
click at [362, 331] on div "Cadence Bank" at bounding box center [329, 343] width 97 height 24
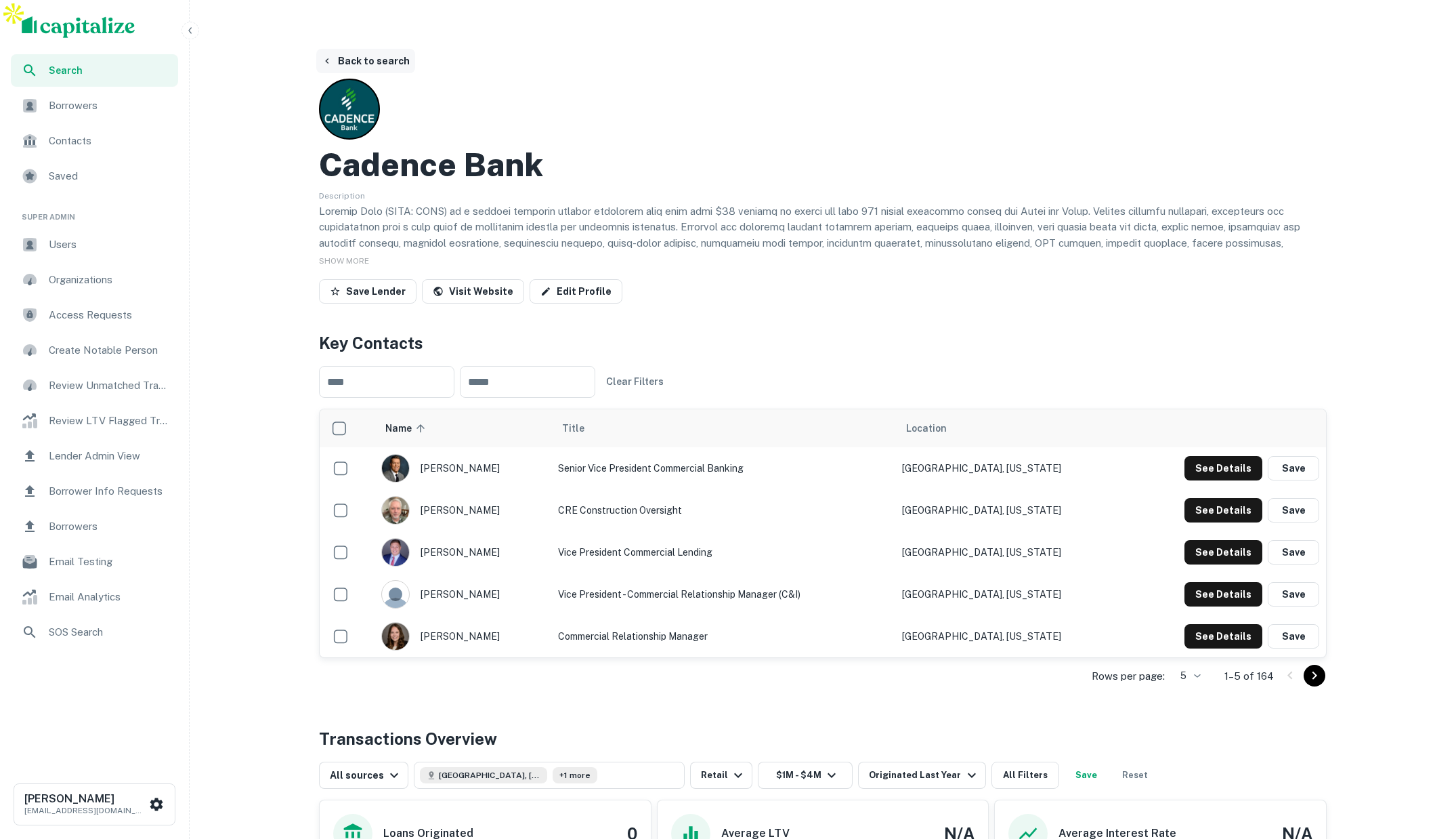
click at [375, 49] on button "Back to search" at bounding box center [365, 61] width 99 height 24
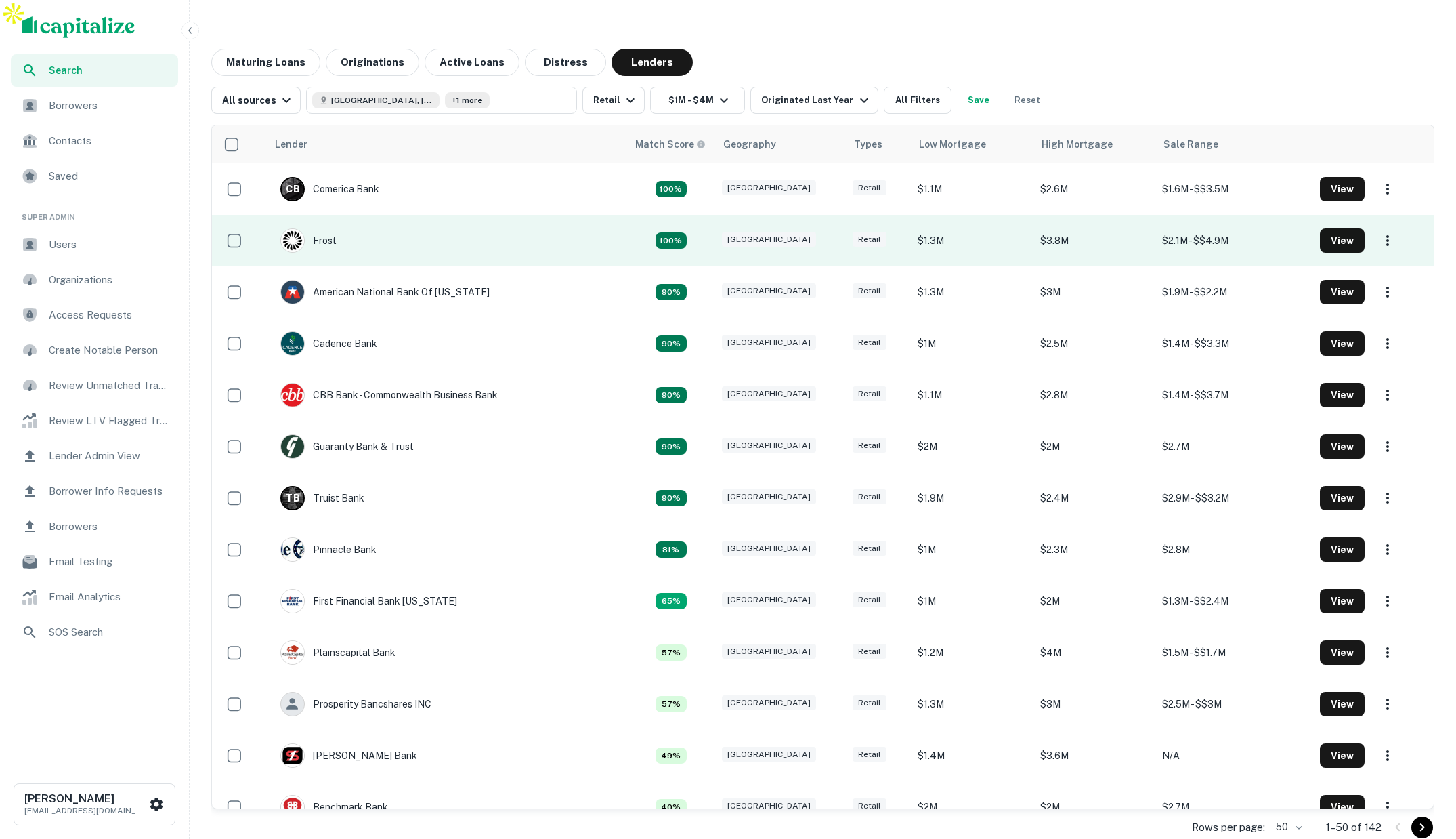
click at [325, 228] on div "Frost" at bounding box center [308, 240] width 56 height 24
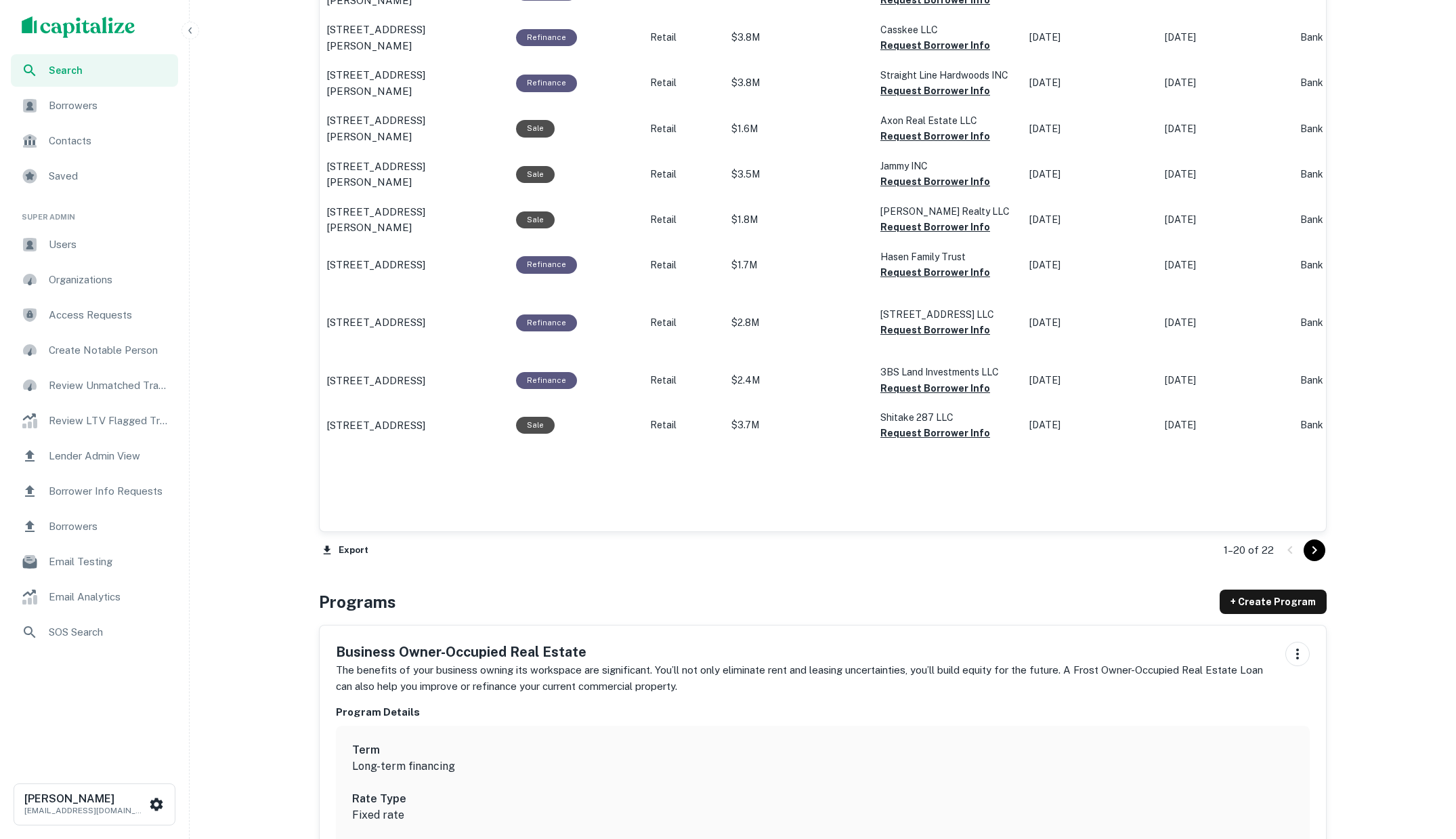
scroll to position [1672, 0]
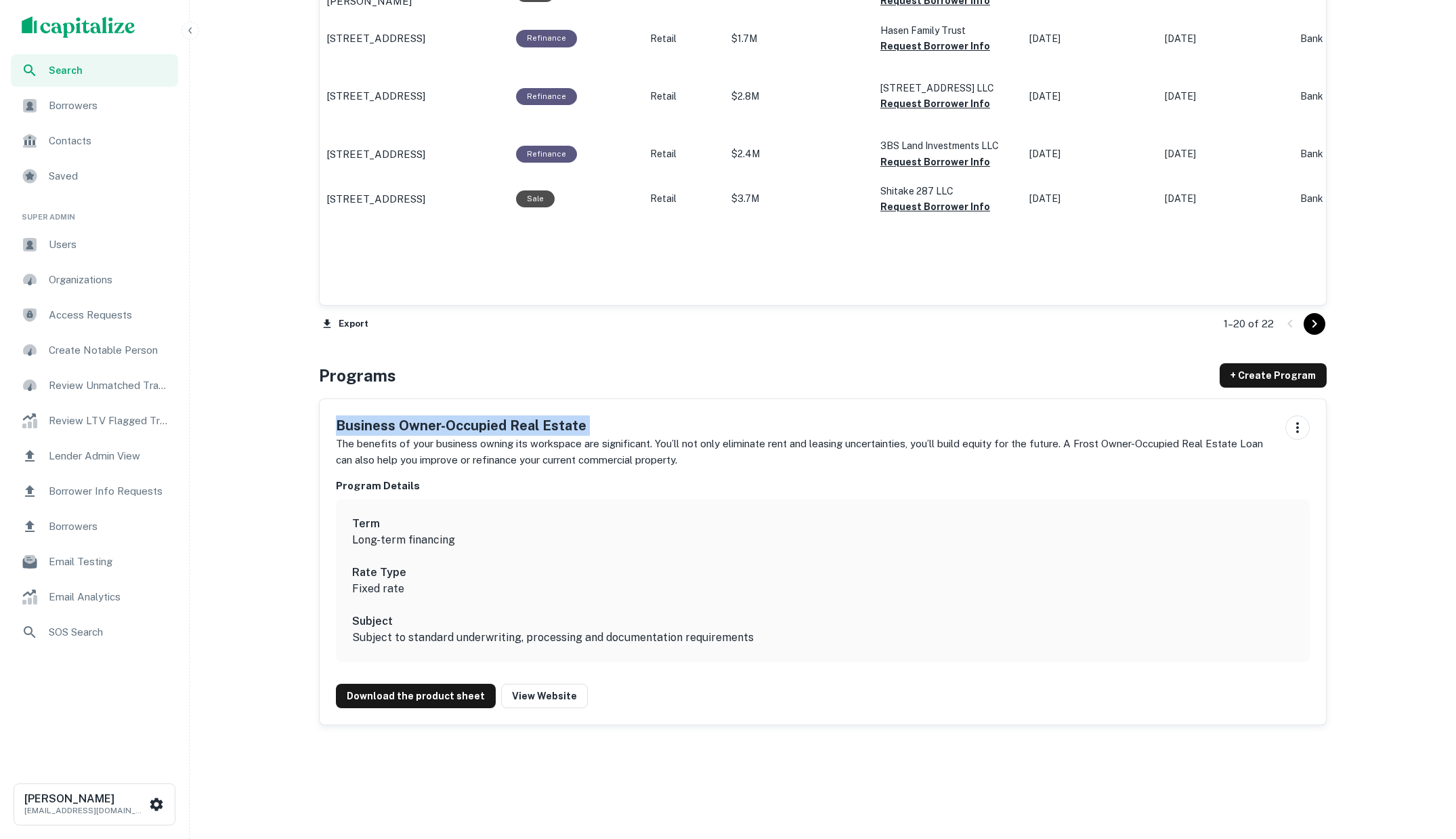
drag, startPoint x: 338, startPoint y: 399, endPoint x: 556, endPoint y: 408, distance: 218.2
click at [556, 415] on div "Business Owner-Occupied Real Estate The benefits of your business owning its wo…" at bounding box center [805, 442] width 939 height 53
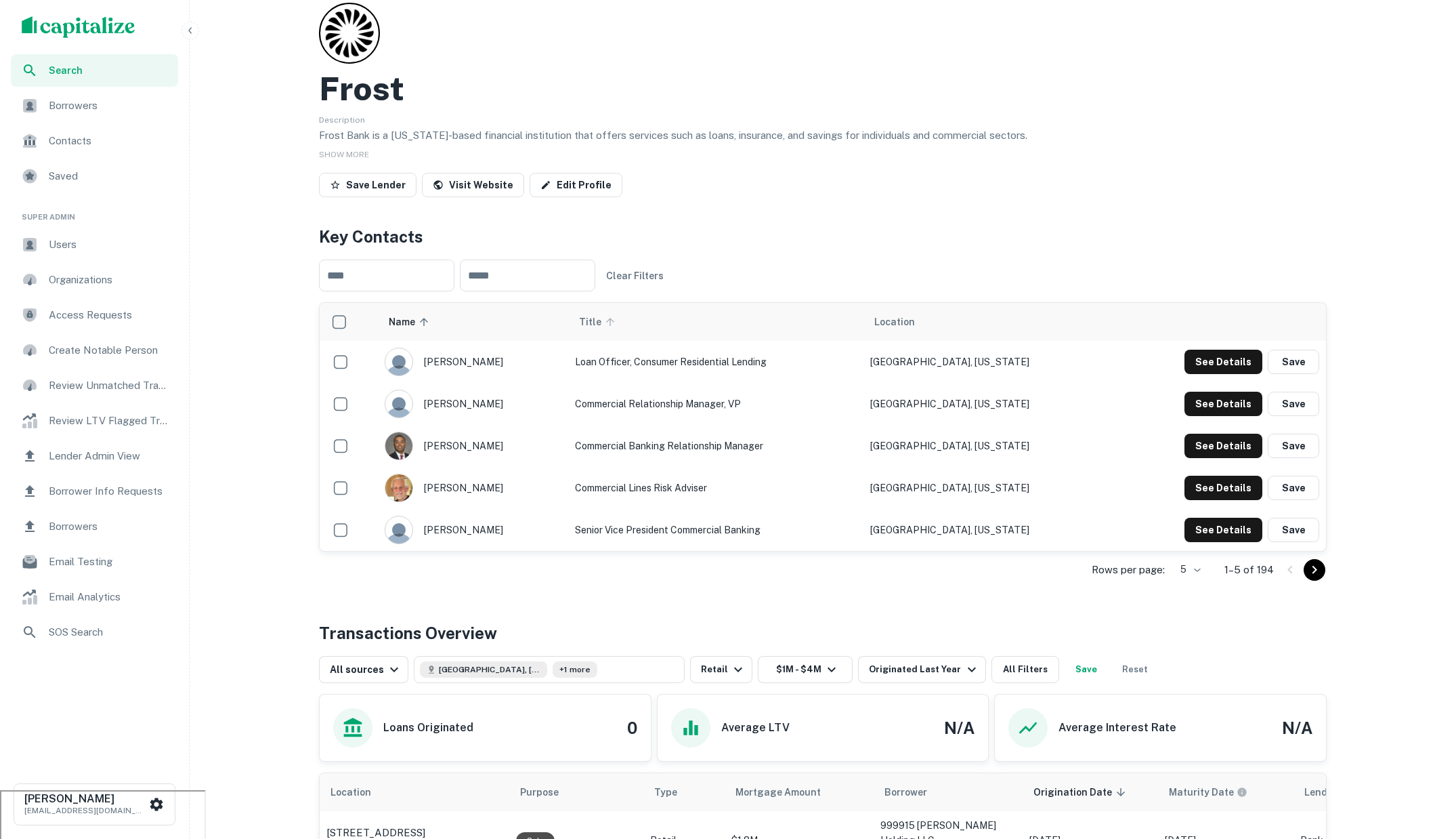
scroll to position [0, 0]
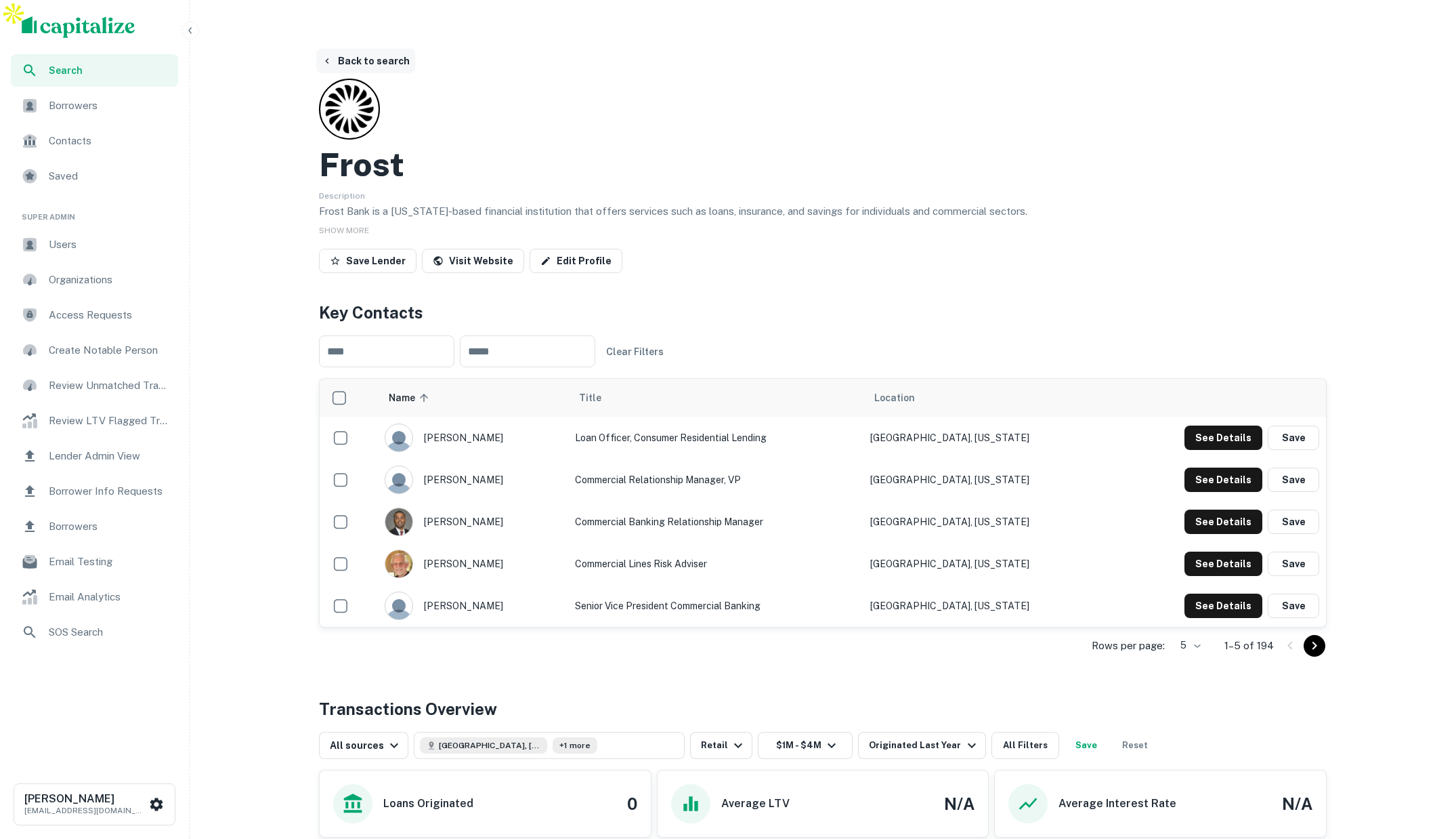
click at [355, 49] on button "Back to search" at bounding box center [365, 61] width 99 height 24
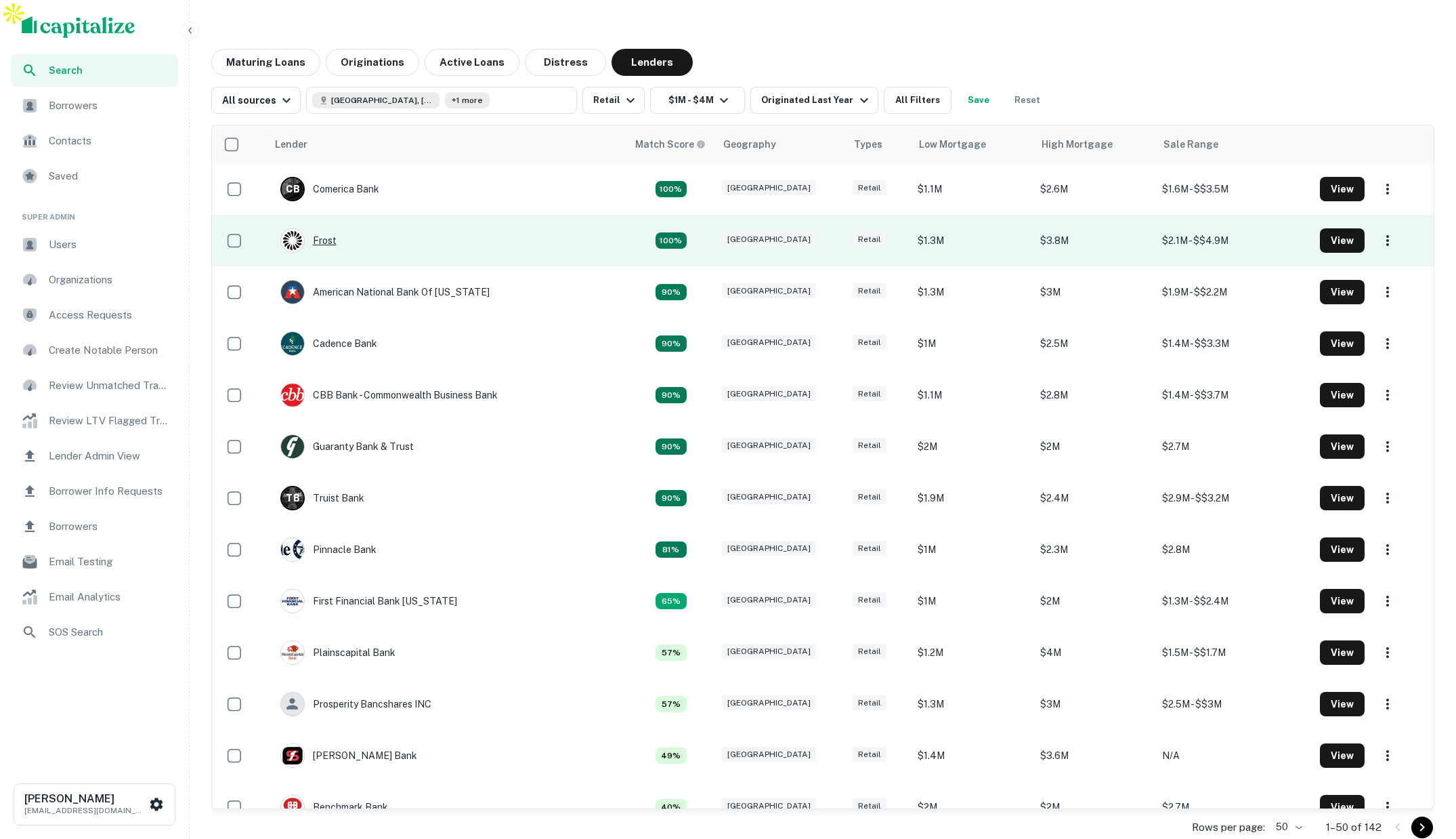
click at [325, 228] on div "Frost" at bounding box center [308, 240] width 56 height 24
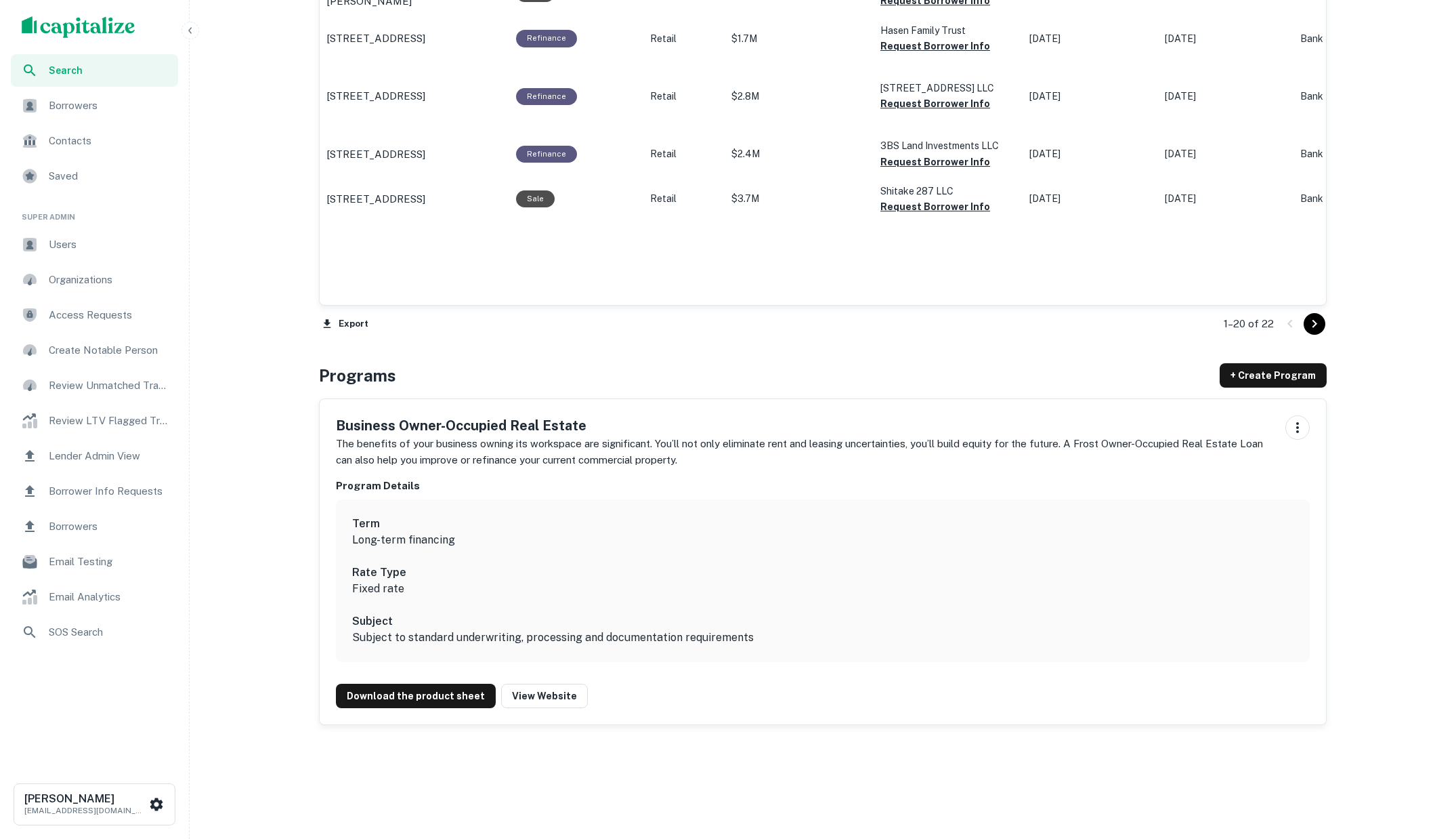
scroll to position [1670, 0]
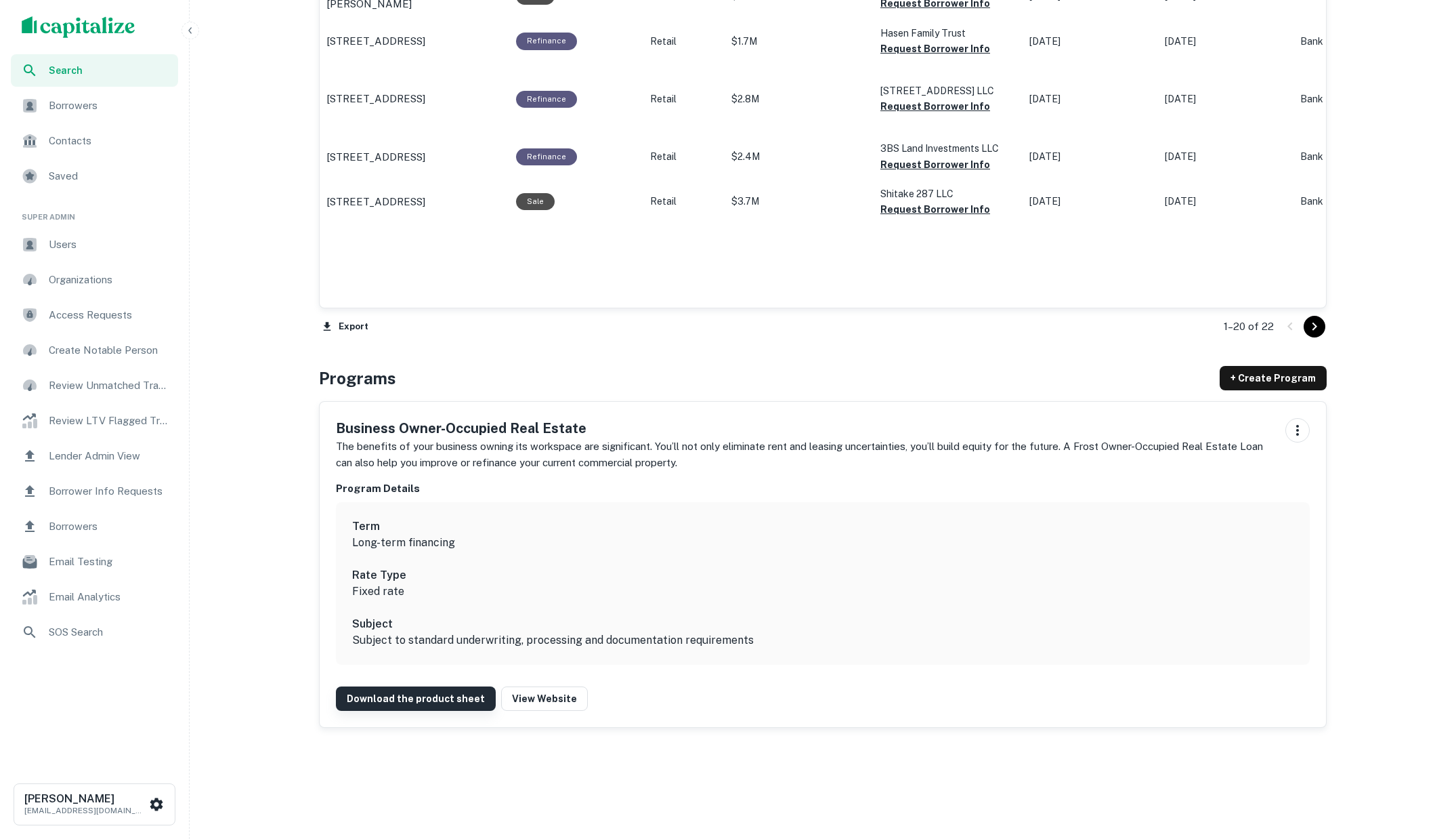
click at [445, 686] on link "Download the product sheet" at bounding box center [415, 698] width 160 height 24
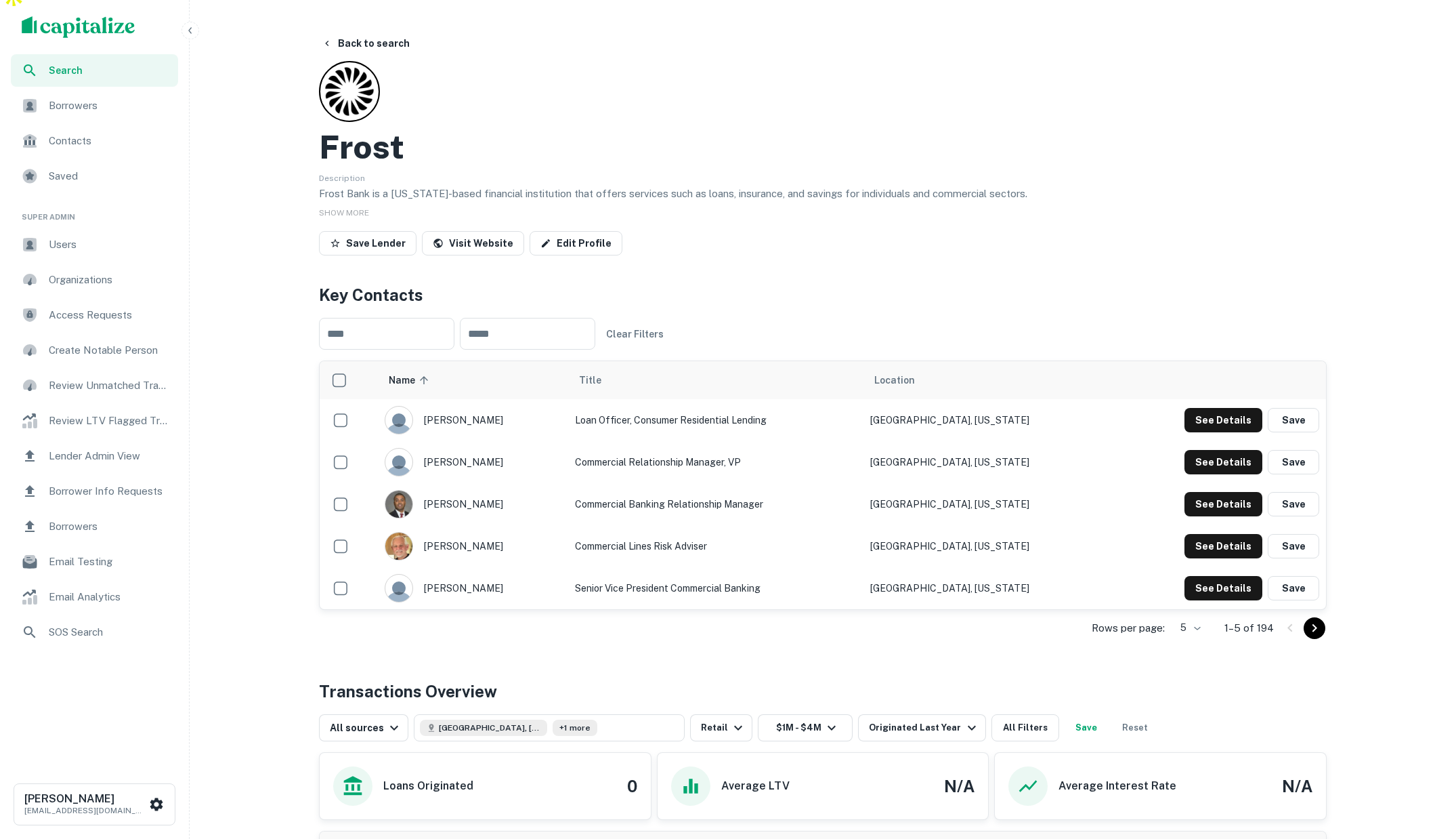
scroll to position [0, 0]
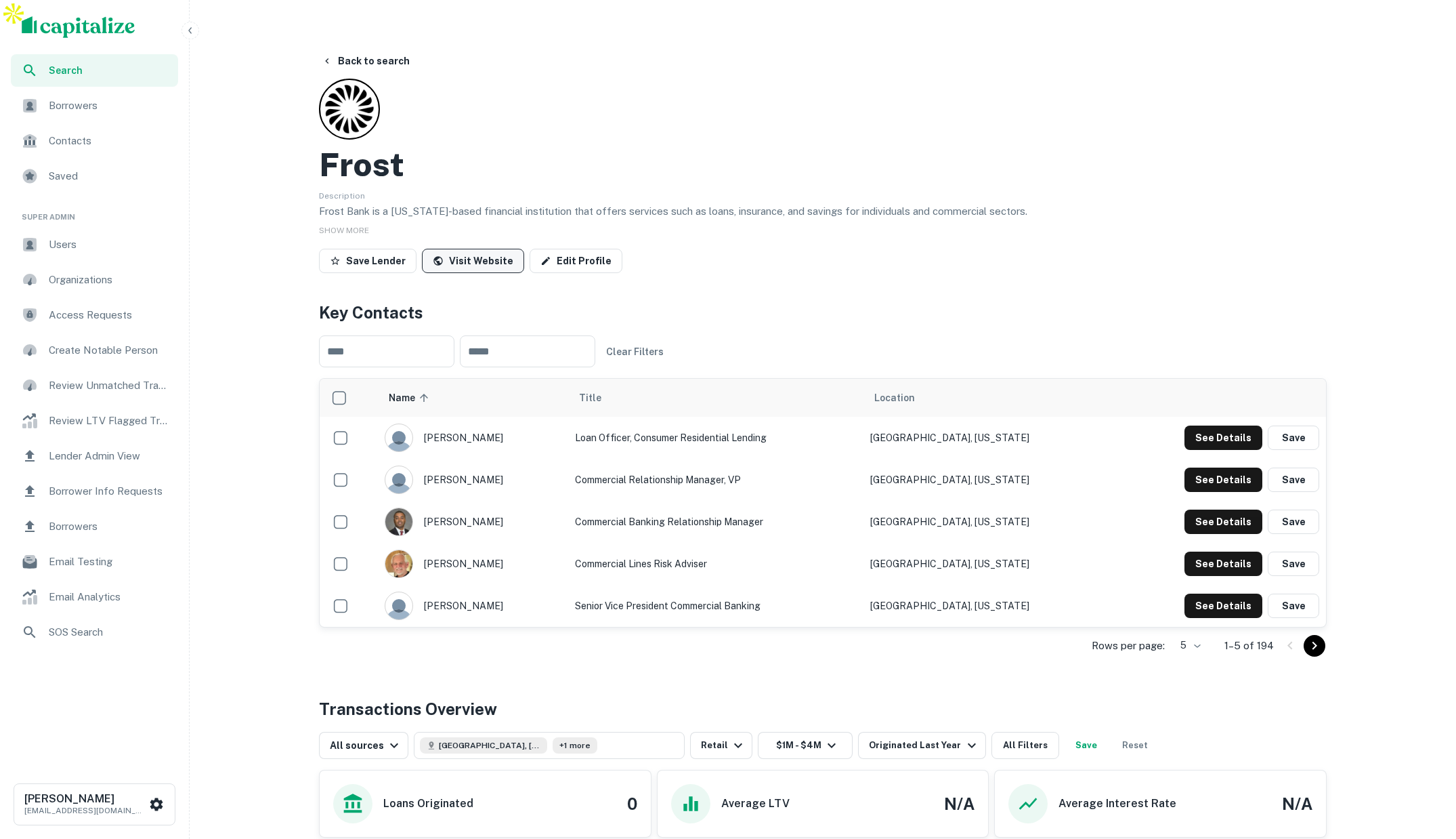
click at [475, 249] on link "Visit Website" at bounding box center [473, 261] width 102 height 24
click at [359, 49] on button "Back to search" at bounding box center [365, 61] width 99 height 24
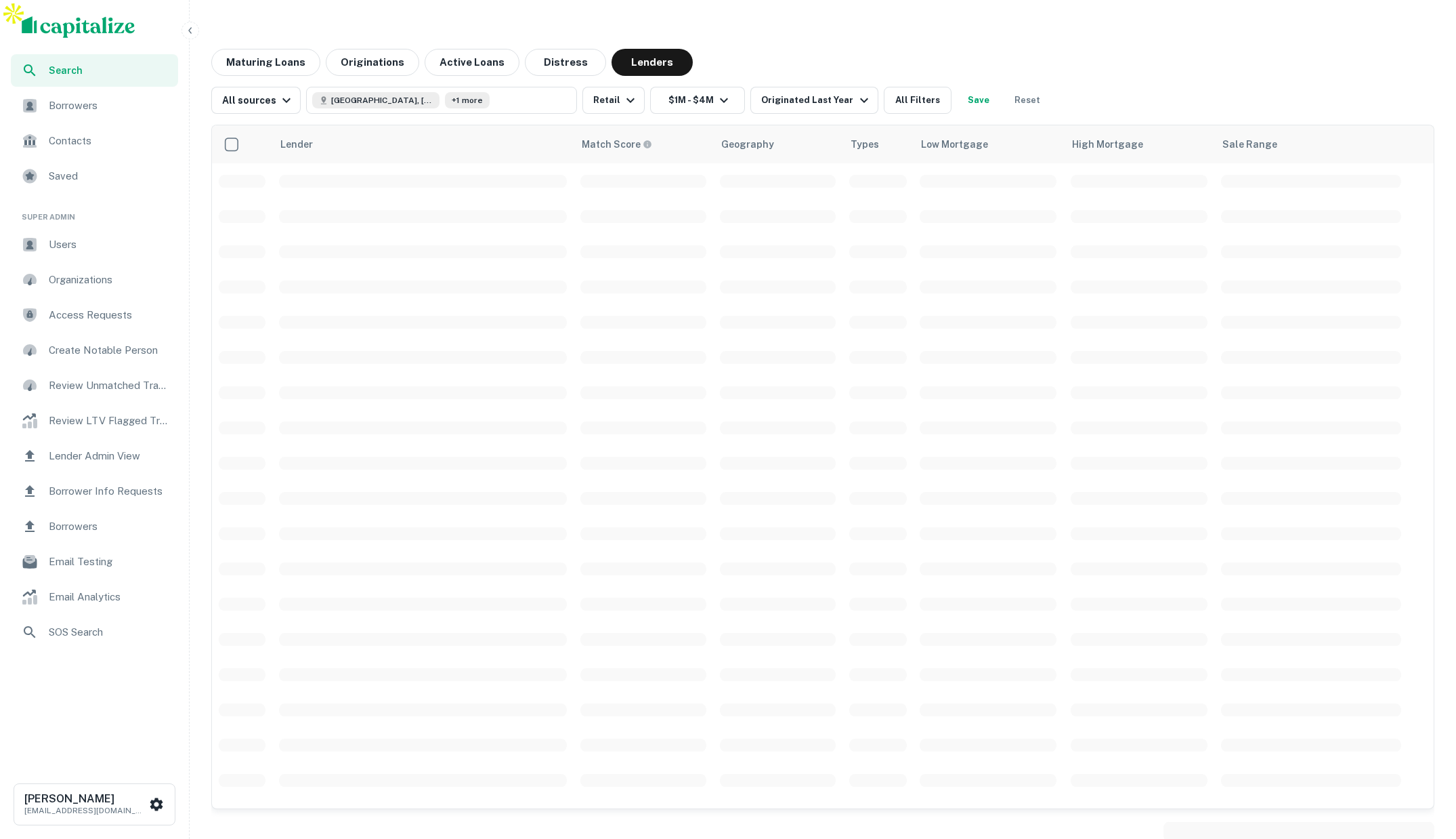
click at [189, 28] on icon "button" at bounding box center [191, 30] width 11 height 11
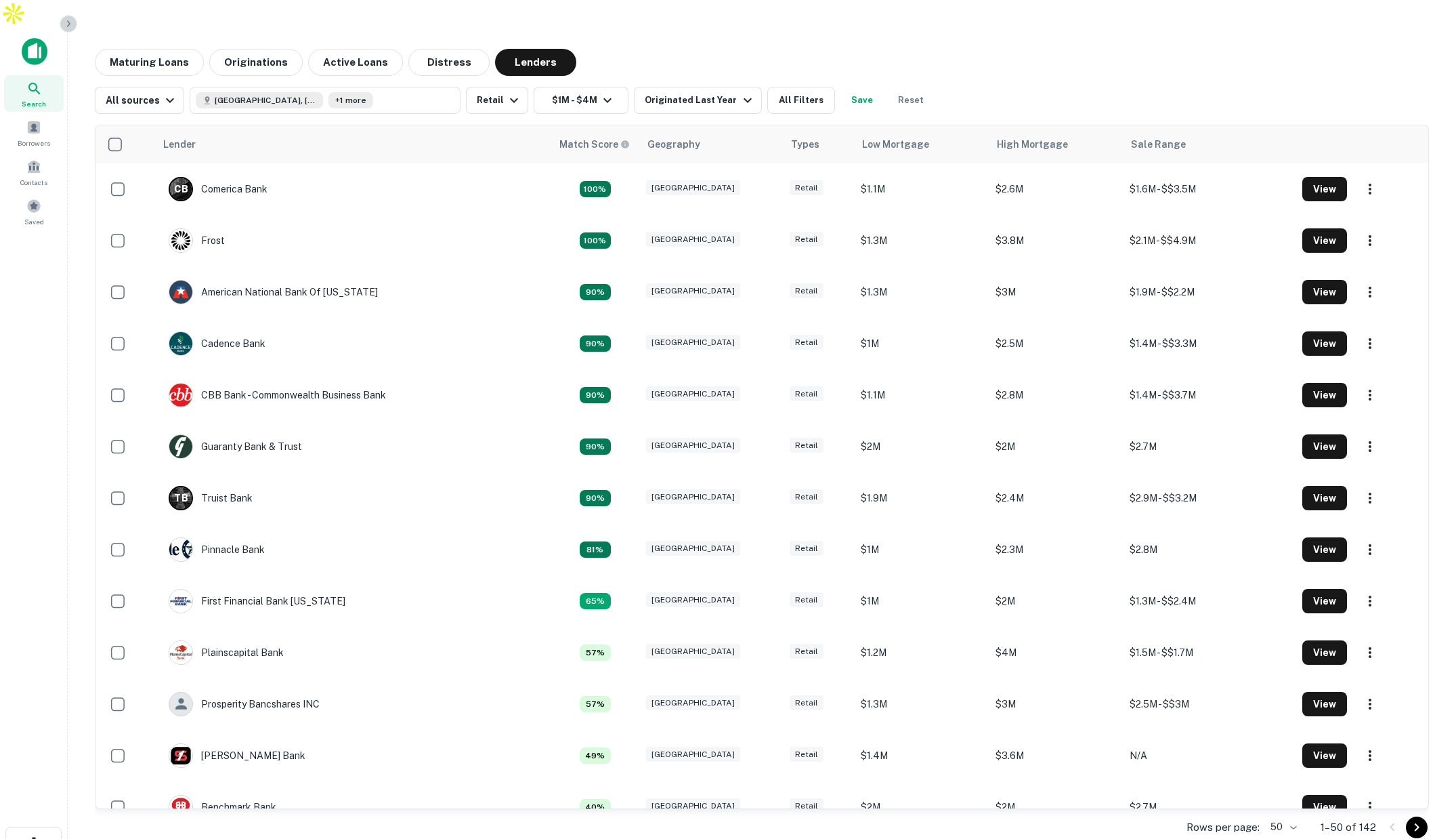
click at [69, 22] on icon "button" at bounding box center [68, 23] width 11 height 11
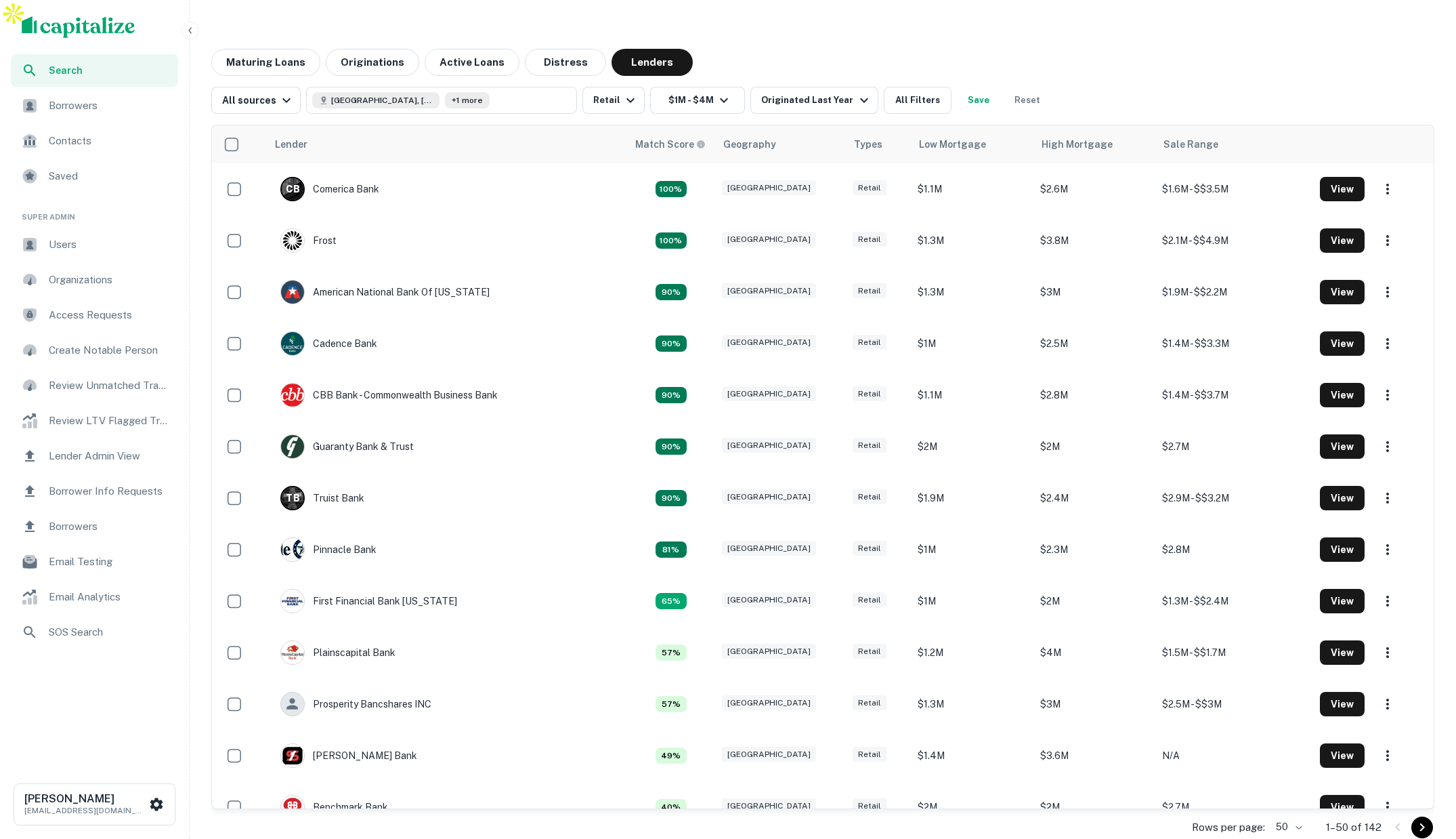
click at [97, 629] on span "SOS Search" at bounding box center [110, 632] width 122 height 17
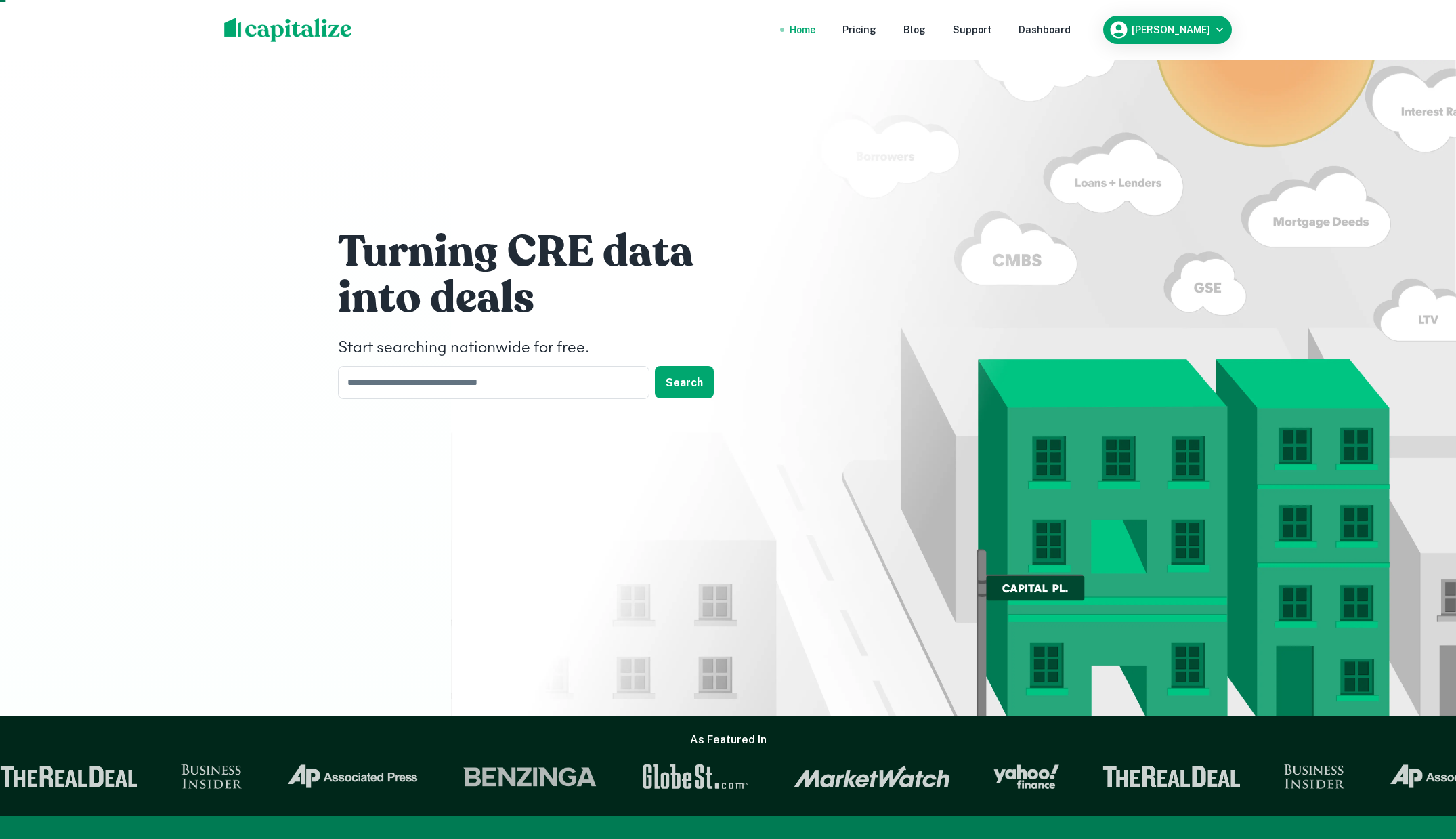
scroll to position [26, 0]
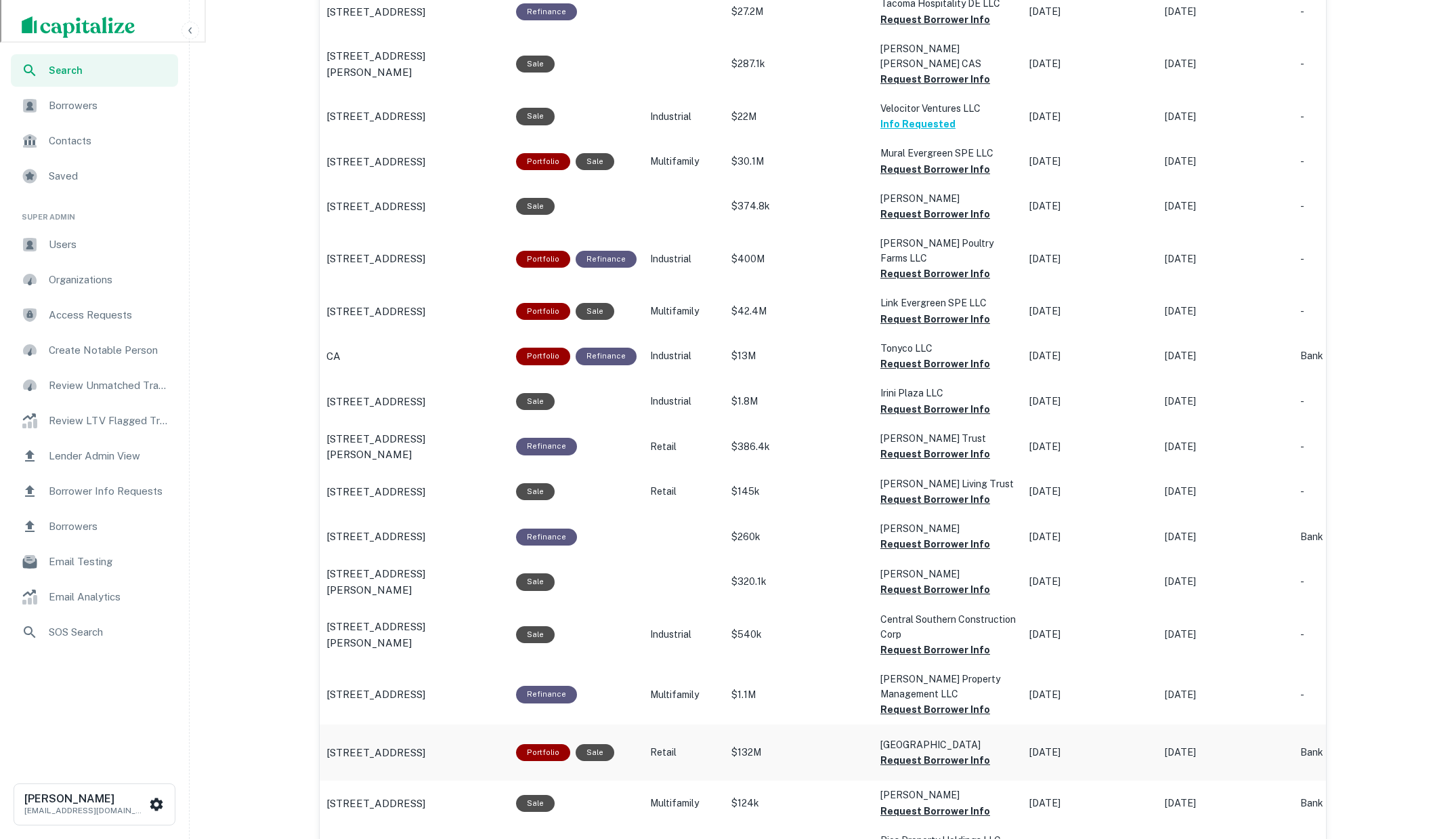
scroll to position [912, 0]
